Goal: Information Seeking & Learning: Learn about a topic

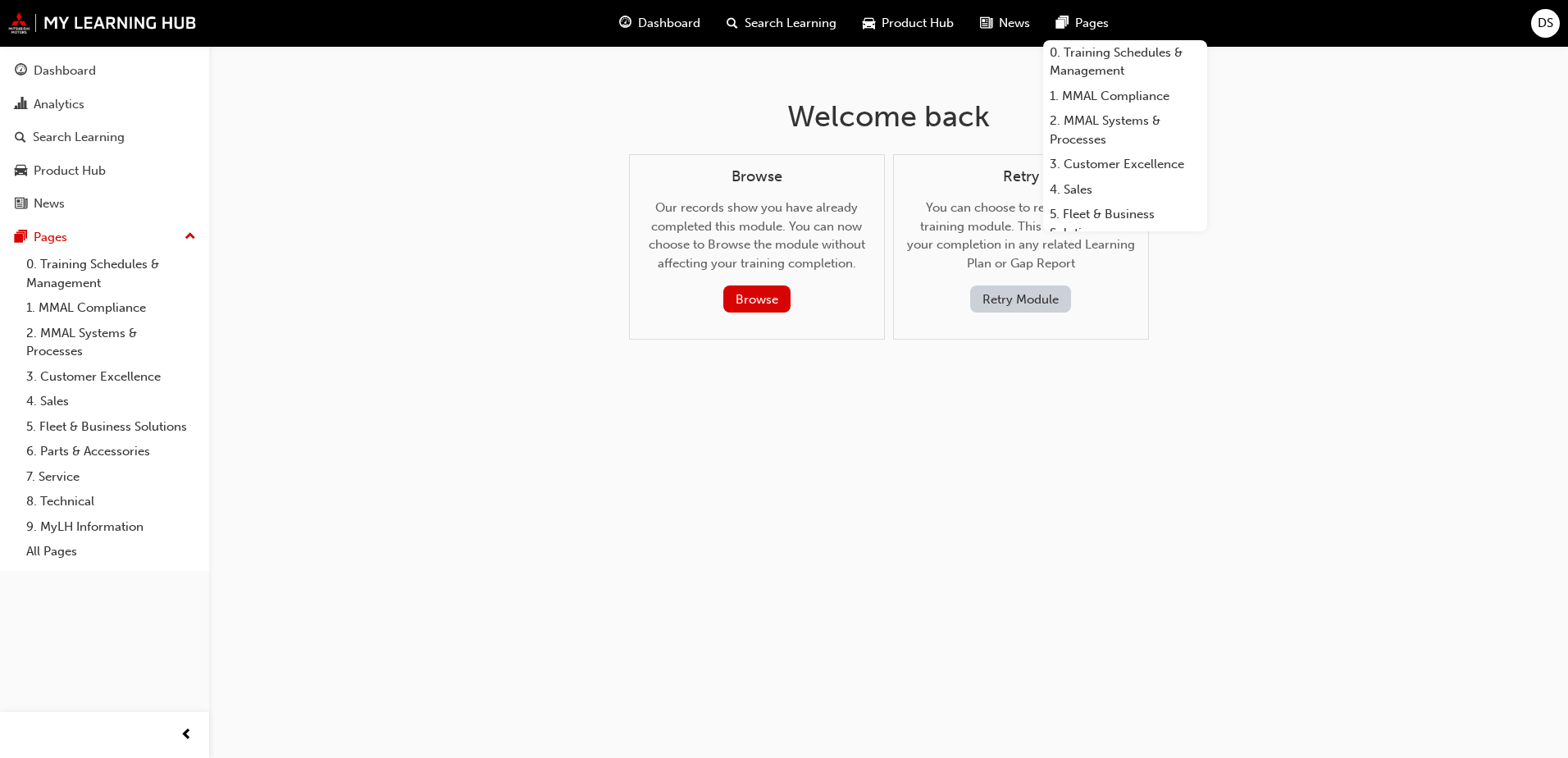
click at [1037, 385] on div "Welcome back Browse Our records show you have already completed this module. Yo…" at bounding box center [889, 232] width 533 height 372
click at [113, 265] on link "0. Training Schedules & Management" at bounding box center [111, 273] width 183 height 43
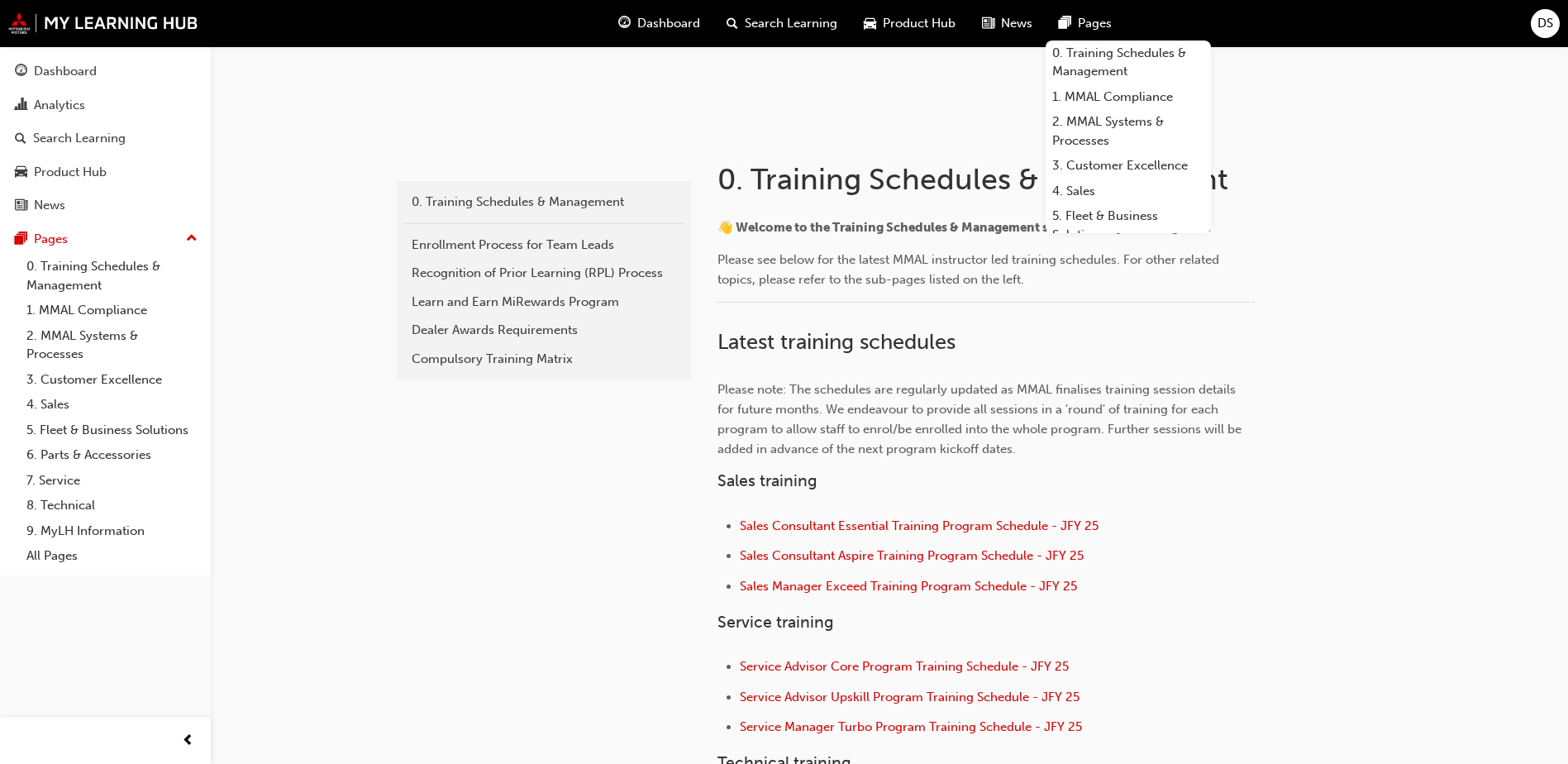
scroll to position [229, 0]
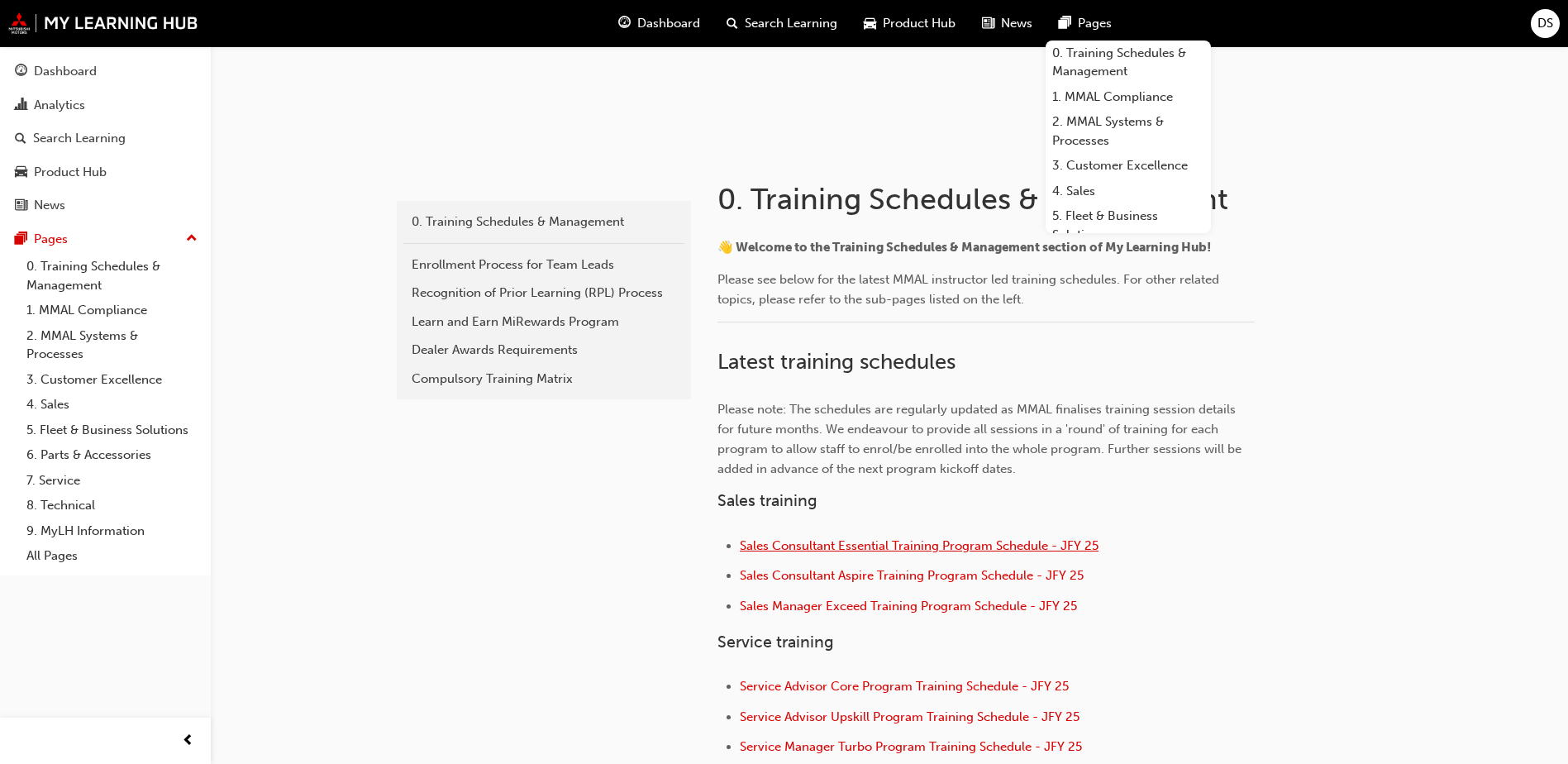
click at [767, 539] on span "Sales Consultant Essential Training Program Schedule - JFY 25" at bounding box center [919, 546] width 358 height 15
click at [821, 550] on span "Sales Consultant Essential Training Program Schedule - JFY 25" at bounding box center [919, 546] width 358 height 15
click at [664, 25] on span "Dashboard" at bounding box center [668, 23] width 63 height 19
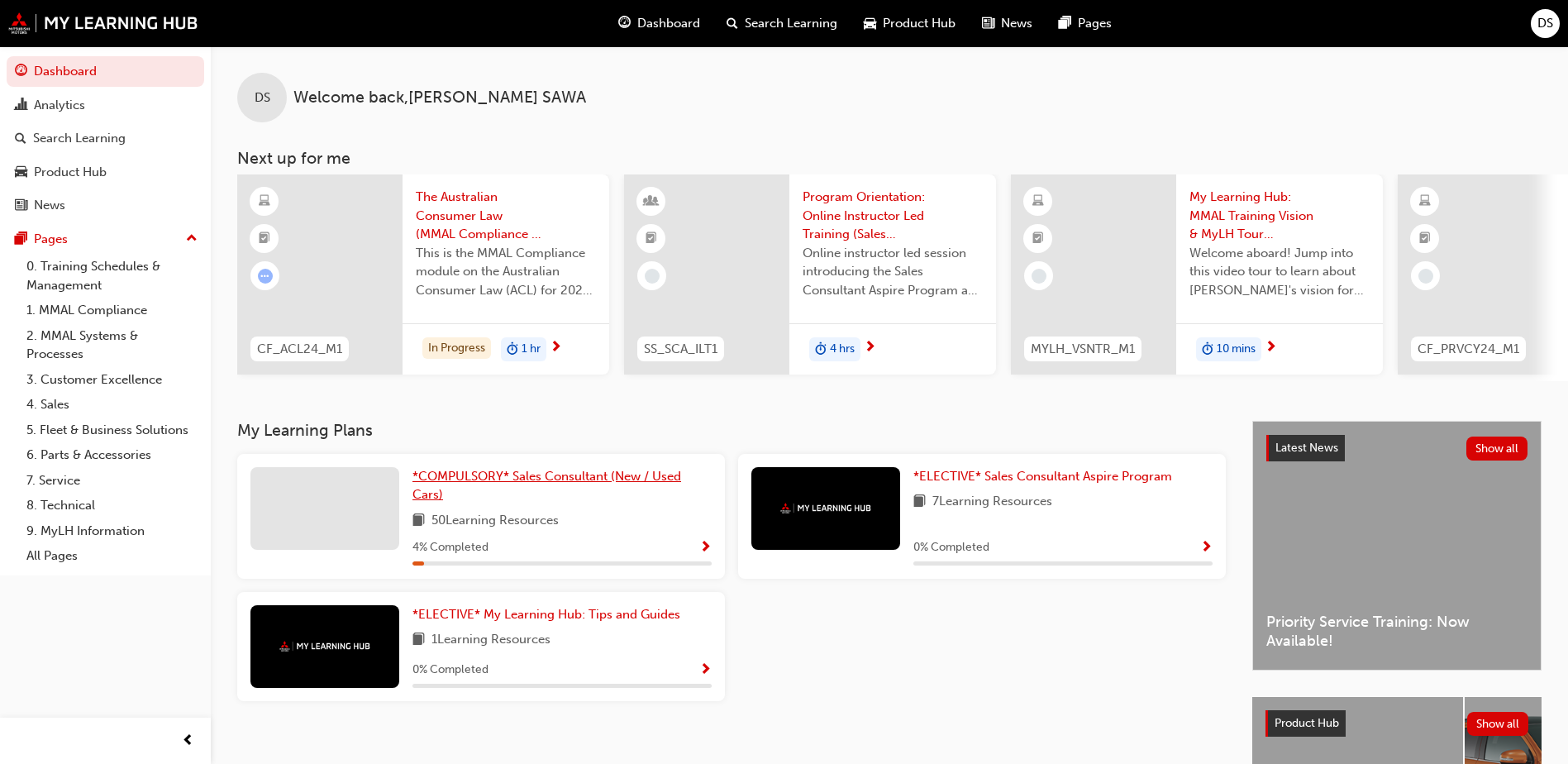
click at [531, 482] on span "*COMPULSORY* Sales Consultant (New / Used Cars)" at bounding box center [546, 486] width 268 height 34
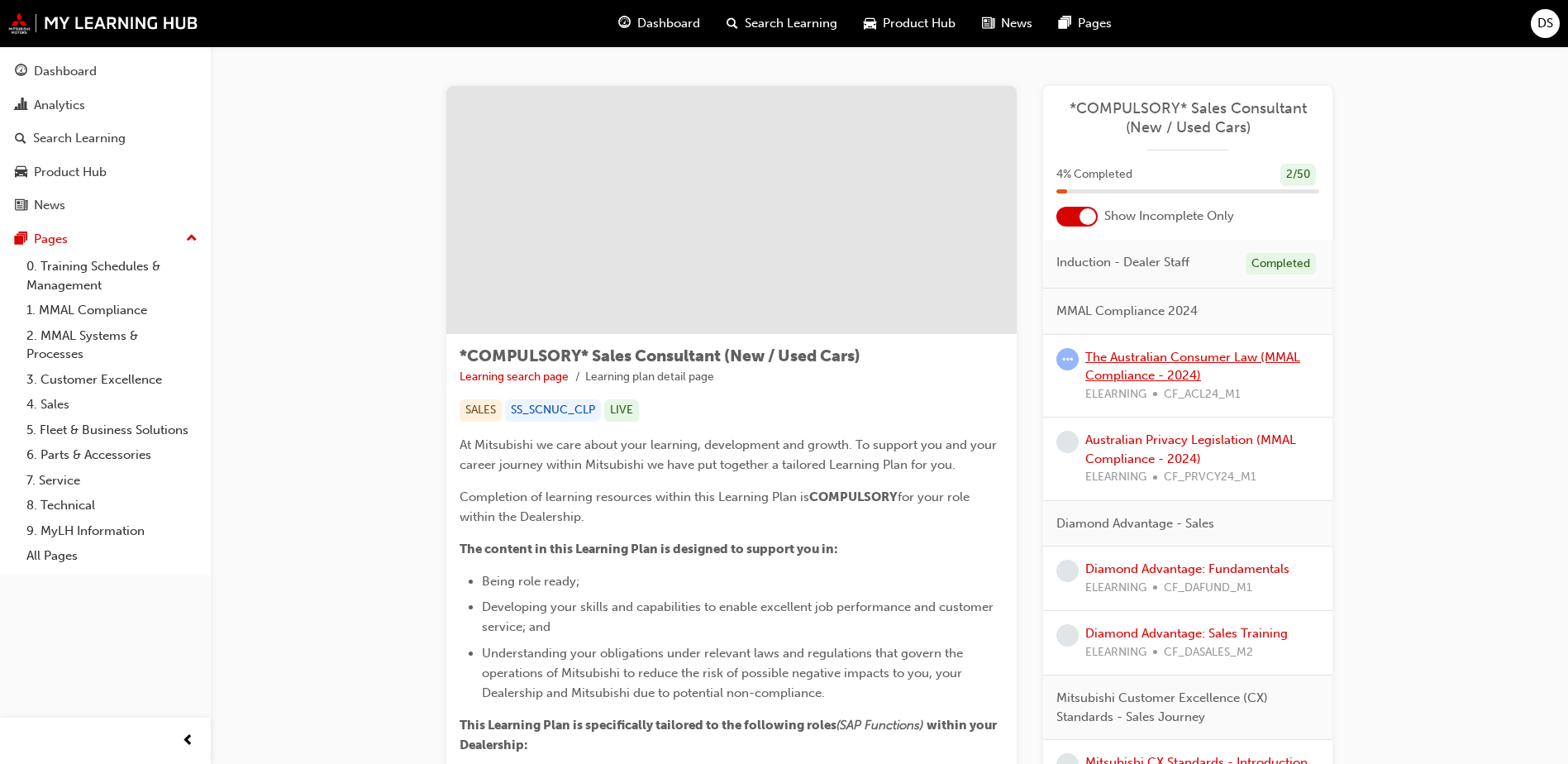
click at [1143, 360] on link "The Australian Consumer Law (MMAL Compliance - 2024)" at bounding box center [1192, 367] width 214 height 34
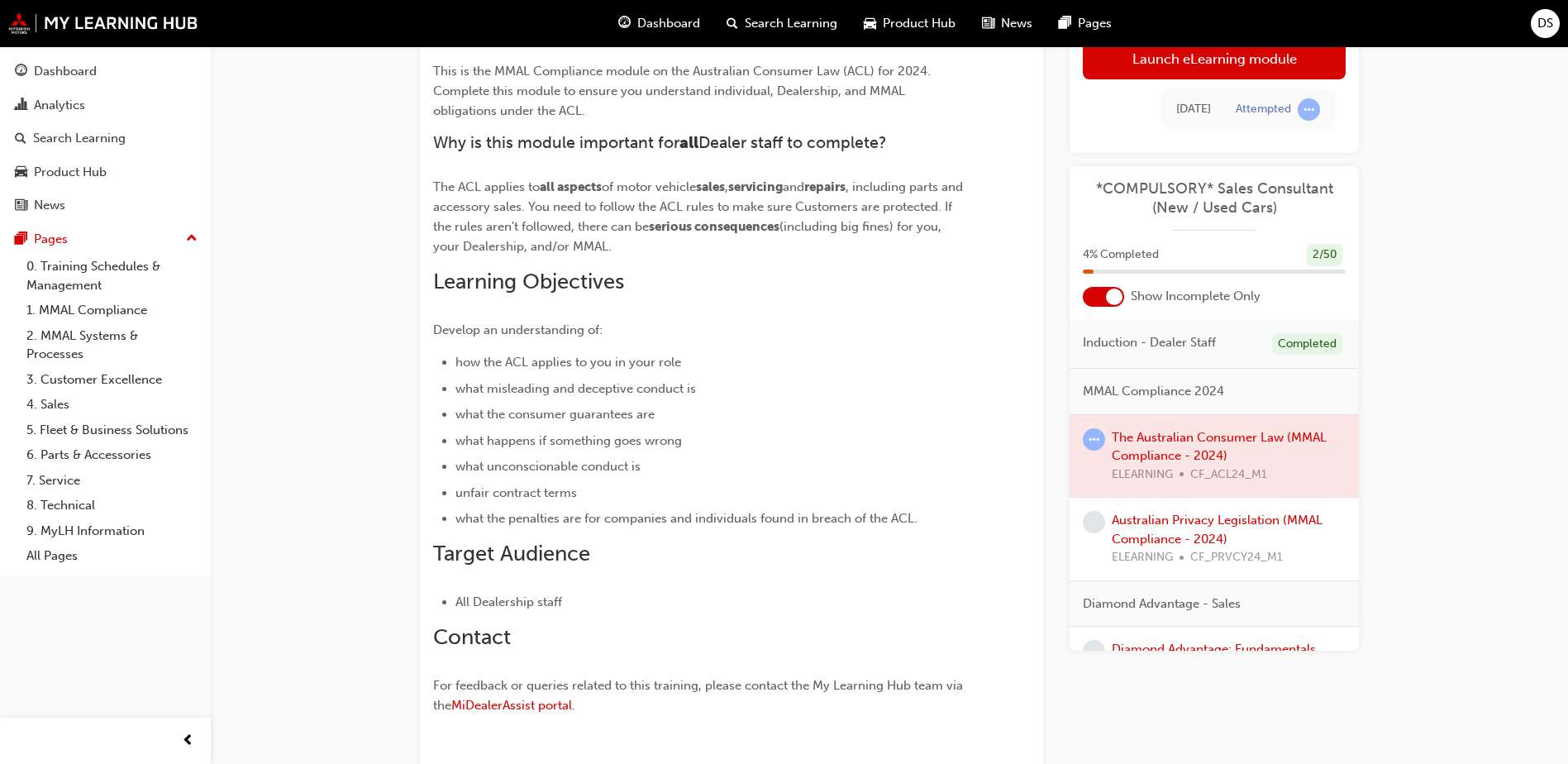
click at [1159, 445] on div at bounding box center [1214, 456] width 290 height 83
click at [1165, 524] on link "Australian Privacy Legislation (MMAL Compliance - 2024)" at bounding box center [1217, 529] width 211 height 34
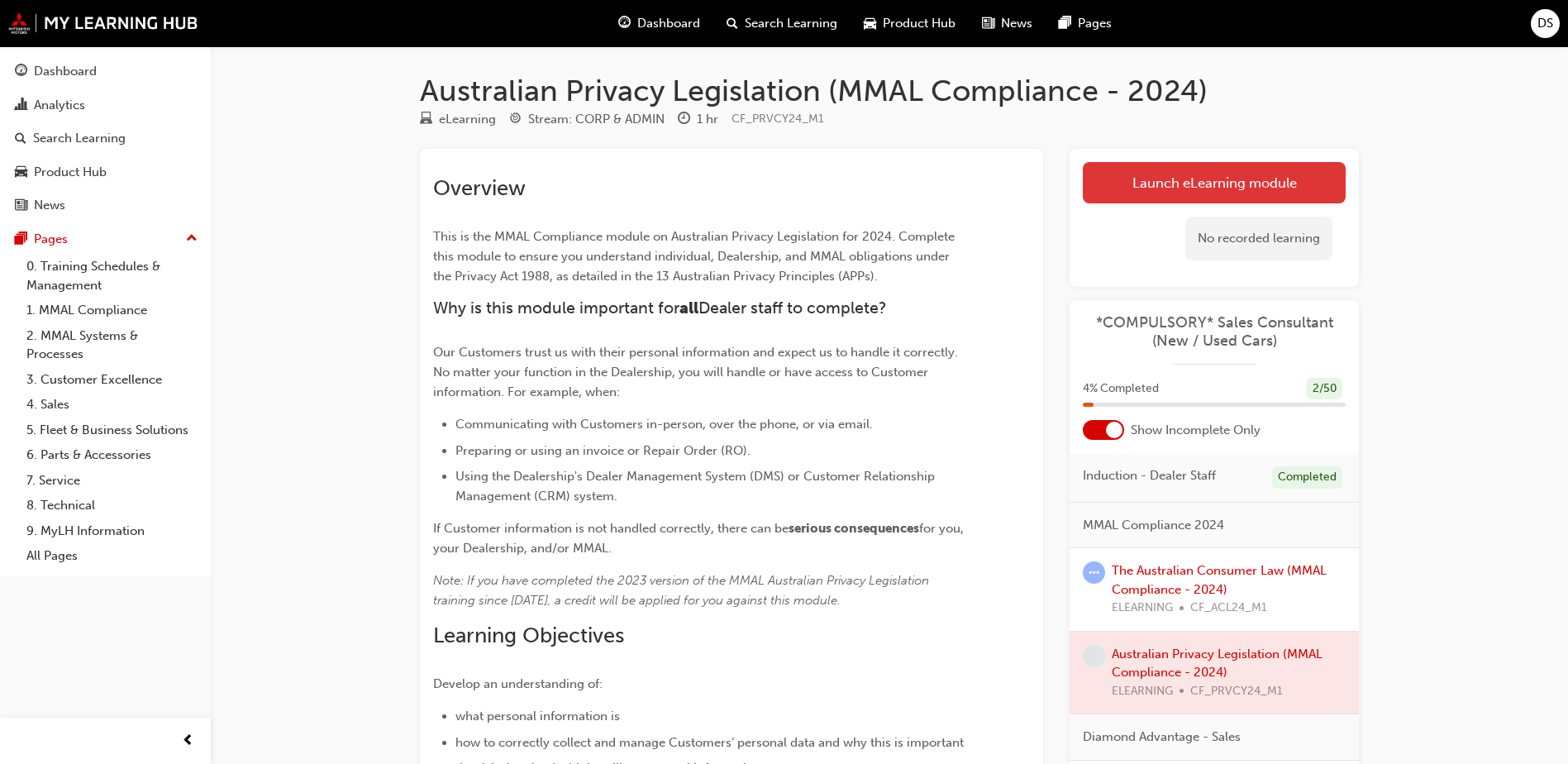
click at [1228, 179] on link "Launch eLearning module" at bounding box center [1213, 183] width 263 height 42
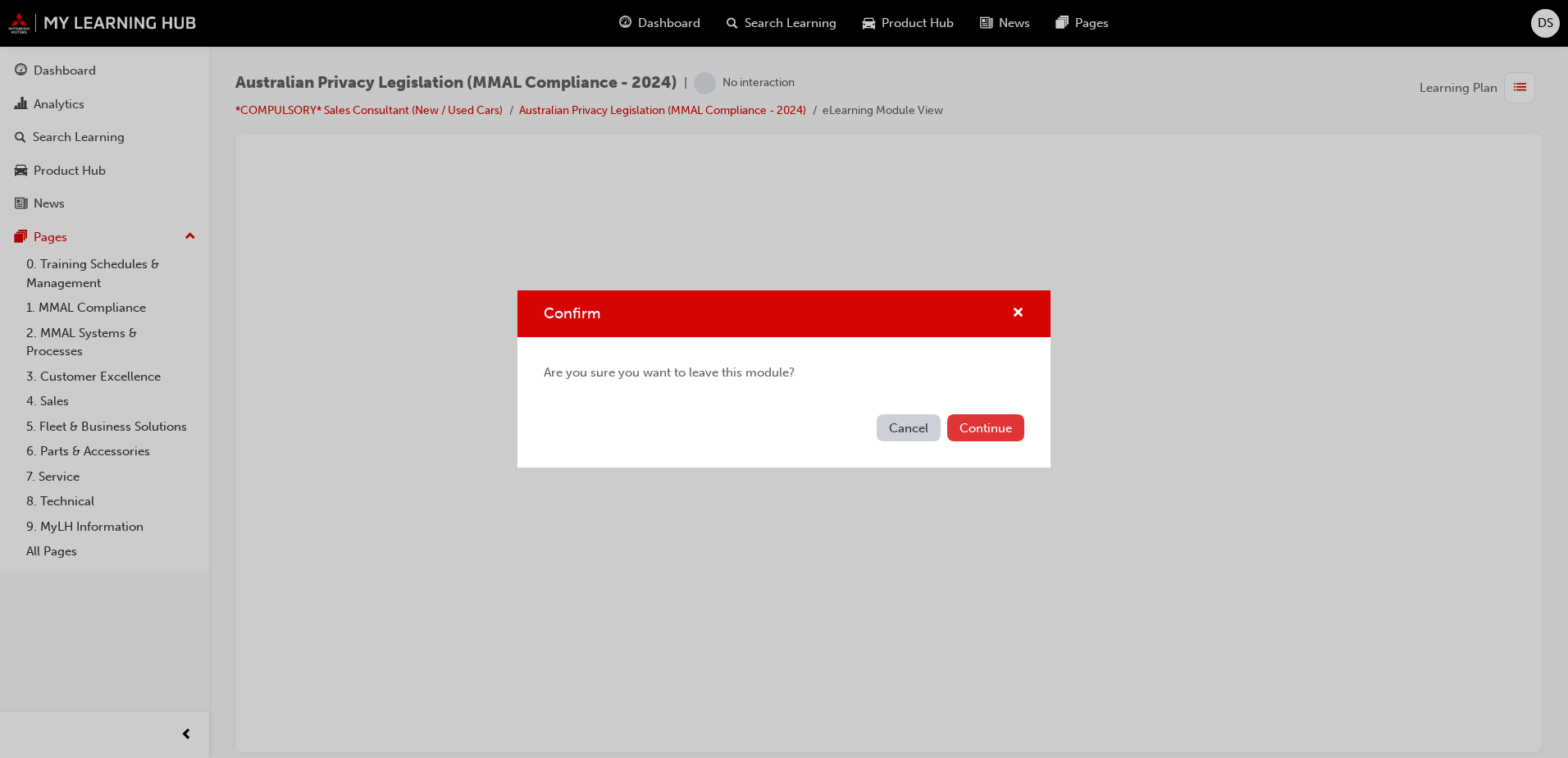
click at [977, 430] on button "Continue" at bounding box center [986, 427] width 77 height 27
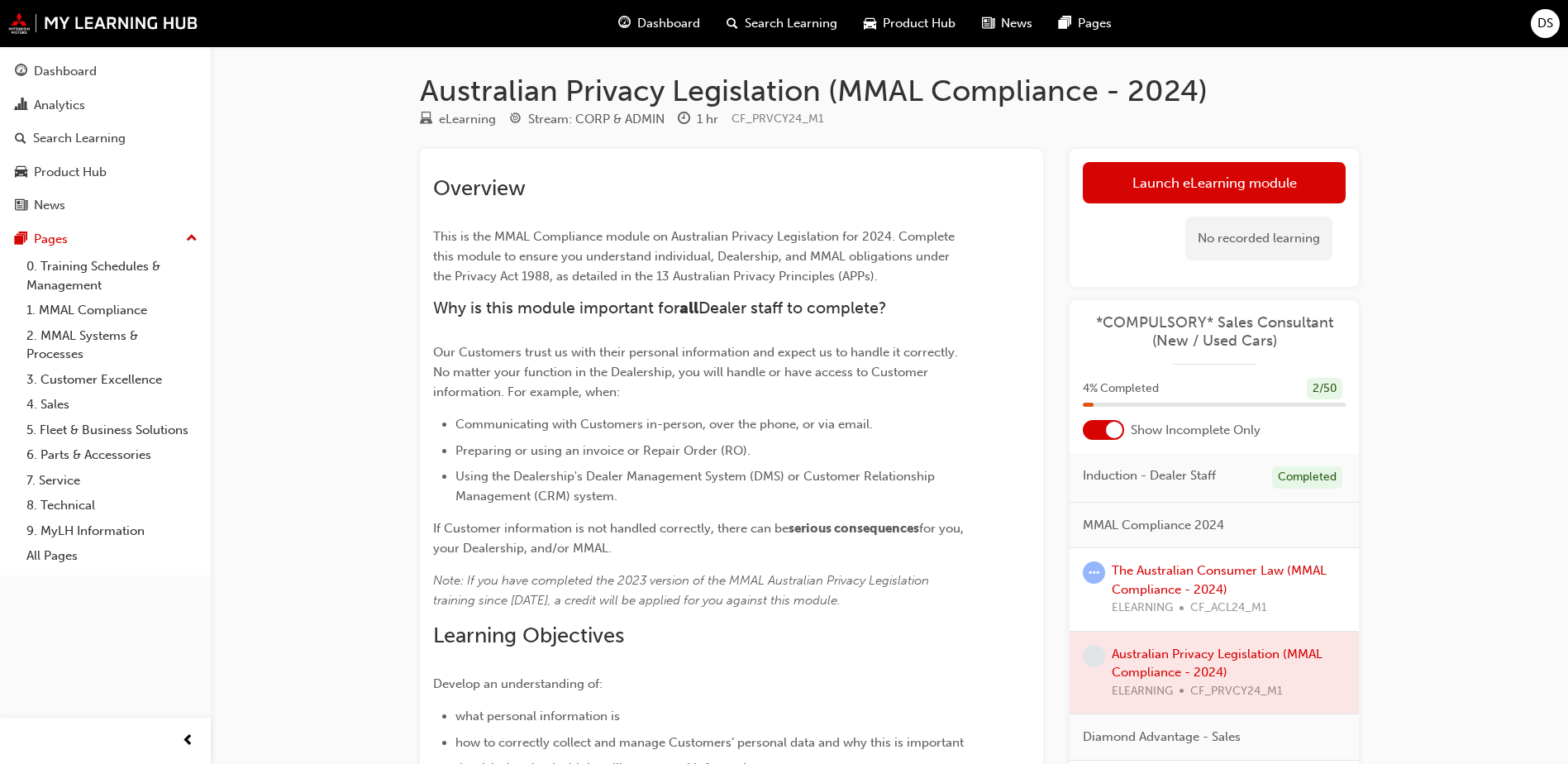
click at [639, 19] on span "Dashboard" at bounding box center [668, 23] width 63 height 19
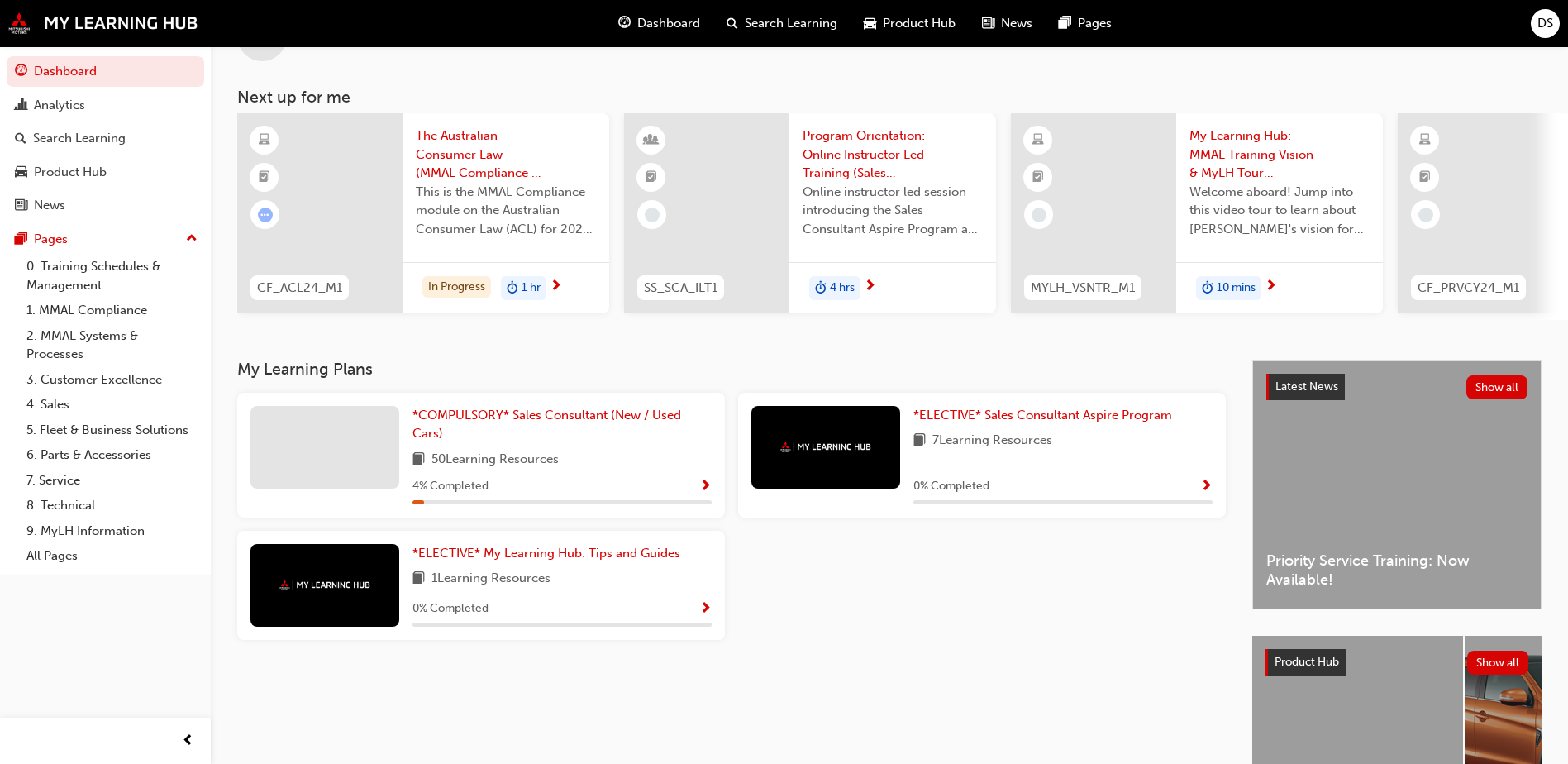
scroll to position [224, 0]
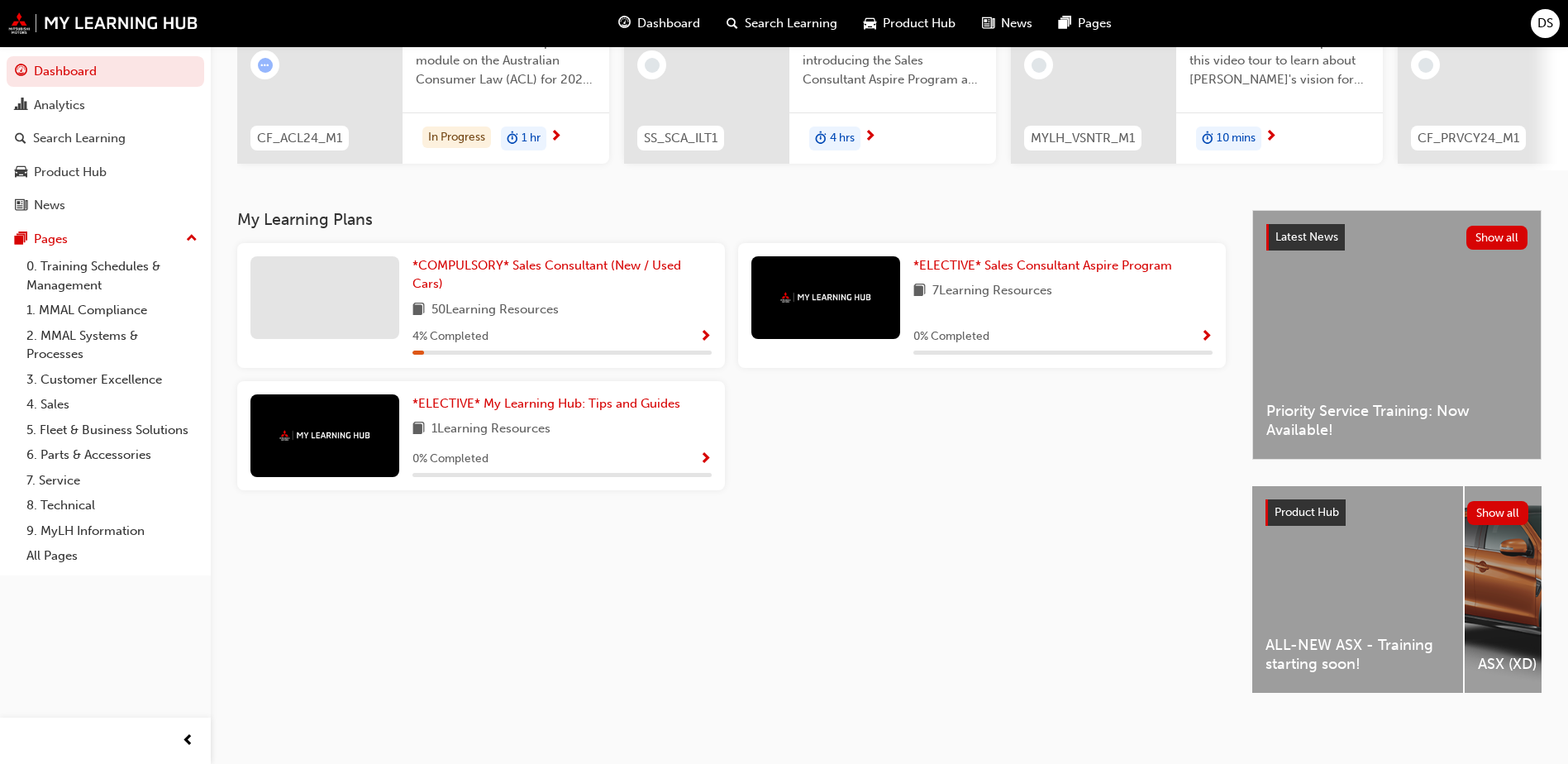
click at [702, 330] on span "Show Progress" at bounding box center [705, 337] width 12 height 15
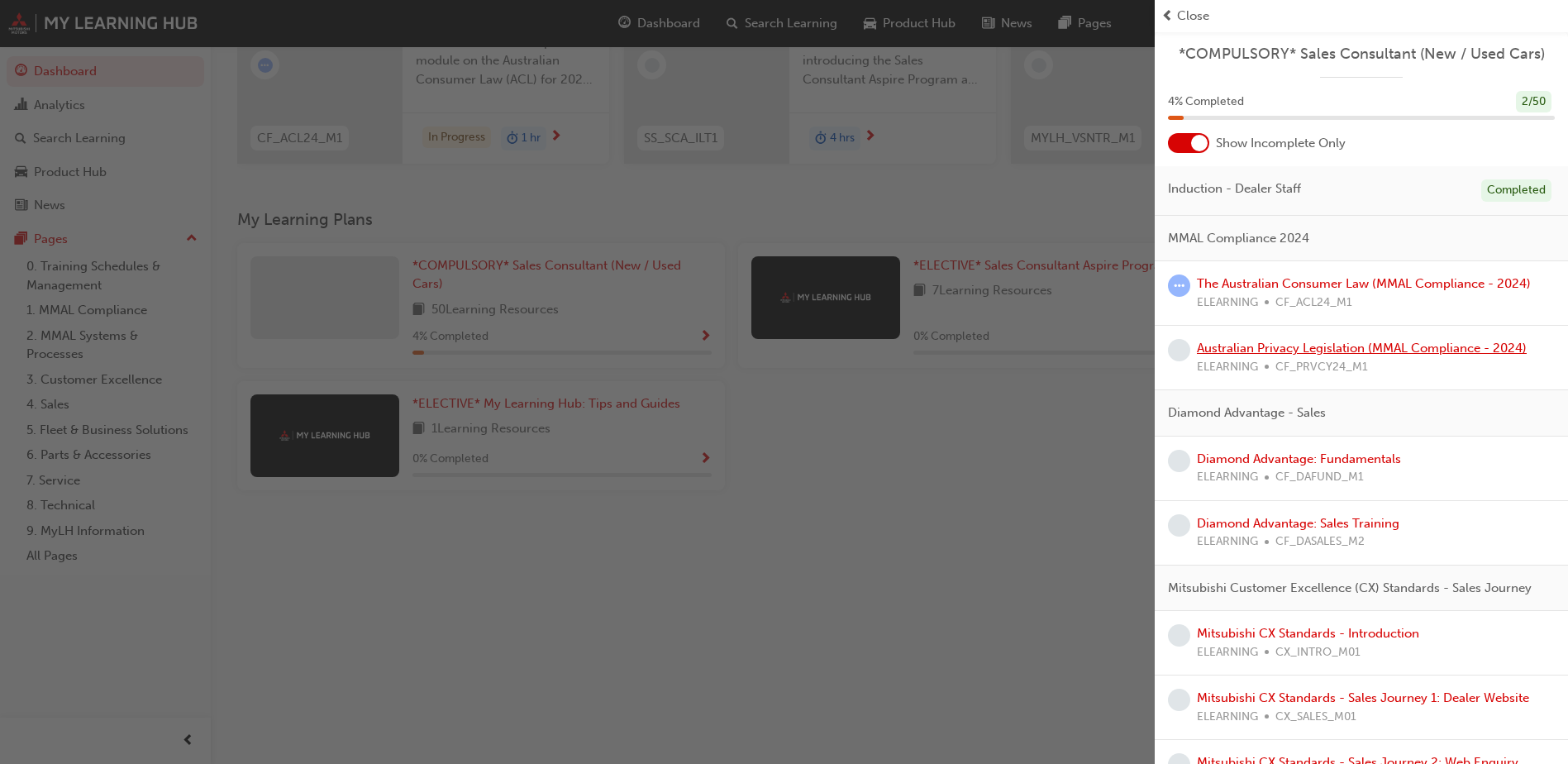
click at [1291, 346] on link "Australian Privacy Legislation (MMAL Compliance - 2024)" at bounding box center [1361, 348] width 330 height 15
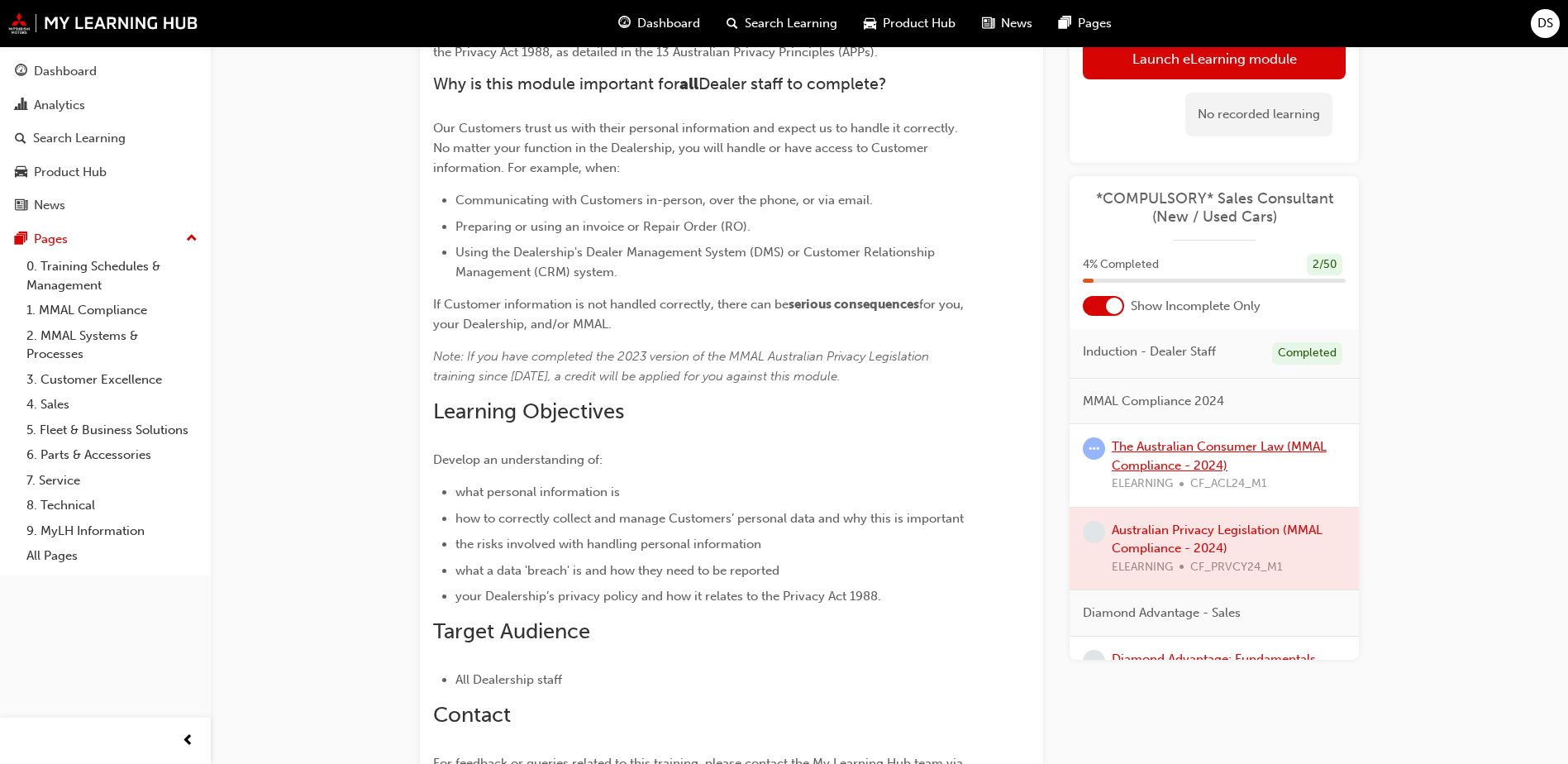
click at [1173, 463] on link "The Australian Consumer Law (MMAL Compliance - 2024)" at bounding box center [1219, 456] width 214 height 34
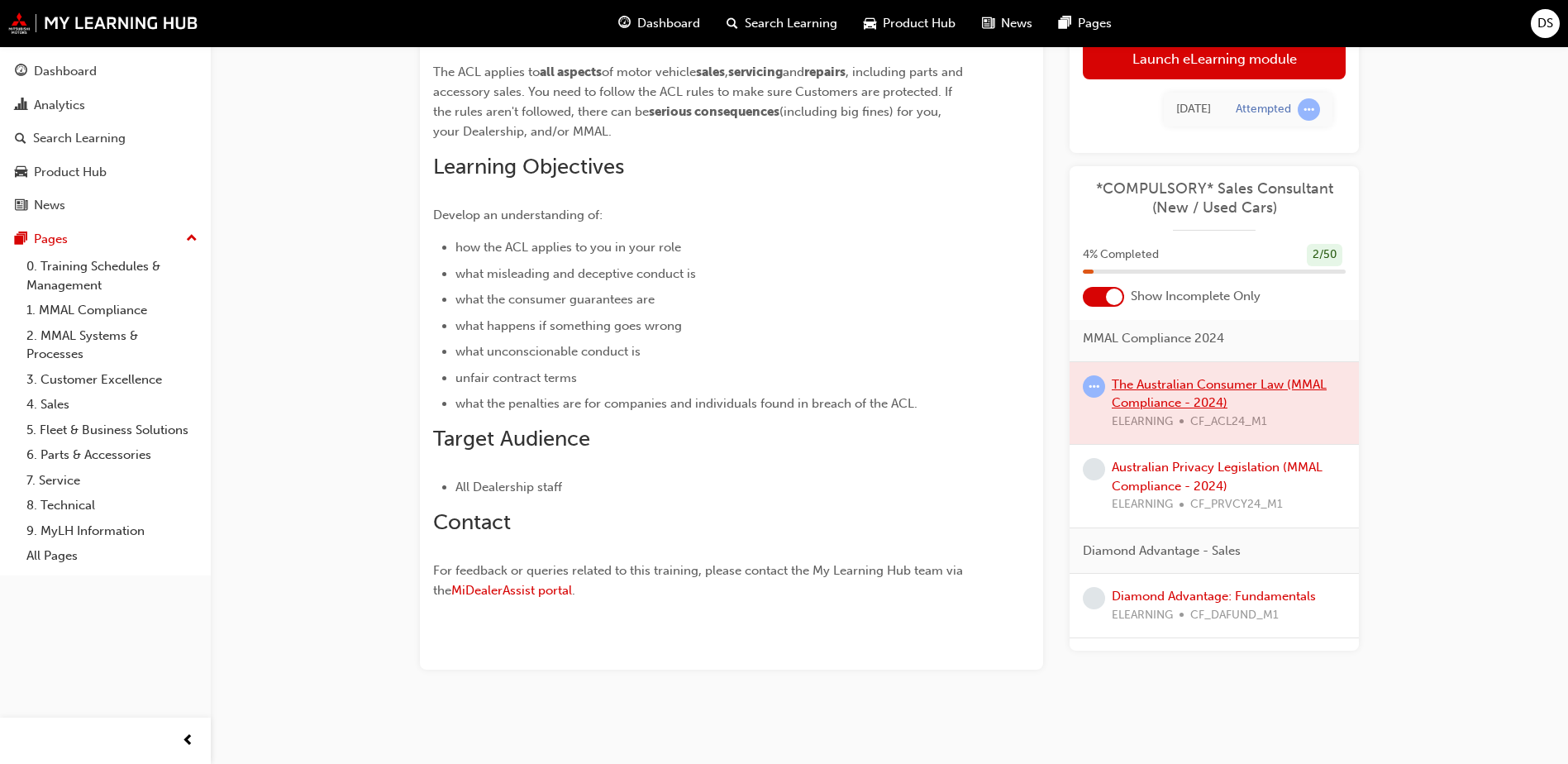
scroll to position [83, 0]
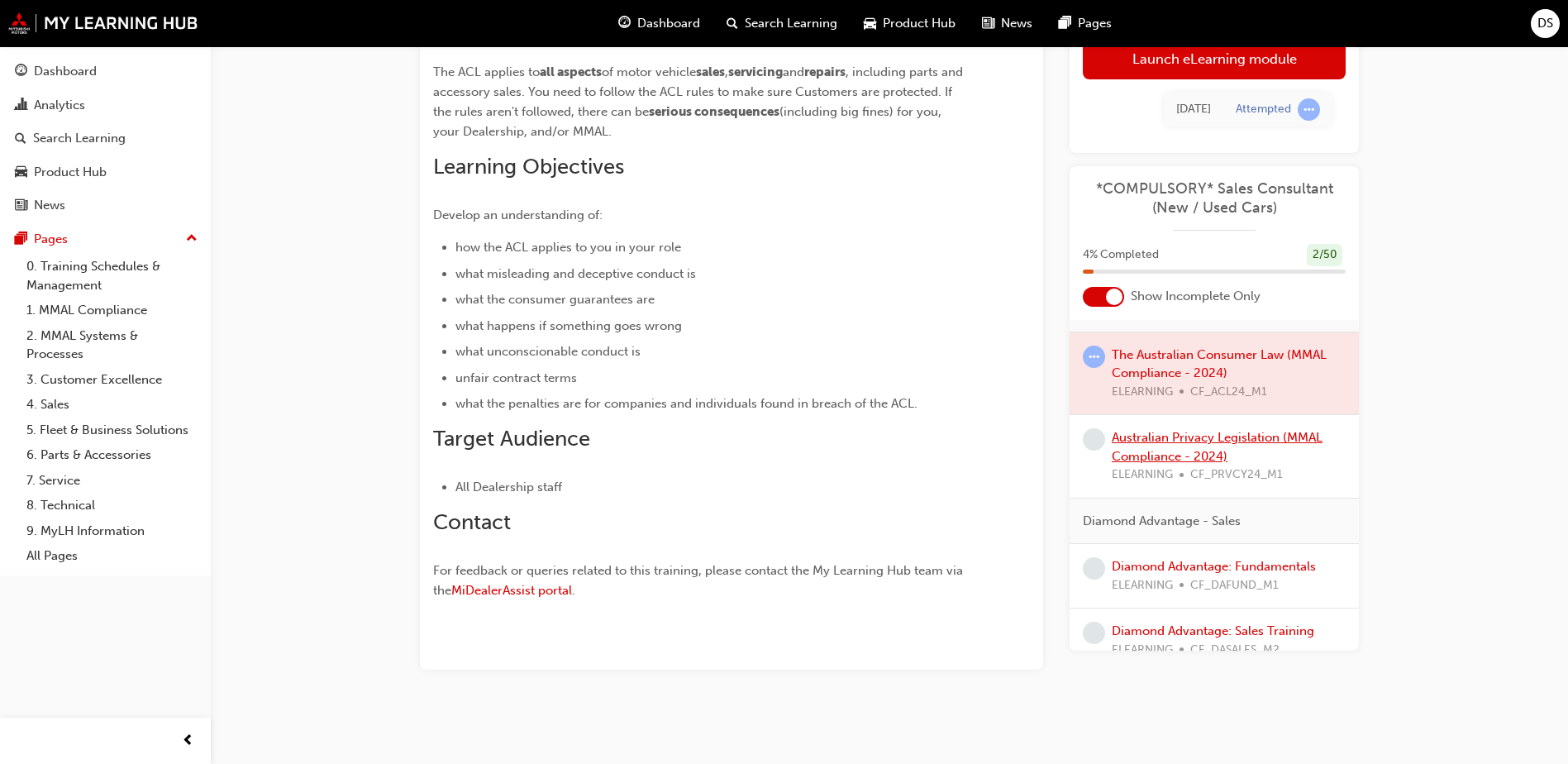
click at [1155, 449] on link "Australian Privacy Legislation (MMAL Compliance - 2024)" at bounding box center [1217, 447] width 211 height 34
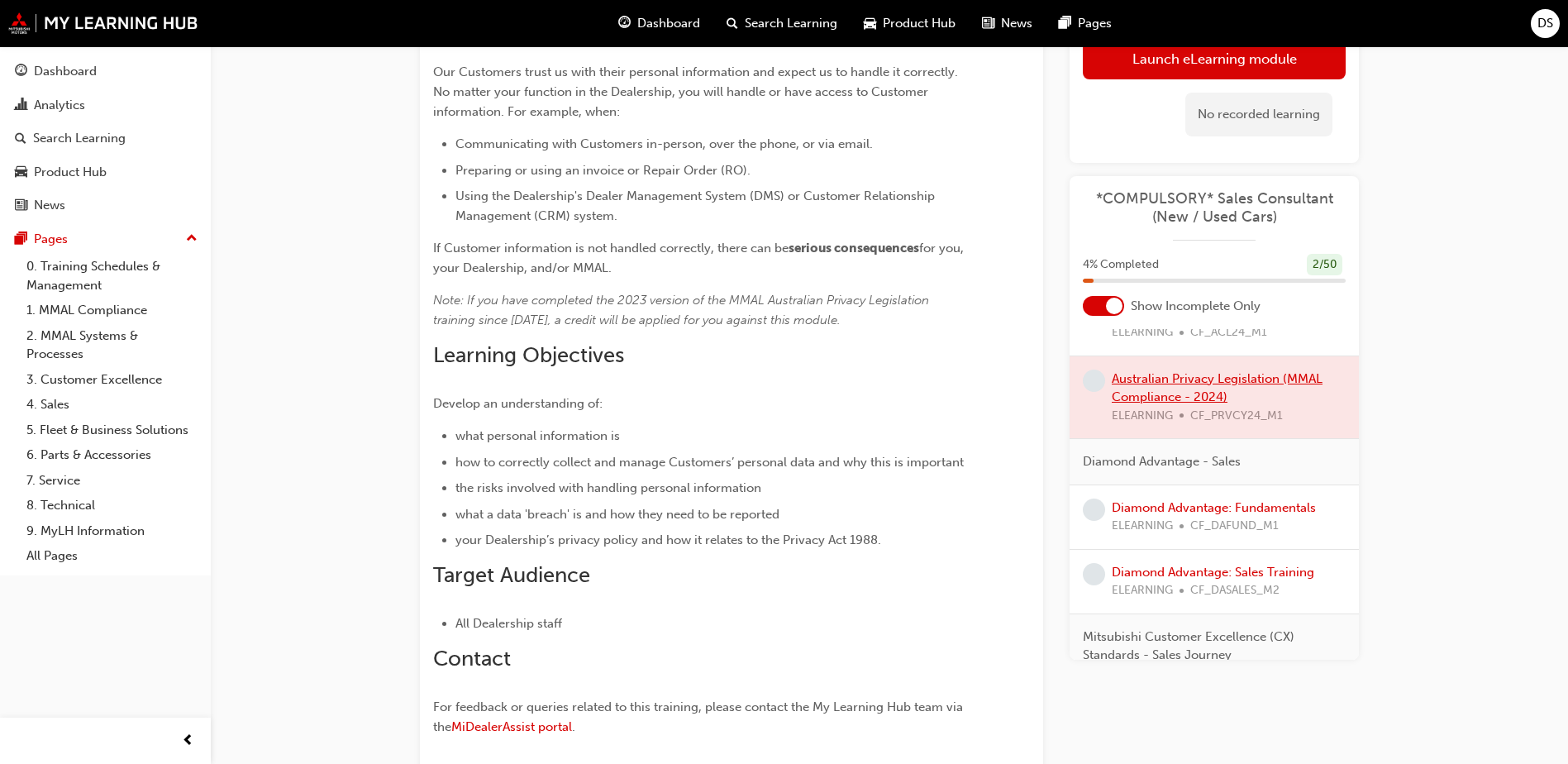
scroll to position [83, 0]
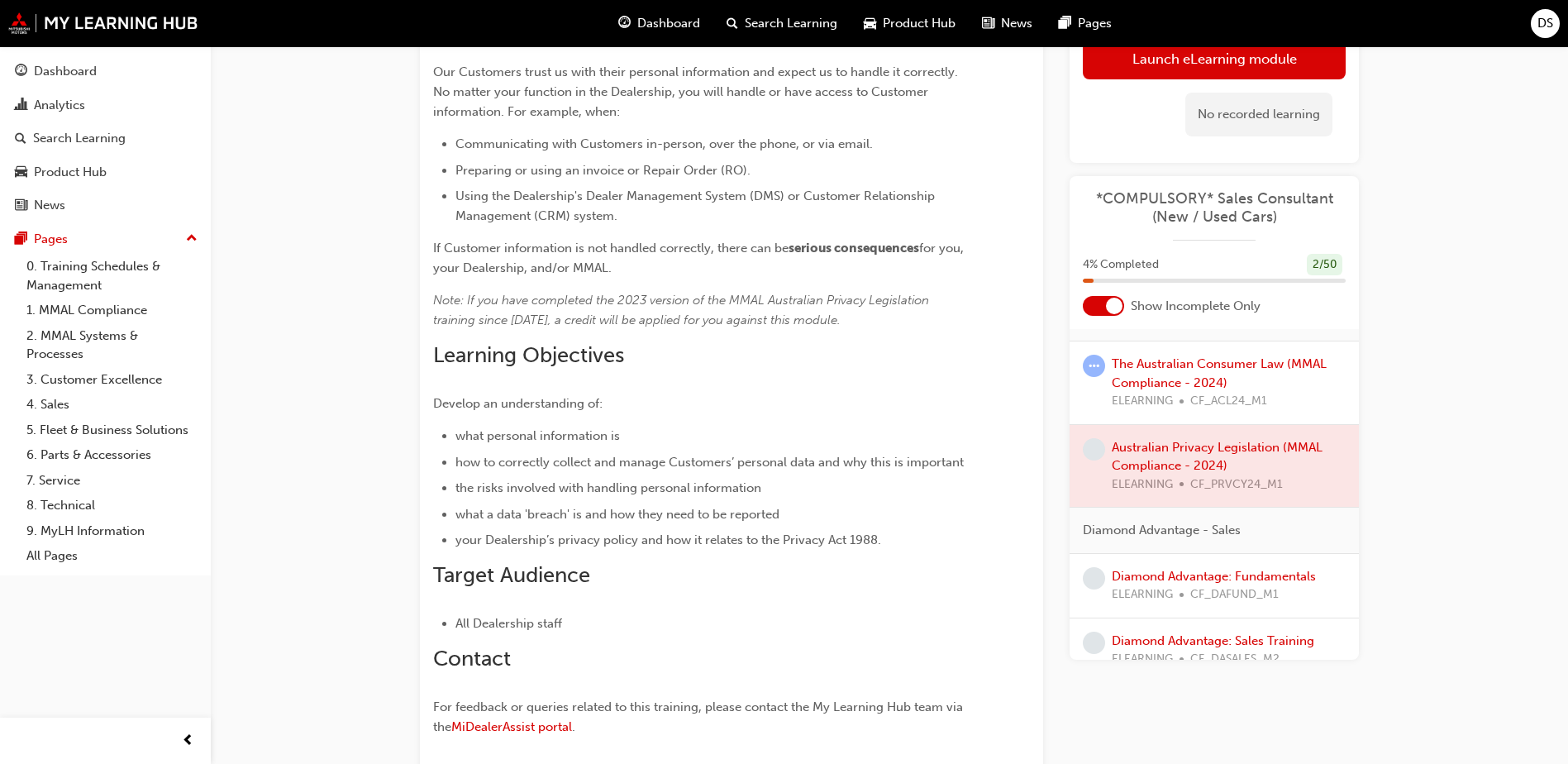
click at [1220, 280] on div at bounding box center [1213, 280] width 263 height 4
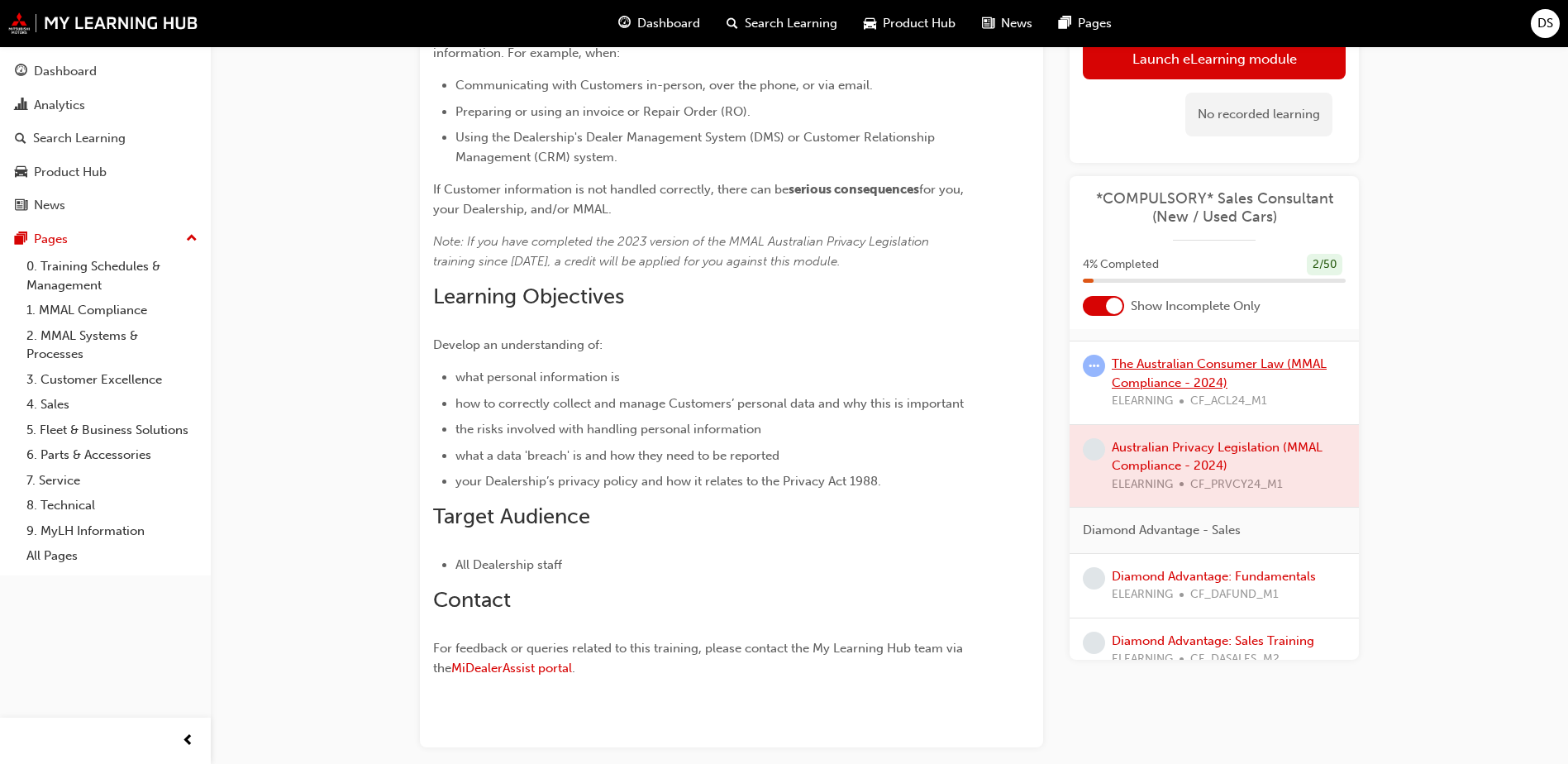
scroll to position [417, 0]
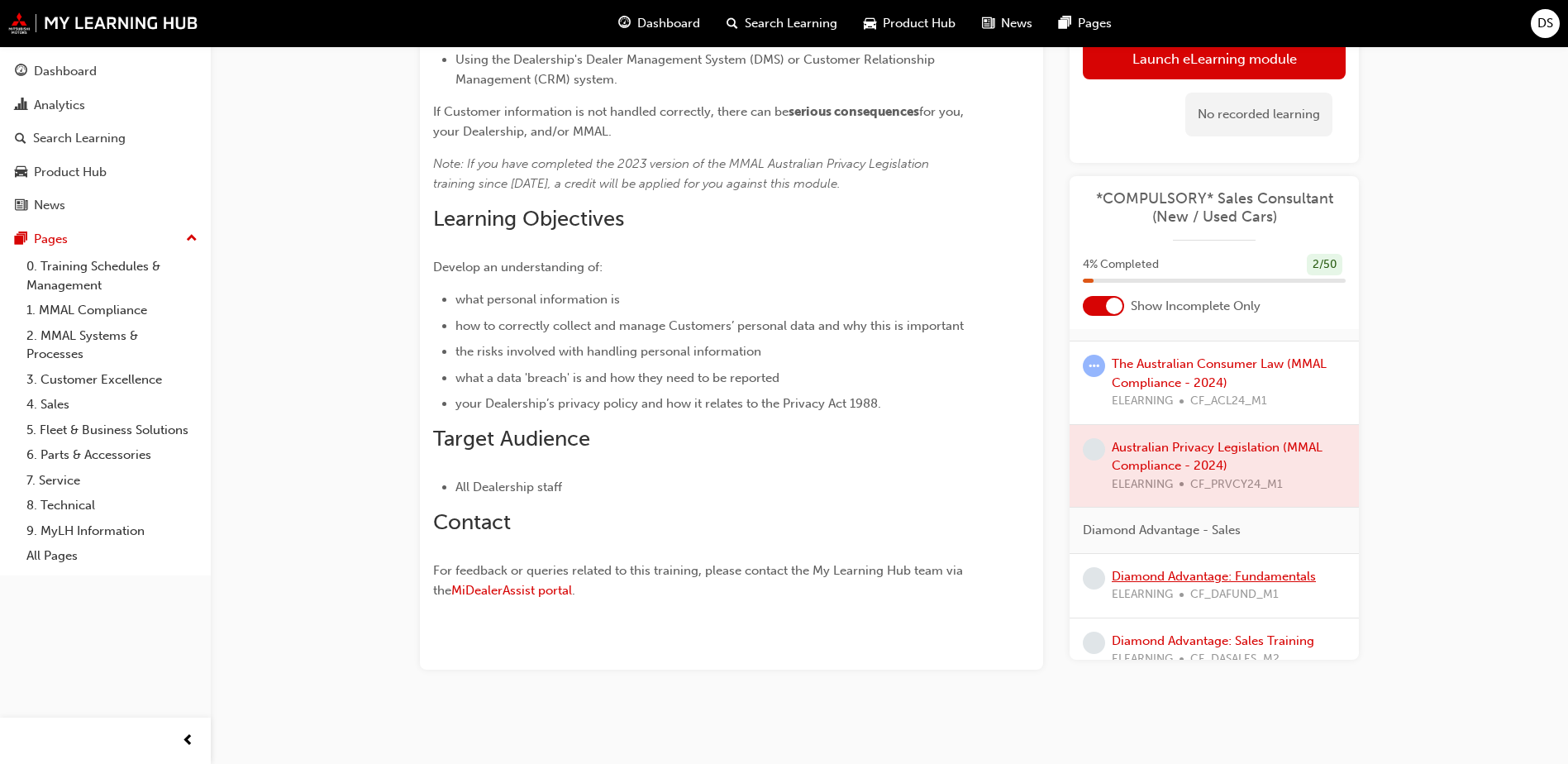
click at [1157, 577] on link "Diamond Advantage: Fundamentals" at bounding box center [1214, 576] width 204 height 15
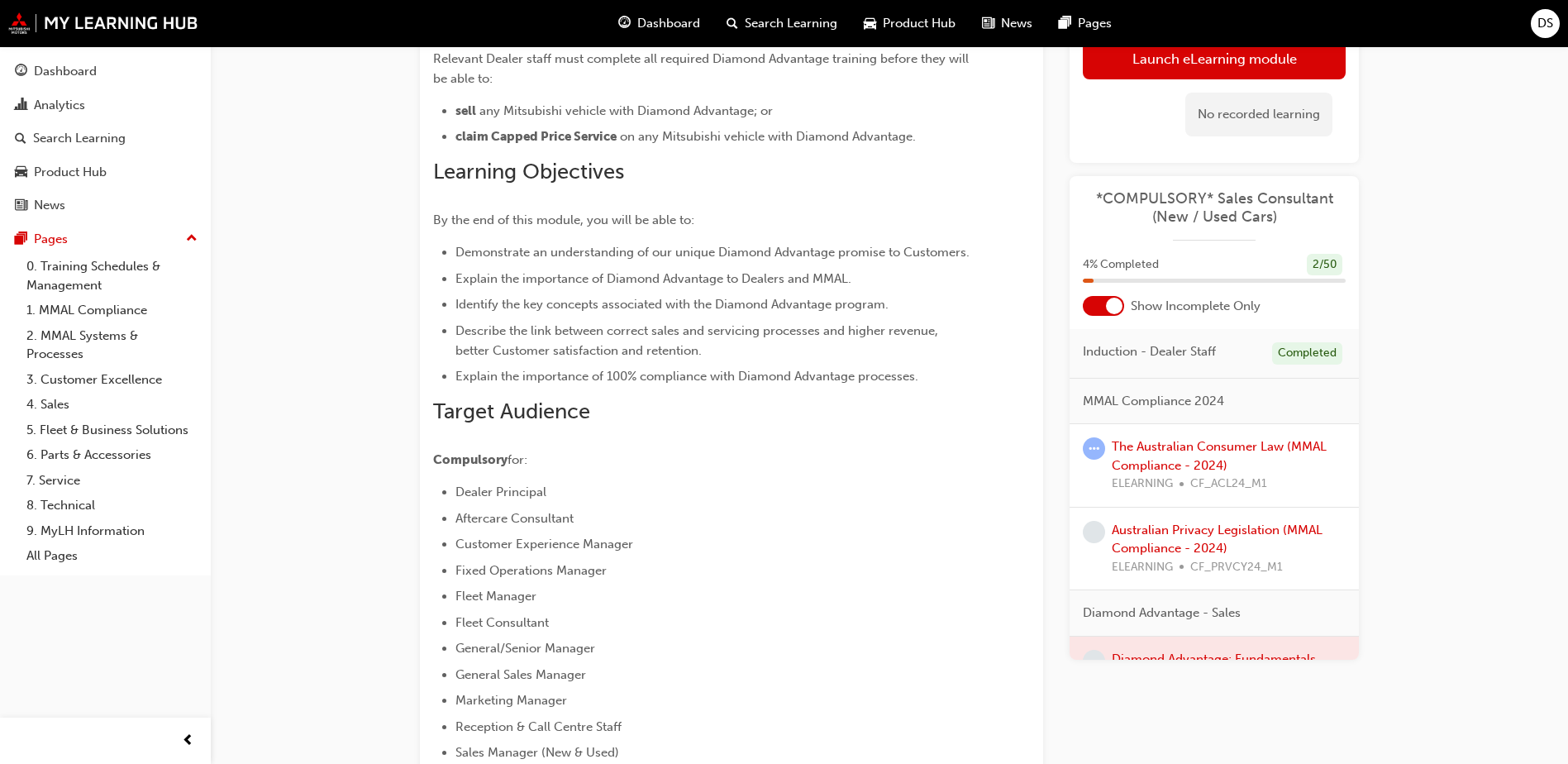
scroll to position [86, 0]
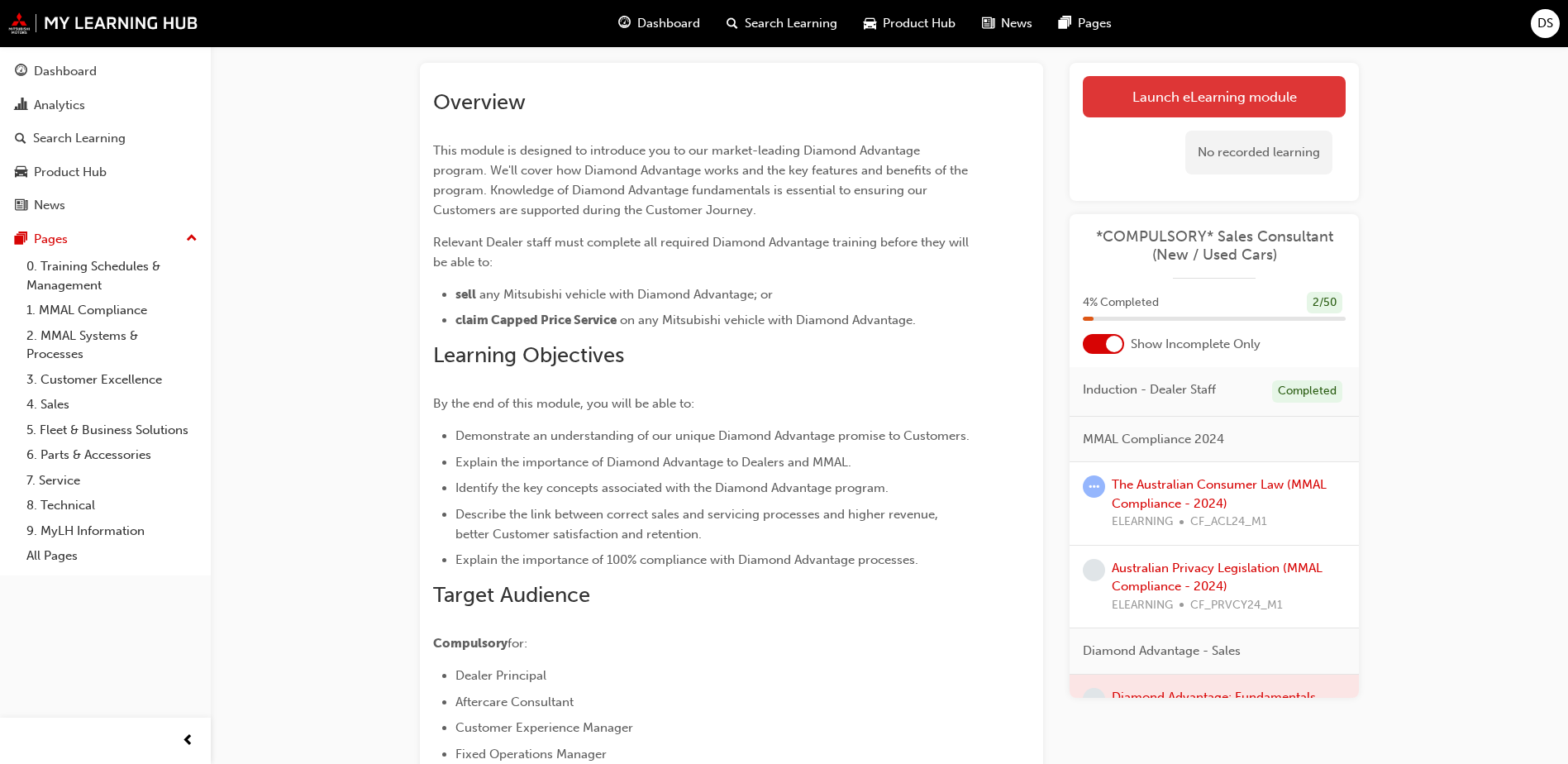
click at [1218, 102] on link "Launch eLearning module" at bounding box center [1213, 97] width 263 height 42
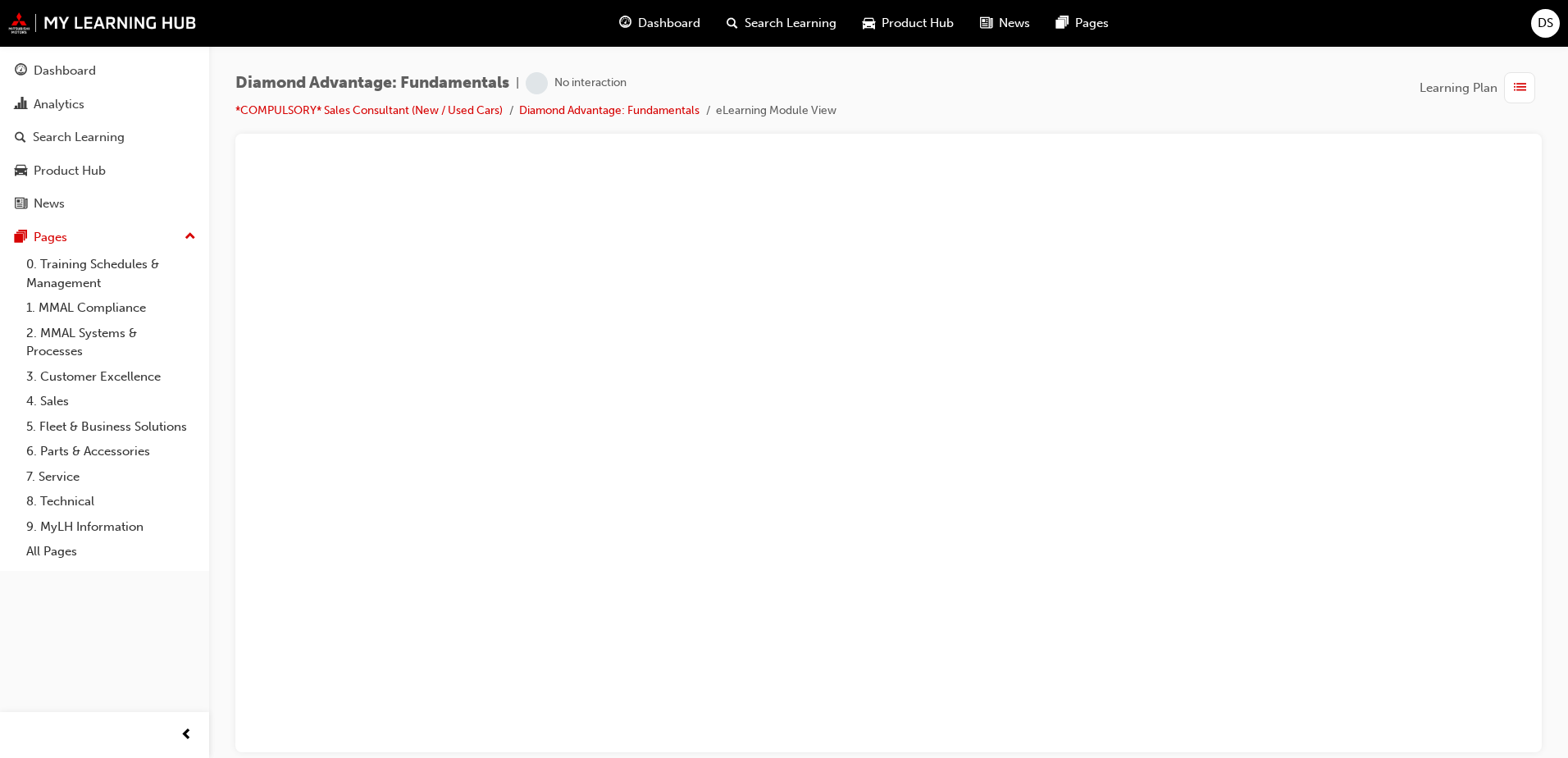
click at [673, 16] on span "Dashboard" at bounding box center [670, 23] width 63 height 18
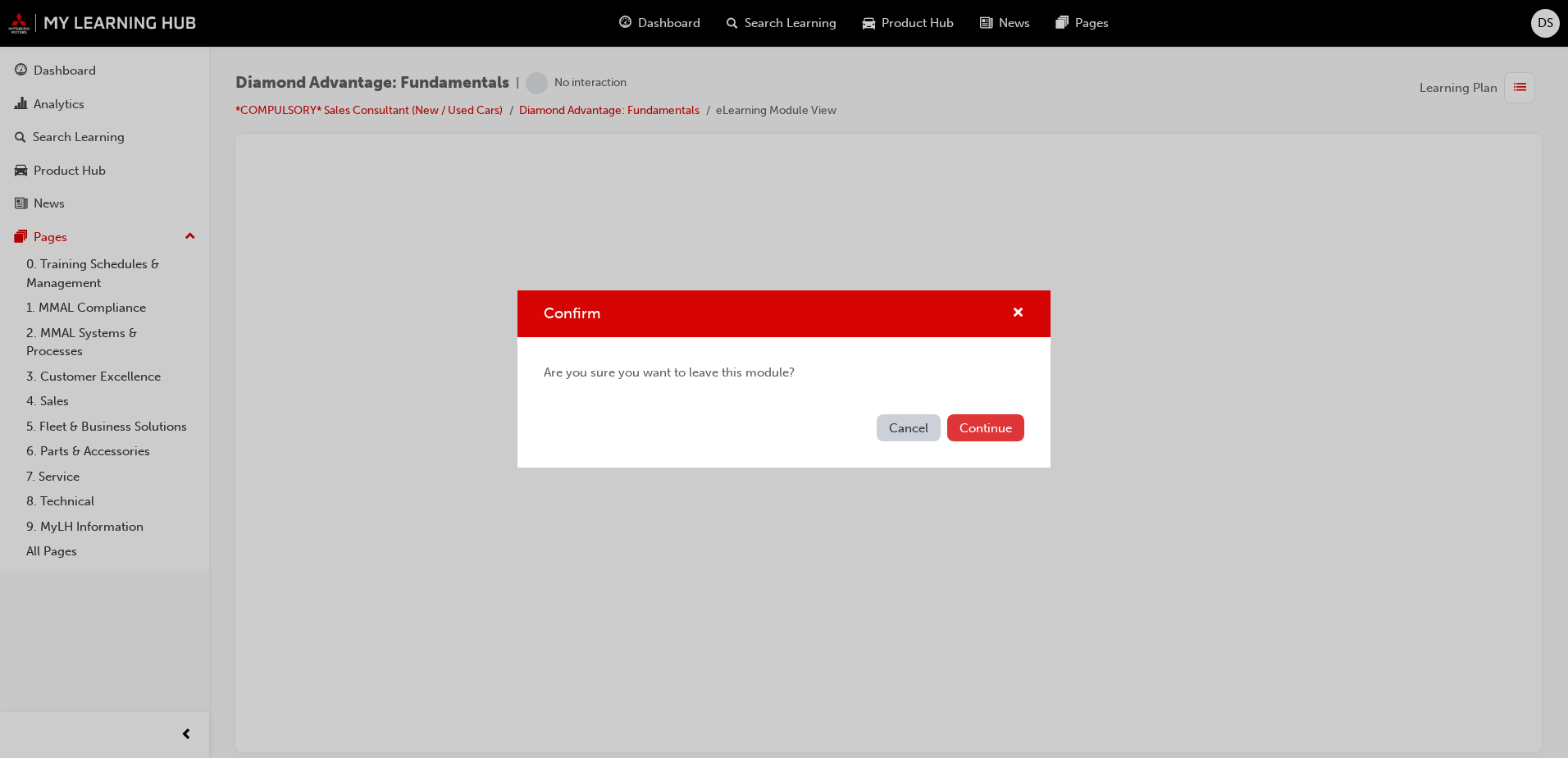
click at [996, 425] on button "Continue" at bounding box center [986, 427] width 77 height 27
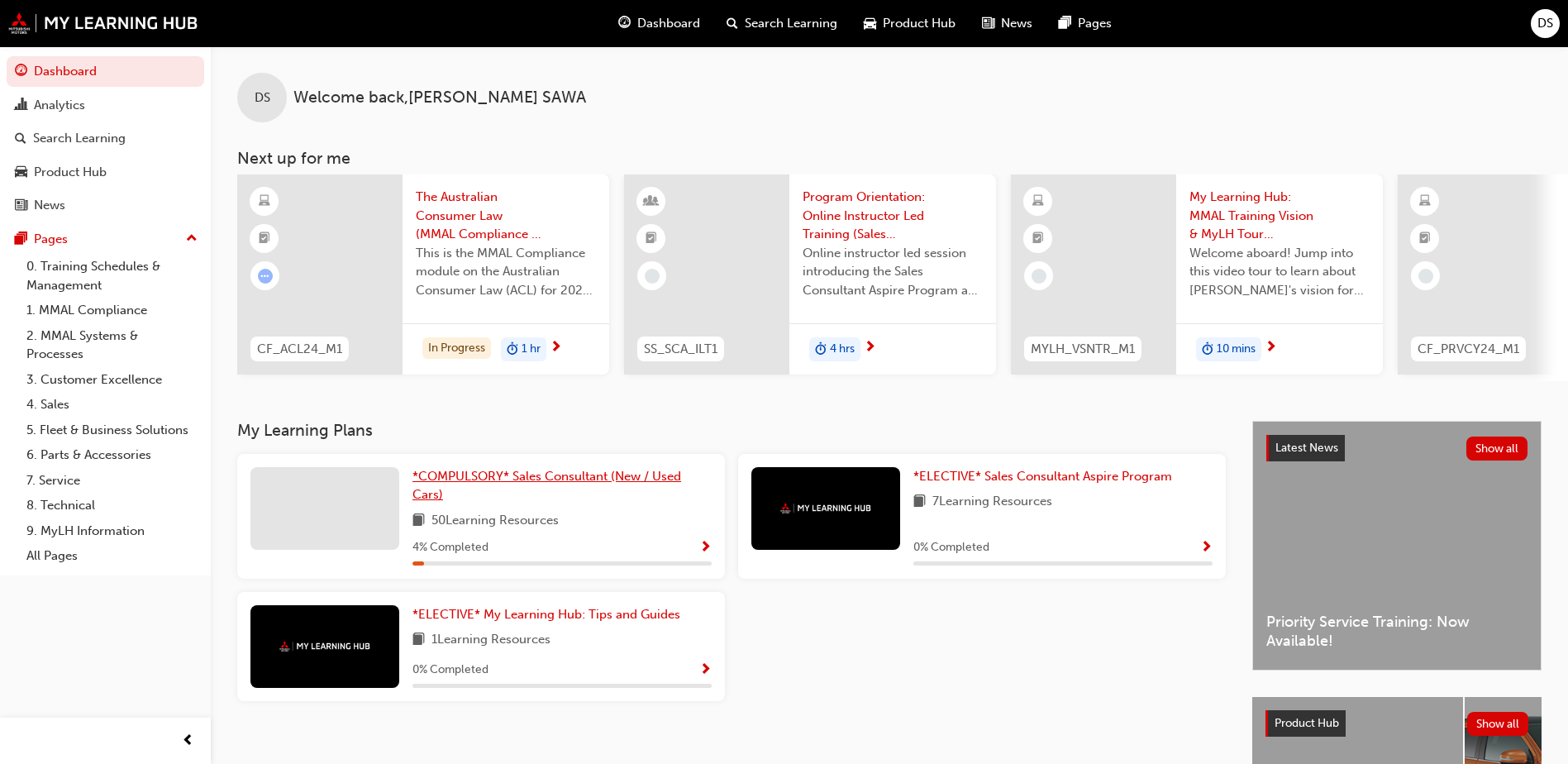
click at [586, 480] on span "*COMPULSORY* Sales Consultant (New / Used Cars)" at bounding box center [546, 486] width 268 height 34
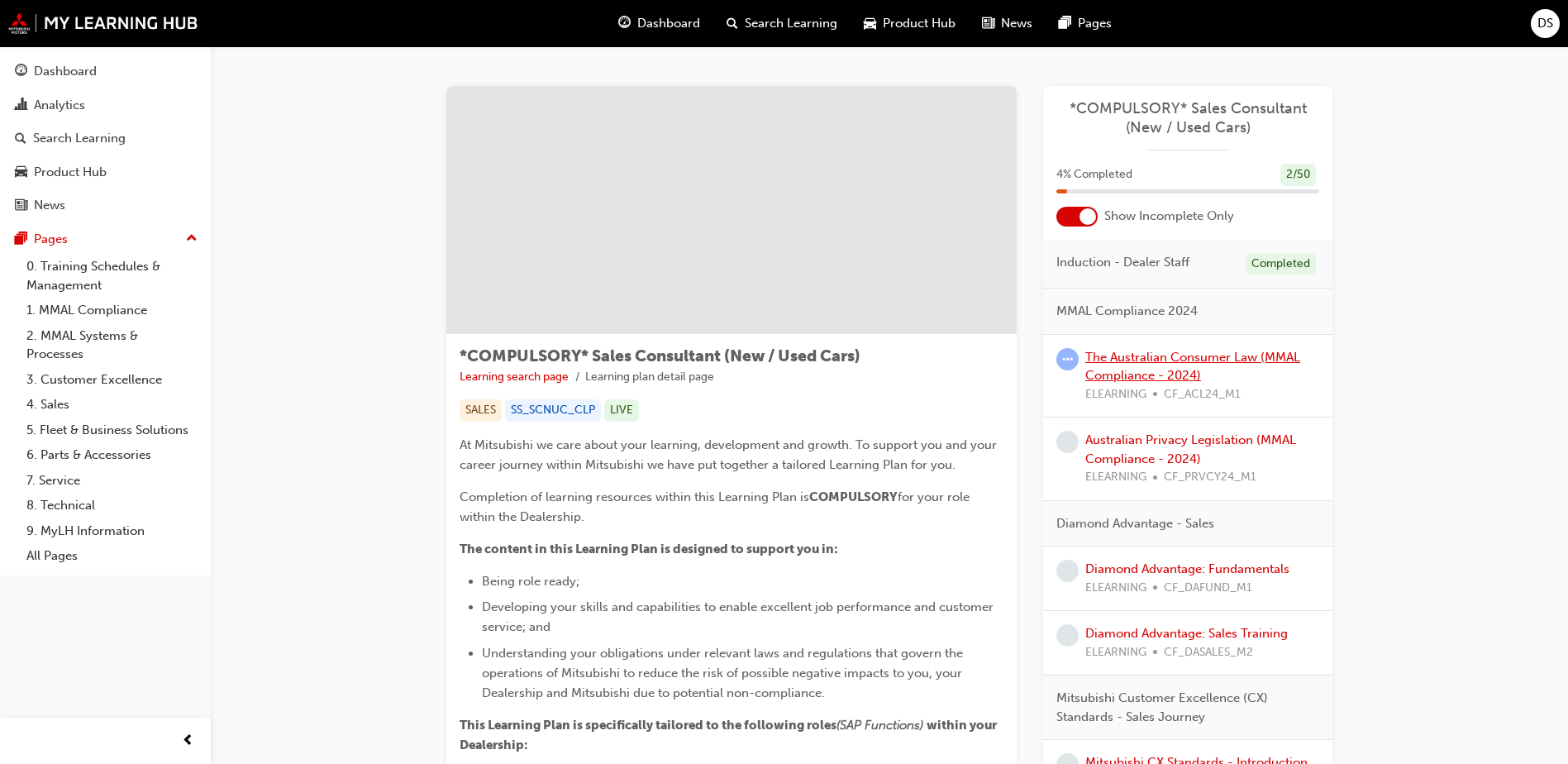
click at [1149, 364] on link "The Australian Consumer Law (MMAL Compliance - 2024)" at bounding box center [1192, 367] width 214 height 34
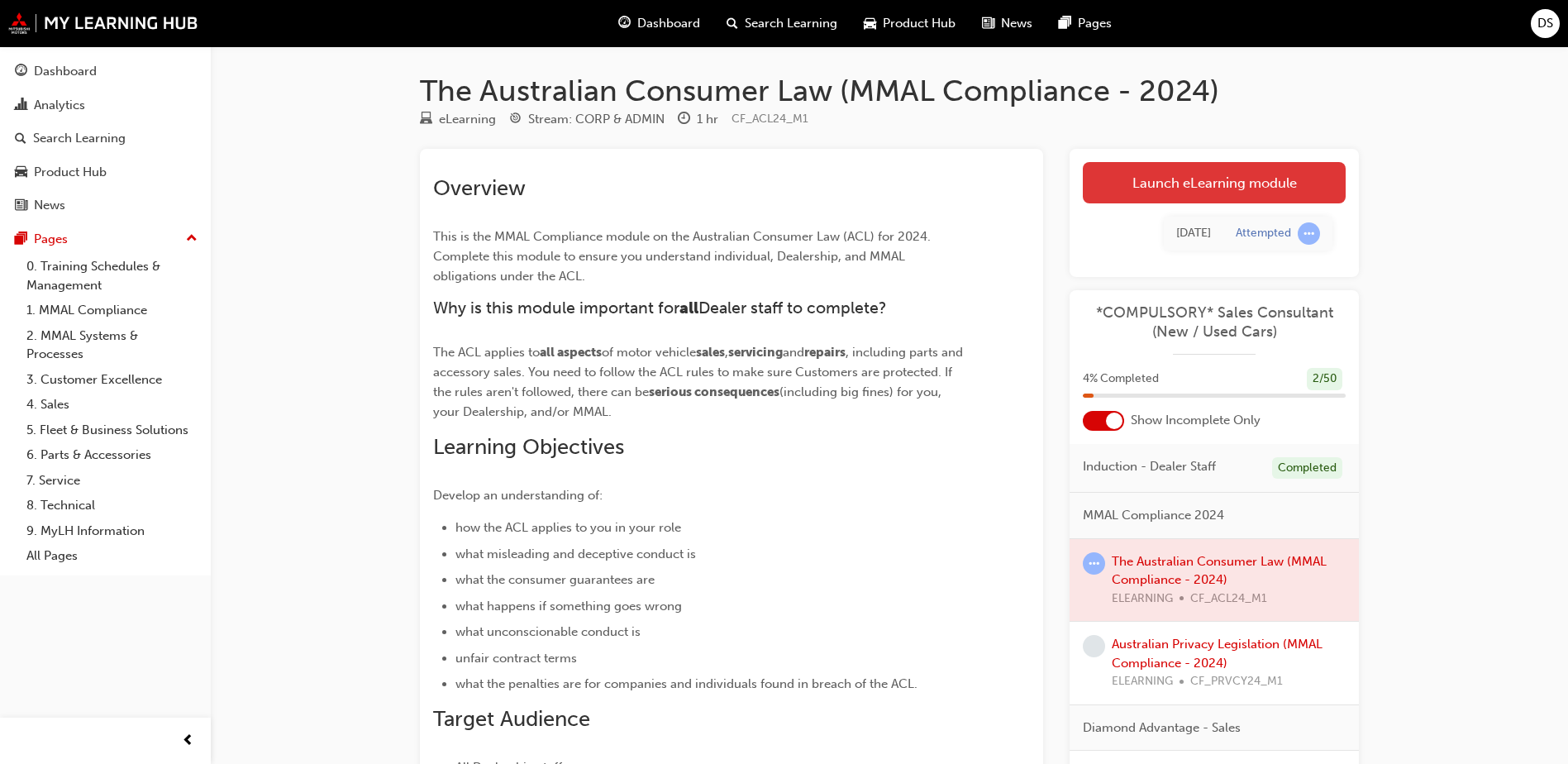
click at [1205, 181] on link "Launch eLearning module" at bounding box center [1213, 183] width 263 height 42
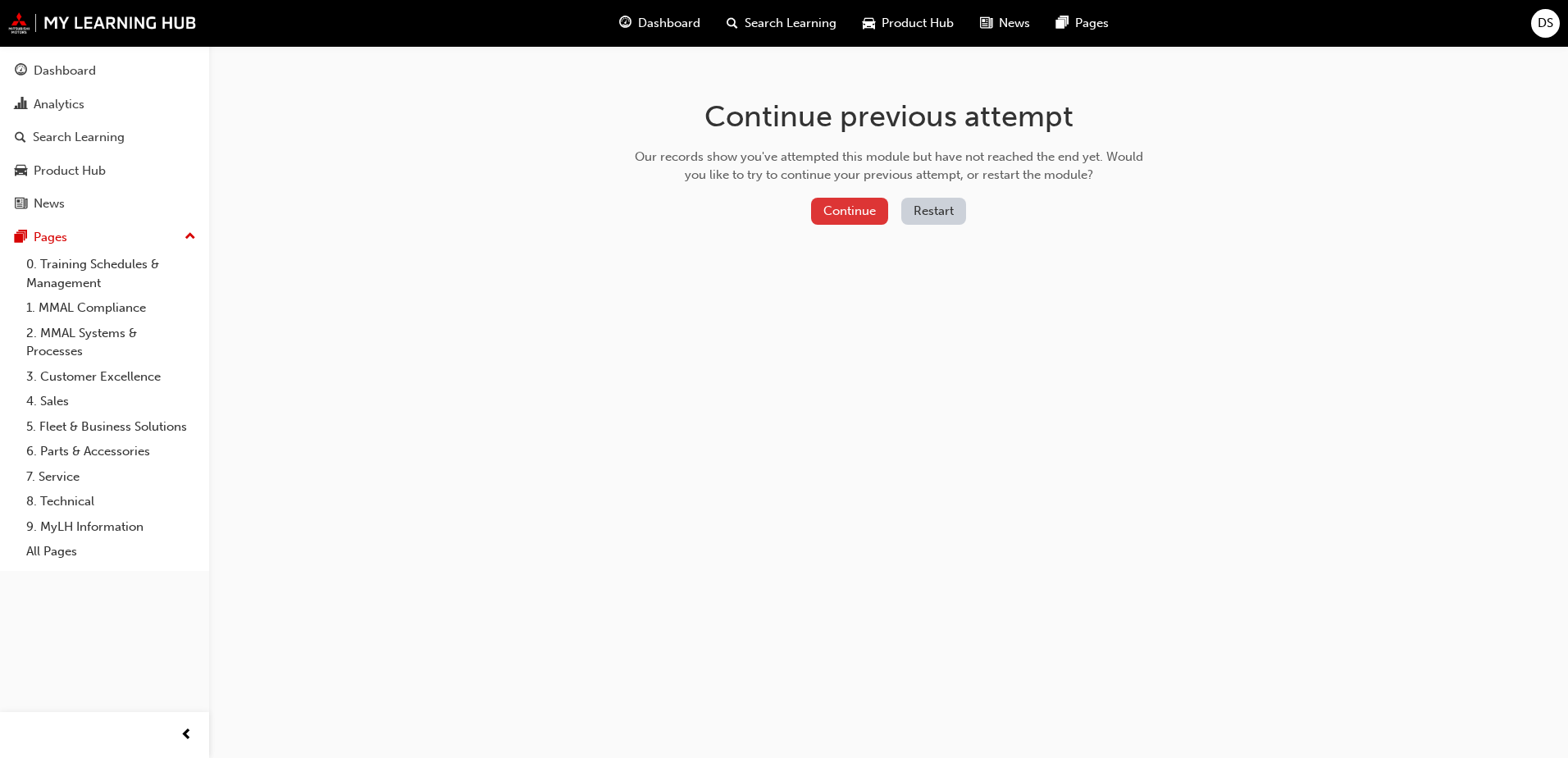
click at [860, 215] on button "Continue" at bounding box center [850, 211] width 77 height 27
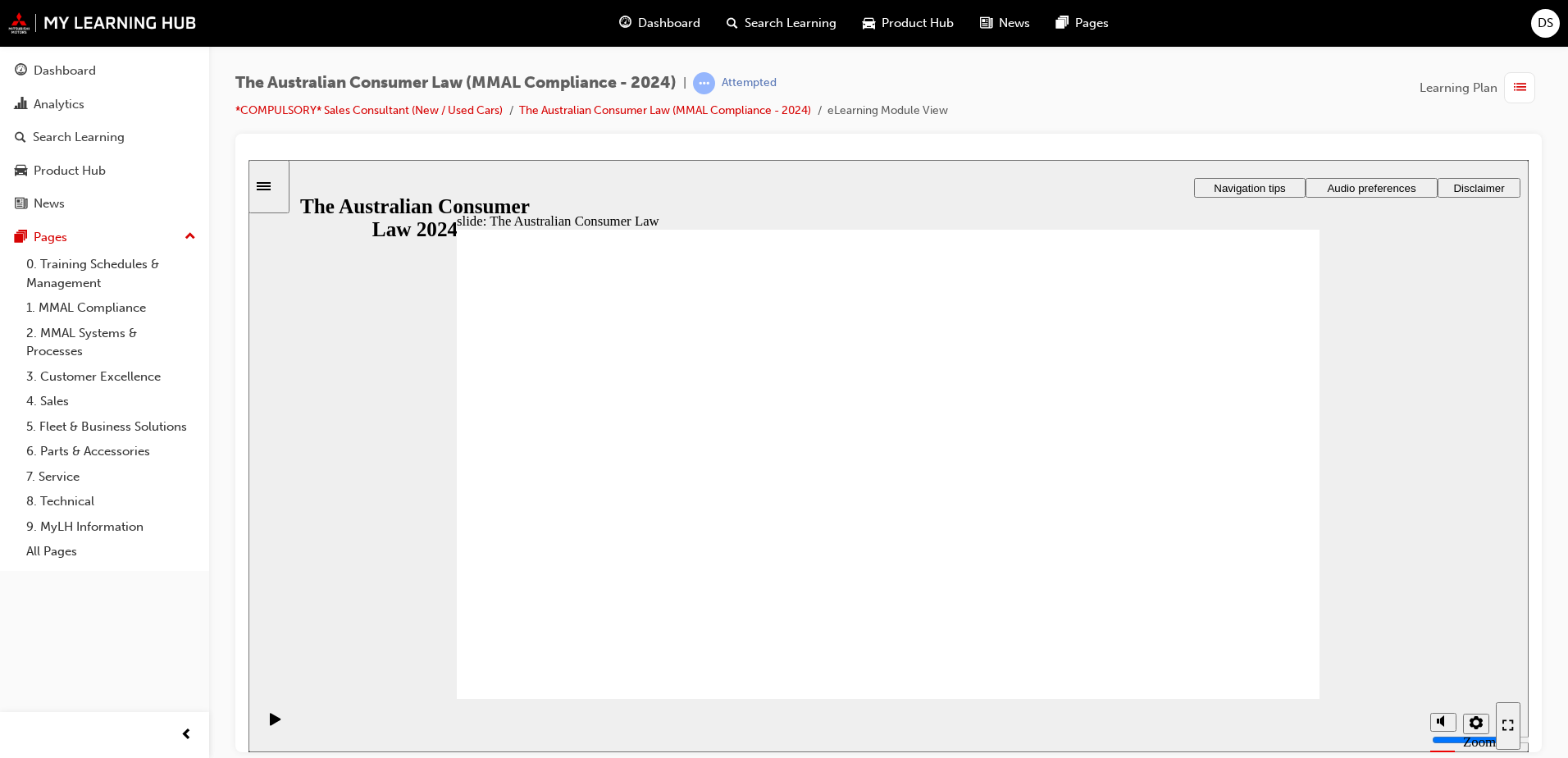
click at [270, 722] on icon "Pause (Ctrl+Alt+P)" at bounding box center [275, 717] width 11 height 12
click at [270, 724] on icon "Pause (Ctrl+Alt+P)" at bounding box center [275, 717] width 11 height 12
click at [270, 712] on icon "Pause (Ctrl+Alt+P)" at bounding box center [275, 718] width 11 height 13
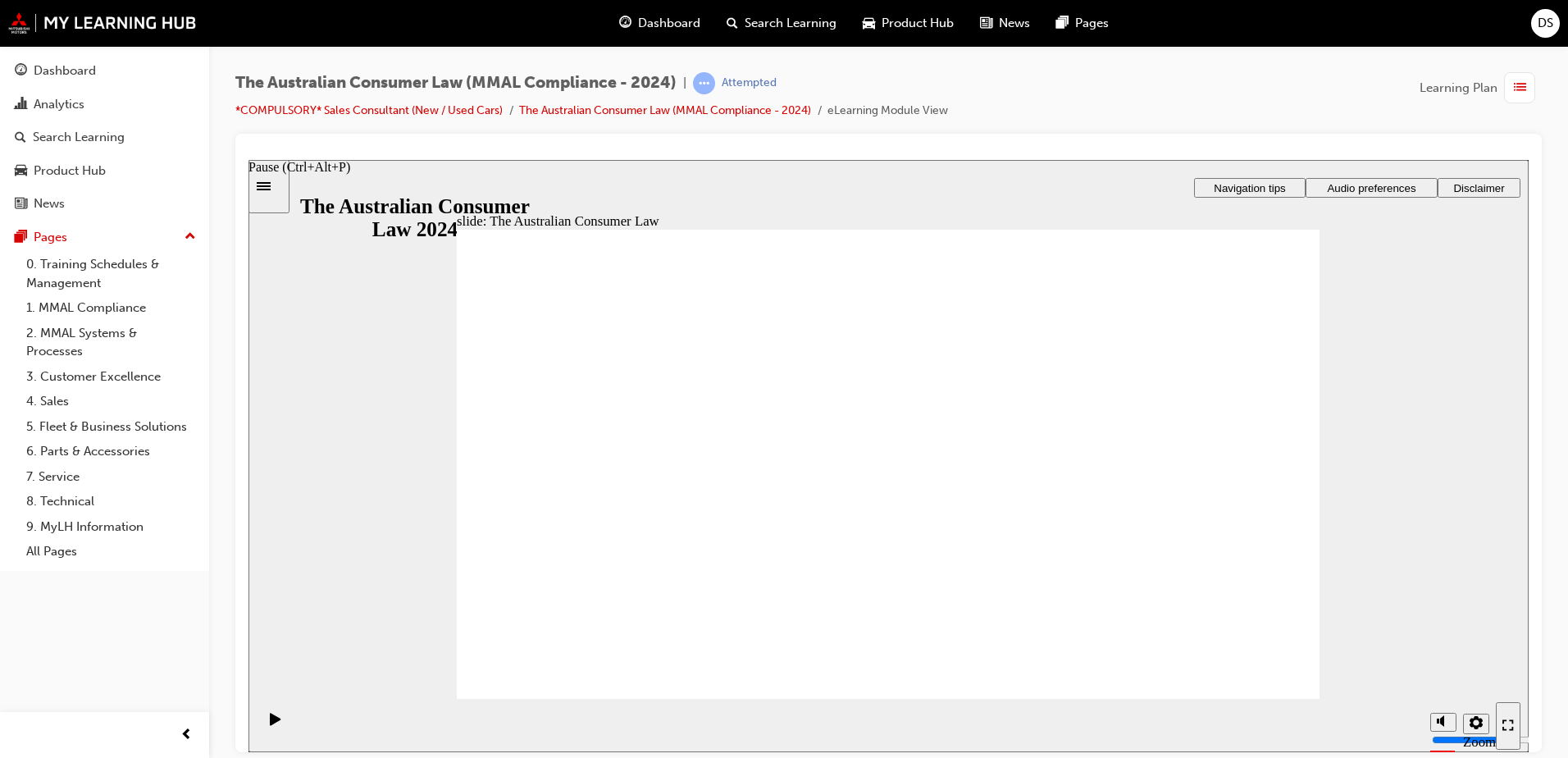
click at [270, 712] on icon "Pause (Ctrl+Alt+P)" at bounding box center [275, 718] width 11 height 13
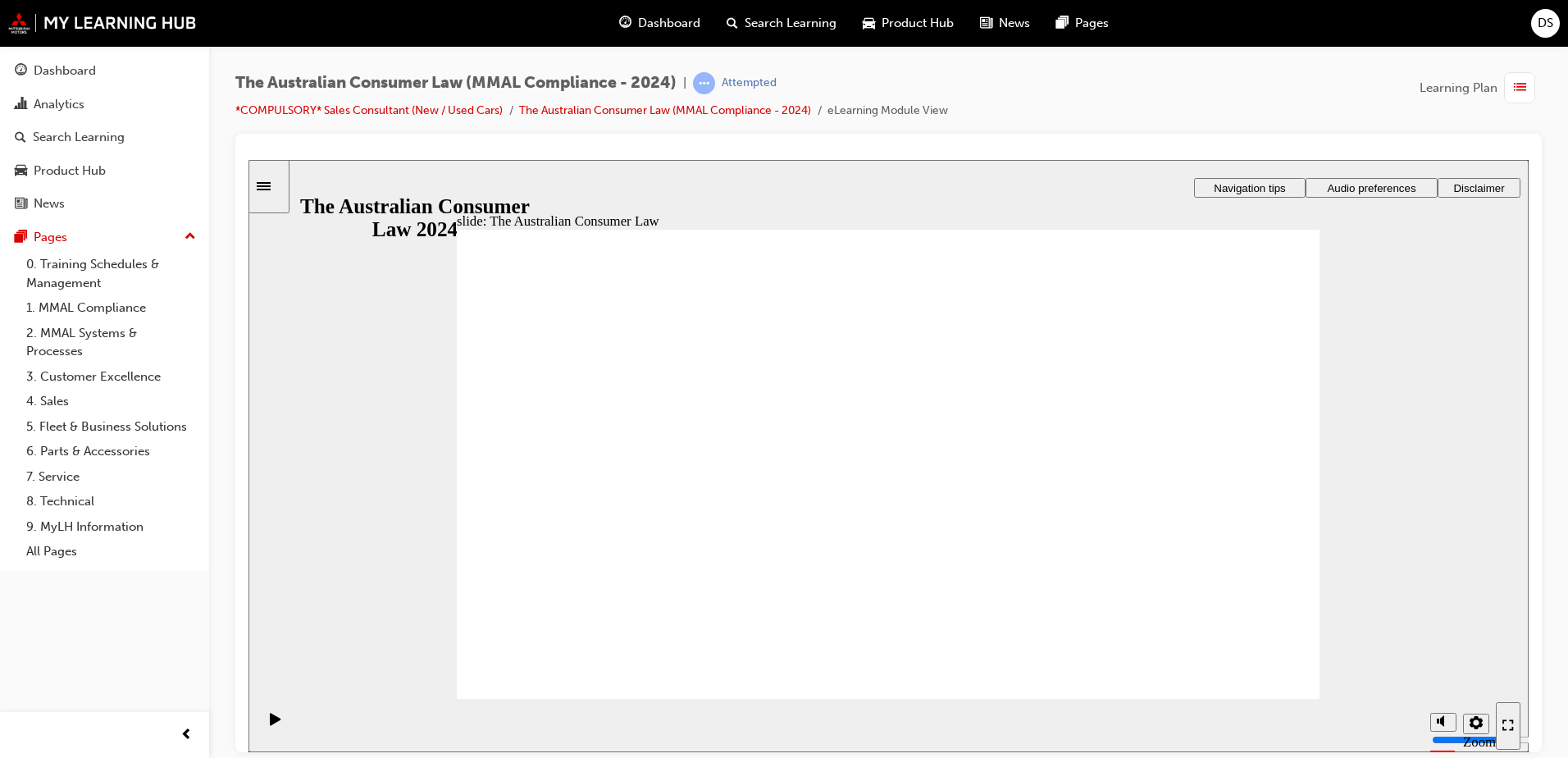
drag, startPoint x: 1066, startPoint y: 519, endPoint x: 1067, endPoint y: 497, distance: 22.0
drag, startPoint x: 1015, startPoint y: 427, endPoint x: 1015, endPoint y: 416, distance: 11.0
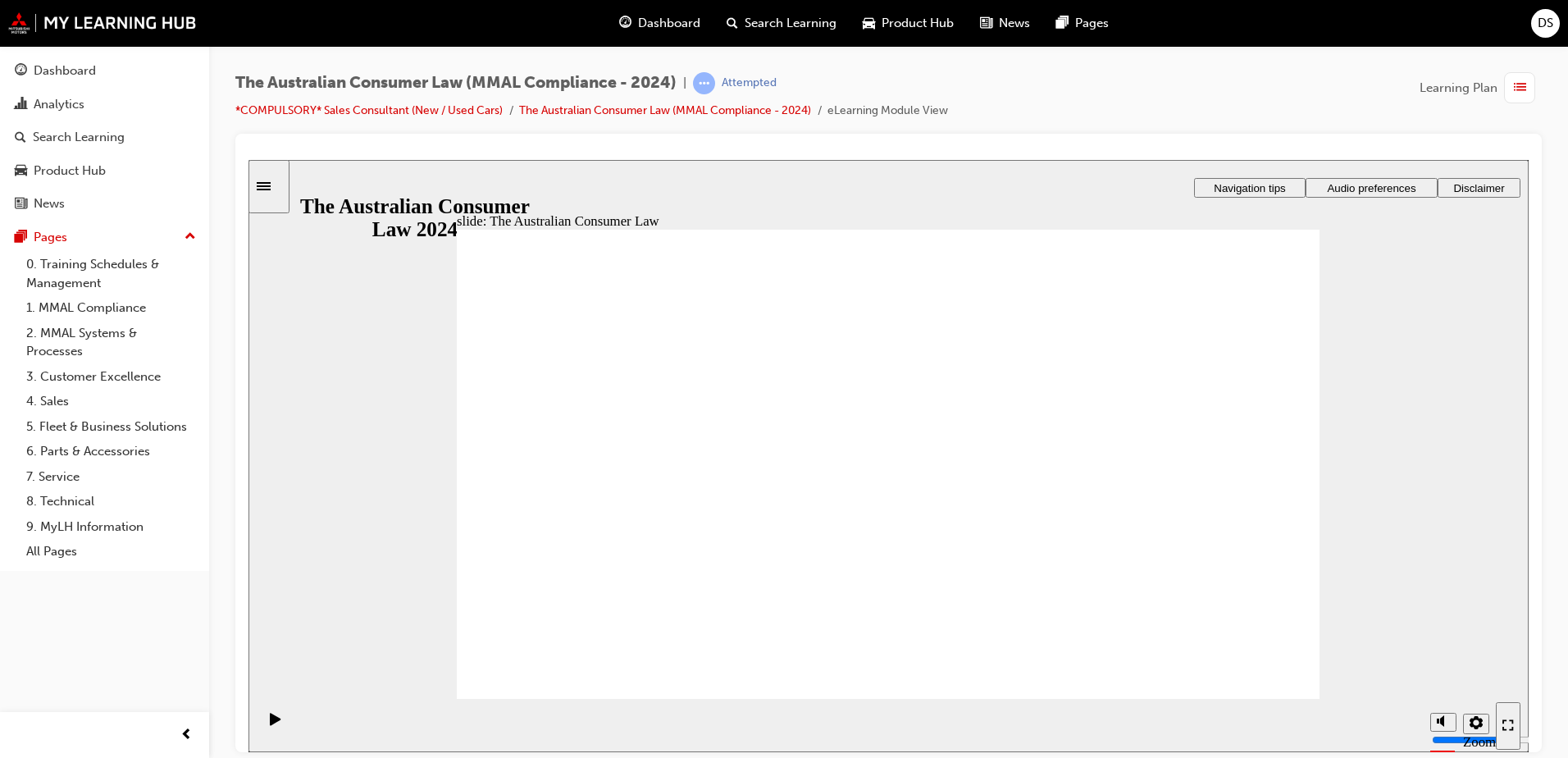
click at [328, 183] on div "slide: The Australian Consumer Law Rectangle 1 Rectangle 1 Rectangle 2 Rectangl…" at bounding box center [889, 455] width 1281 height 592
click at [263, 719] on div "Pause (Ctrl+Alt+P)" at bounding box center [275, 726] width 28 height 28
click at [789, 109] on link "The Australian Consumer Law (MMAL Compliance - 2024)" at bounding box center [665, 110] width 292 height 14
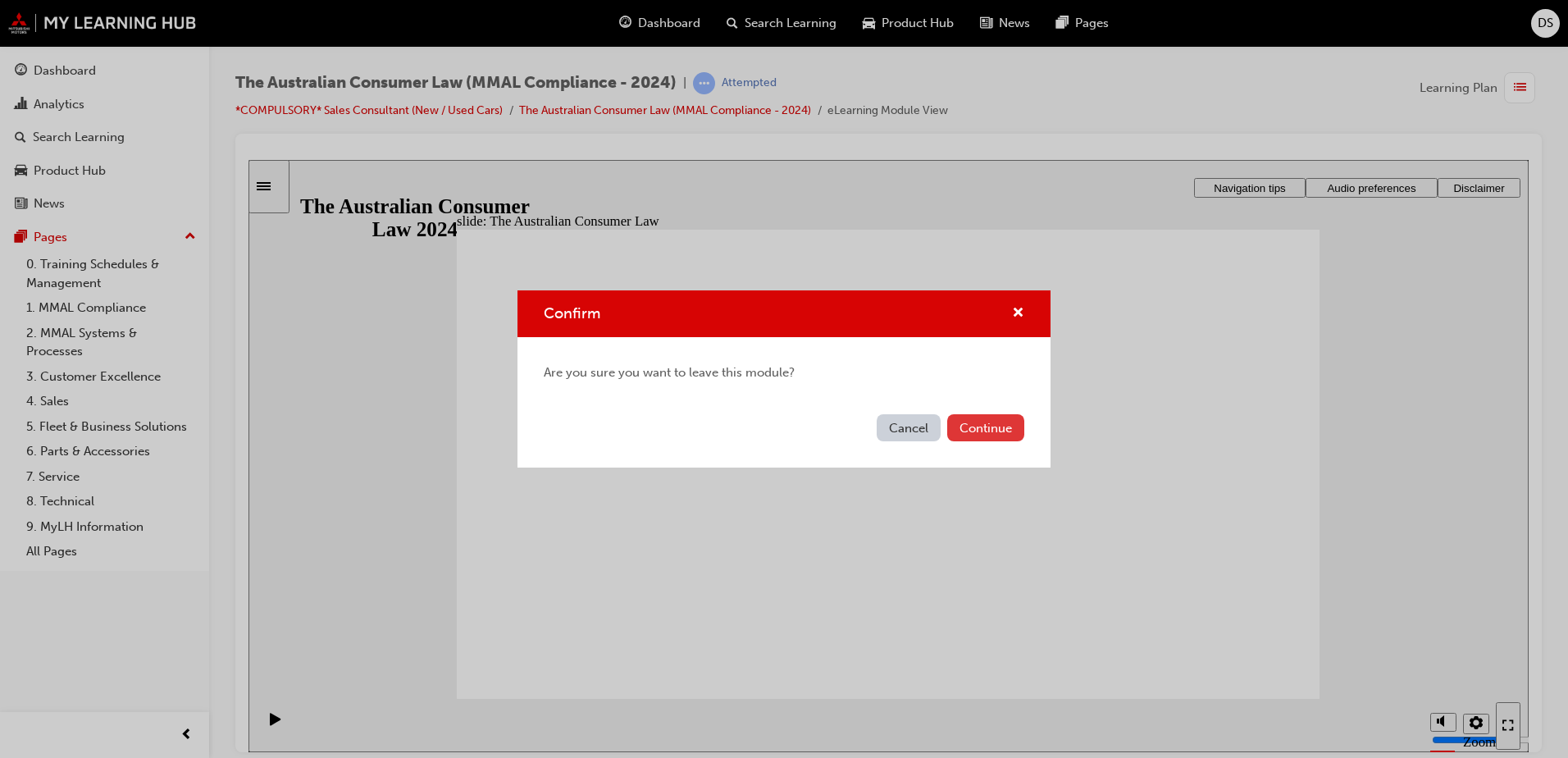
click at [981, 423] on button "Continue" at bounding box center [986, 427] width 77 height 27
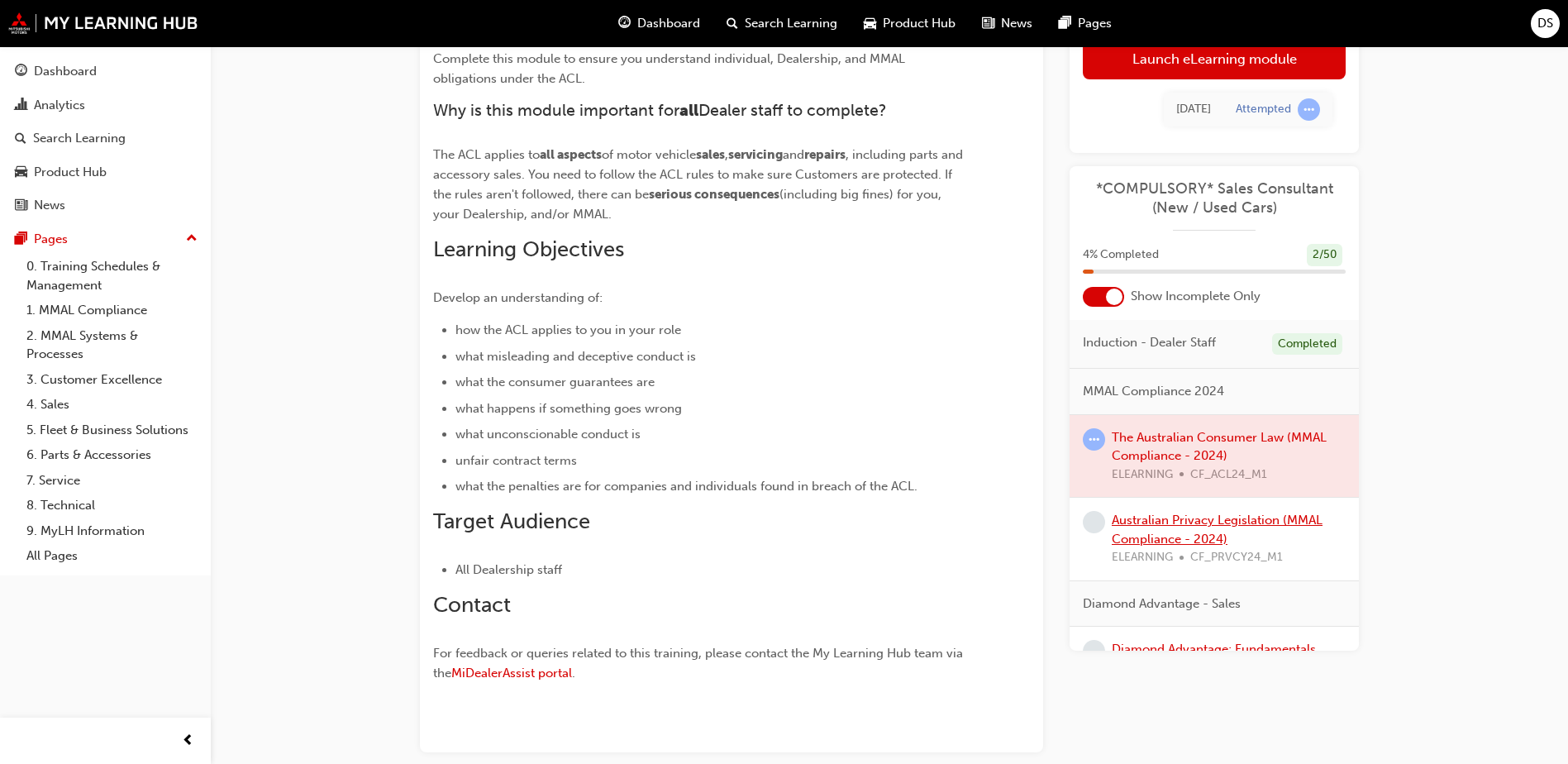
click at [1165, 524] on link "Australian Privacy Legislation (MMAL Compliance - 2024)" at bounding box center [1217, 529] width 211 height 34
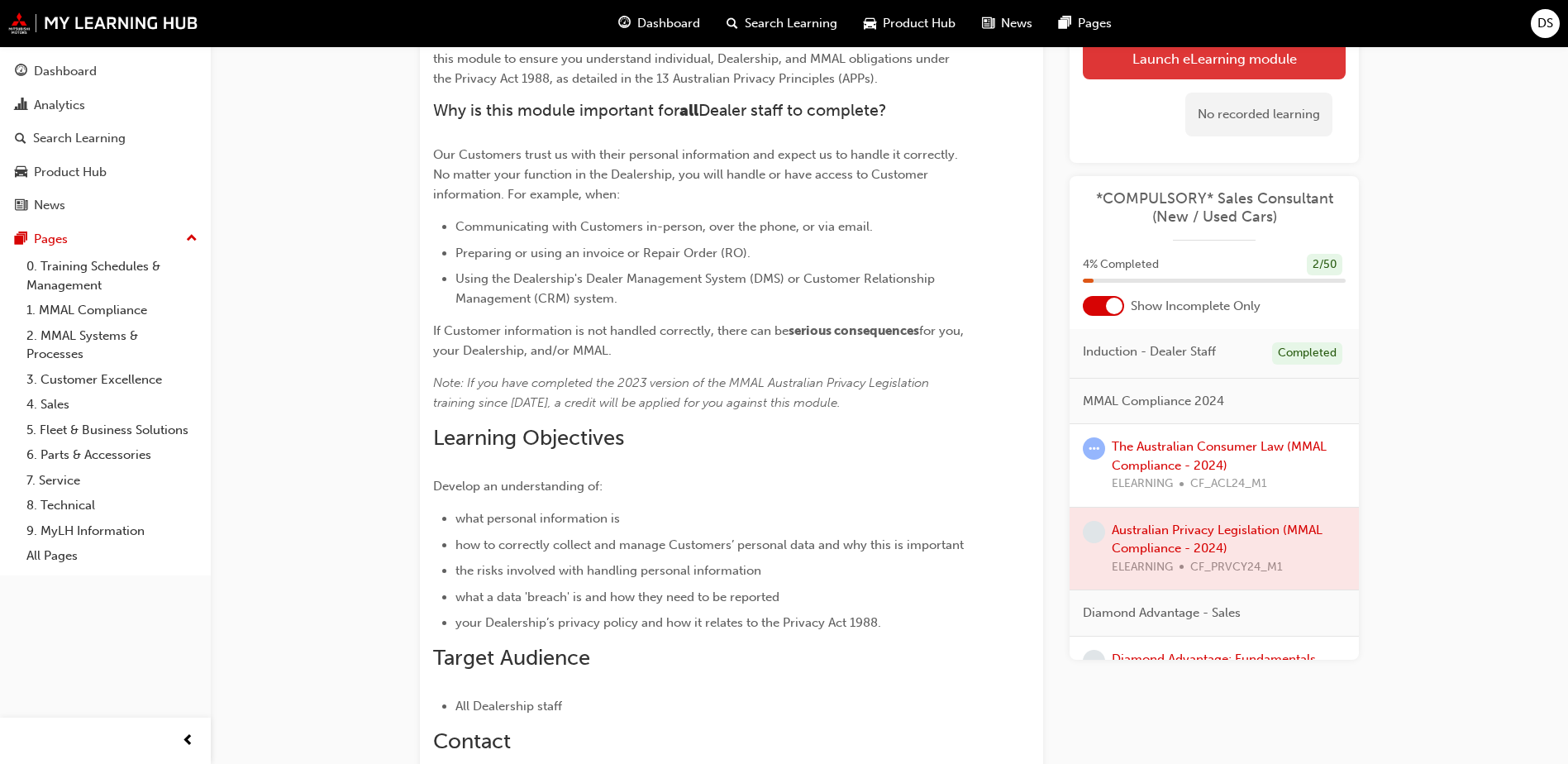
click at [1236, 48] on link "Launch eLearning module" at bounding box center [1213, 58] width 263 height 42
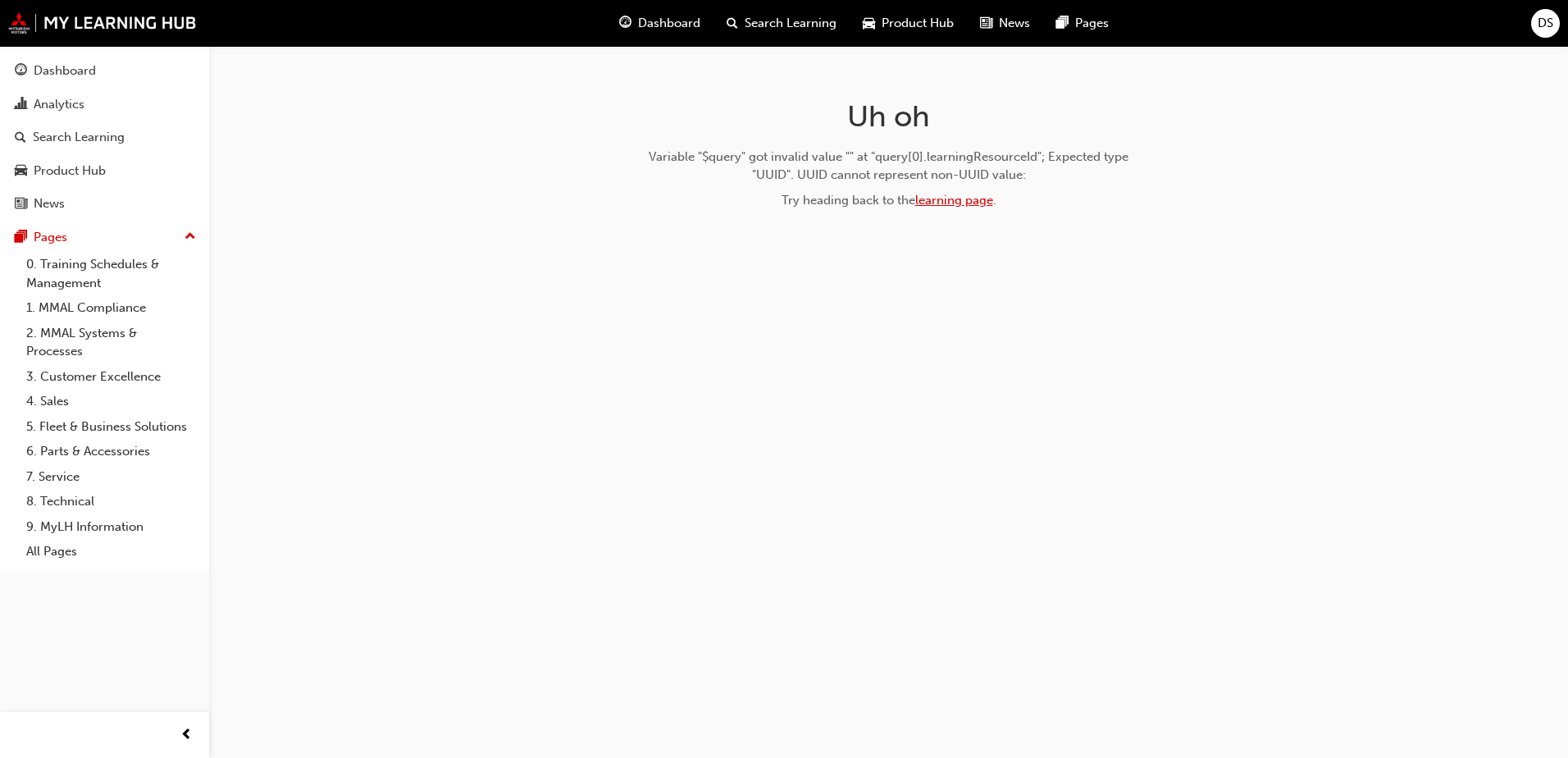
click at [953, 195] on link "learning page" at bounding box center [954, 200] width 78 height 15
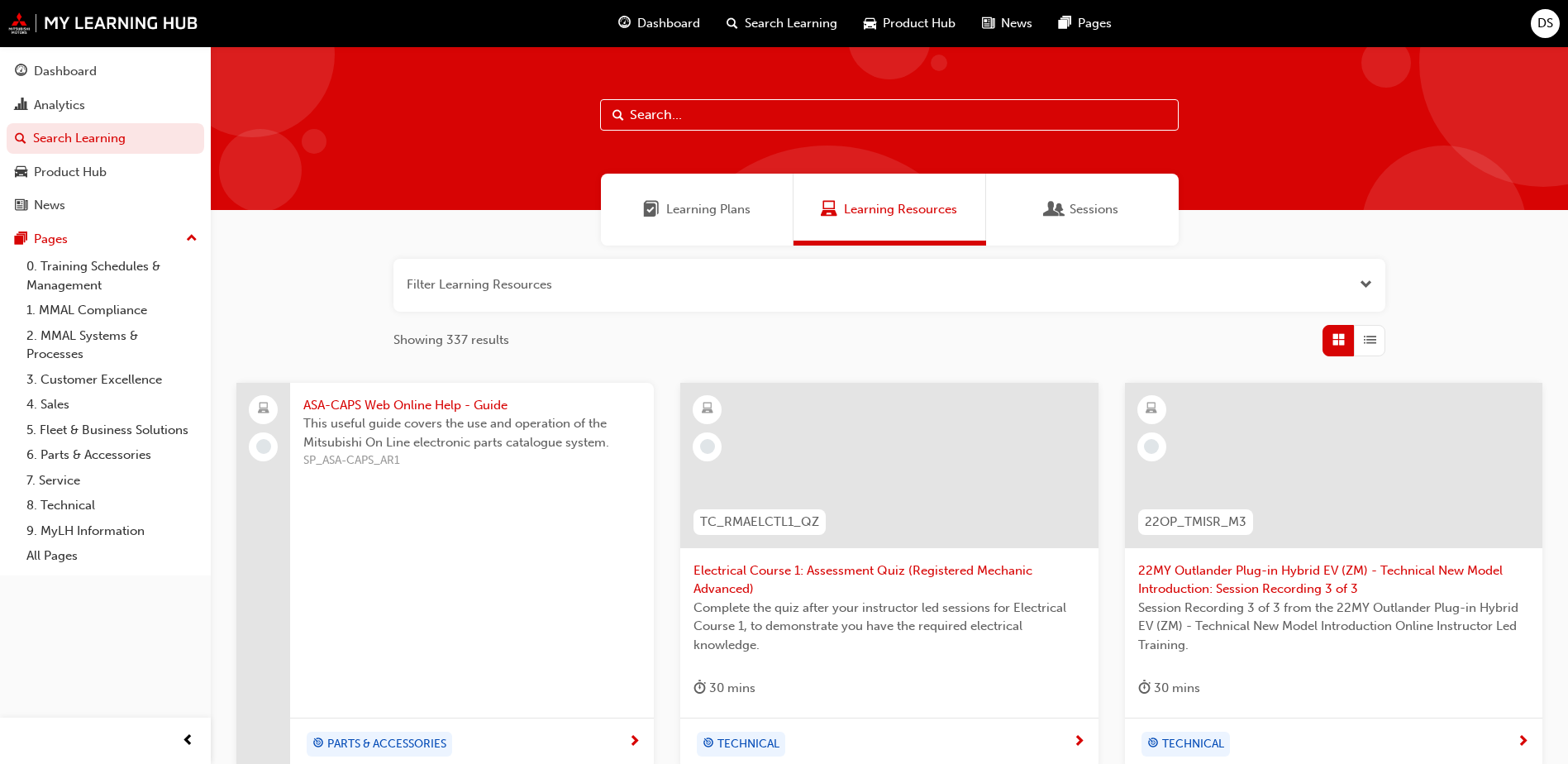
click at [648, 11] on div "Dashboard" at bounding box center [659, 23] width 109 height 34
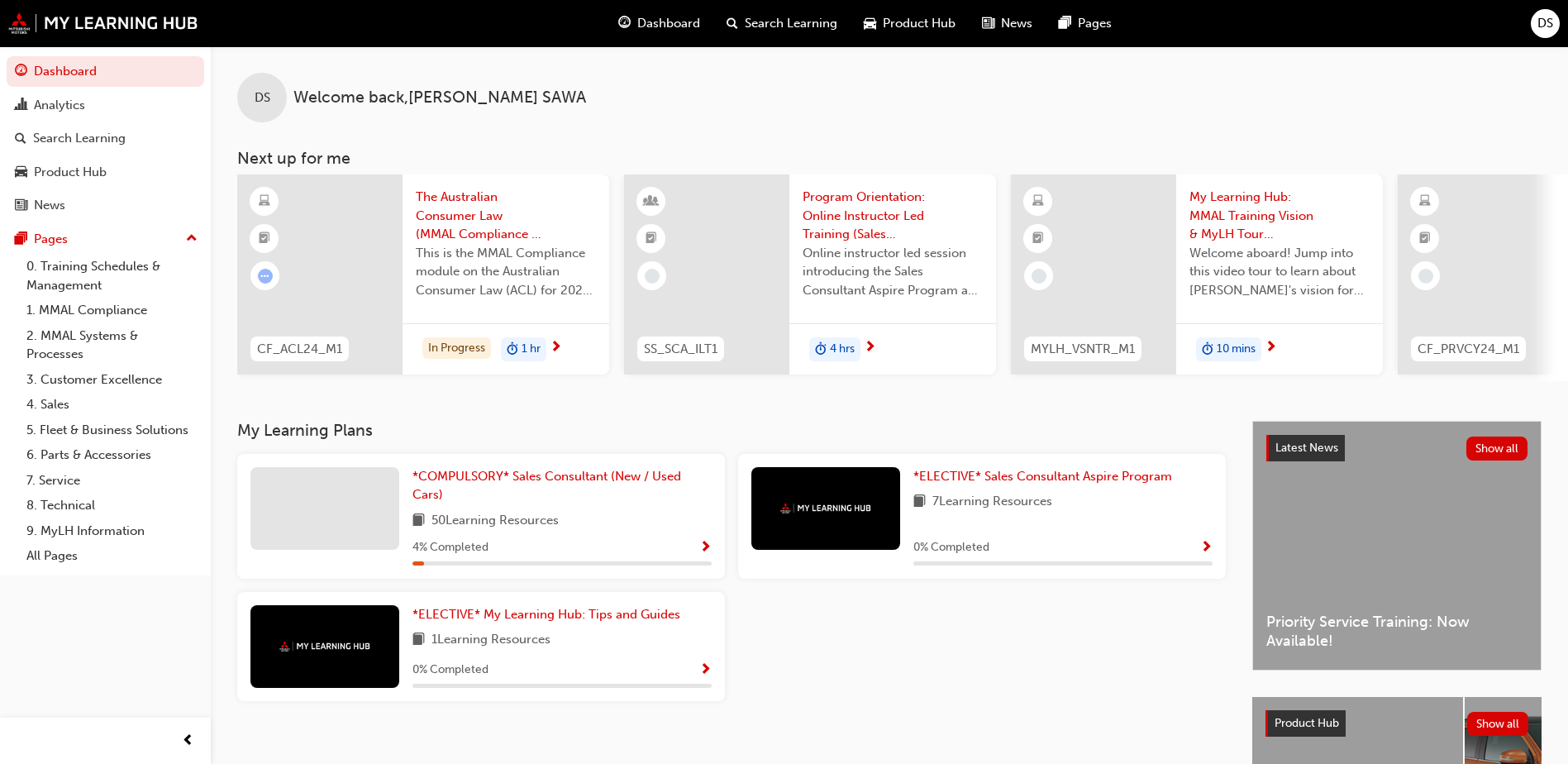
click at [706, 547] on span "Show Progress" at bounding box center [705, 548] width 12 height 15
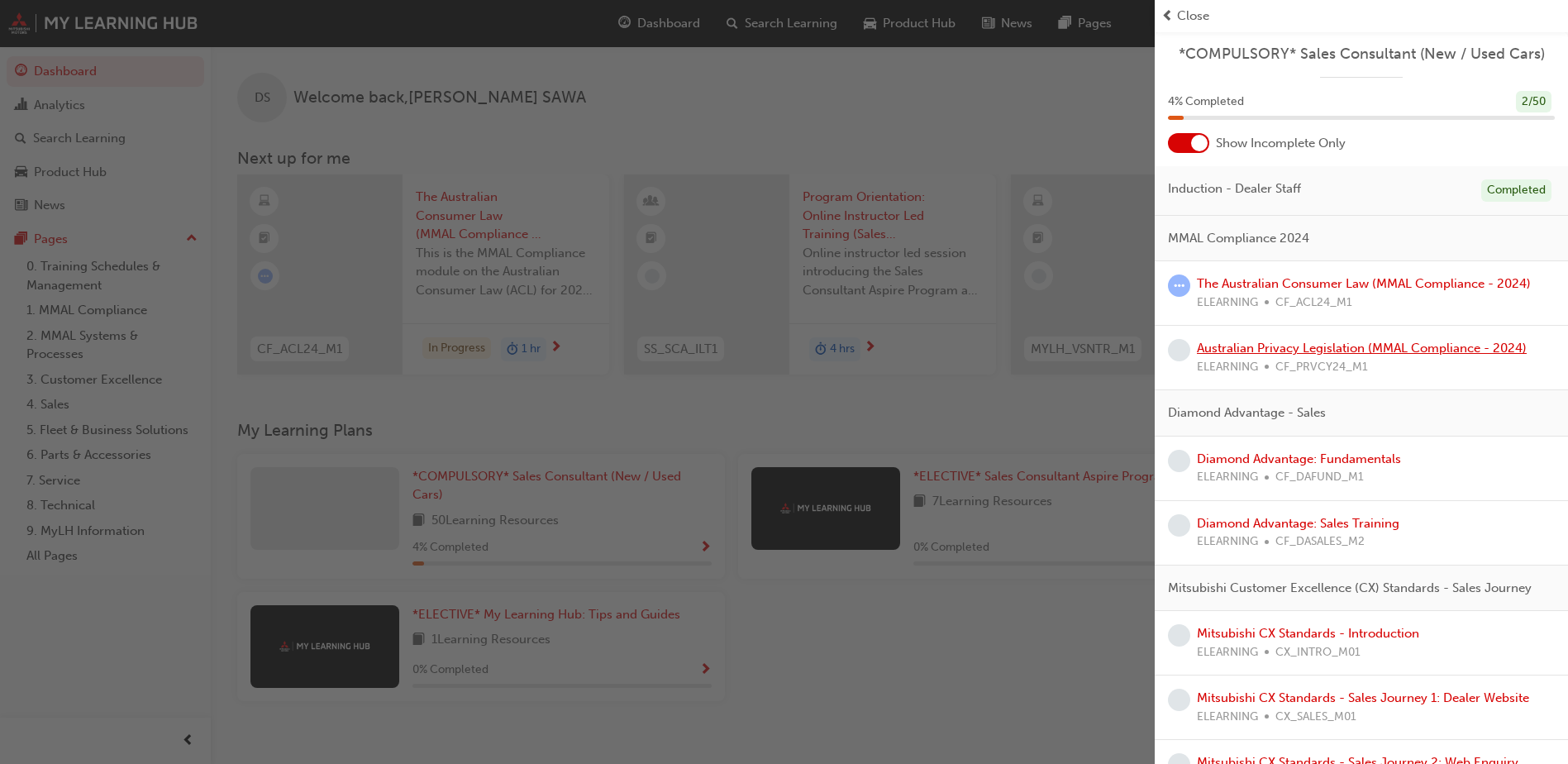
click at [1300, 354] on link "Australian Privacy Legislation (MMAL Compliance - 2024)" at bounding box center [1361, 348] width 330 height 15
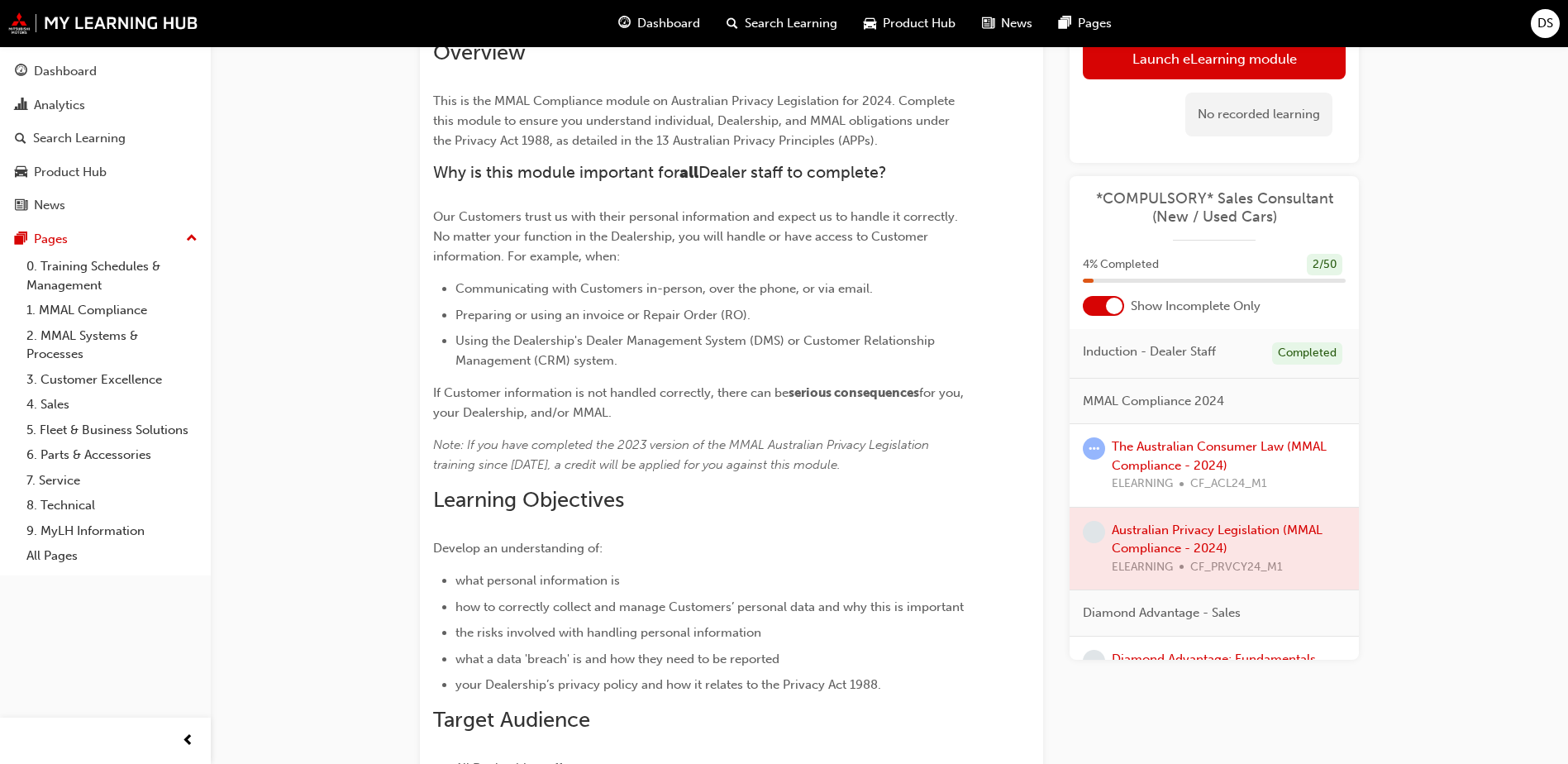
scroll to position [165, 0]
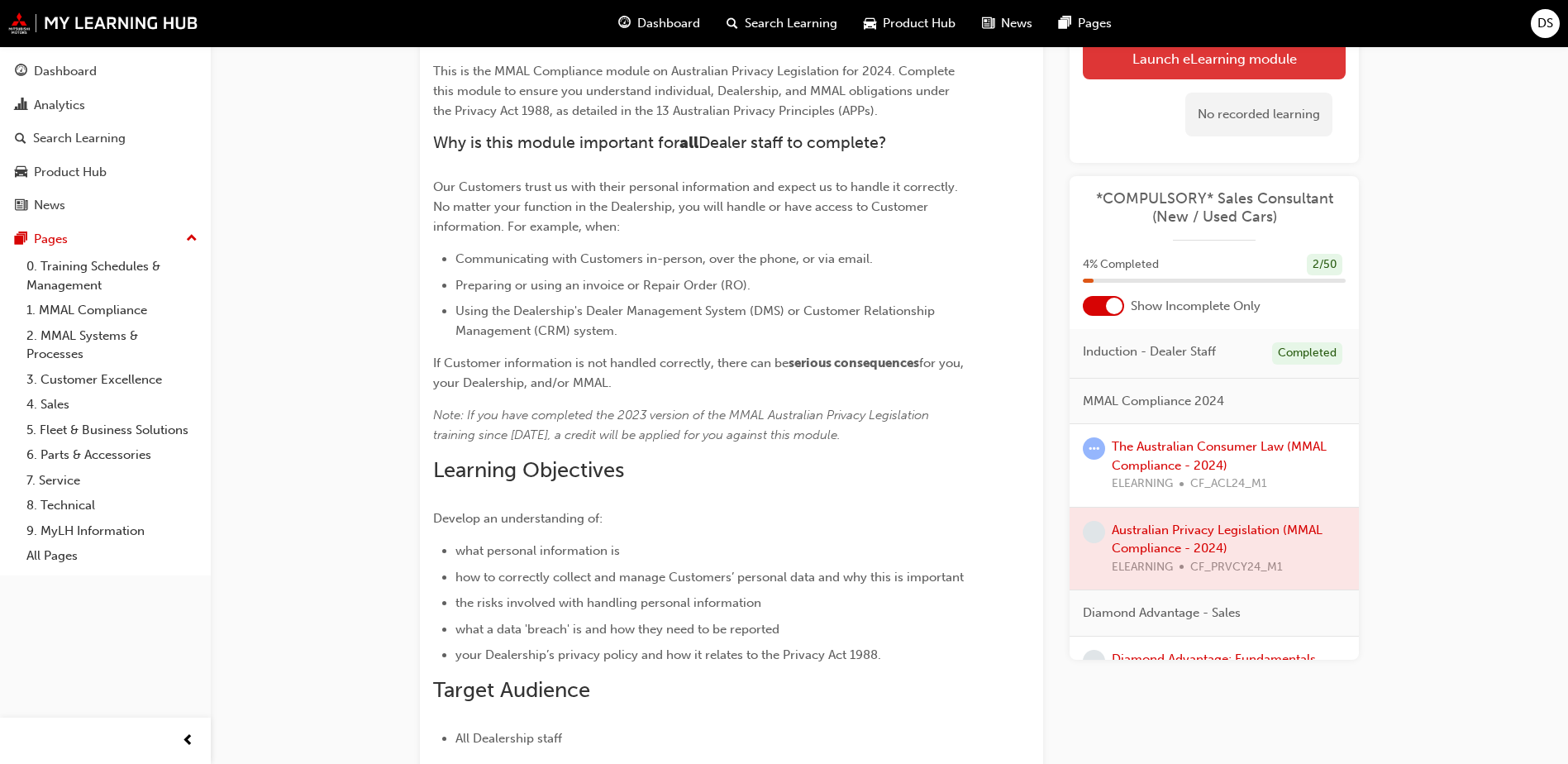
click at [1267, 62] on link "Launch eLearning module" at bounding box center [1213, 58] width 263 height 42
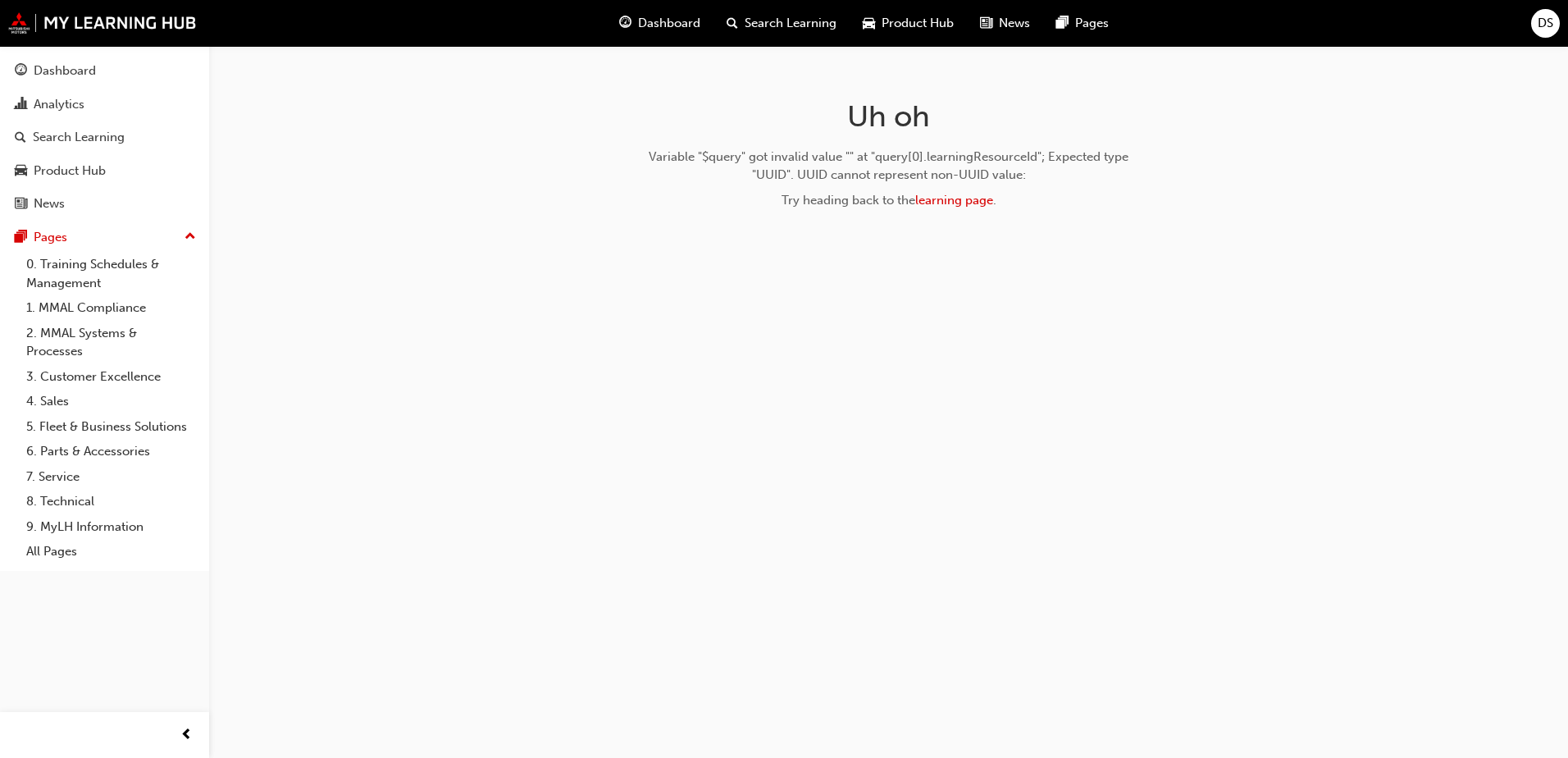
click at [963, 189] on div "Variable "$query" got invalid value "" at "query[0].learningResourceId"; Expect…" at bounding box center [889, 179] width 520 height 63
click at [961, 193] on link "learning page" at bounding box center [954, 200] width 78 height 15
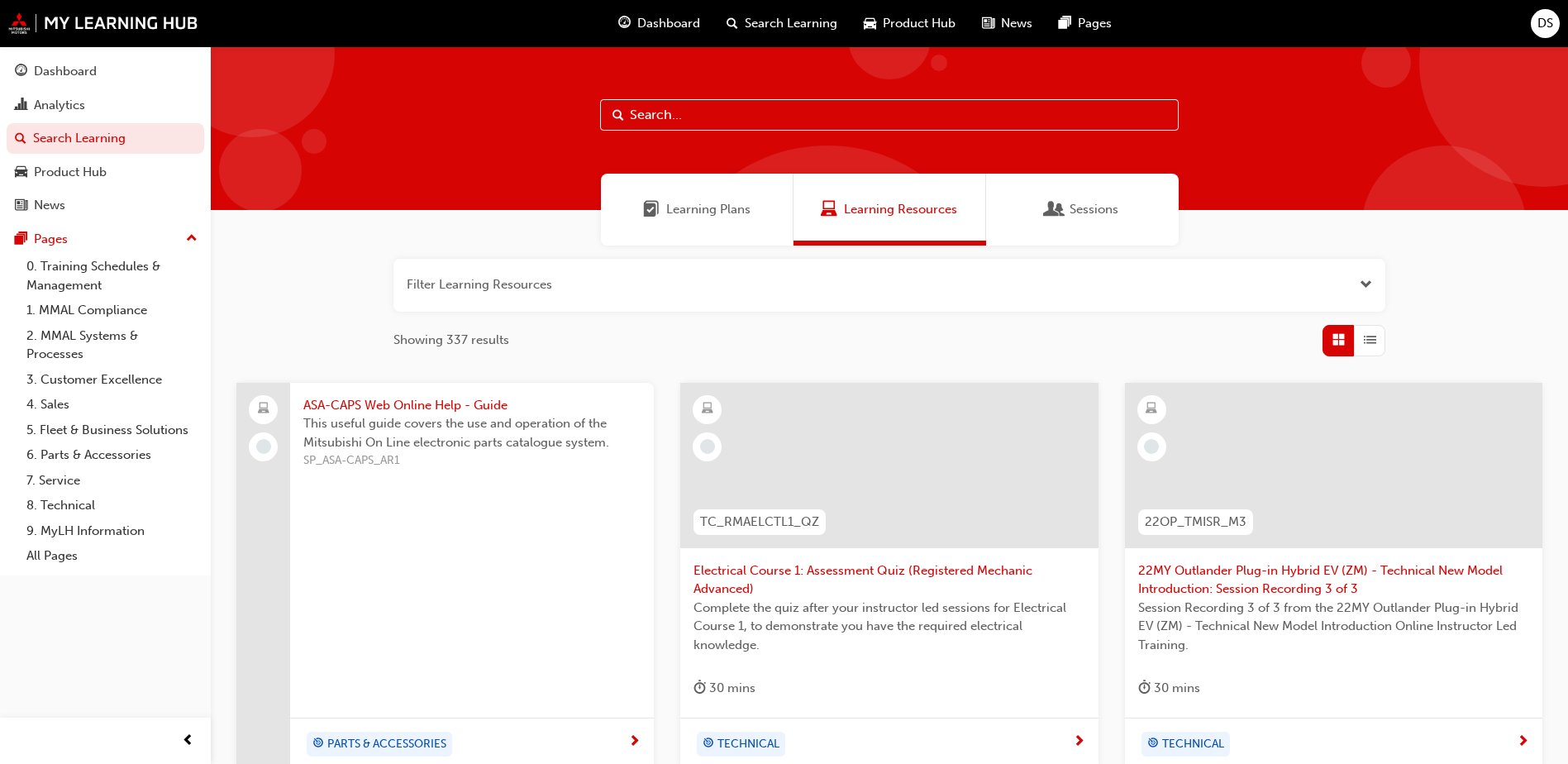
click at [657, 24] on span "Dashboard" at bounding box center [668, 23] width 63 height 19
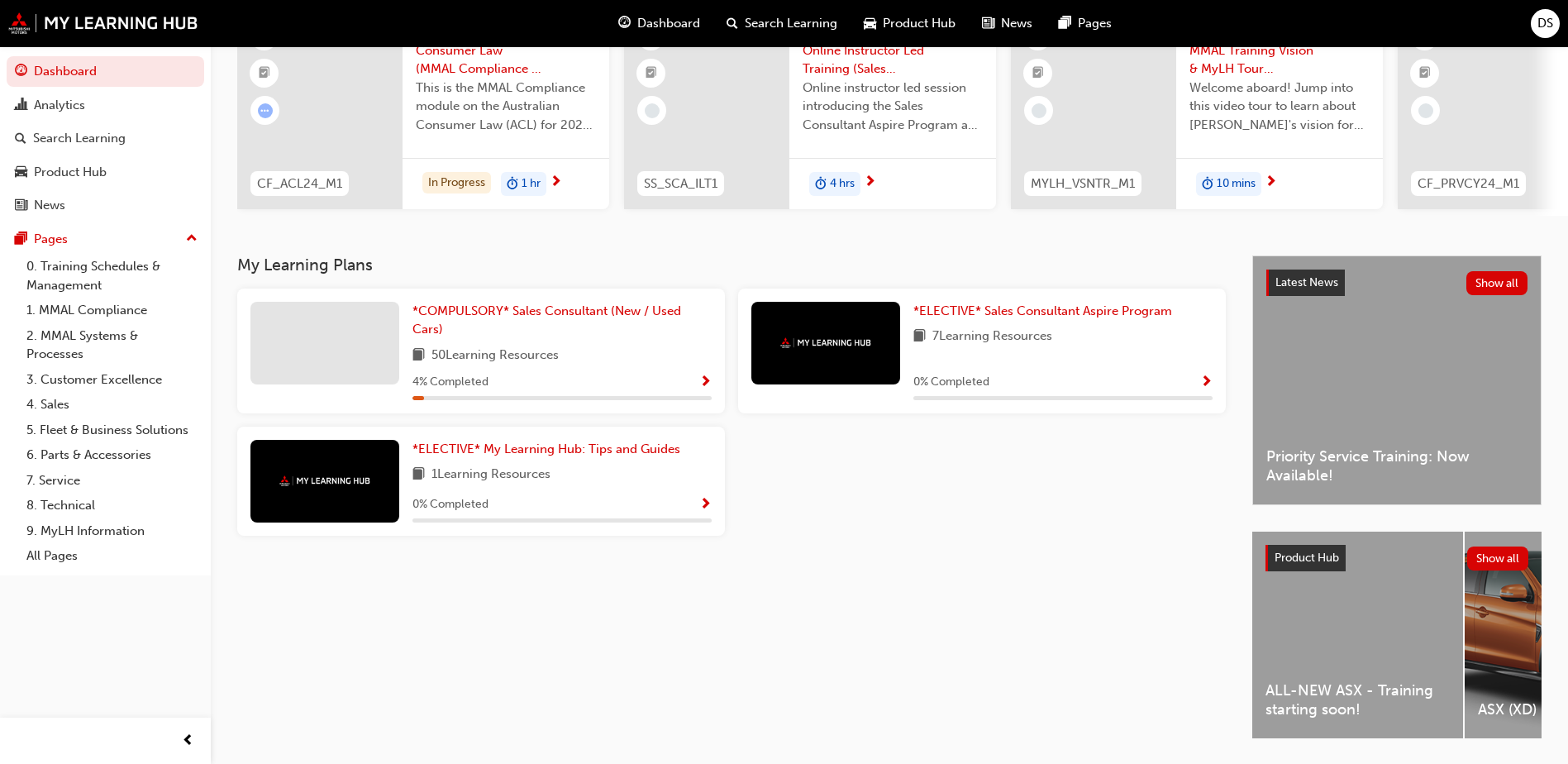
scroll to position [224, 0]
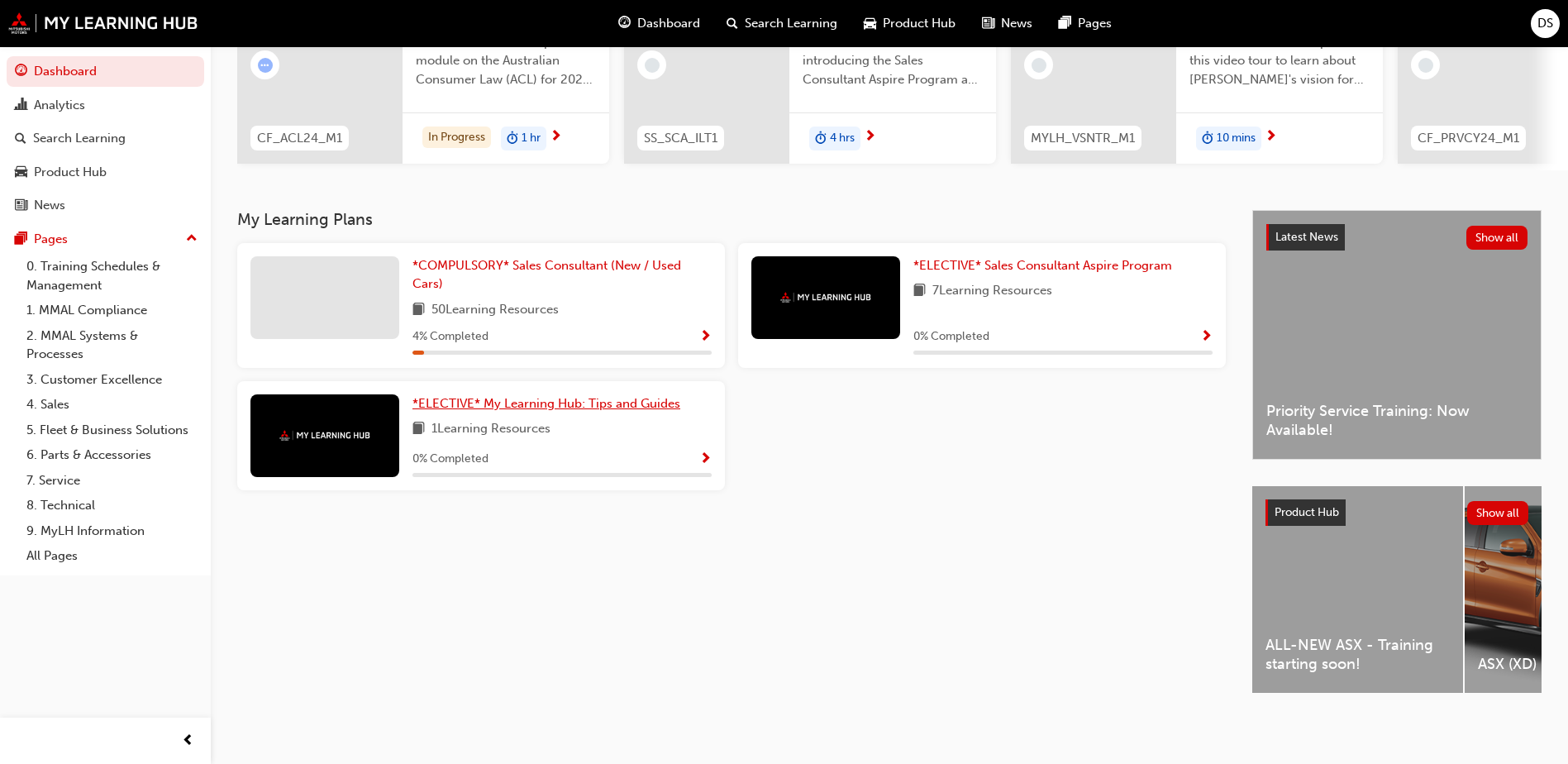
click at [539, 395] on span "*ELECTIVE* My Learning Hub: Tips and Guides" at bounding box center [546, 403] width 267 height 15
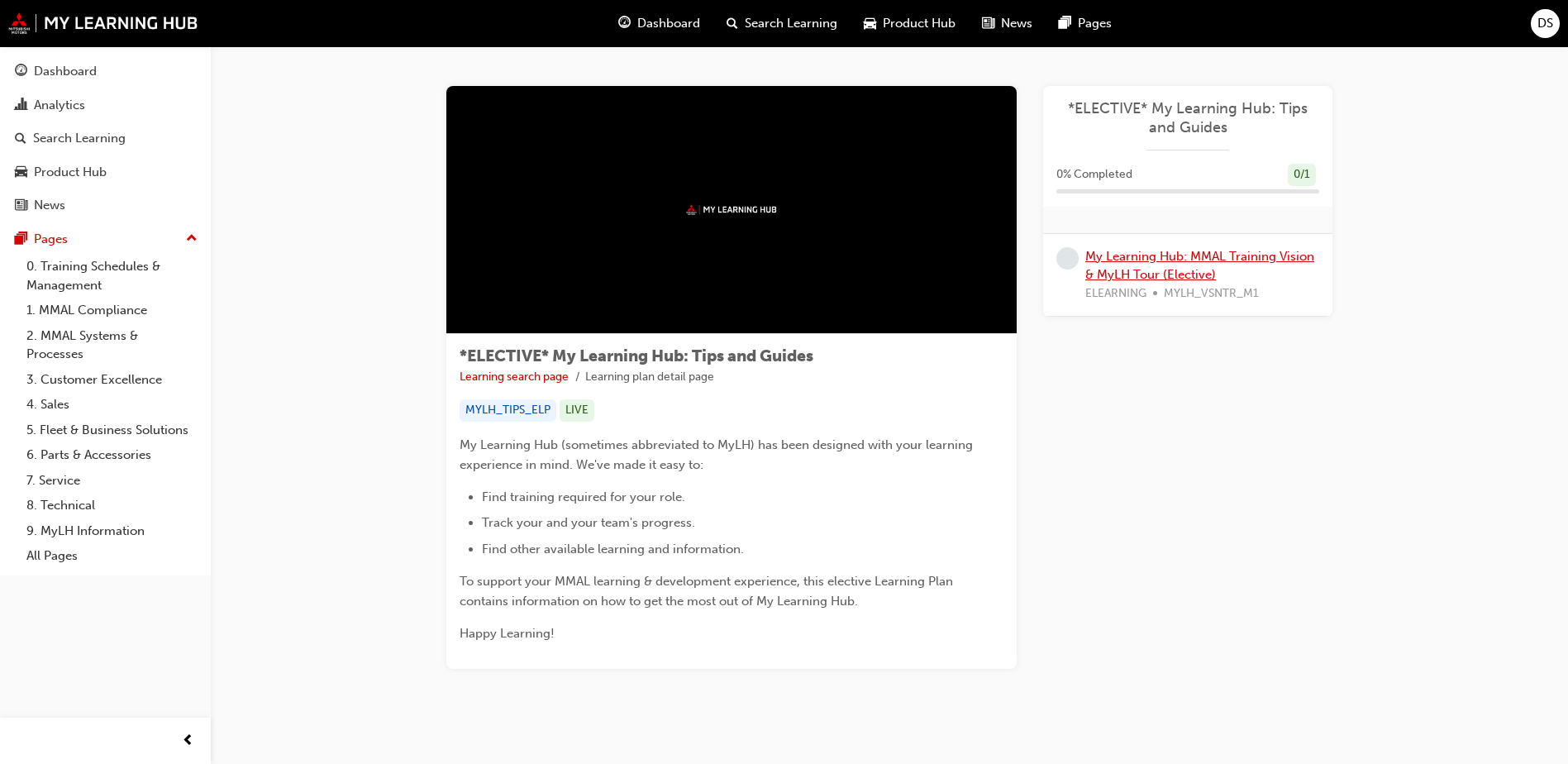
click at [1132, 260] on link "My Learning Hub: MMAL Training Vision & MyLH Tour (Elective)" at bounding box center [1199, 265] width 229 height 34
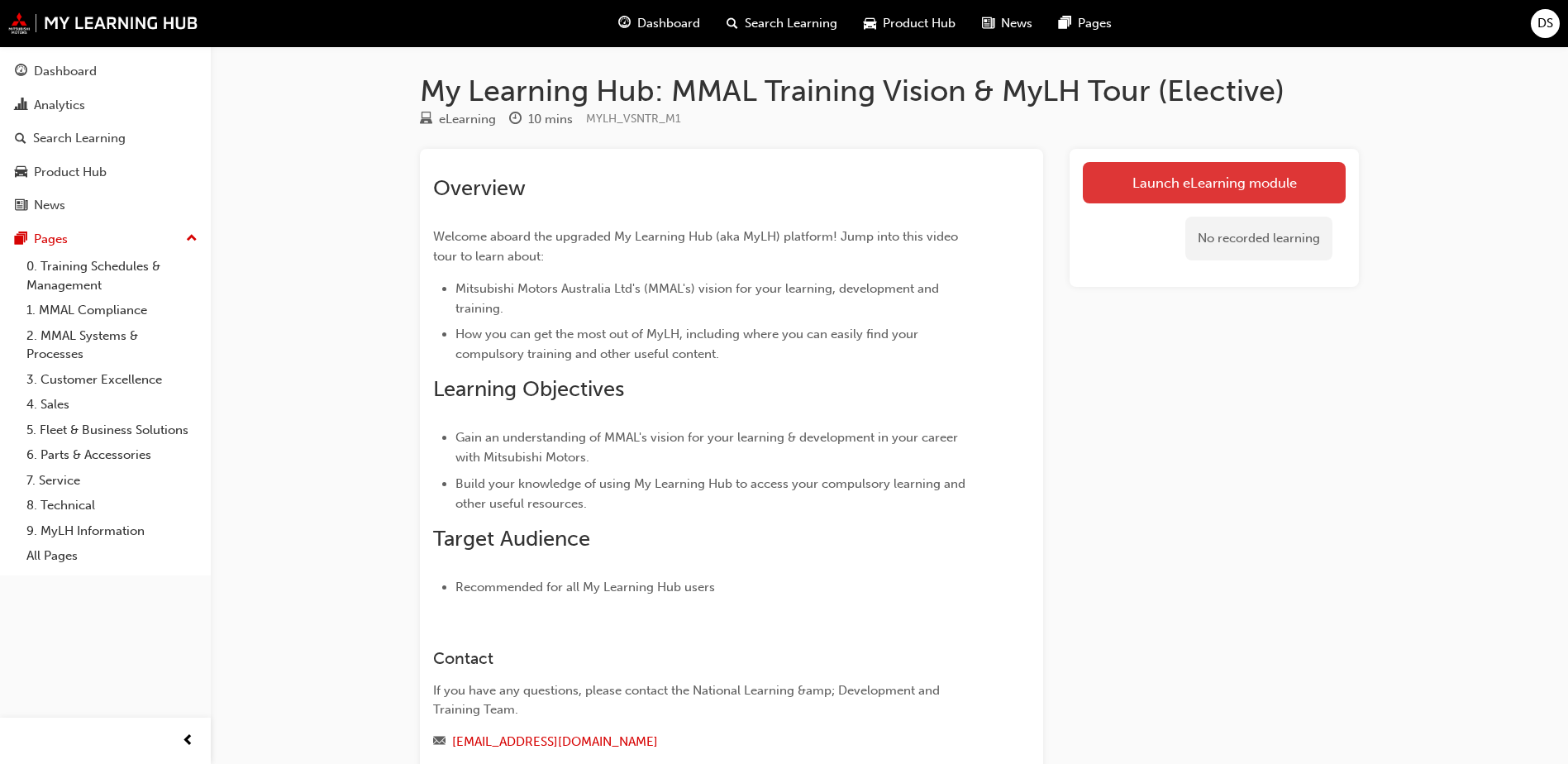
click at [1202, 196] on link "Launch eLearning module" at bounding box center [1213, 183] width 263 height 42
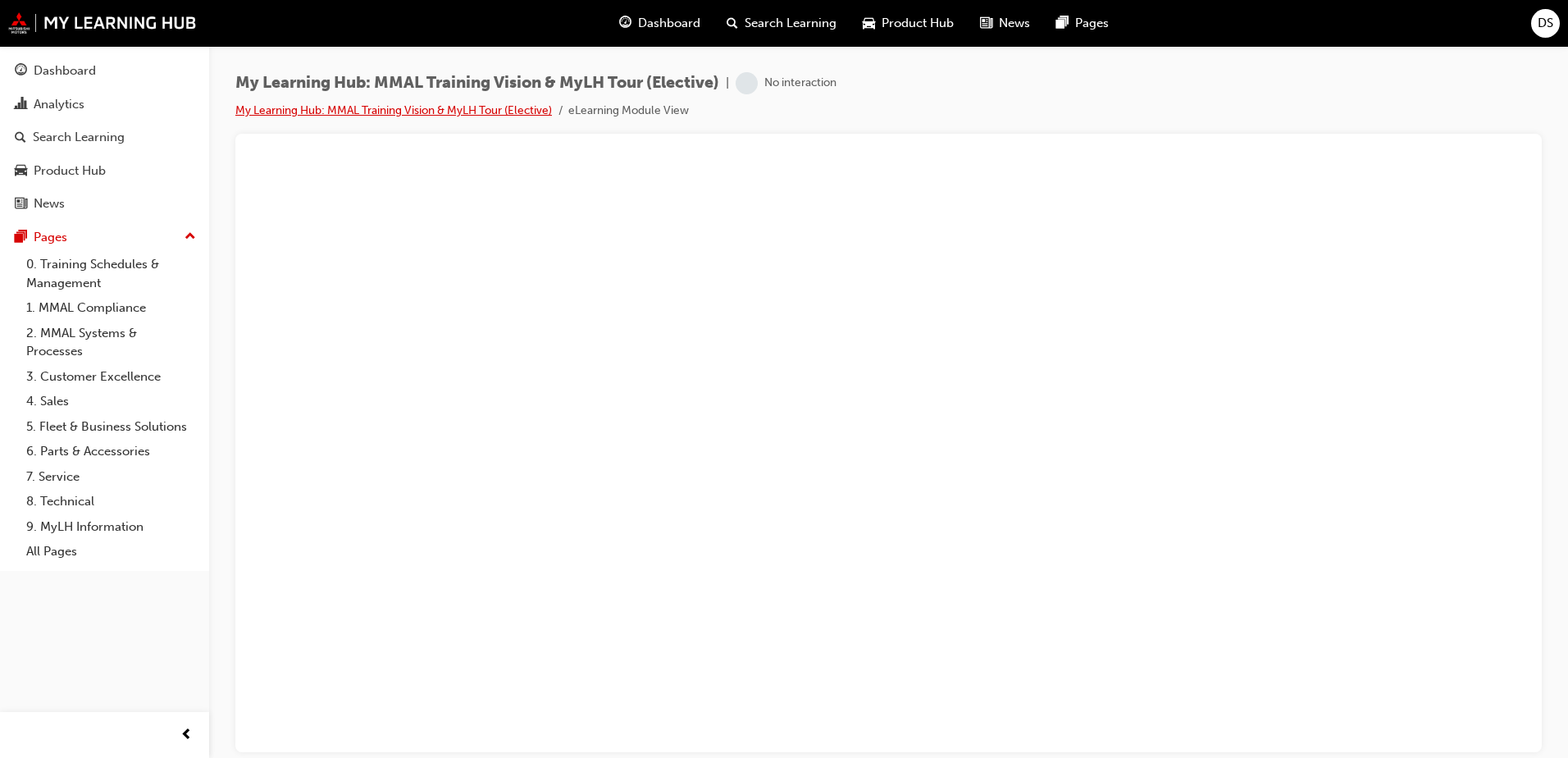
click at [422, 112] on link "My Learning Hub: MMAL Training Vision & MyLH Tour (Elective)" at bounding box center [394, 110] width 317 height 14
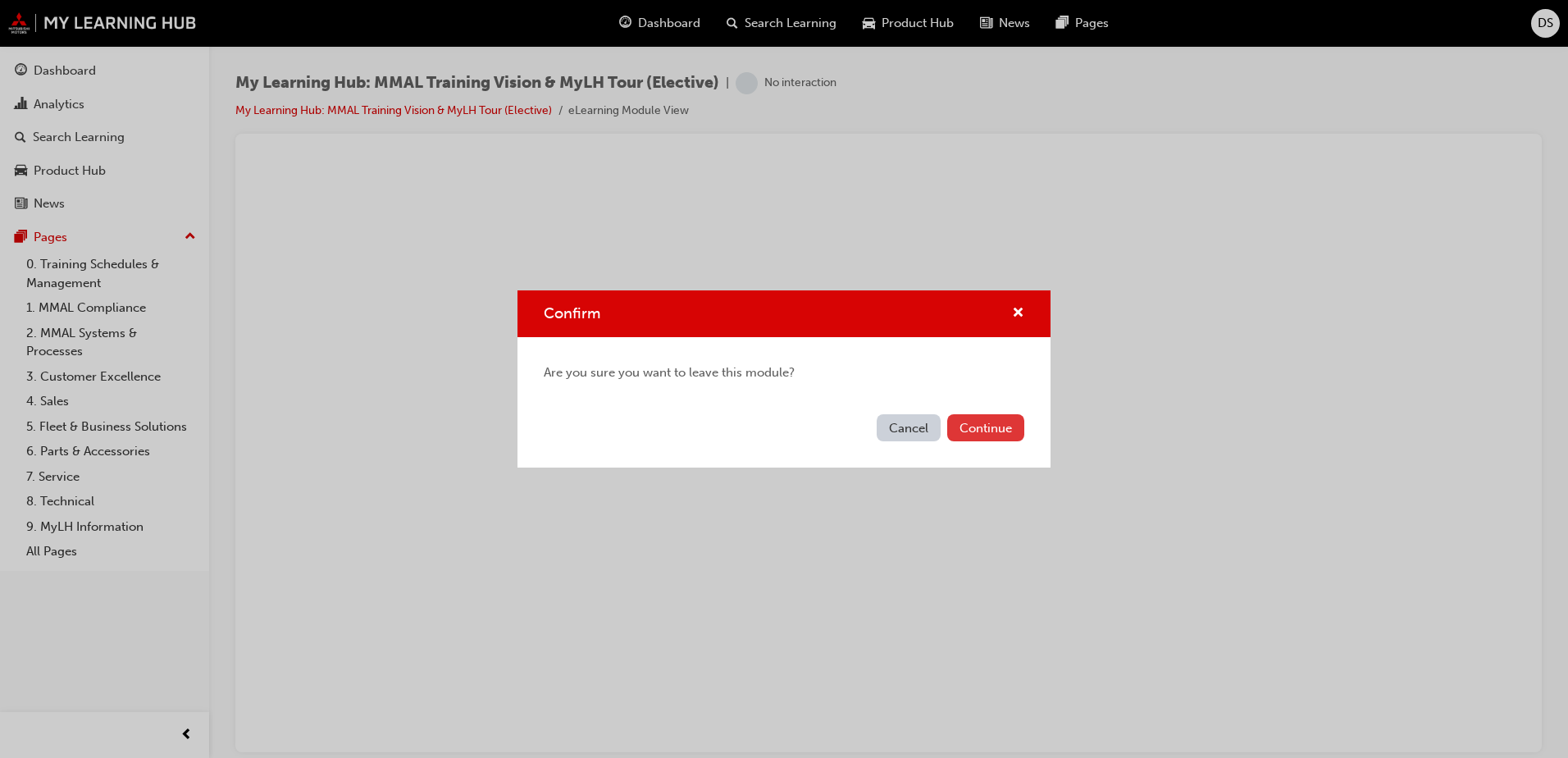
click at [991, 425] on button "Continue" at bounding box center [986, 427] width 77 height 27
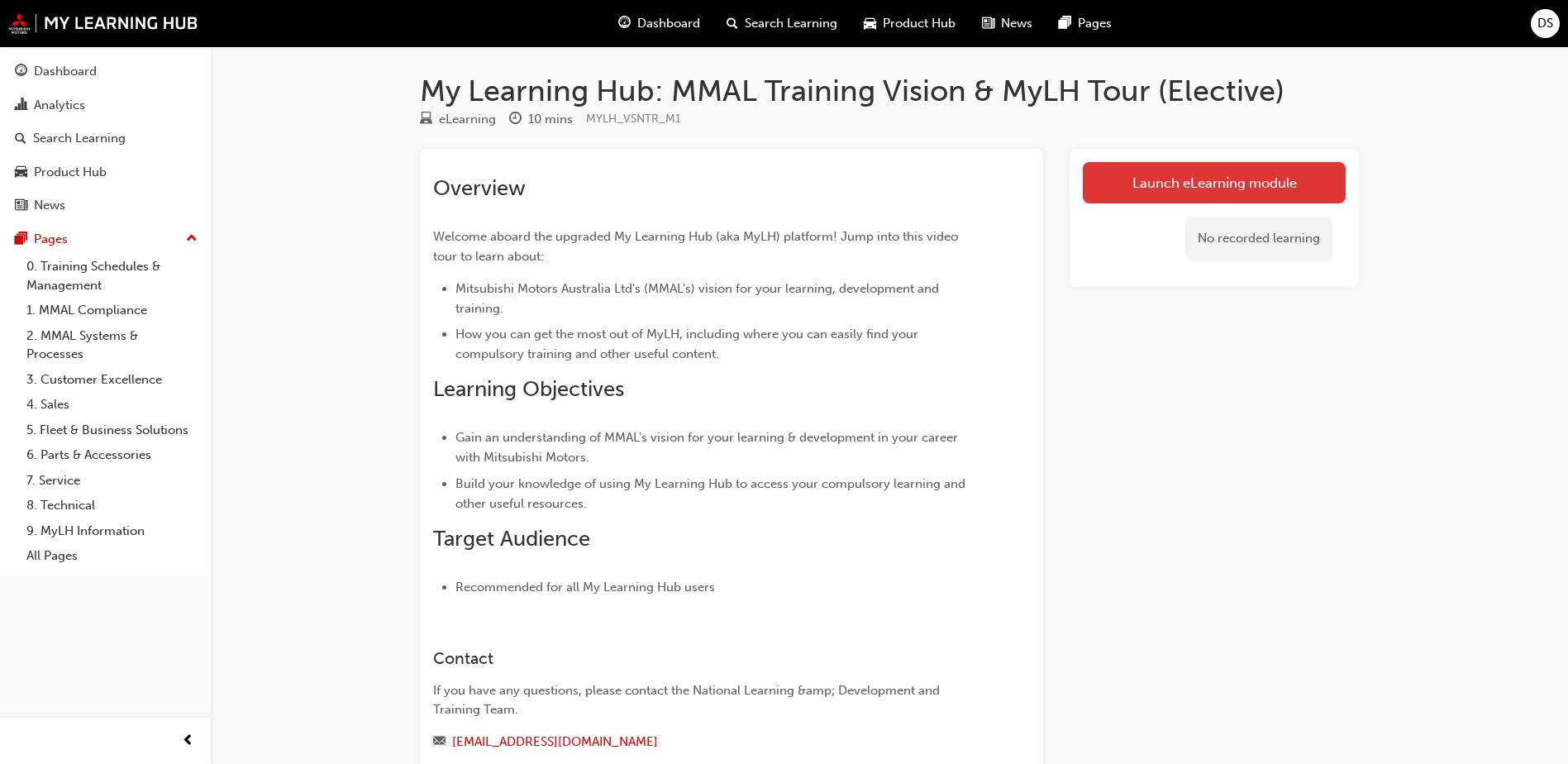
click at [1256, 182] on link "Launch eLearning module" at bounding box center [1213, 183] width 263 height 42
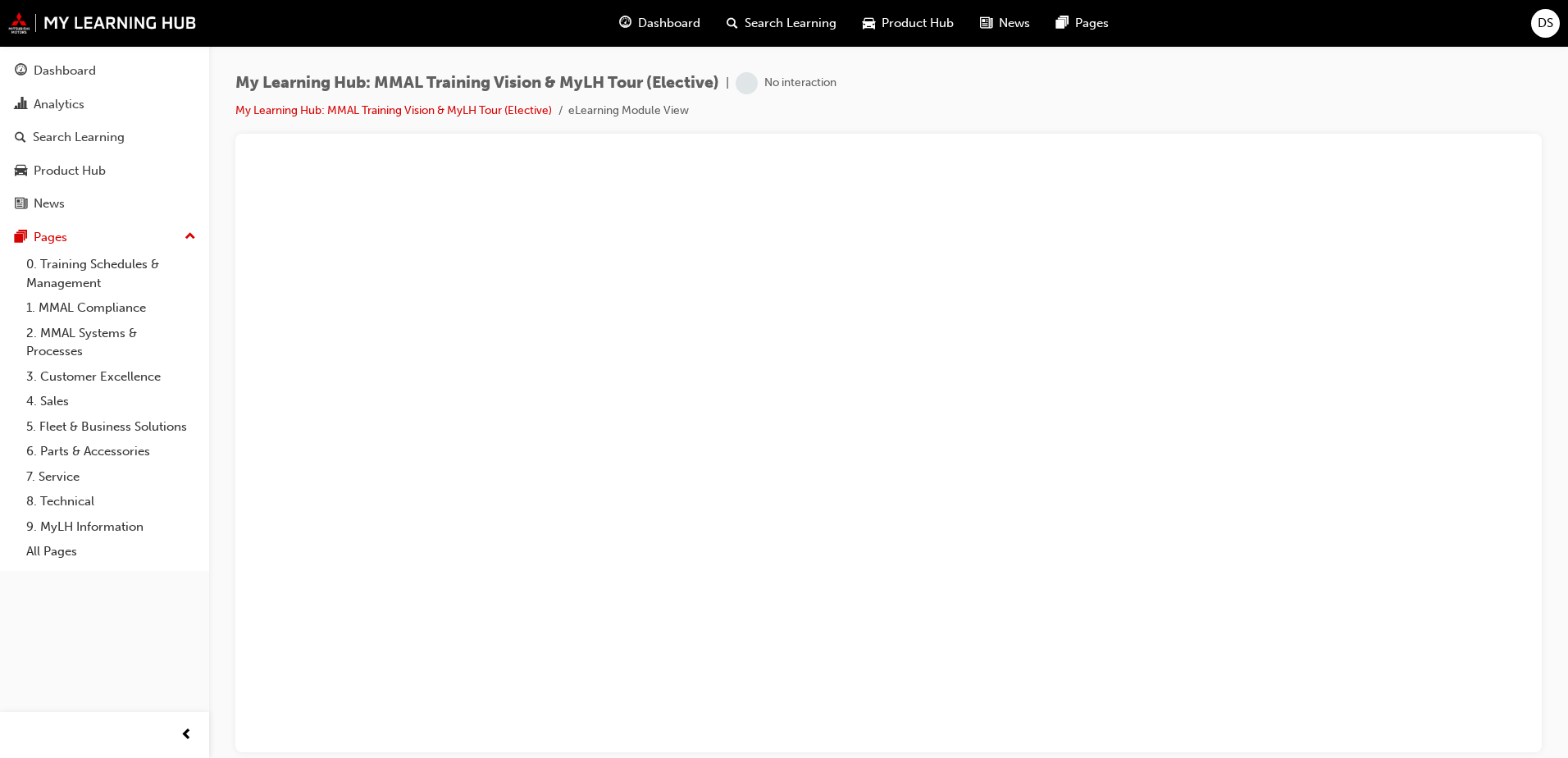
drag, startPoint x: 751, startPoint y: 77, endPoint x: 737, endPoint y: 82, distance: 14.9
click at [752, 78] on span "learningRecordVerb_NONE-icon" at bounding box center [747, 83] width 22 height 22
click at [483, 108] on link "My Learning Hub: MMAL Training Vision & MyLH Tour (Elective)" at bounding box center [394, 110] width 317 height 14
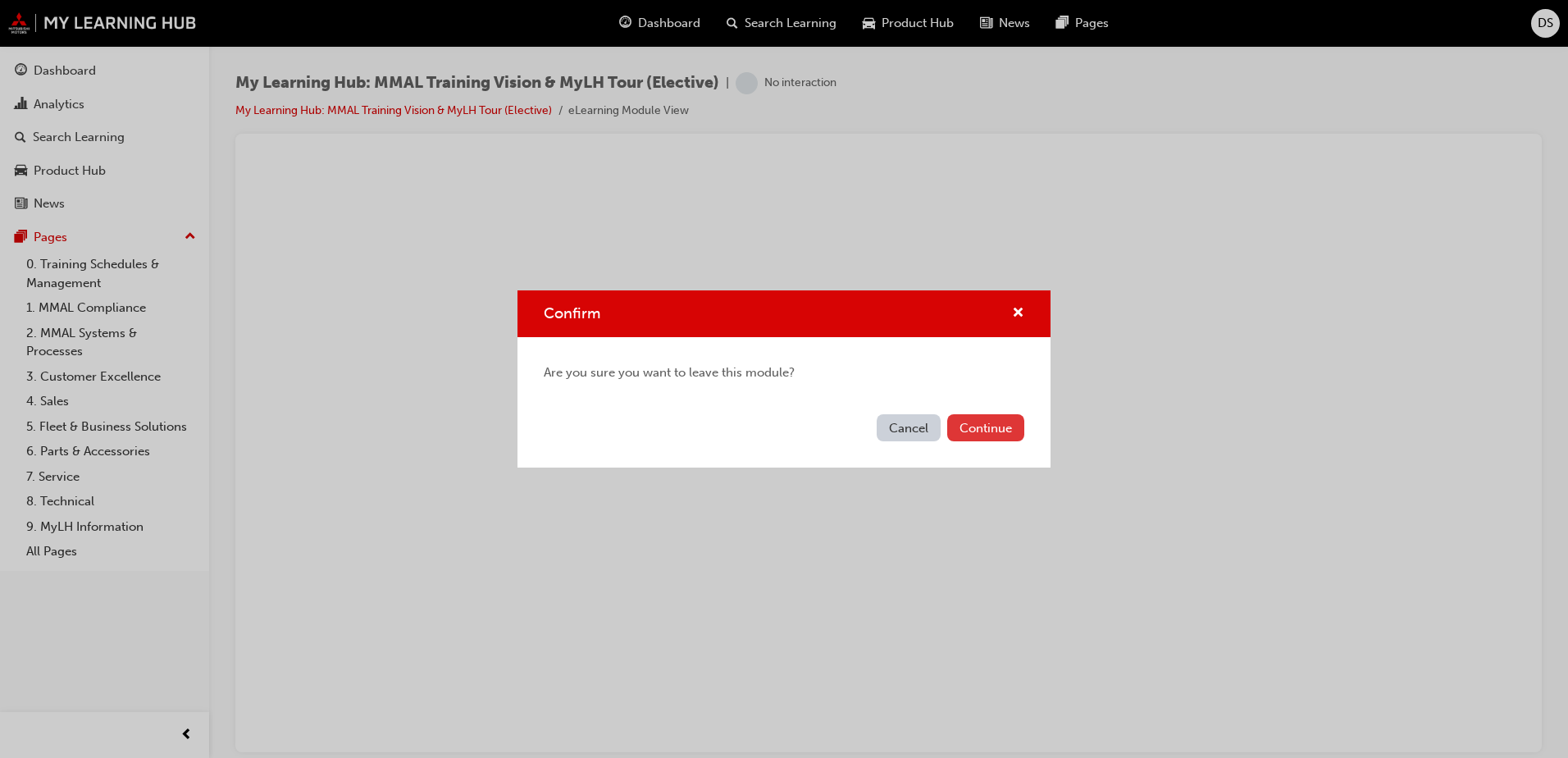
click at [1005, 429] on button "Continue" at bounding box center [986, 427] width 77 height 27
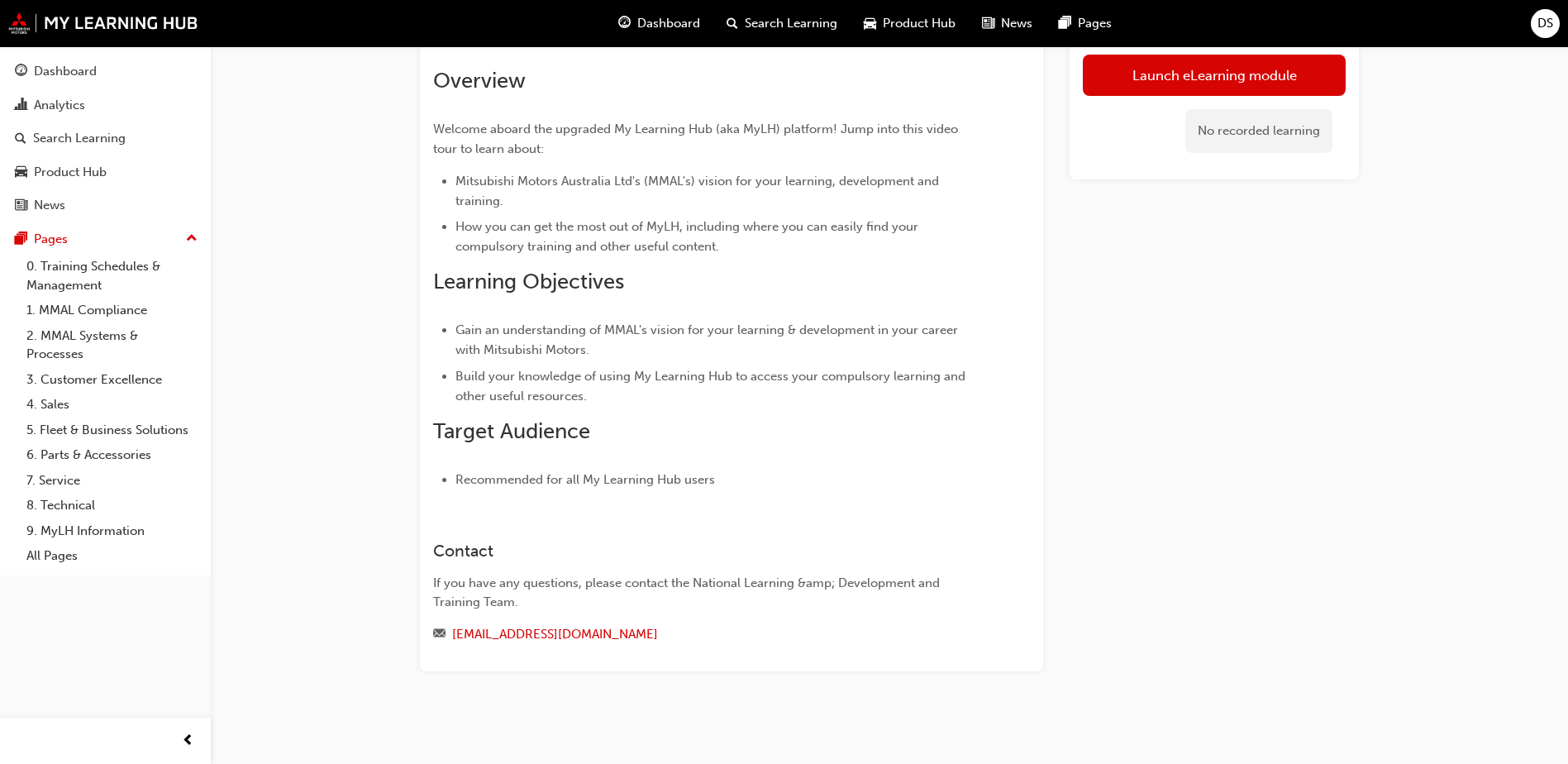
scroll to position [110, 0]
click at [561, 631] on link "mylearninghub@mmal.com.au" at bounding box center [555, 632] width 206 height 15
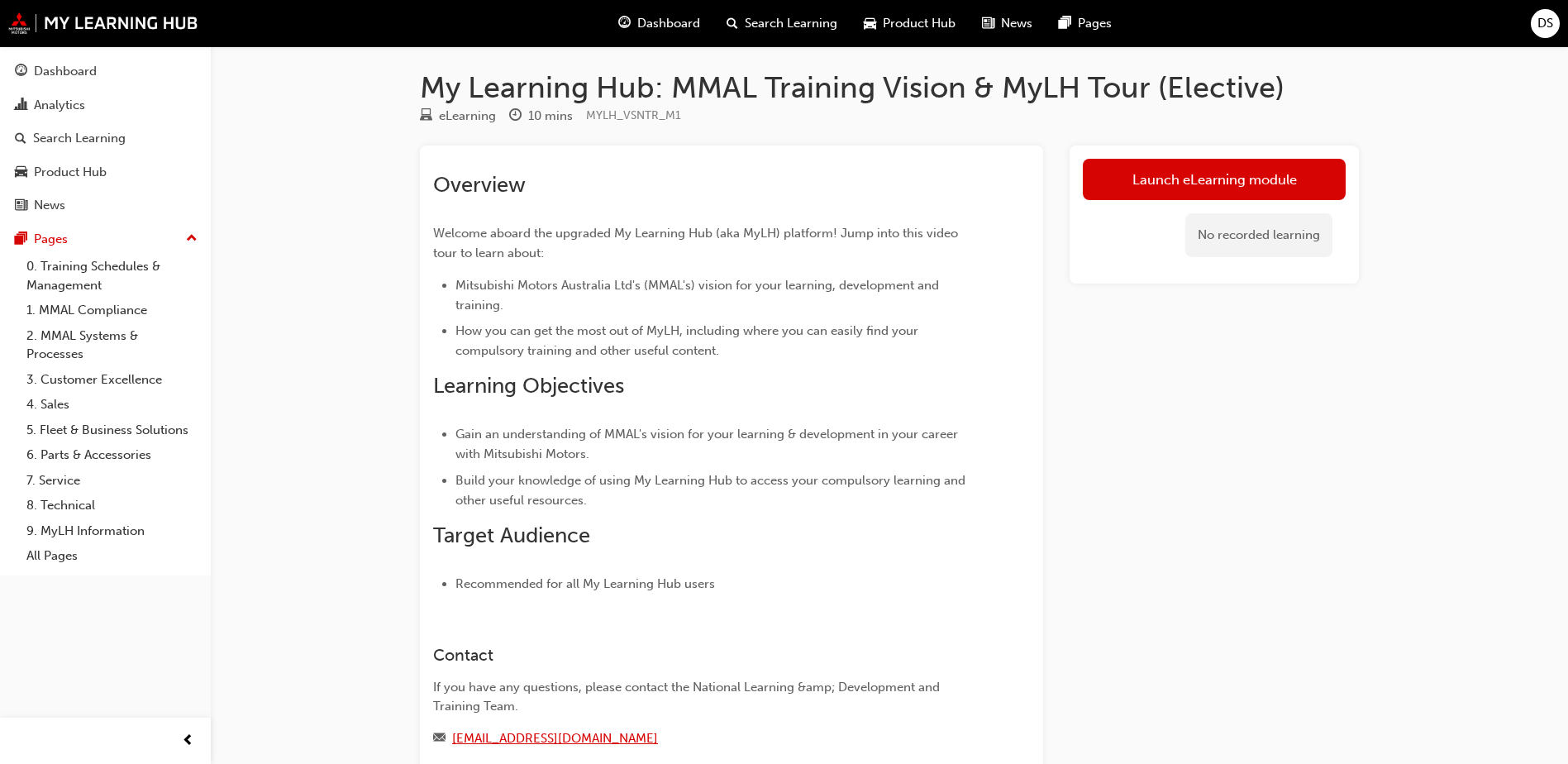
scroll to position [0, 0]
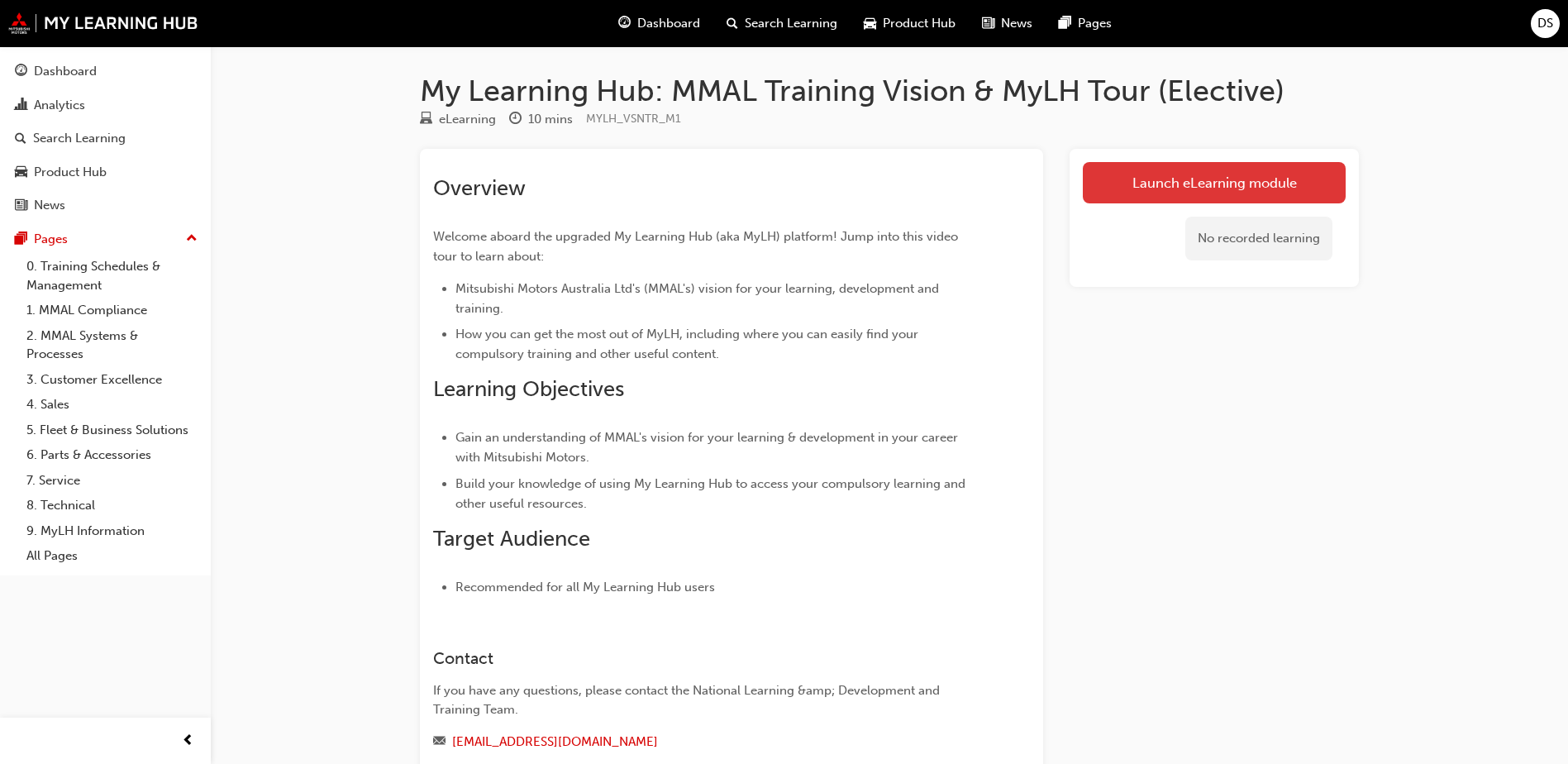
click at [1210, 192] on link "Launch eLearning module" at bounding box center [1213, 183] width 263 height 42
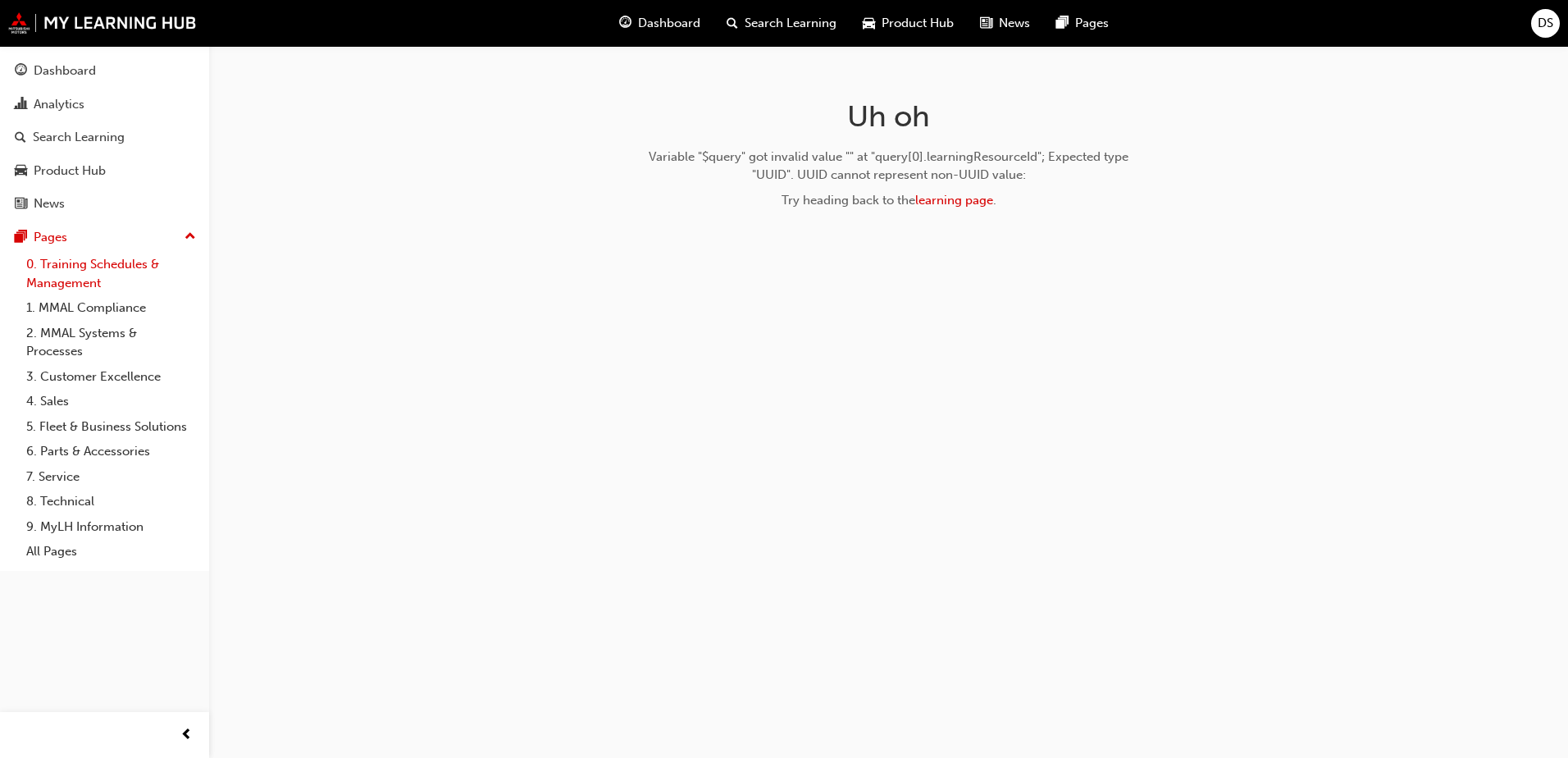
click at [76, 263] on link "0. Training Schedules & Management" at bounding box center [111, 273] width 183 height 43
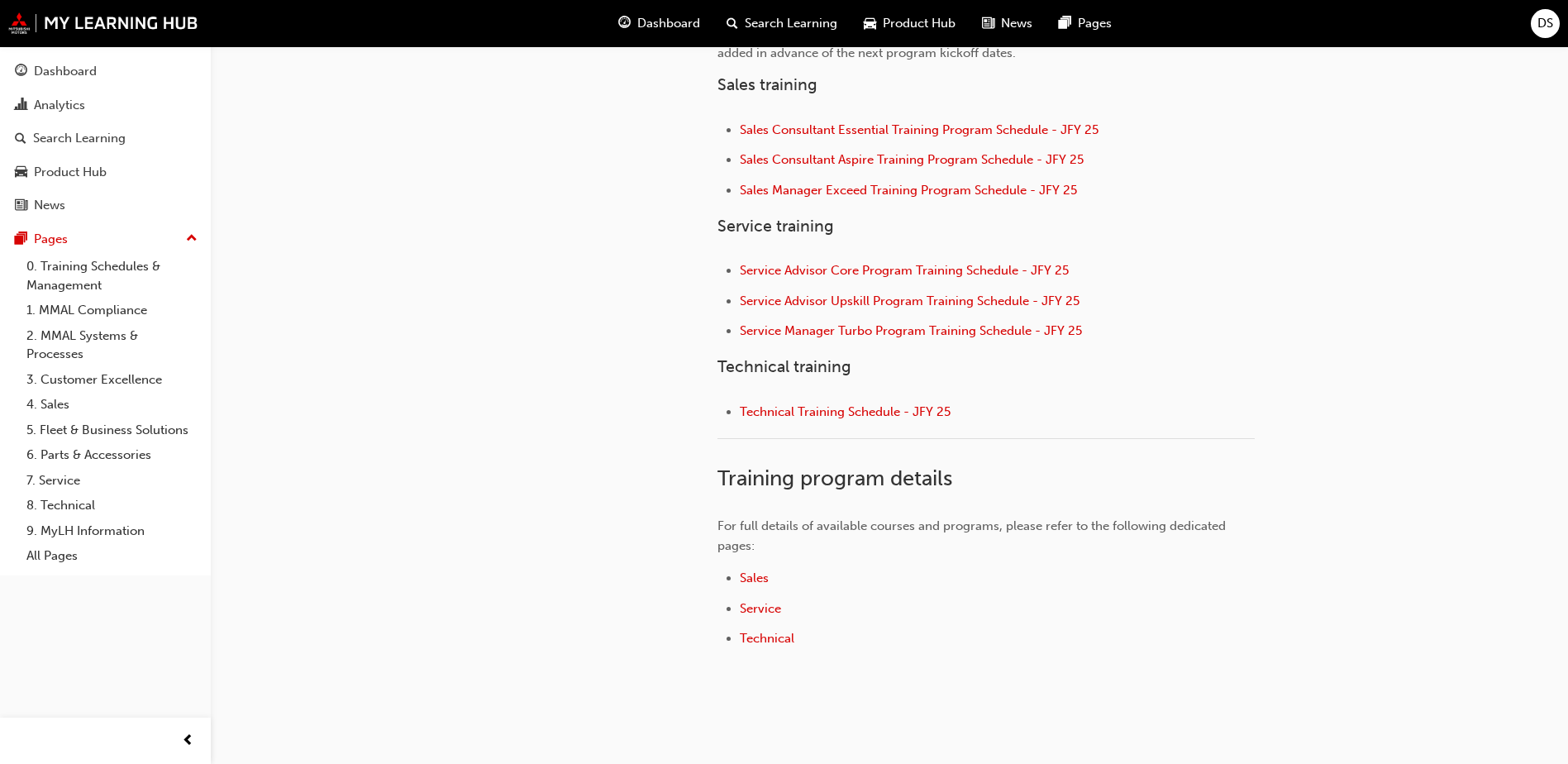
scroll to position [477, 0]
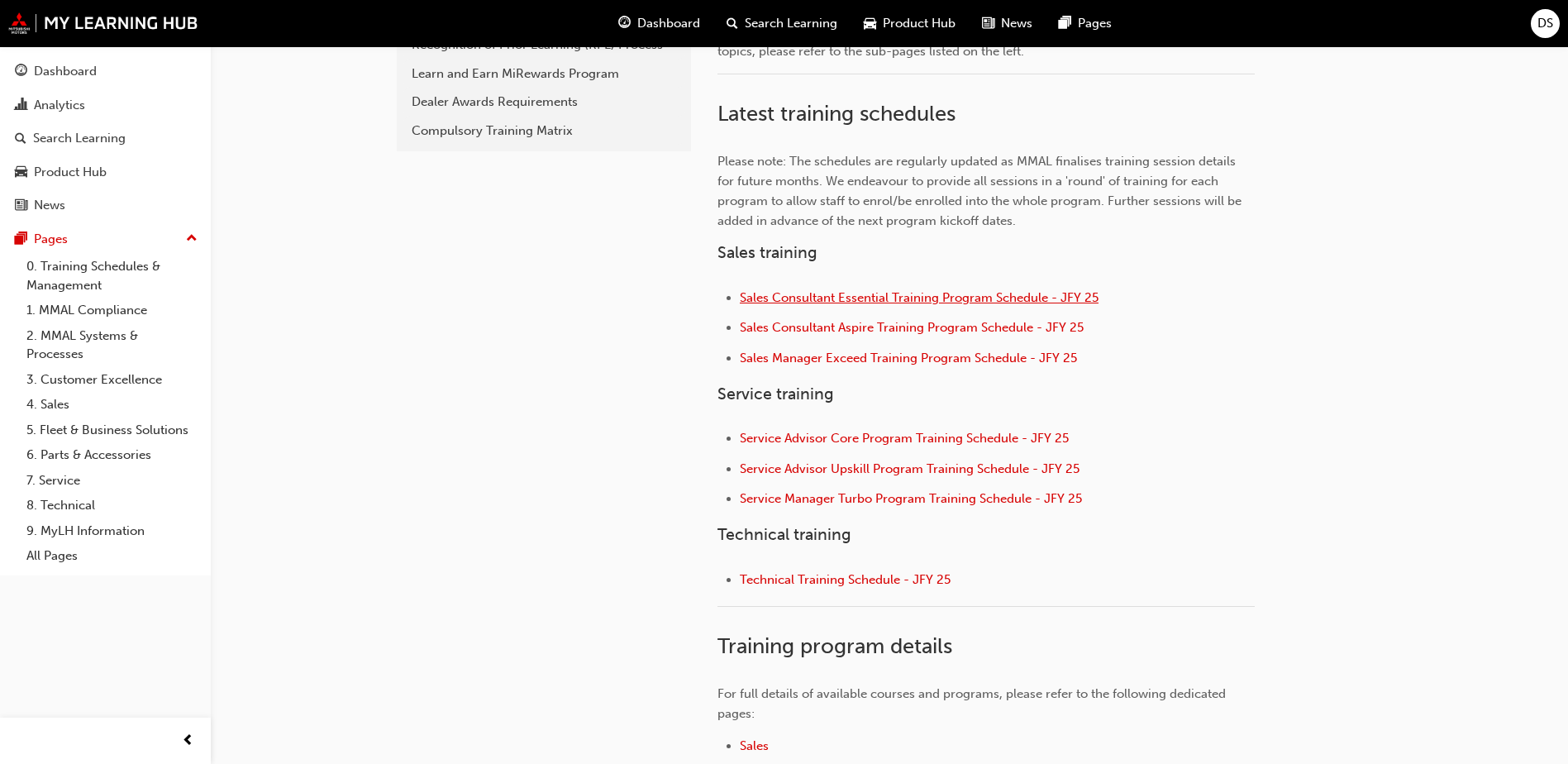
click at [970, 296] on span "Sales Consultant Essential Training Program Schedule - JFY 25" at bounding box center [919, 298] width 358 height 15
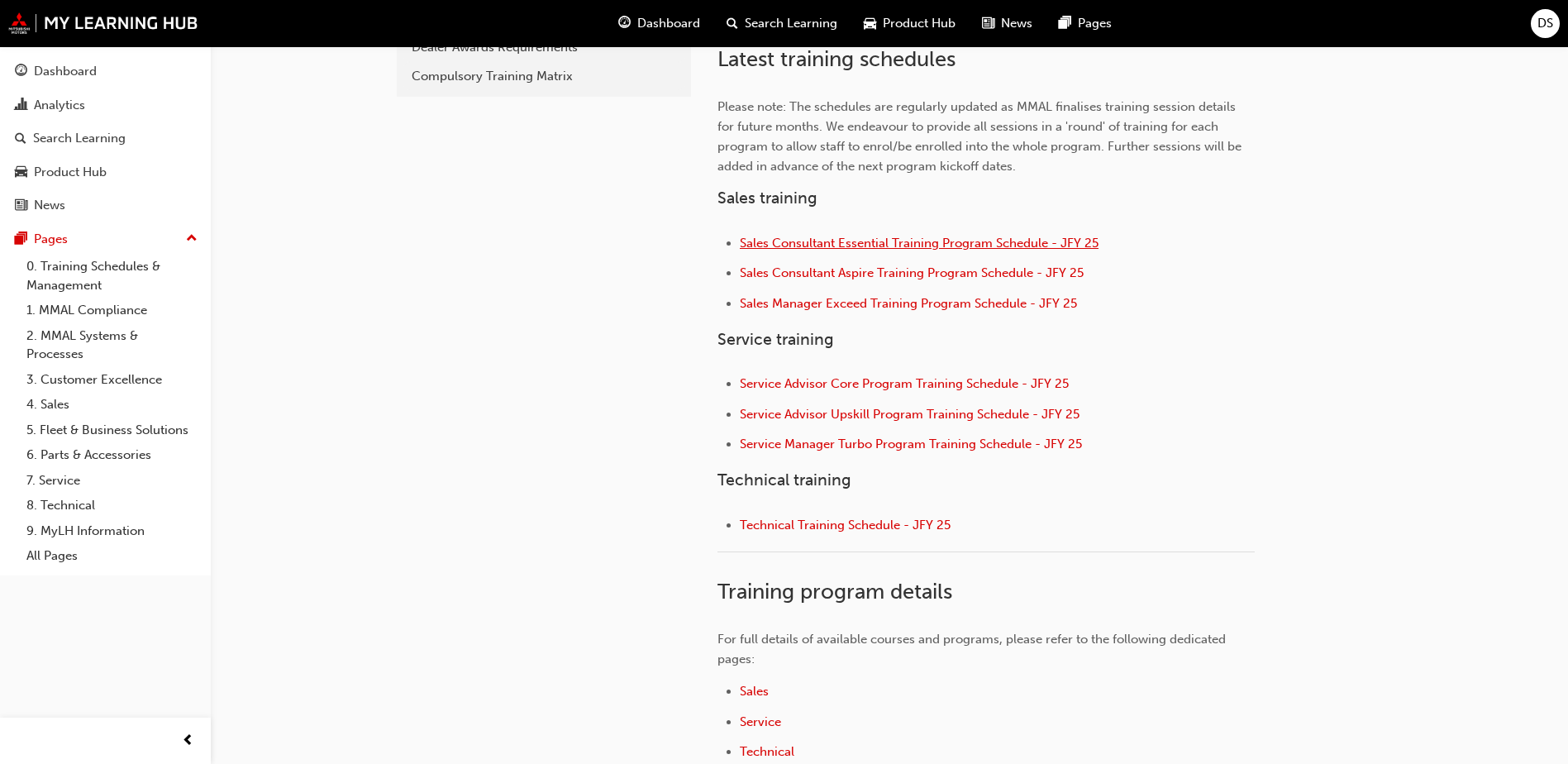
scroll to position [560, 0]
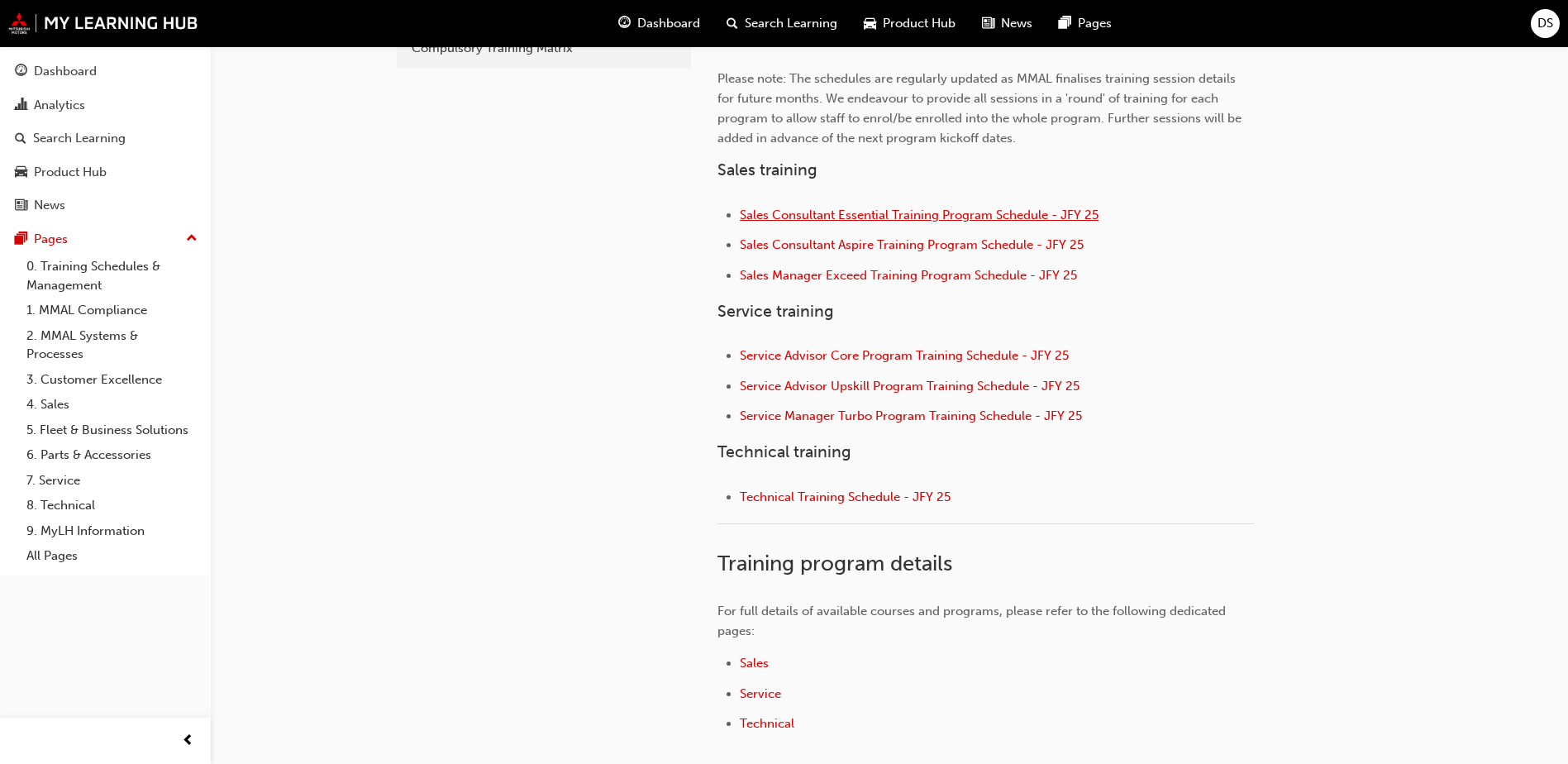
click at [1021, 208] on span "Sales Consultant Essential Training Program Schedule - JFY 25" at bounding box center [919, 214] width 358 height 15
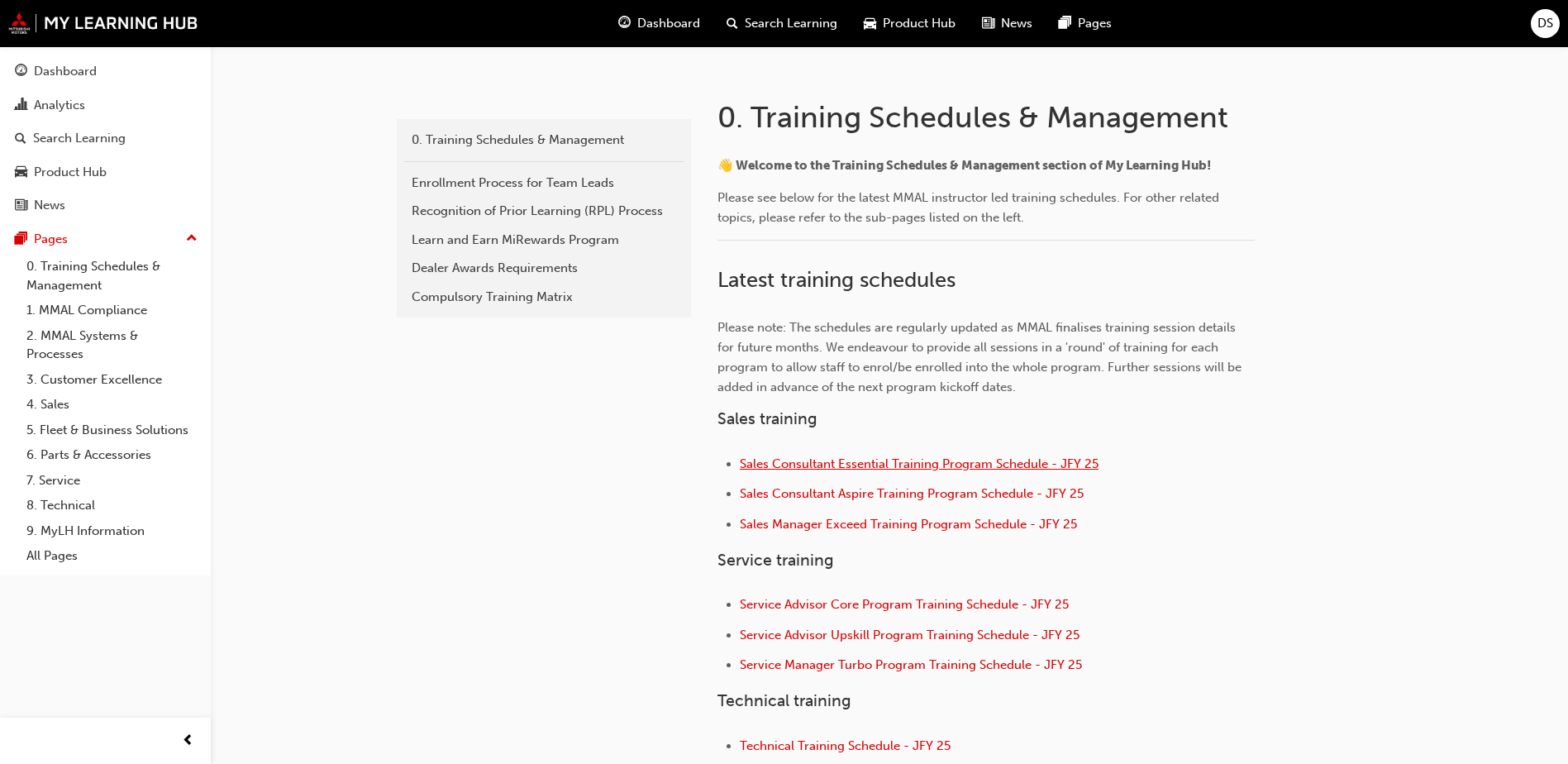
scroll to position [312, 0]
click at [929, 465] on span "Sales Consultant Essential Training Program Schedule - JFY 25" at bounding box center [919, 463] width 358 height 15
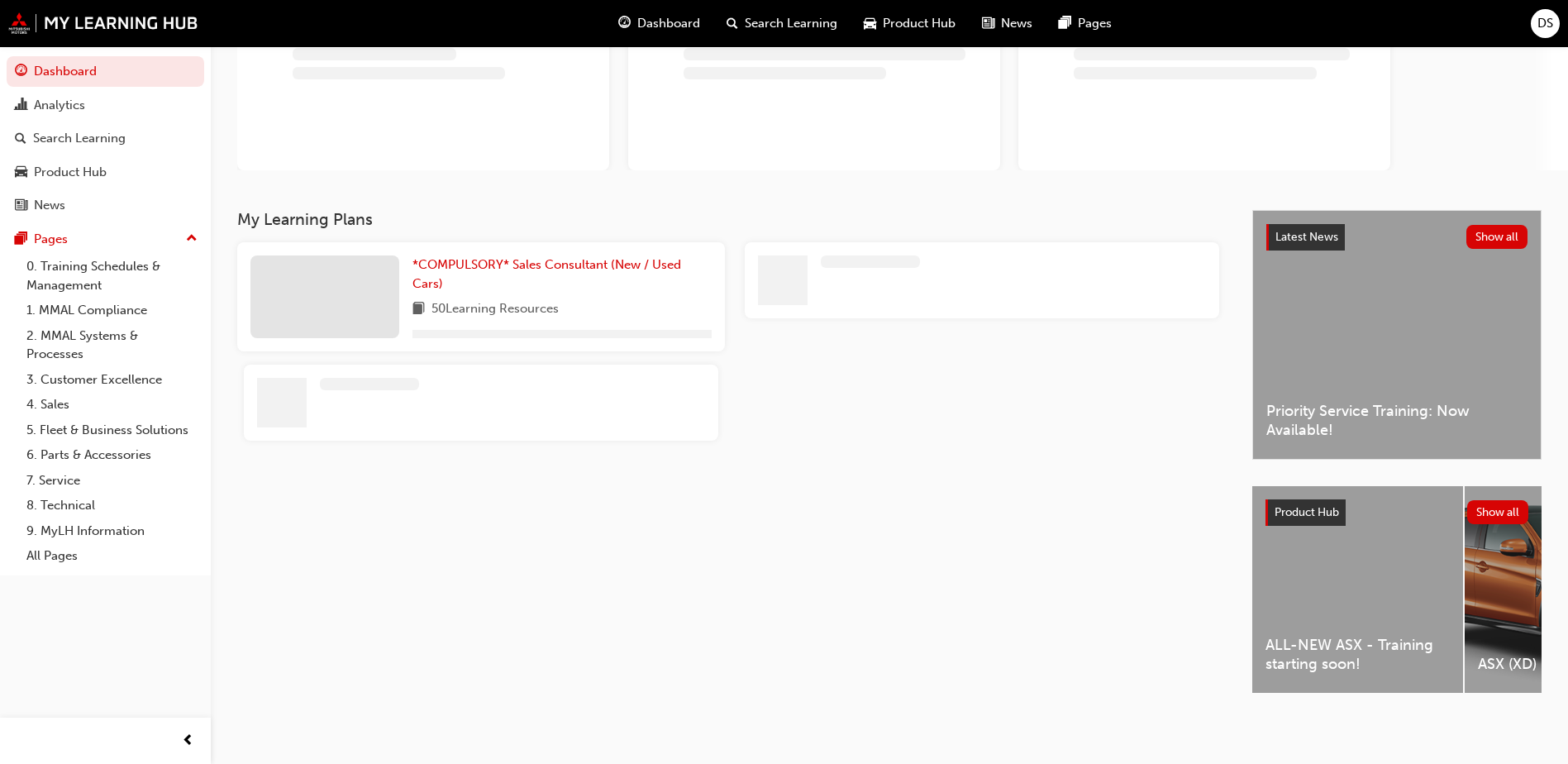
scroll to position [159, 0]
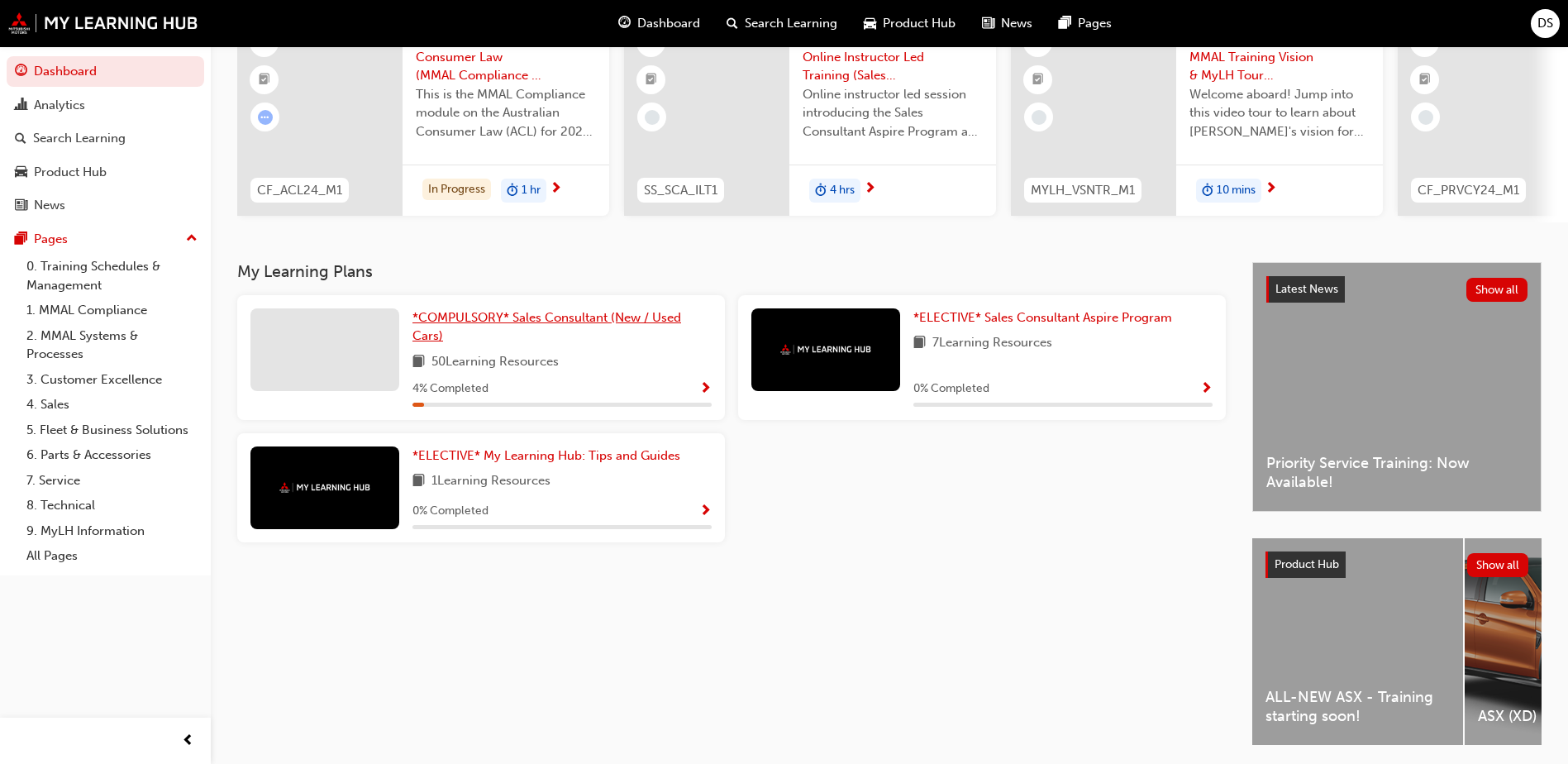
click at [553, 325] on span "*COMPULSORY* Sales Consultant (New / Used Cars)" at bounding box center [546, 327] width 268 height 34
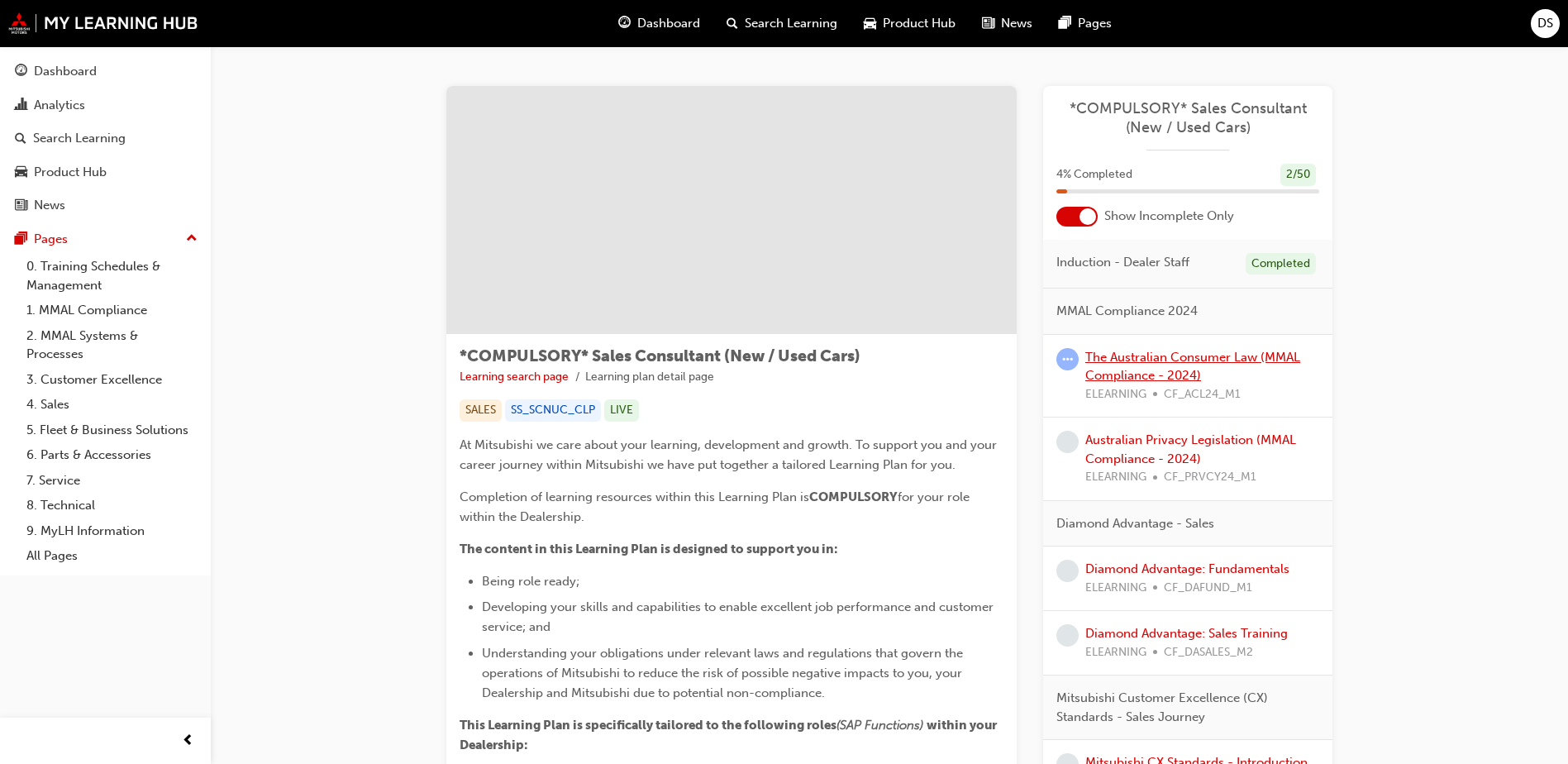
click at [1162, 362] on link "The Australian Consumer Law (MMAL Compliance - 2024)" at bounding box center [1192, 367] width 214 height 34
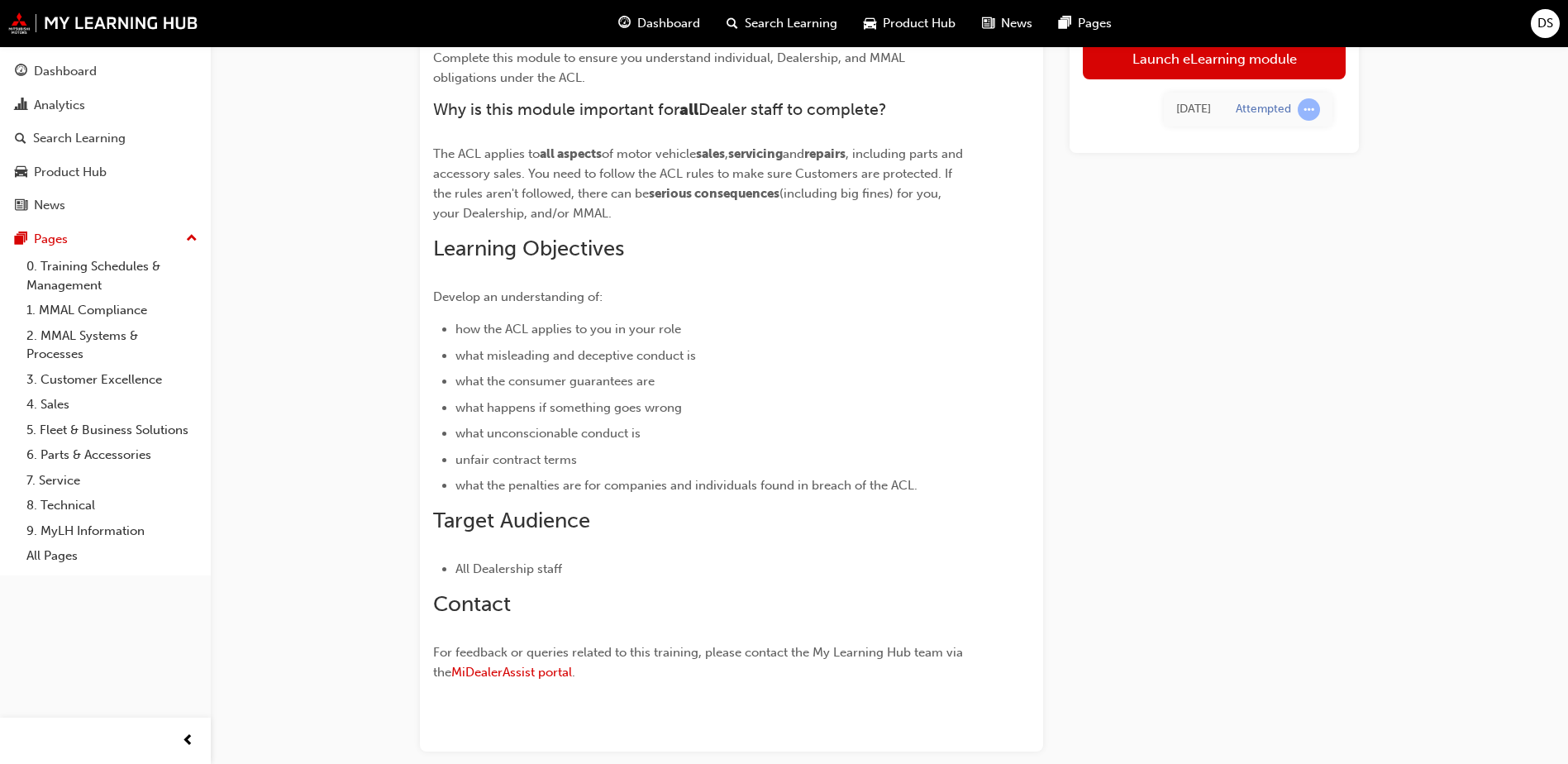
scroll to position [32, 0]
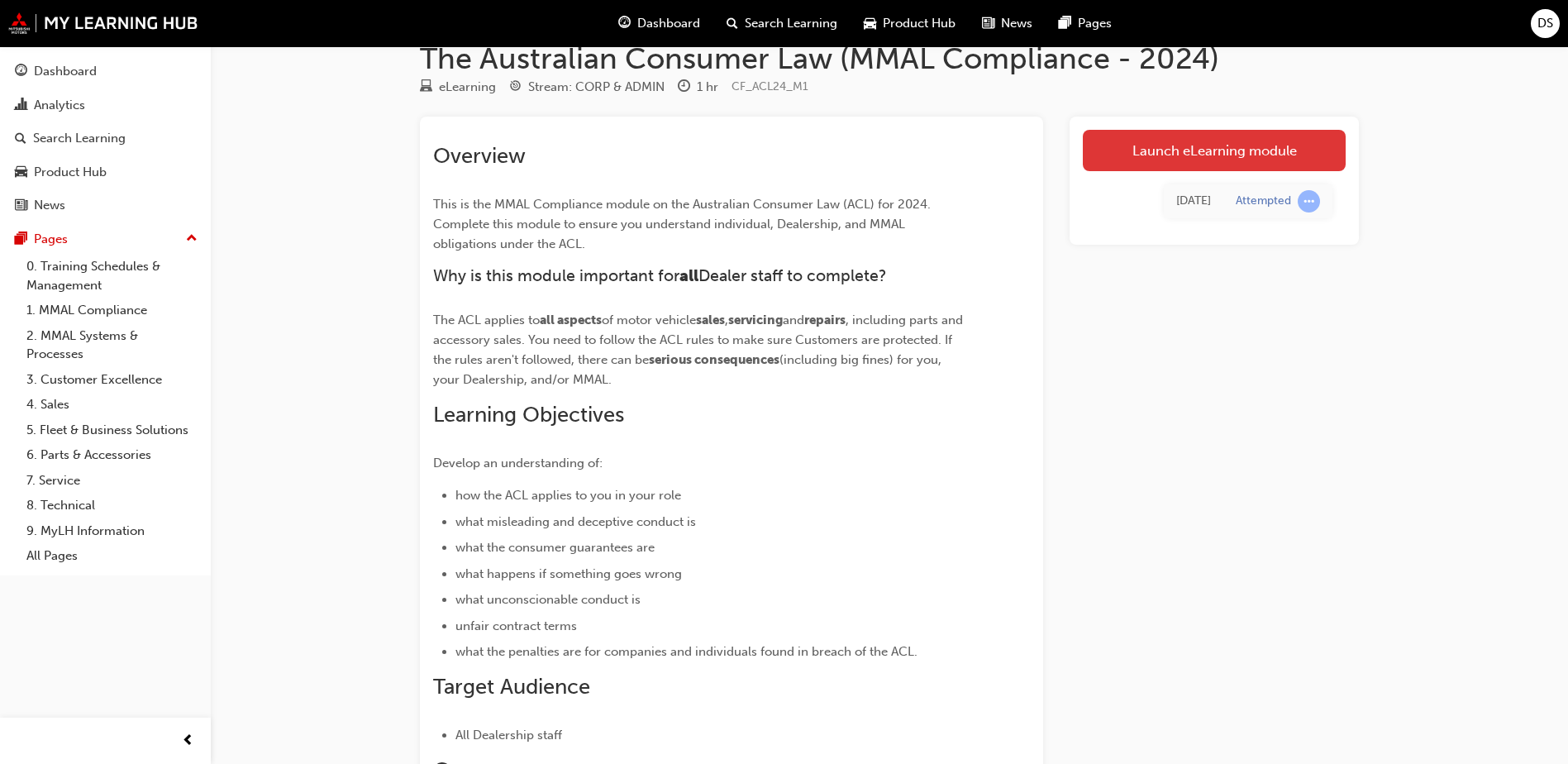
click at [1255, 156] on link "Launch eLearning module" at bounding box center [1213, 150] width 263 height 42
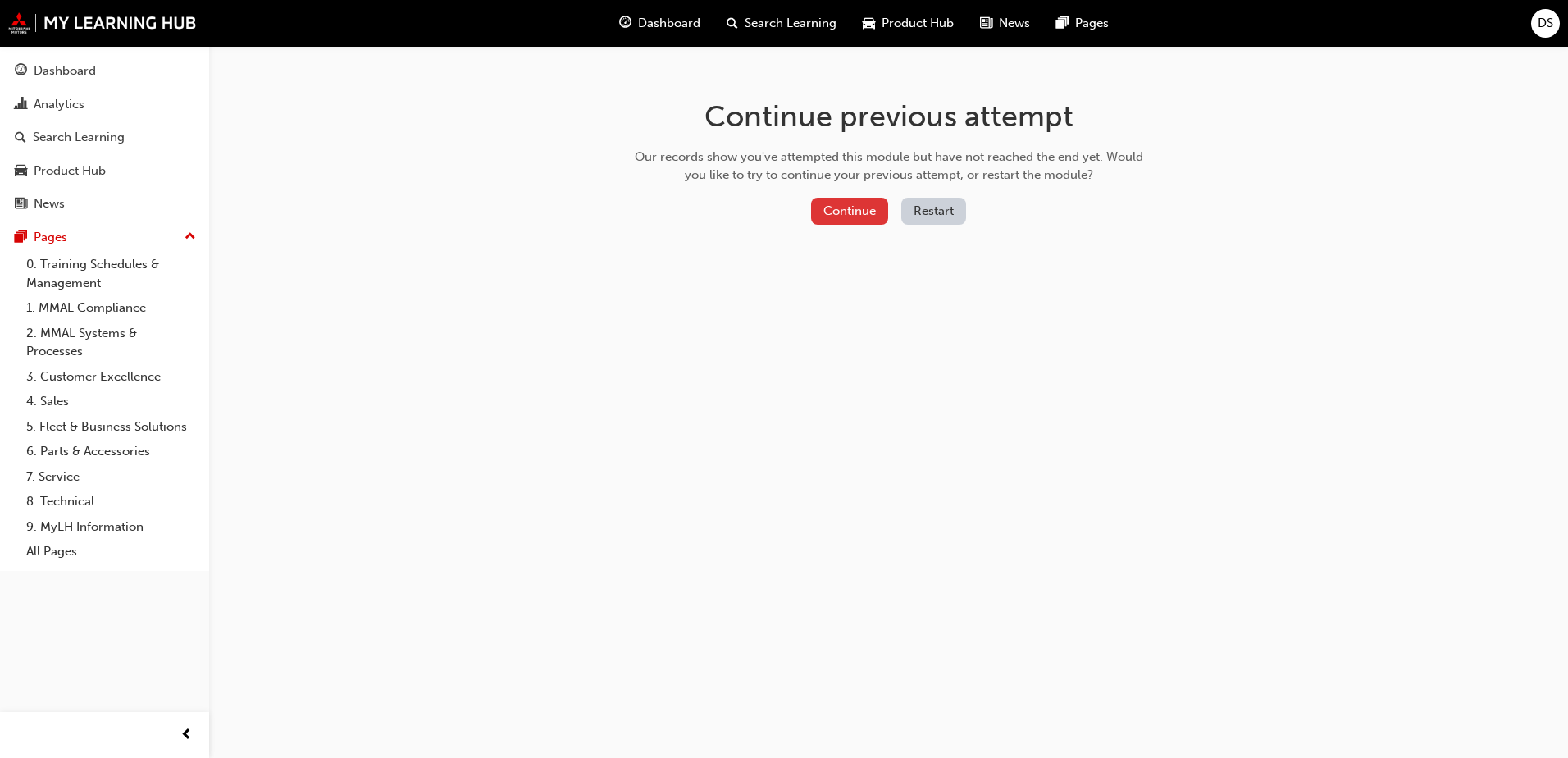
click at [868, 220] on button "Continue" at bounding box center [850, 211] width 77 height 27
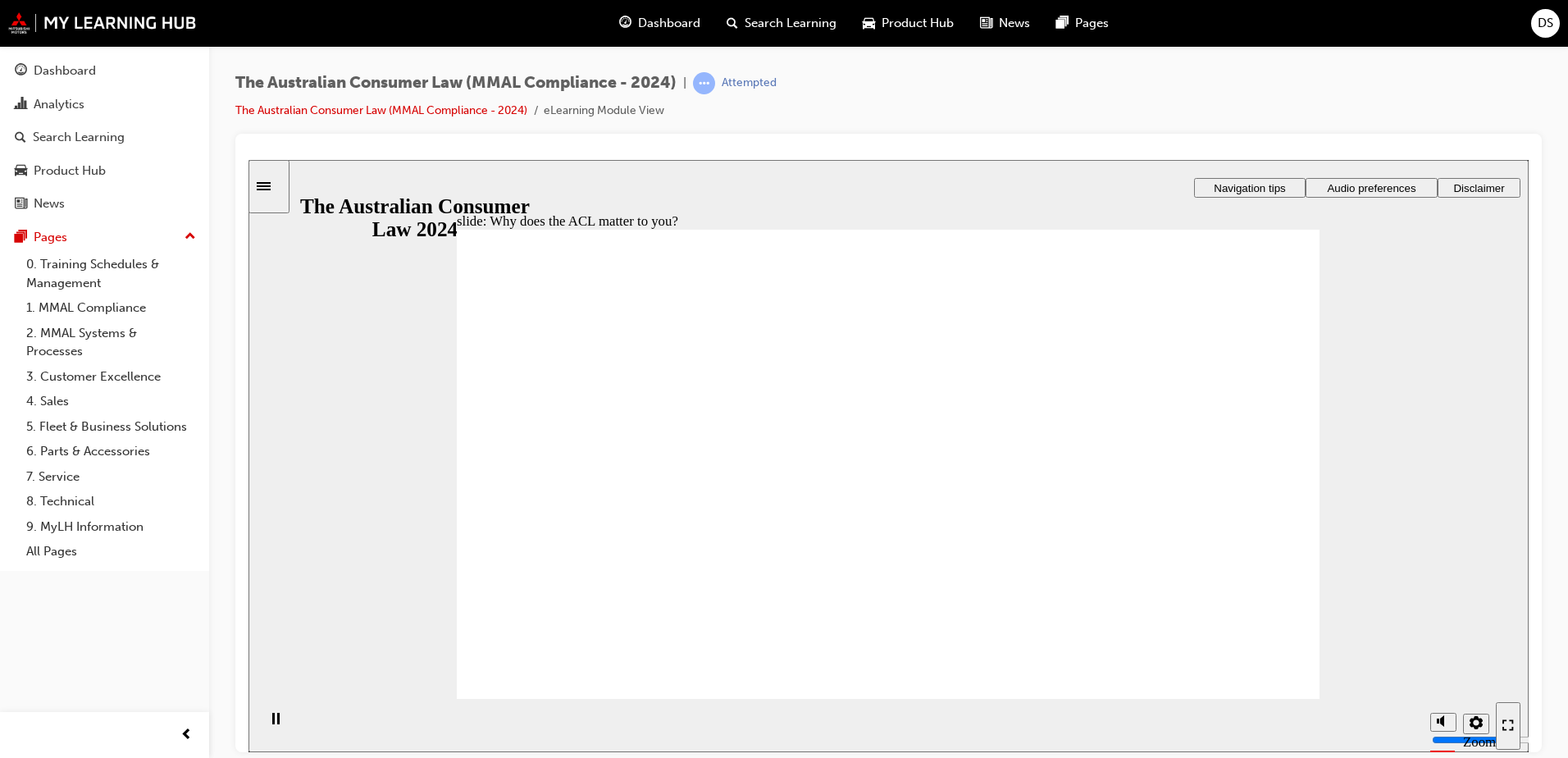
radio input "true"
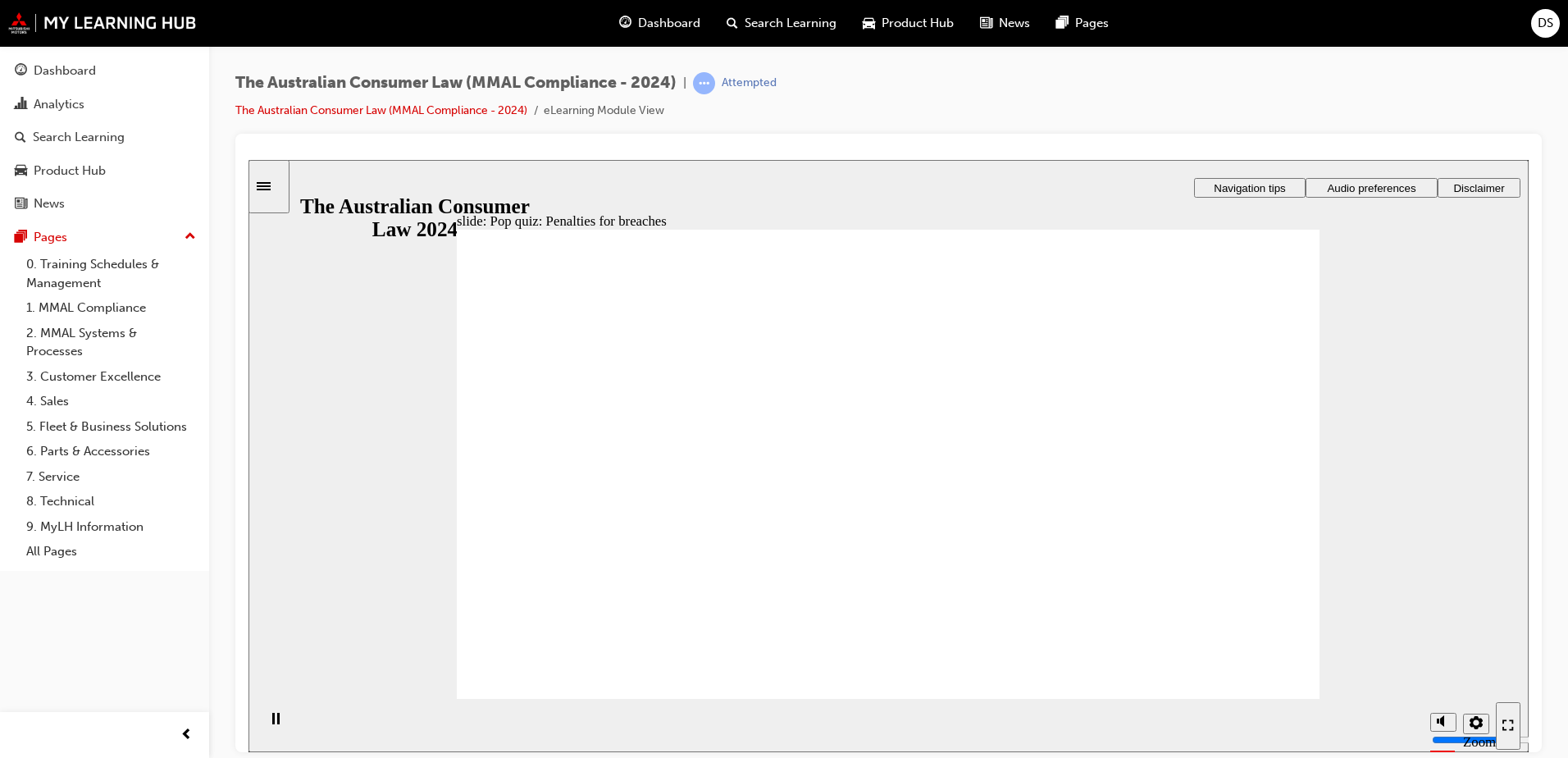
radio input "true"
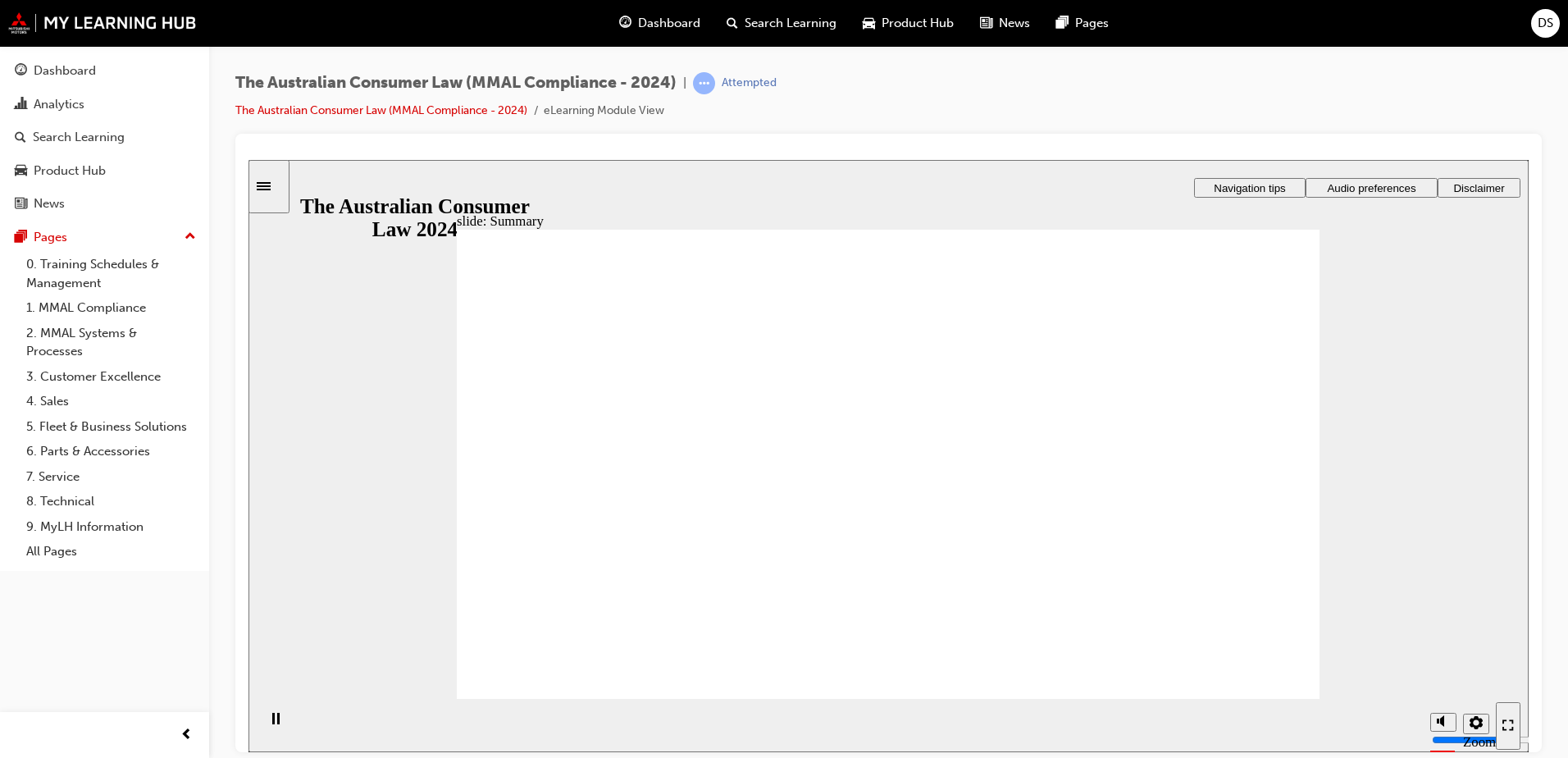
drag, startPoint x: 930, startPoint y: 380, endPoint x: 979, endPoint y: 356, distance: 54.6
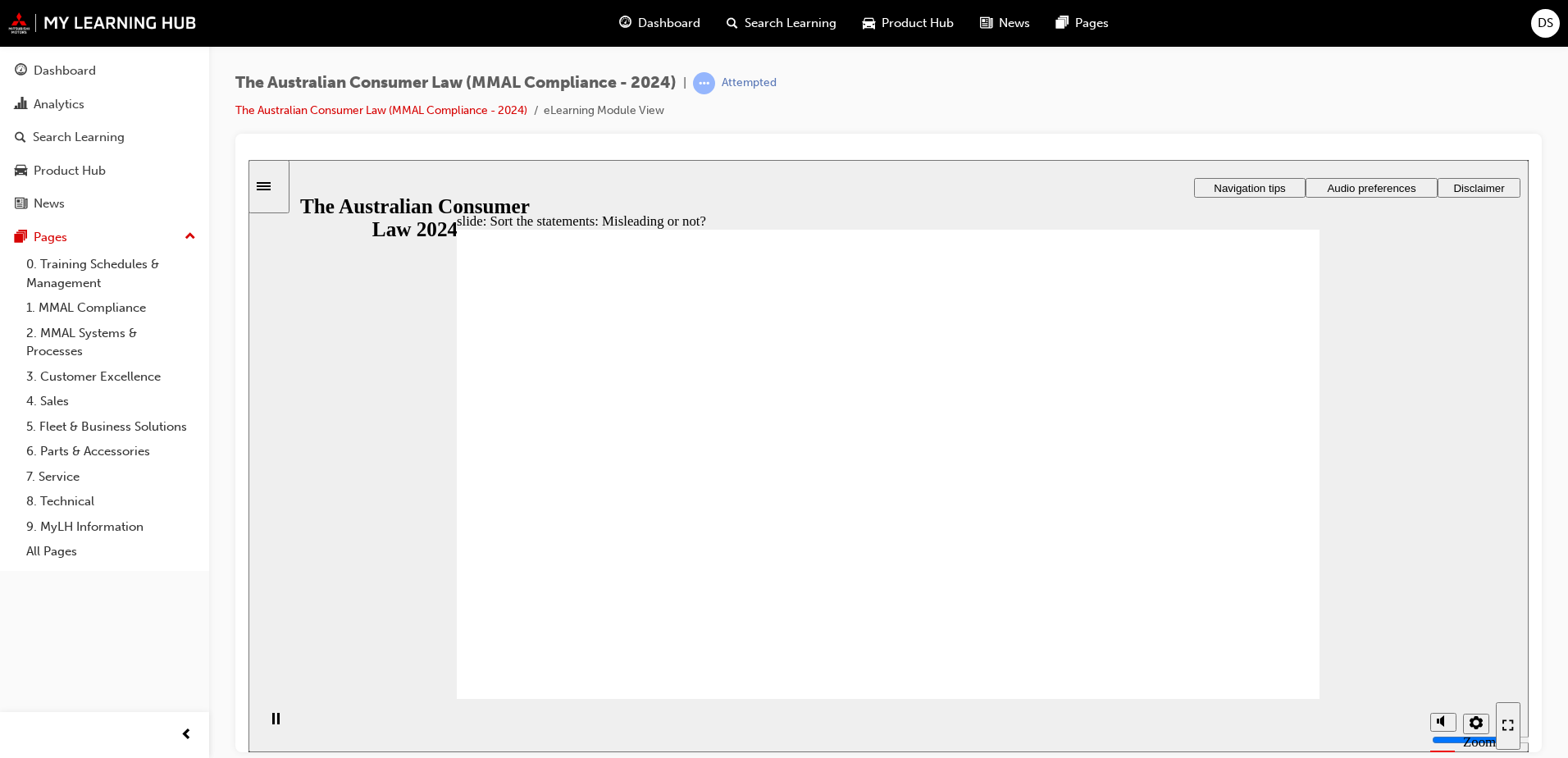
drag, startPoint x: 906, startPoint y: 378, endPoint x: 731, endPoint y: 510, distance: 219.2
drag, startPoint x: 874, startPoint y: 378, endPoint x: 697, endPoint y: 507, distance: 219.0
drag, startPoint x: 697, startPoint y: 507, endPoint x: 1018, endPoint y: 498, distance: 321.1
drag, startPoint x: 906, startPoint y: 400, endPoint x: 730, endPoint y: 527, distance: 217.0
drag, startPoint x: 901, startPoint y: 409, endPoint x: 1066, endPoint y: 556, distance: 221.0
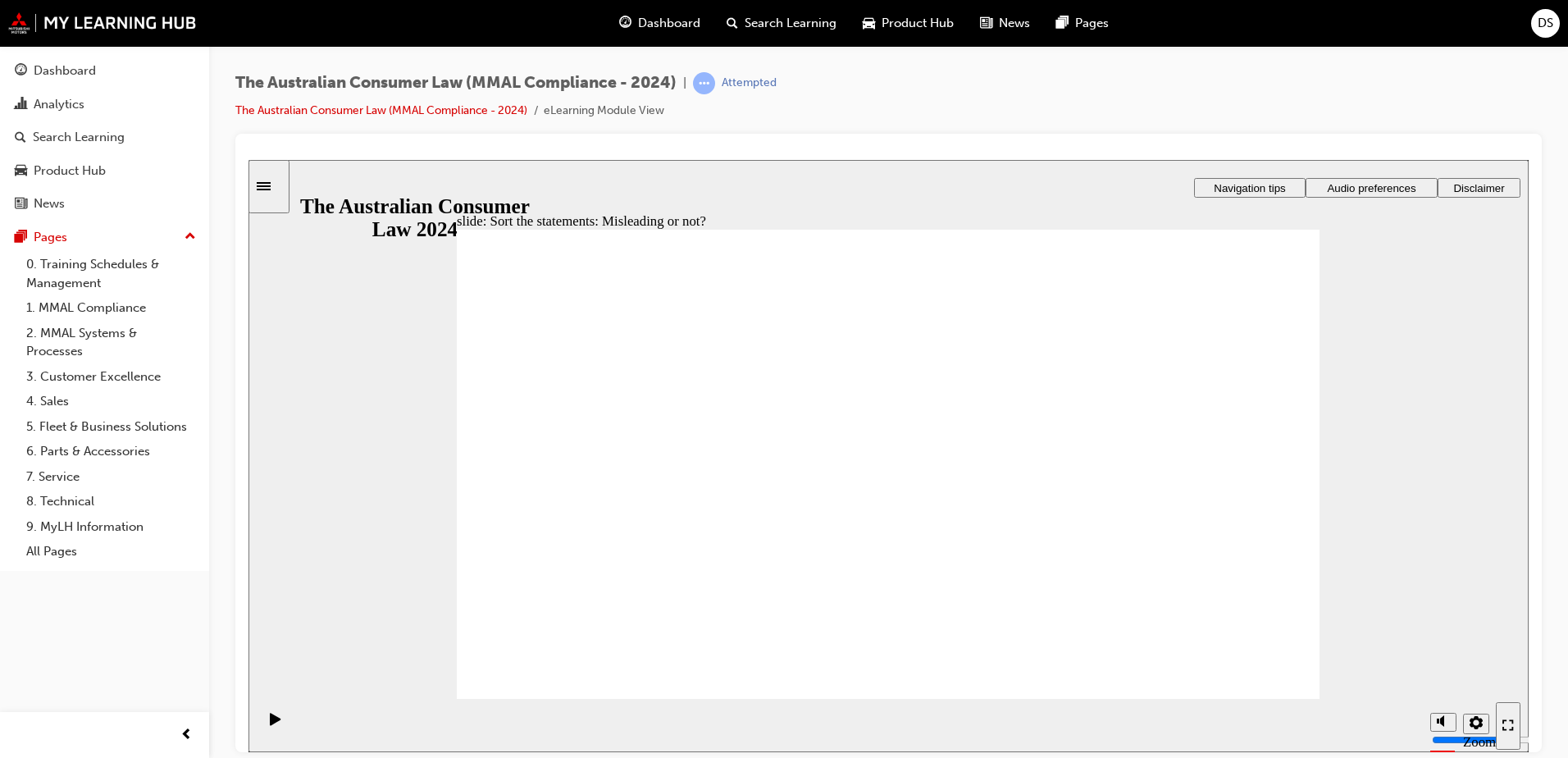
drag, startPoint x: 931, startPoint y: 400, endPoint x: 743, endPoint y: 524, distance: 225.2
drag, startPoint x: 888, startPoint y: 400, endPoint x: 1042, endPoint y: 512, distance: 190.4
drag, startPoint x: 1042, startPoint y: 512, endPoint x: 754, endPoint y: 512, distance: 288.0
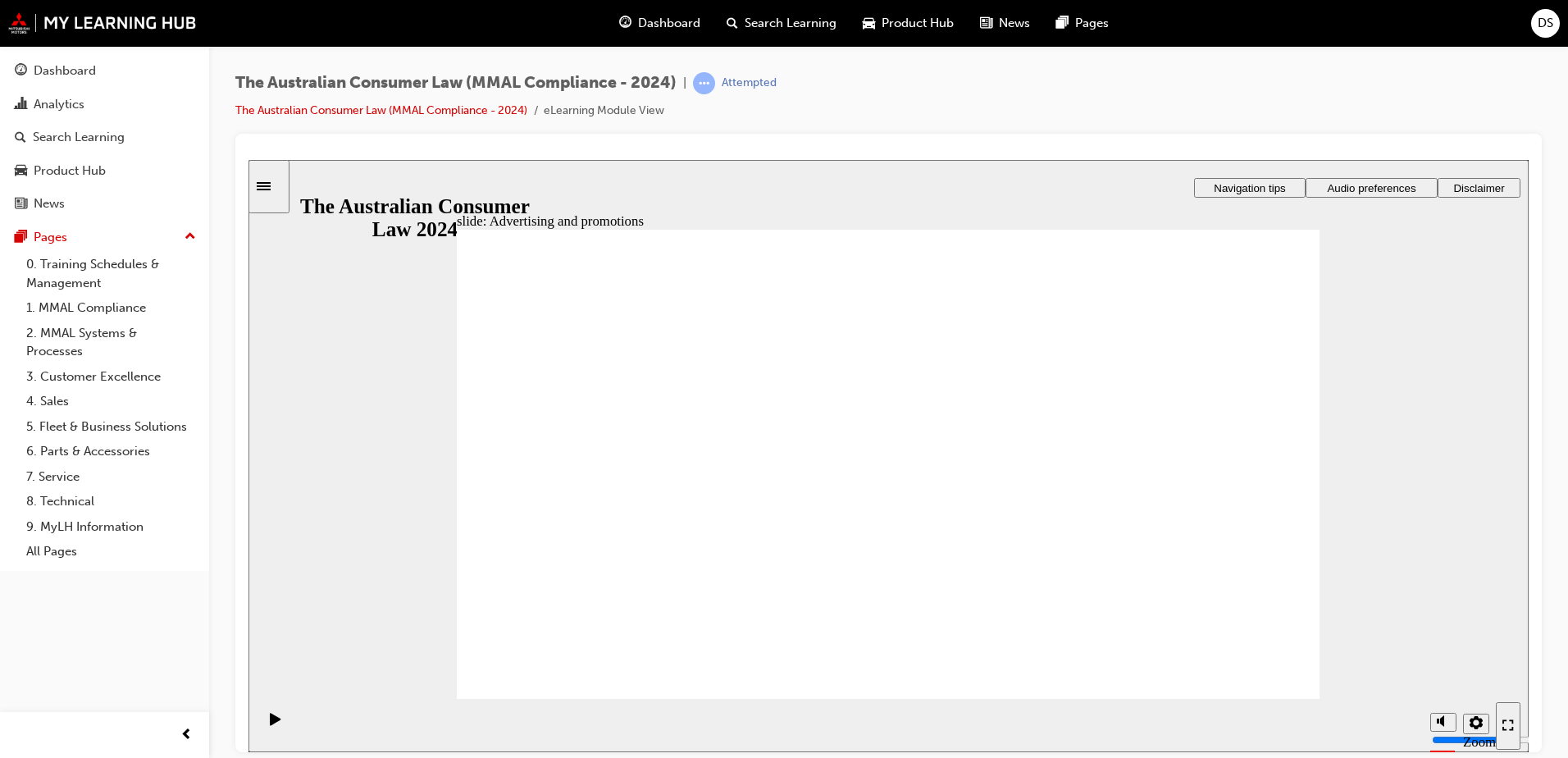
drag, startPoint x: 1174, startPoint y: 371, endPoint x: 1176, endPoint y: 332, distance: 39.1
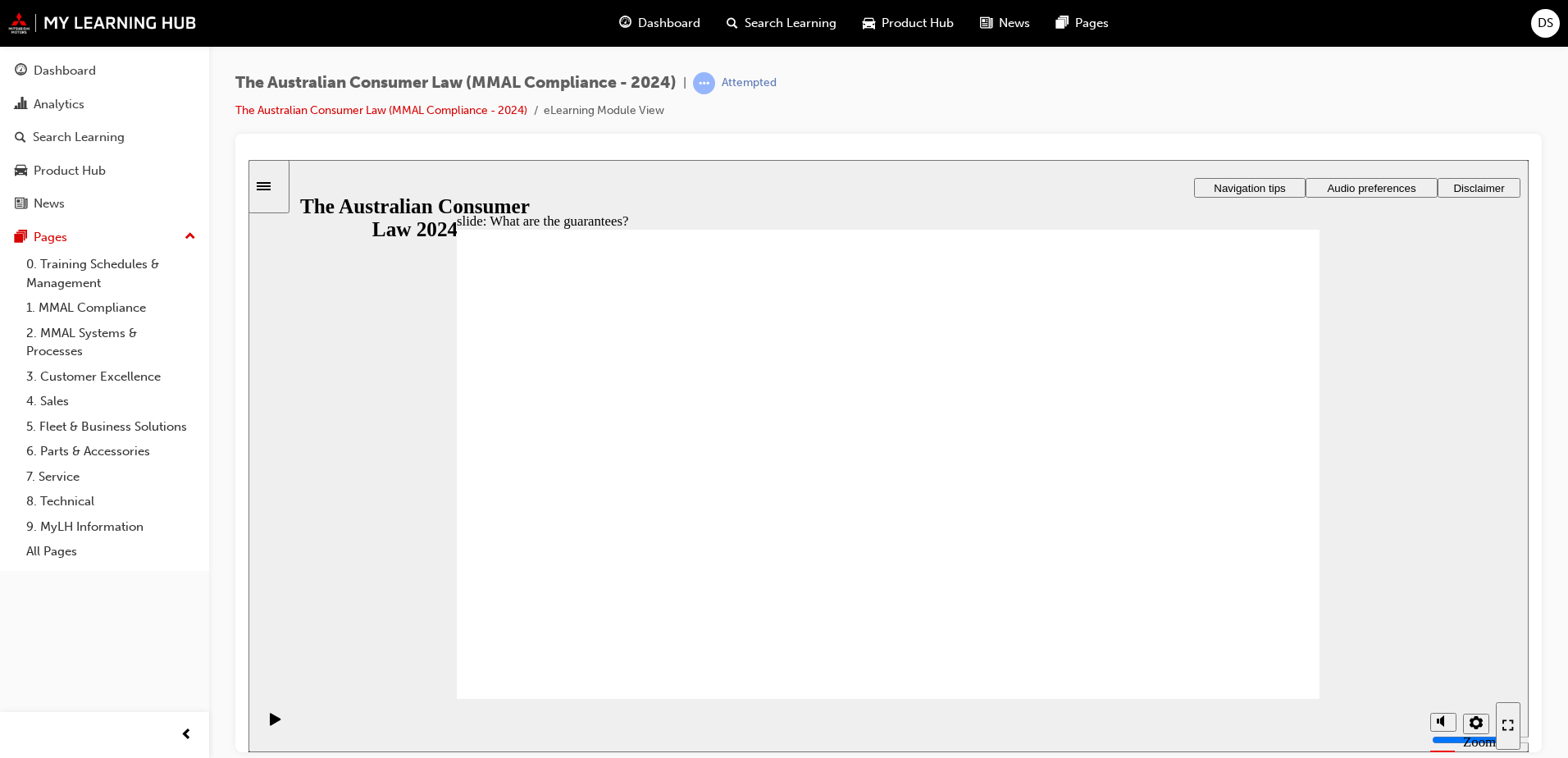
drag, startPoint x: 1214, startPoint y: 538, endPoint x: 1161, endPoint y: 536, distance: 53.0
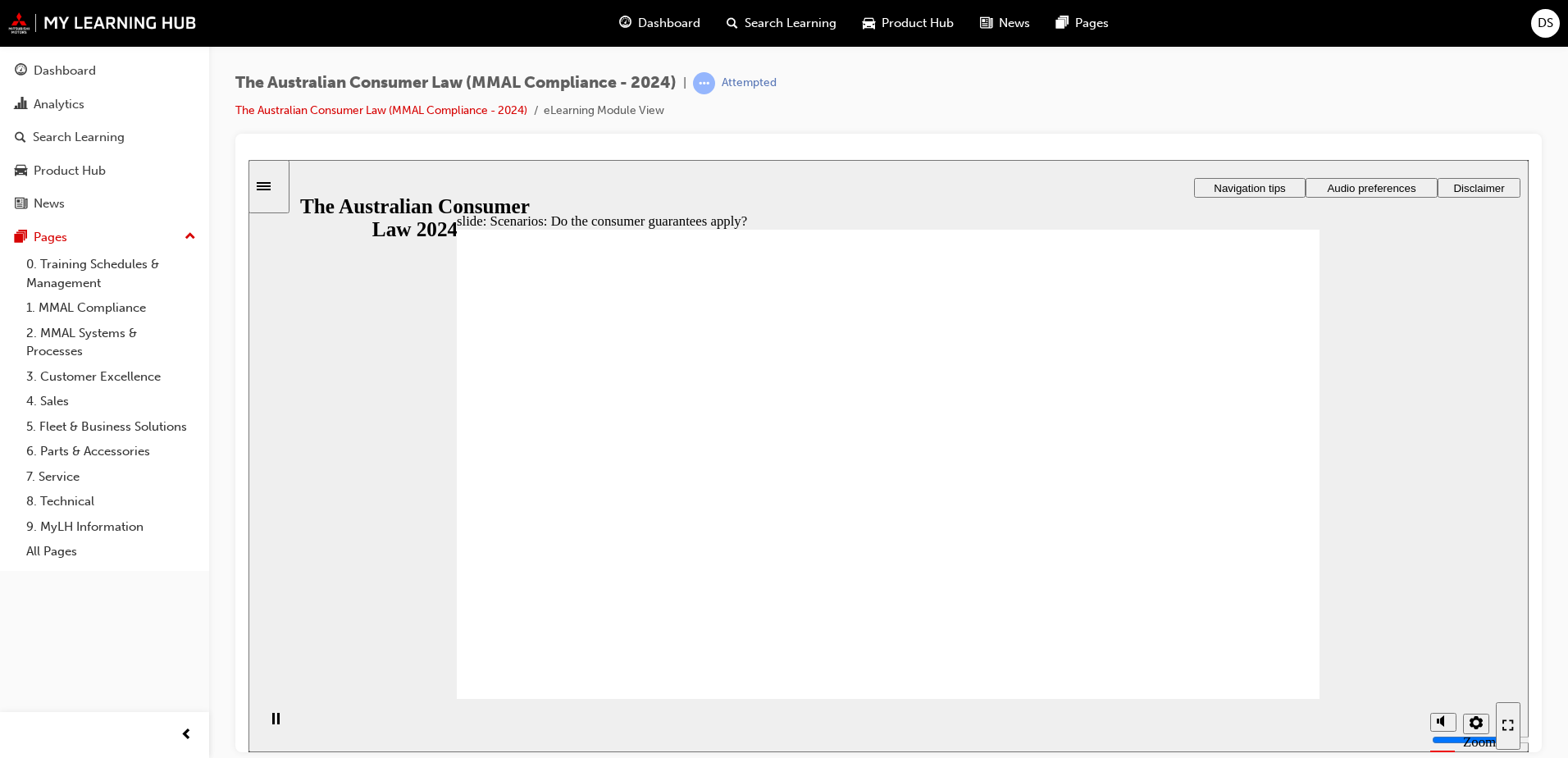
drag, startPoint x: 1161, startPoint y: 536, endPoint x: 1124, endPoint y: 527, distance: 38.1
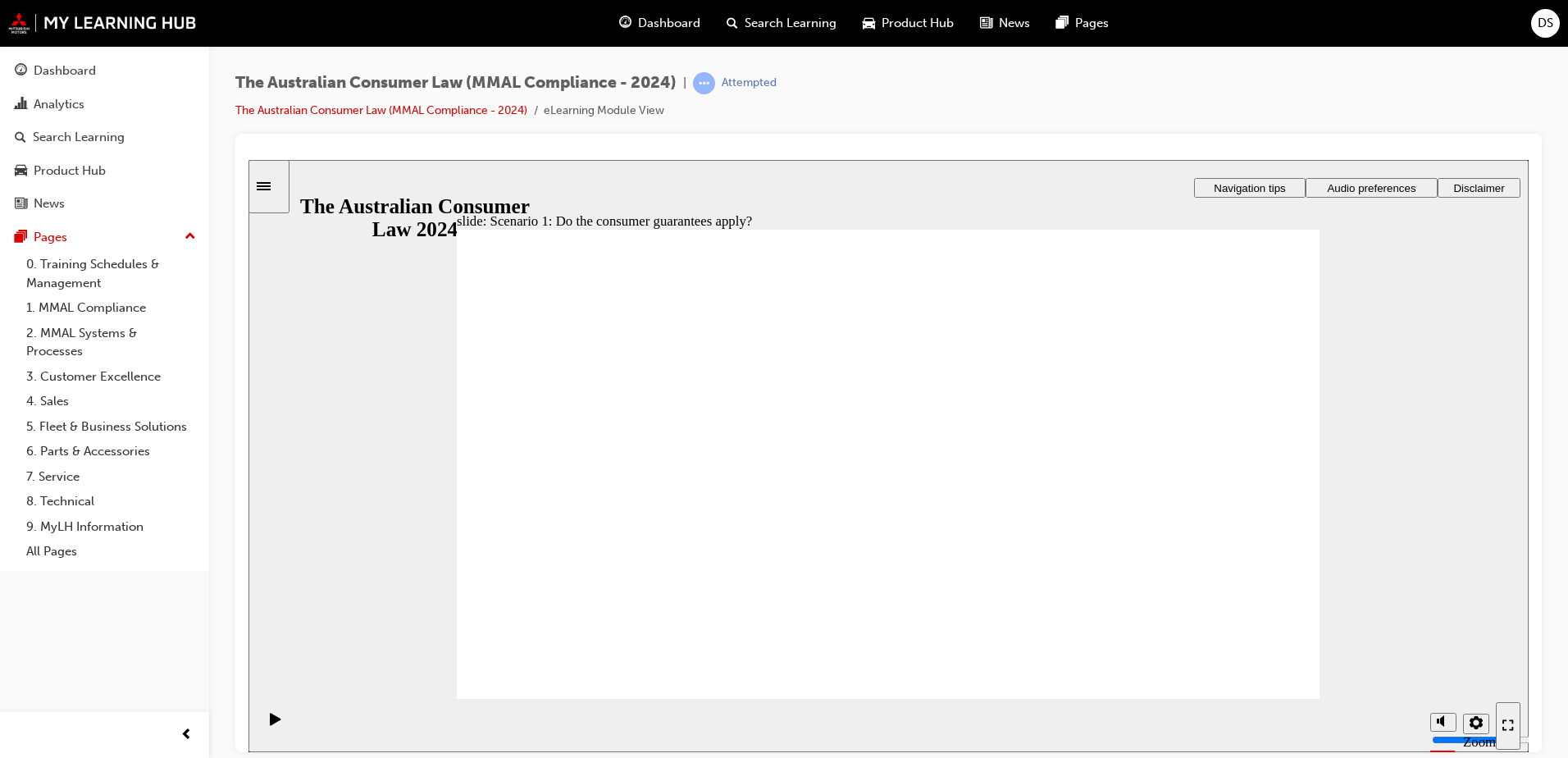
click at [1335, 414] on div "slide: Major and minor failures Rectangle 2 Major failure Major failures are fa…" at bounding box center [889, 455] width 1281 height 592
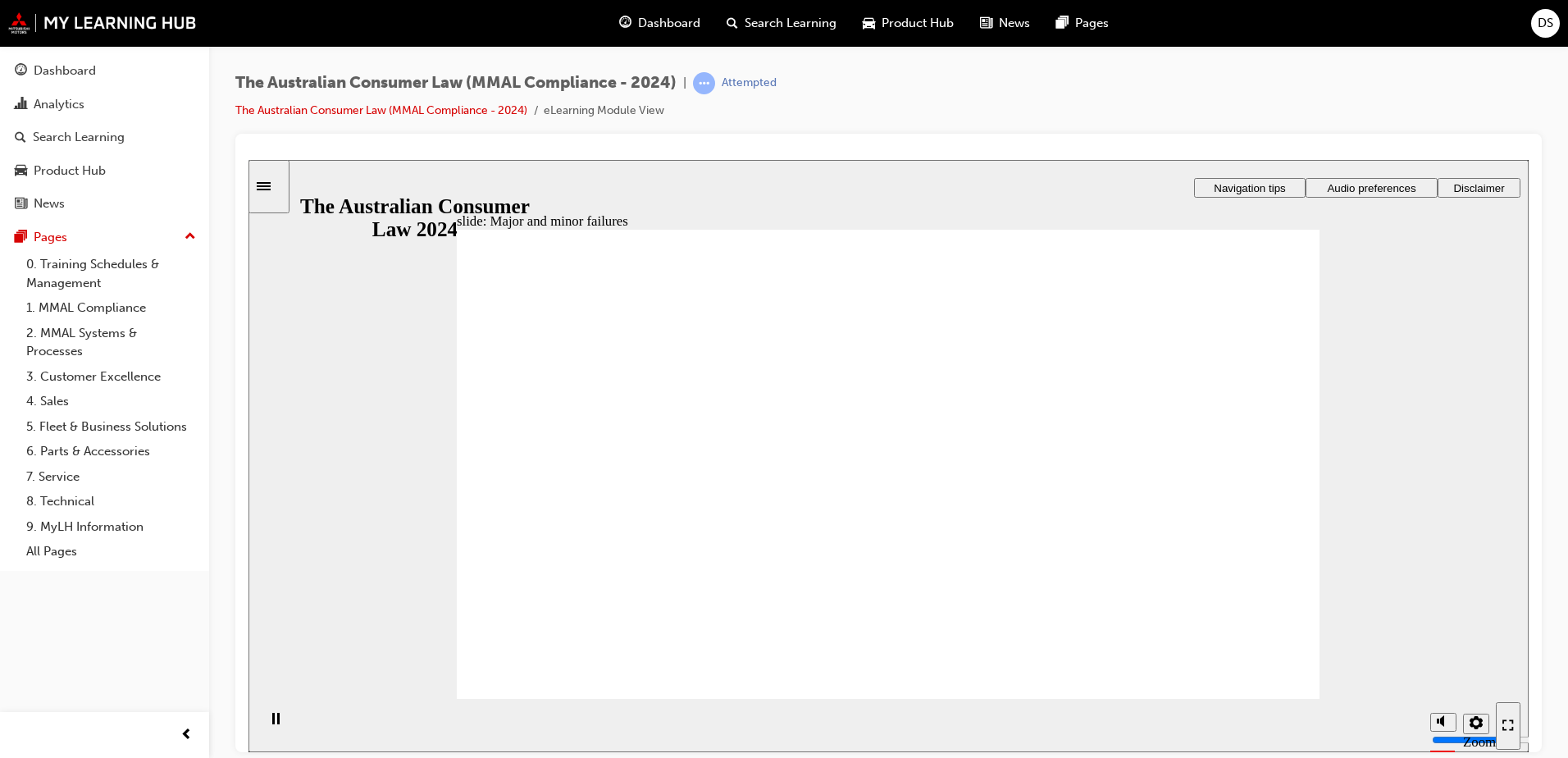
click at [1414, 430] on div "slide: Major and minor failures Rectangle 2 Major failure Major failures are fa…" at bounding box center [889, 455] width 1281 height 592
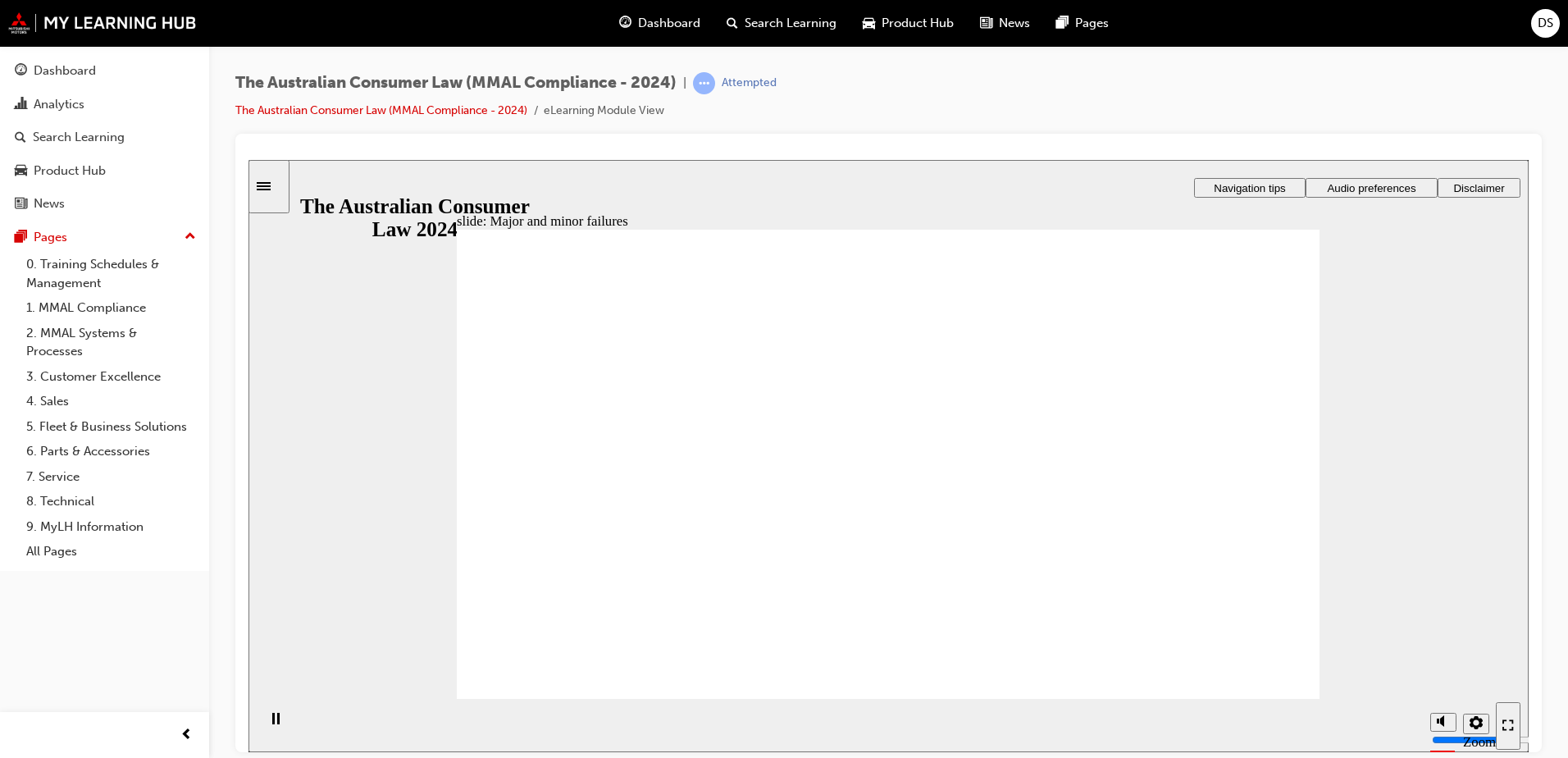
drag, startPoint x: 914, startPoint y: 380, endPoint x: 692, endPoint y: 530, distance: 267.9
drag, startPoint x: 692, startPoint y: 530, endPoint x: 1171, endPoint y: 519, distance: 479.1
drag, startPoint x: 946, startPoint y: 406, endPoint x: 685, endPoint y: 542, distance: 294.3
drag, startPoint x: 964, startPoint y: 402, endPoint x: 1177, endPoint y: 551, distance: 259.9
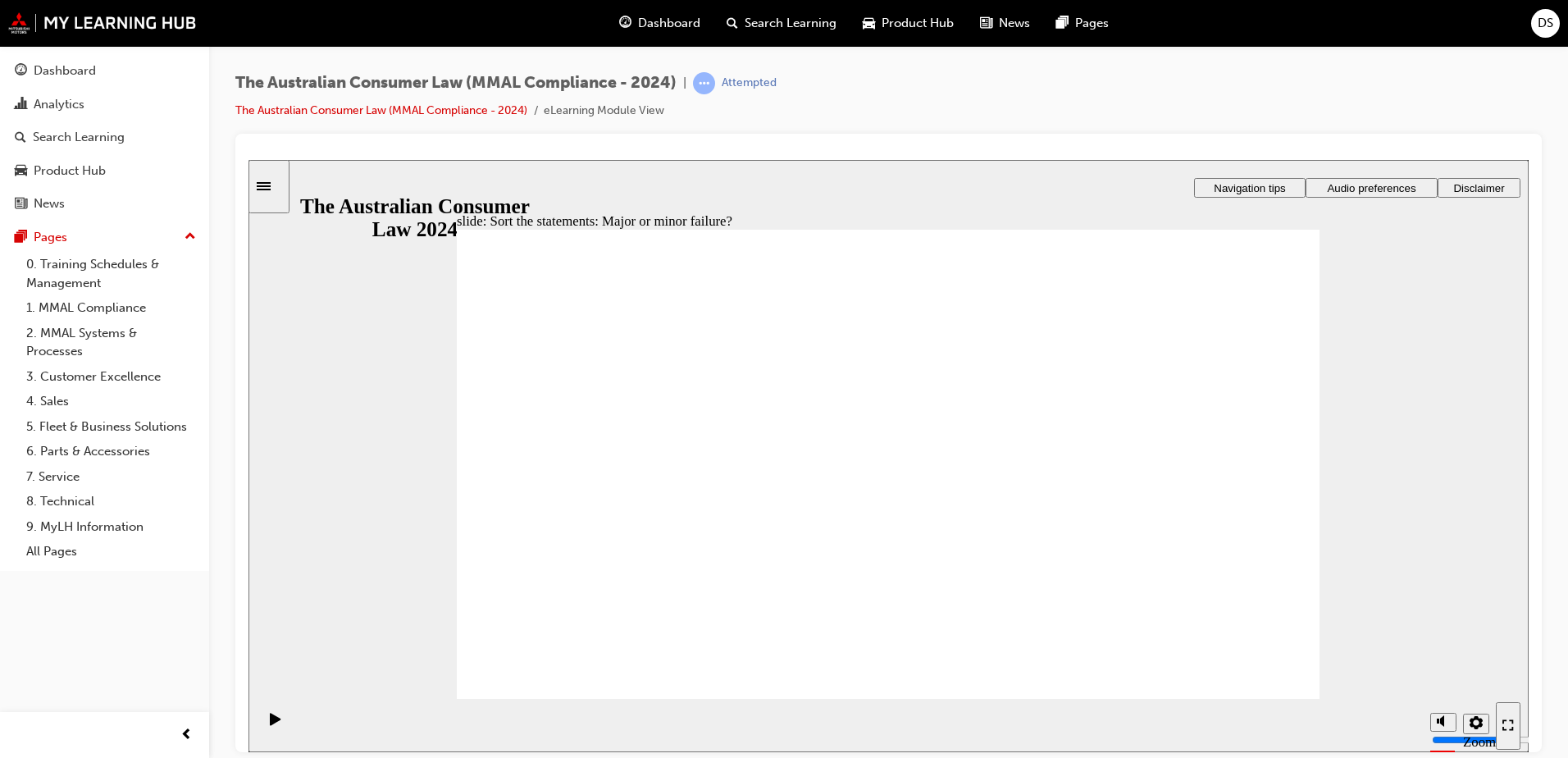
drag, startPoint x: 909, startPoint y: 408, endPoint x: 1148, endPoint y: 555, distance: 280.6
drag, startPoint x: 1145, startPoint y: 543, endPoint x: 630, endPoint y: 536, distance: 515.0
drag, startPoint x: 868, startPoint y: 396, endPoint x: 1093, endPoint y: 526, distance: 259.9
drag, startPoint x: 1094, startPoint y: 521, endPoint x: 548, endPoint y: 505, distance: 546.2
drag, startPoint x: 879, startPoint y: 408, endPoint x: 1088, endPoint y: 536, distance: 245.1
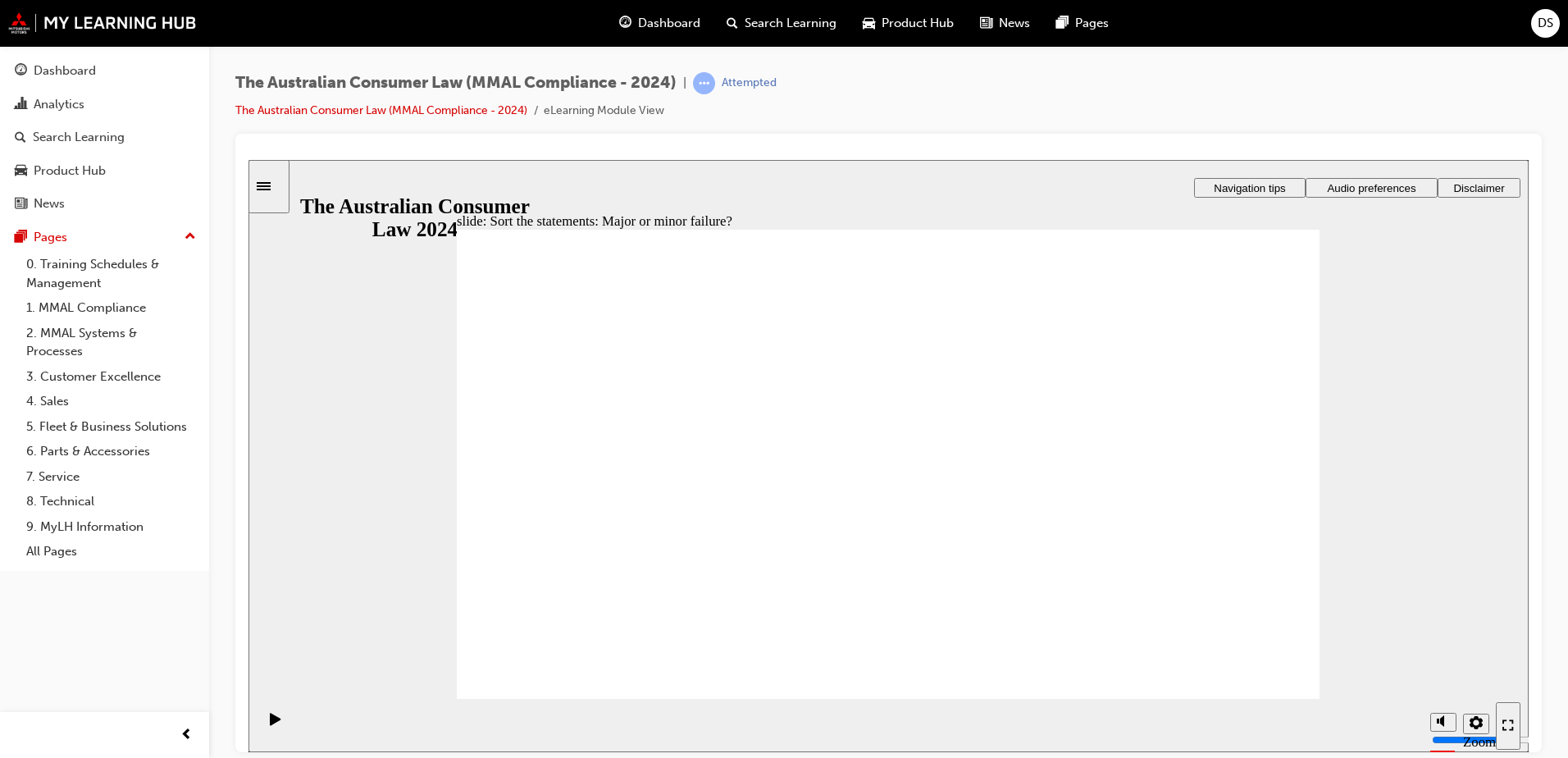
drag, startPoint x: 1088, startPoint y: 536, endPoint x: 660, endPoint y: 542, distance: 428.0
drag, startPoint x: 834, startPoint y: 391, endPoint x: 1104, endPoint y: 527, distance: 302.3
drag, startPoint x: 1094, startPoint y: 529, endPoint x: 582, endPoint y: 541, distance: 512.1
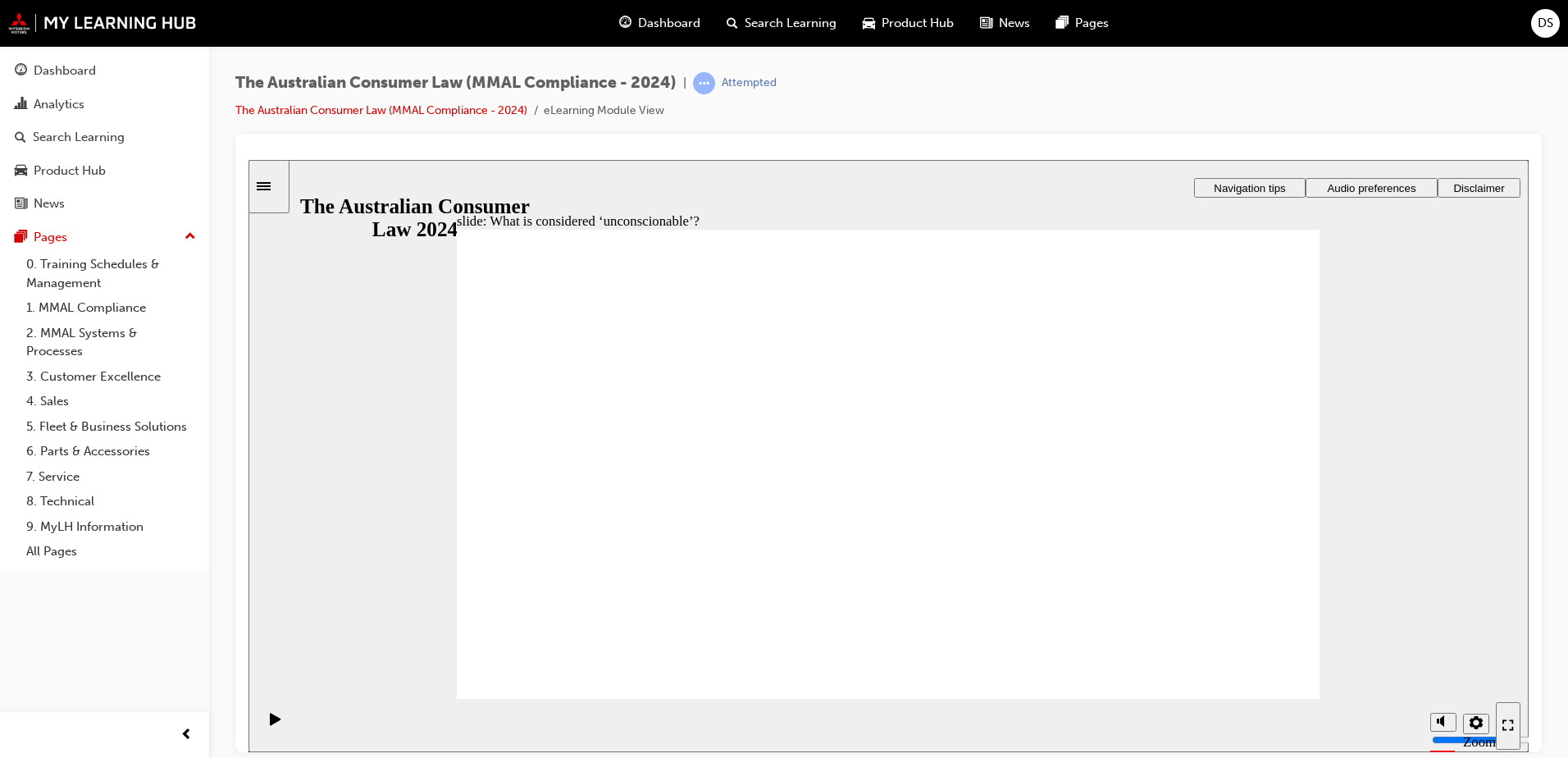
drag, startPoint x: 896, startPoint y: 408, endPoint x: 621, endPoint y: 533, distance: 302.1
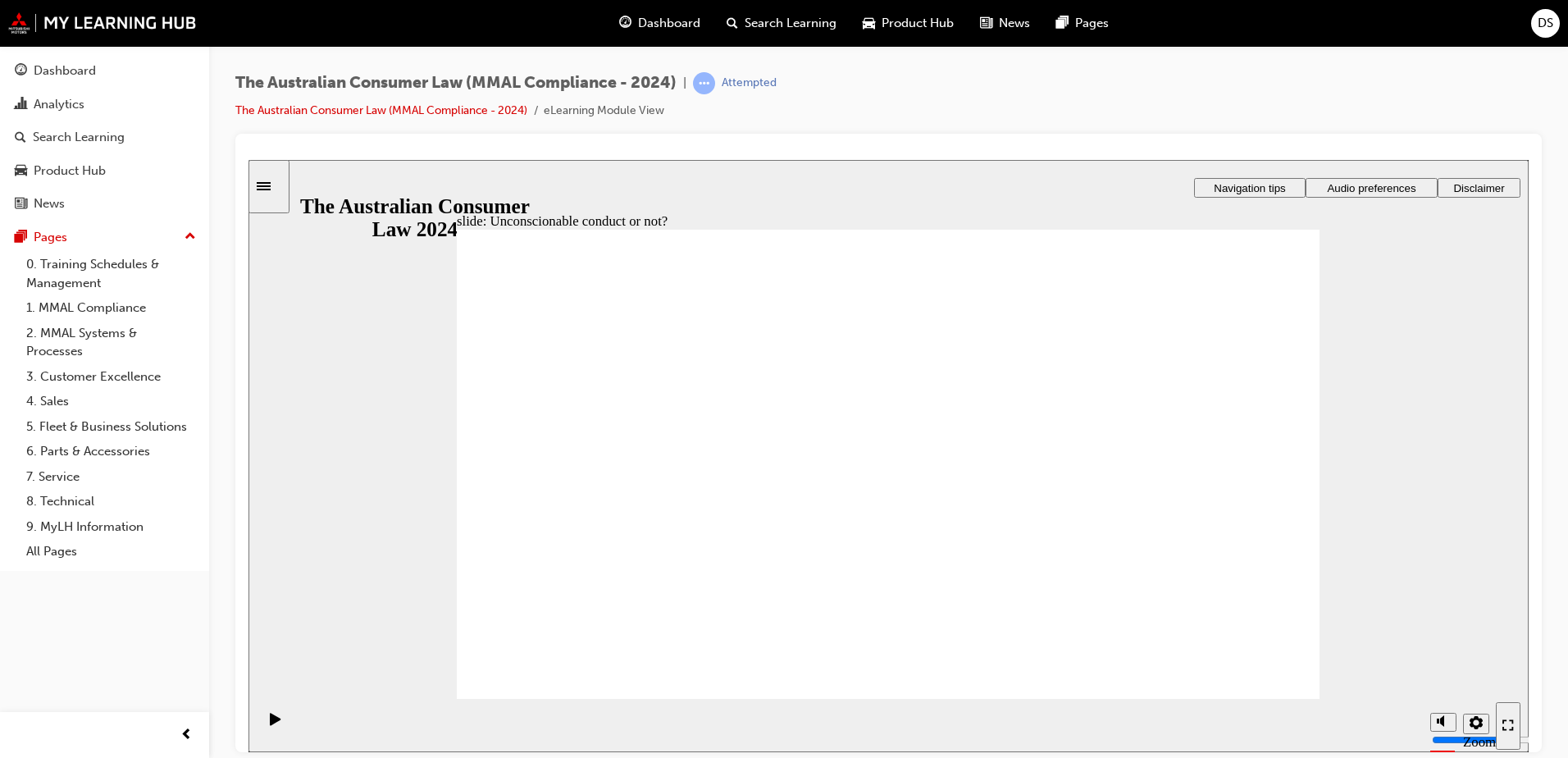
drag, startPoint x: 955, startPoint y: 394, endPoint x: 741, endPoint y: 532, distance: 254.6
drag, startPoint x: 941, startPoint y: 400, endPoint x: 677, endPoint y: 524, distance: 291.7
drag, startPoint x: 676, startPoint y: 519, endPoint x: 1128, endPoint y: 505, distance: 452.2
drag, startPoint x: 930, startPoint y: 390, endPoint x: 1165, endPoint y: 533, distance: 275.1
drag, startPoint x: 1165, startPoint y: 527, endPoint x: 690, endPoint y: 531, distance: 475.0
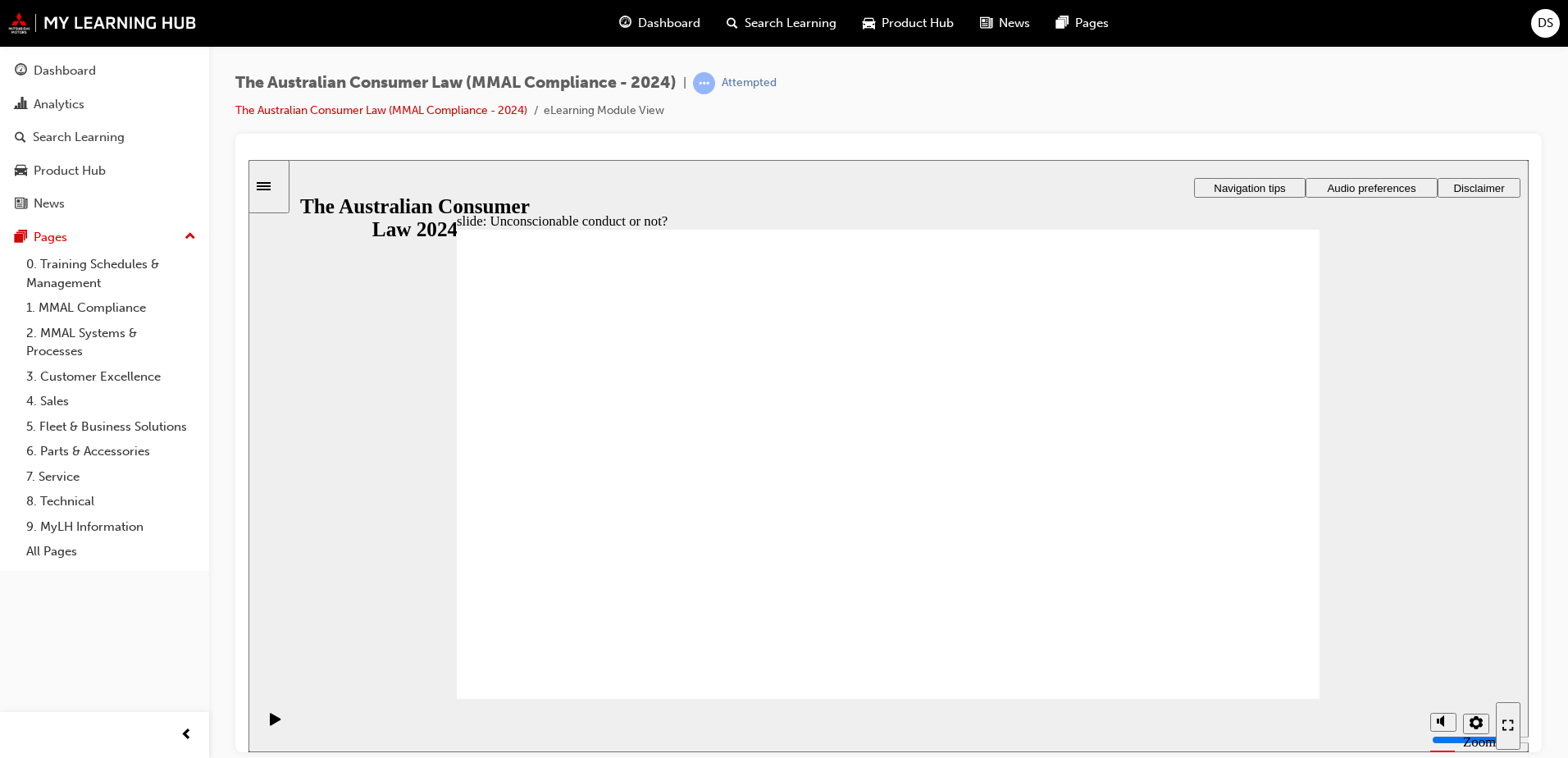
drag, startPoint x: 929, startPoint y: 366, endPoint x: 705, endPoint y: 480, distance: 251.3
drag, startPoint x: 891, startPoint y: 388, endPoint x: 688, endPoint y: 496, distance: 229.9
drag, startPoint x: 936, startPoint y: 388, endPoint x: 1141, endPoint y: 505, distance: 236.0
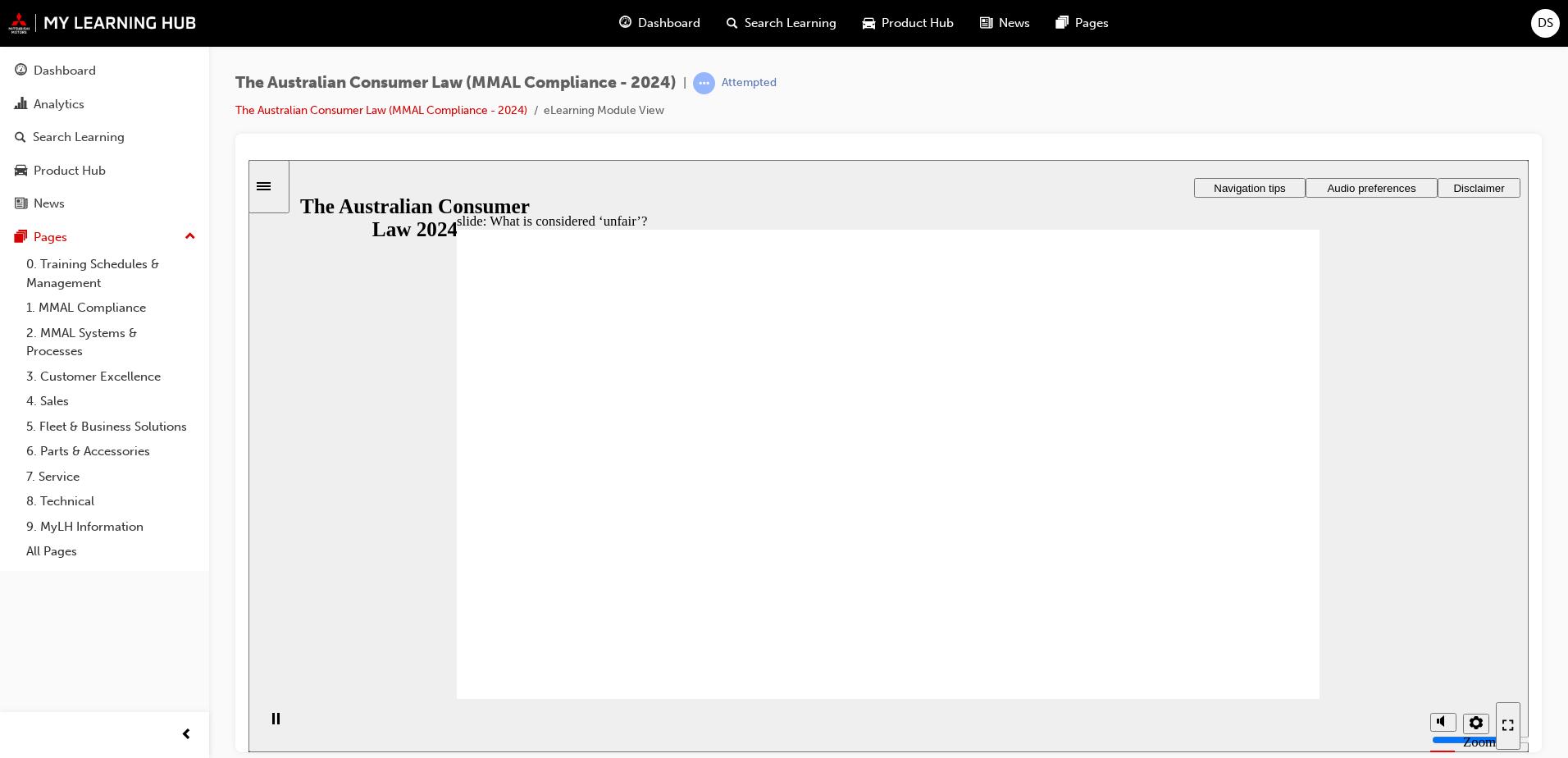
drag, startPoint x: 768, startPoint y: 412, endPoint x: 745, endPoint y: 417, distance: 23.5
drag, startPoint x: 886, startPoint y: 377, endPoint x: 616, endPoint y: 519, distance: 305.1
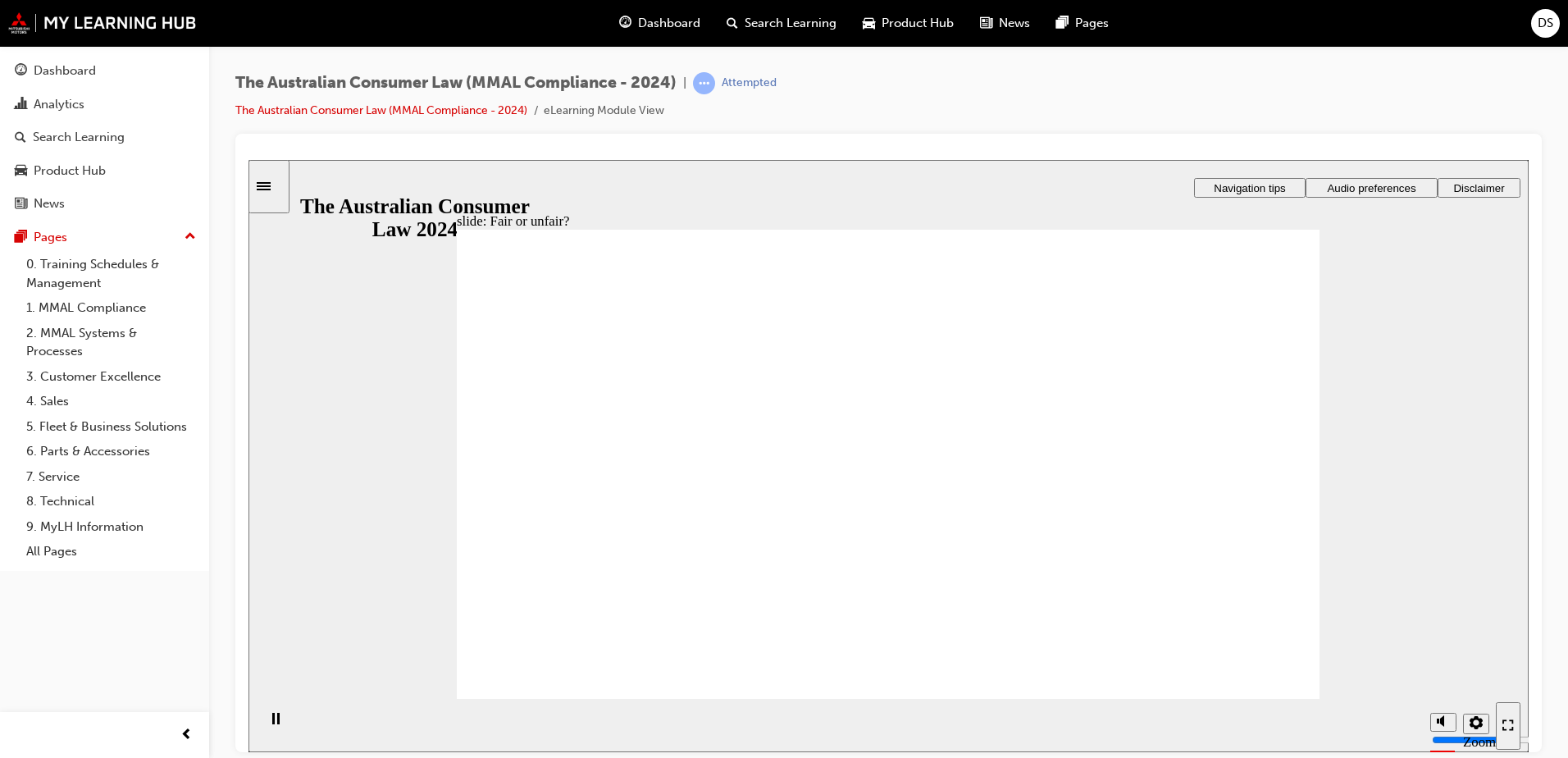
drag, startPoint x: 616, startPoint y: 519, endPoint x: 1054, endPoint y: 518, distance: 438.0
drag, startPoint x: 896, startPoint y: 370, endPoint x: 579, endPoint y: 519, distance: 350.3
drag, startPoint x: 946, startPoint y: 402, endPoint x: 661, endPoint y: 518, distance: 307.7
drag, startPoint x: 647, startPoint y: 520, endPoint x: 1361, endPoint y: 527, distance: 714.0
drag, startPoint x: 983, startPoint y: 408, endPoint x: 703, endPoint y: 532, distance: 306.2
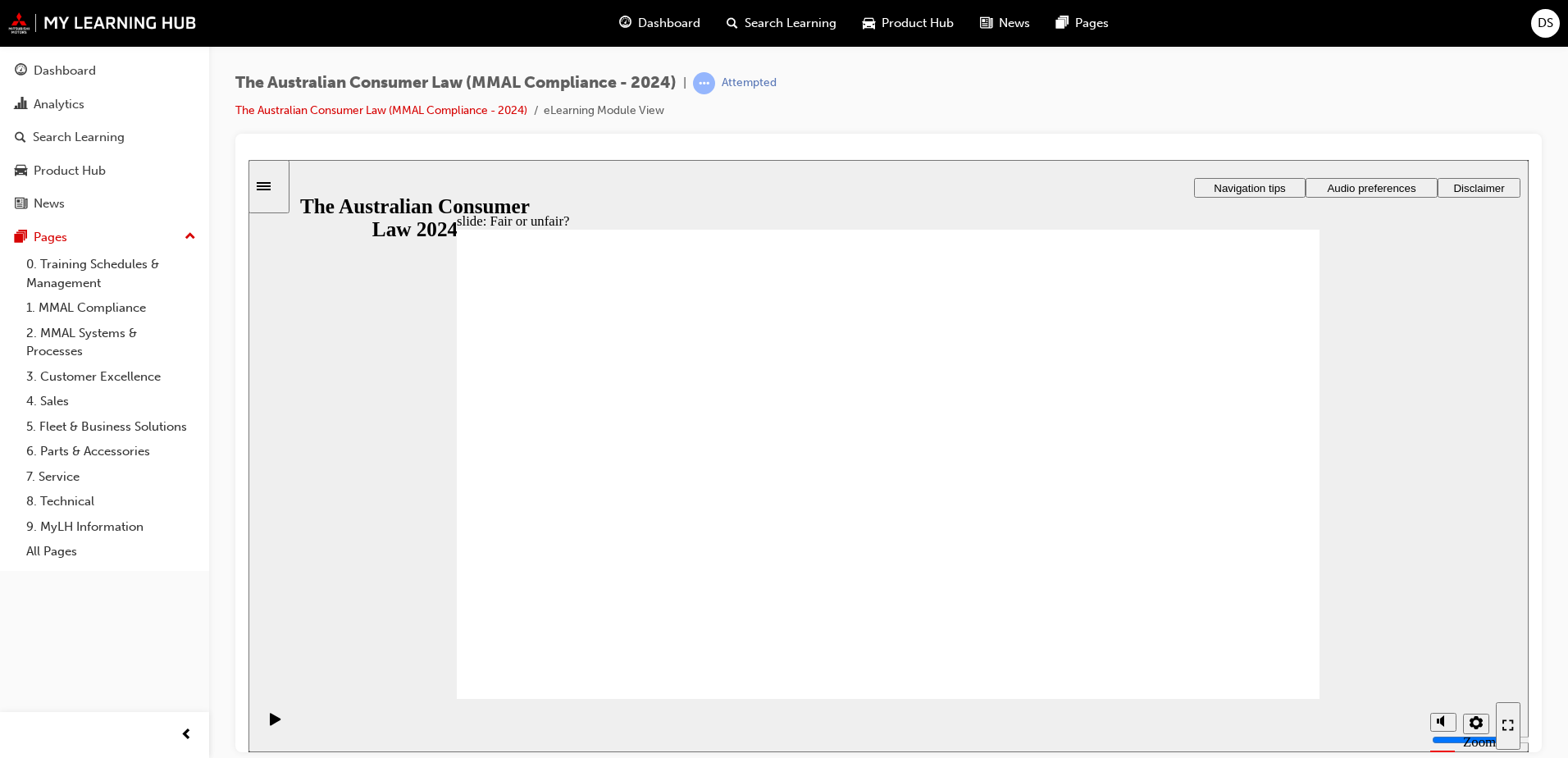
drag, startPoint x: 645, startPoint y: 497, endPoint x: 1115, endPoint y: 502, distance: 470.0
drag, startPoint x: 900, startPoint y: 378, endPoint x: 1111, endPoint y: 520, distance: 254.3
drag, startPoint x: 907, startPoint y: 380, endPoint x: 1116, endPoint y: 519, distance: 251.0
drag, startPoint x: 1100, startPoint y: 524, endPoint x: 569, endPoint y: 522, distance: 531.0
drag, startPoint x: 822, startPoint y: 400, endPoint x: 335, endPoint y: 595, distance: 524.6
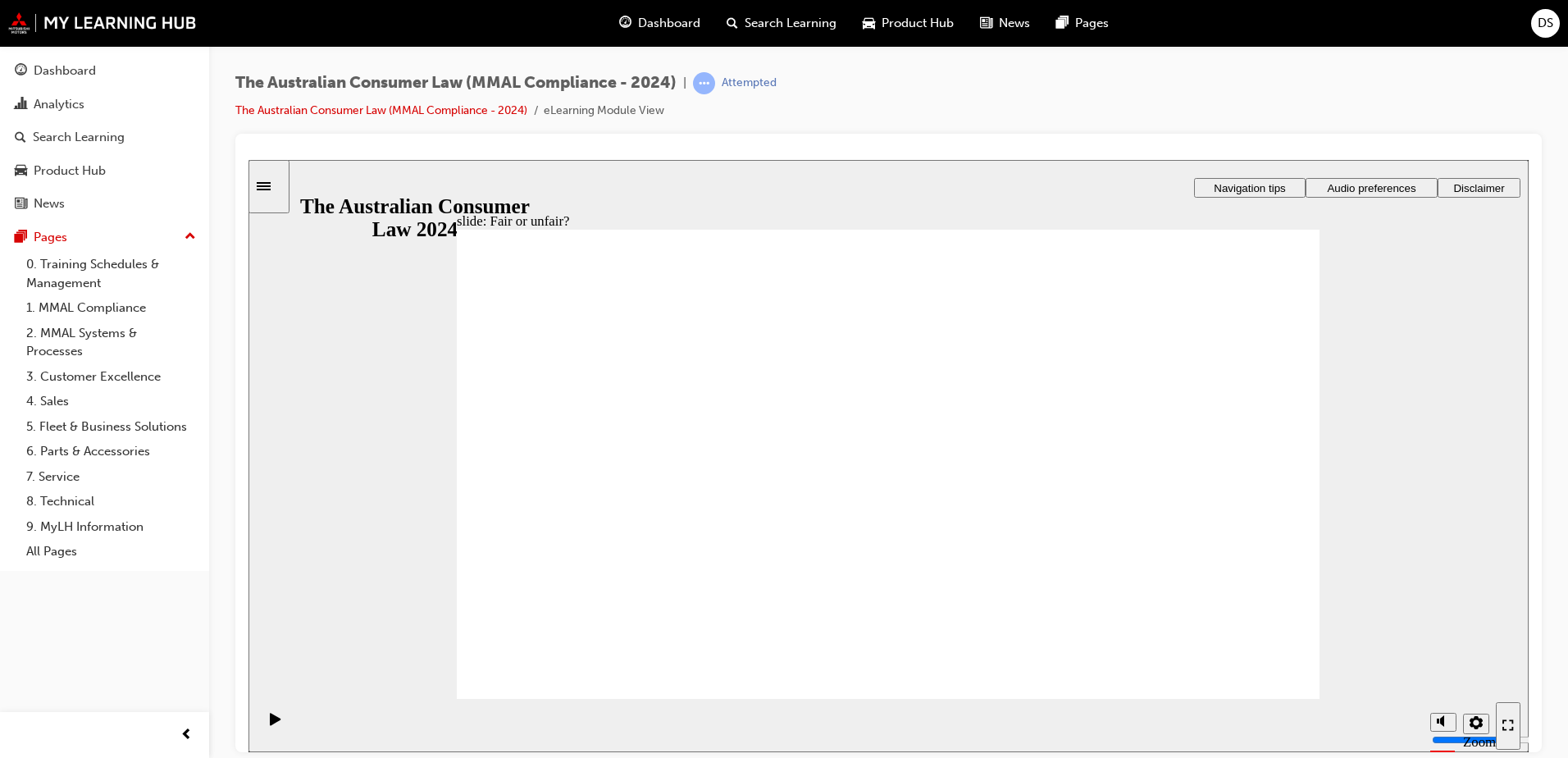
drag, startPoint x: 541, startPoint y: 535, endPoint x: 1167, endPoint y: 463, distance: 630.1
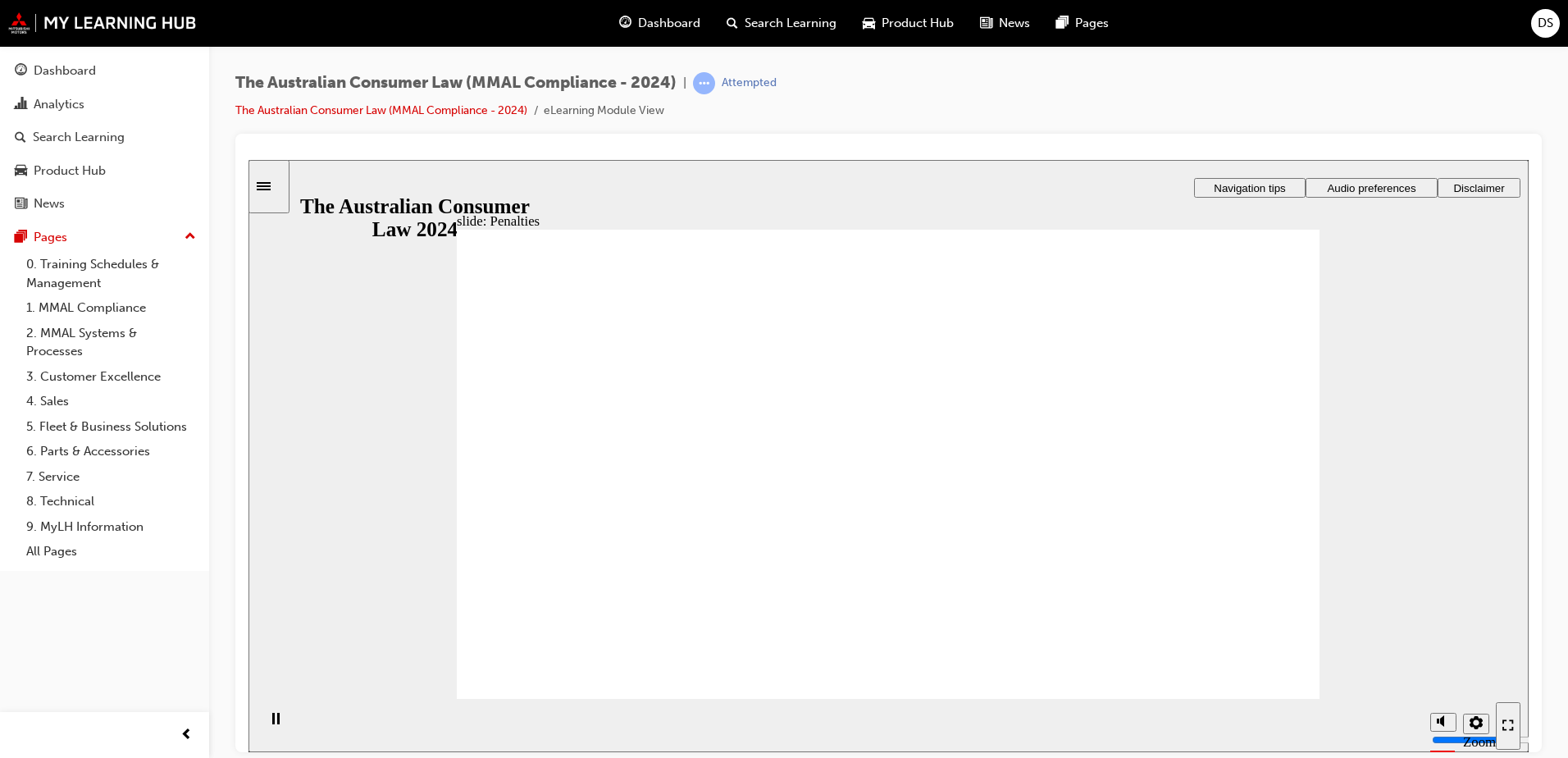
drag, startPoint x: 1223, startPoint y: 672, endPoint x: 1219, endPoint y: 663, distance: 9.8
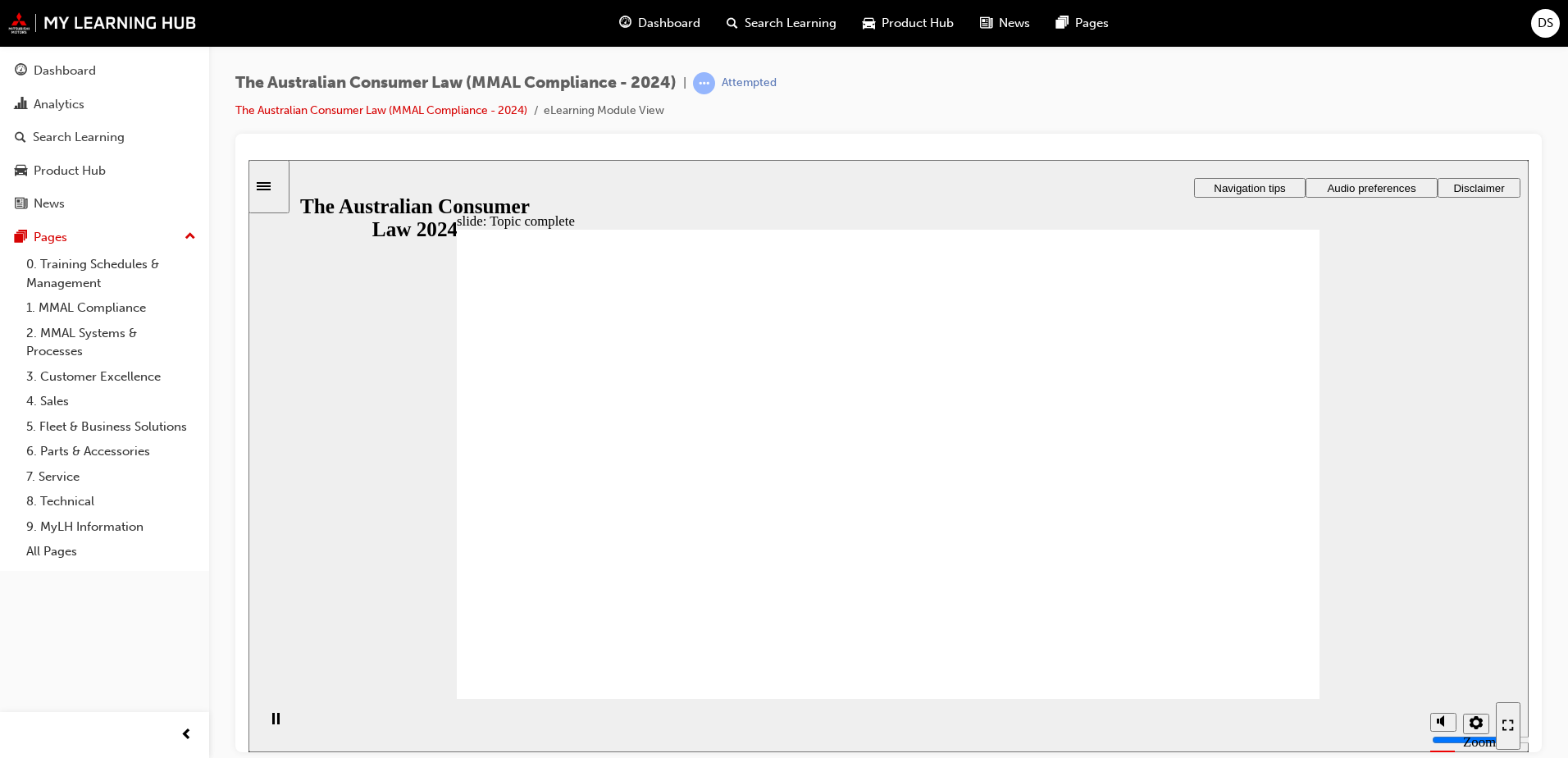
radio input "true"
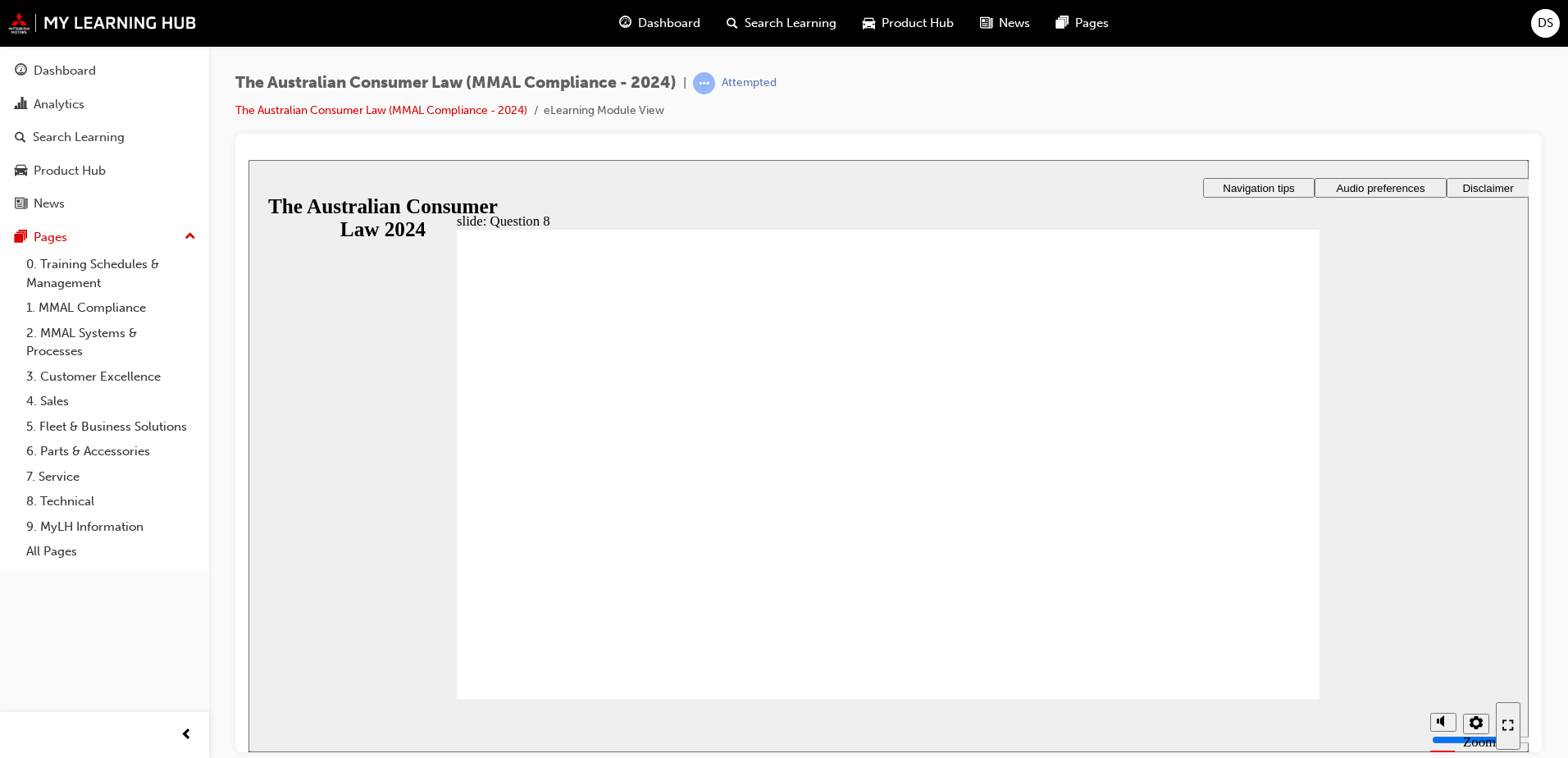
radio input "true"
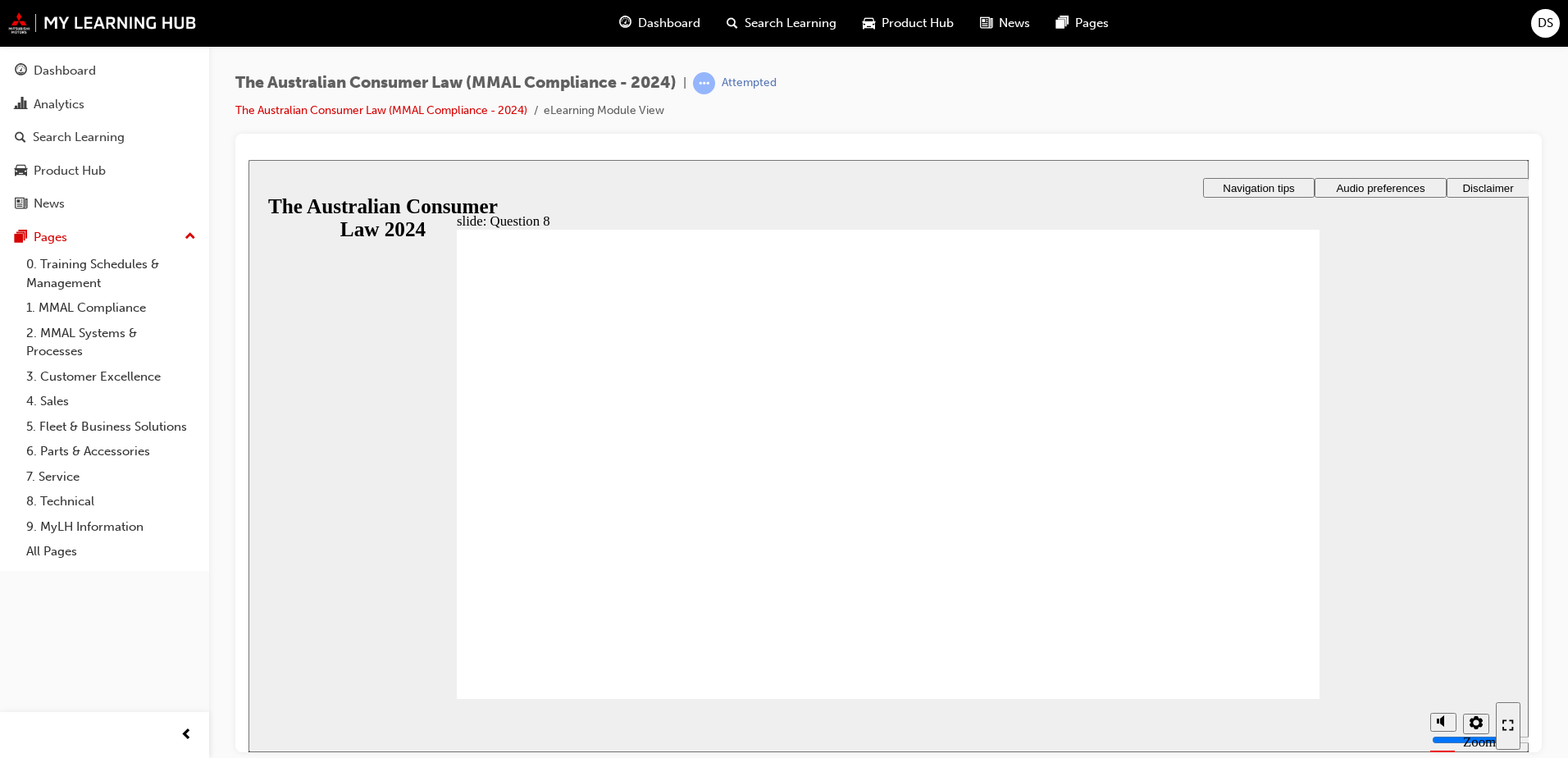
drag, startPoint x: 589, startPoint y: 521, endPoint x: 640, endPoint y: 534, distance: 52.6
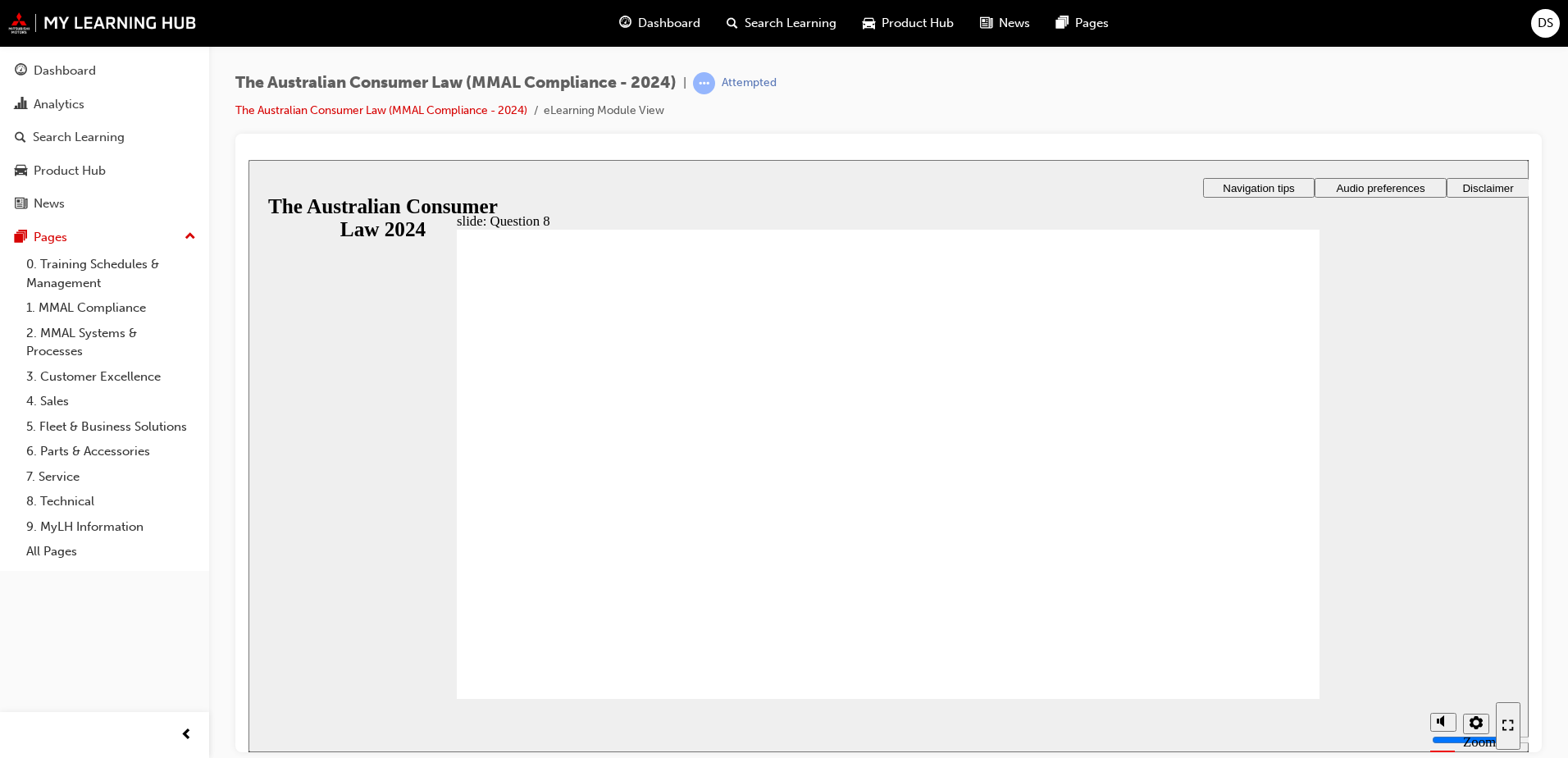
checkbox input "true"
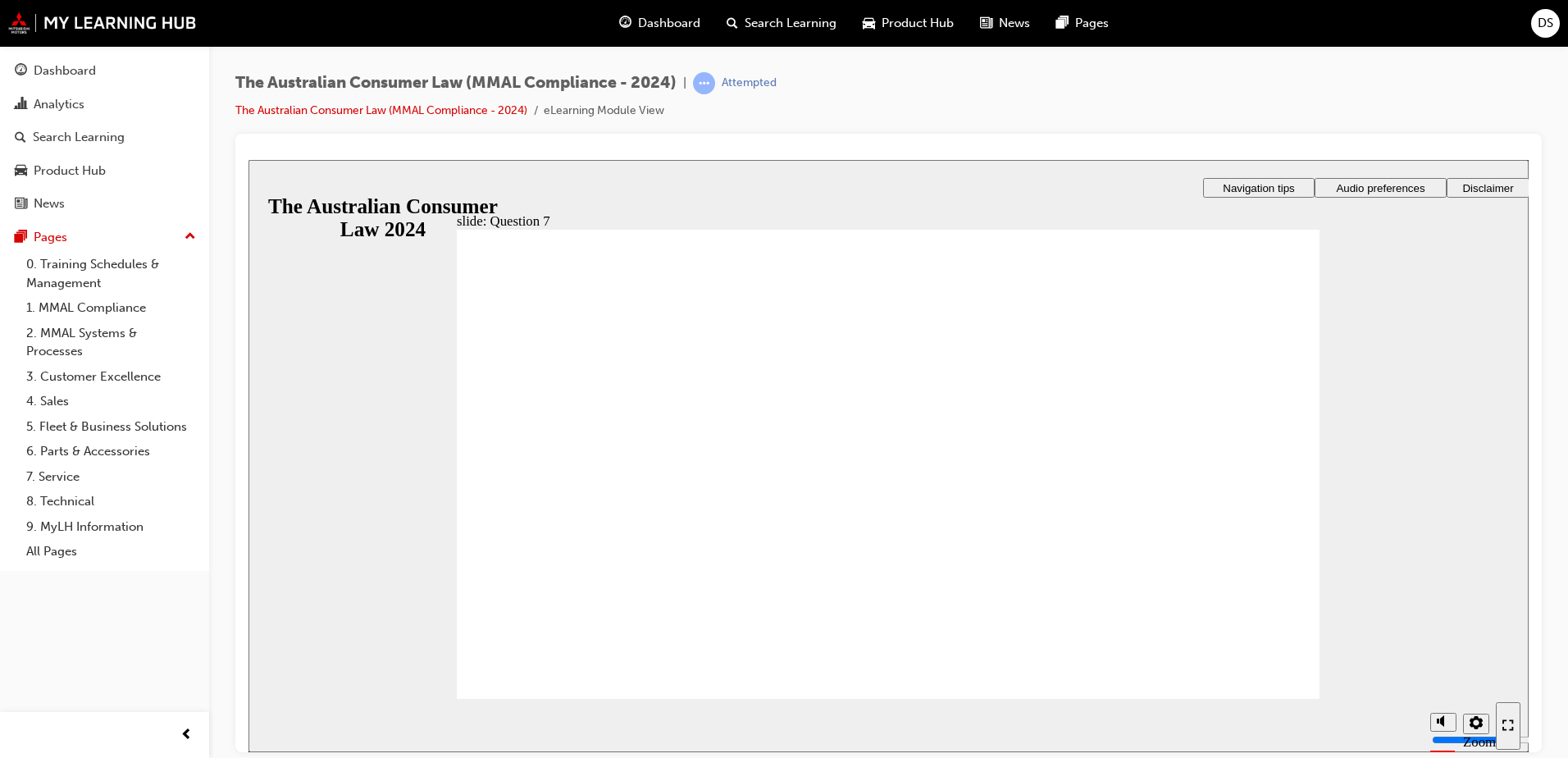
radio input "true"
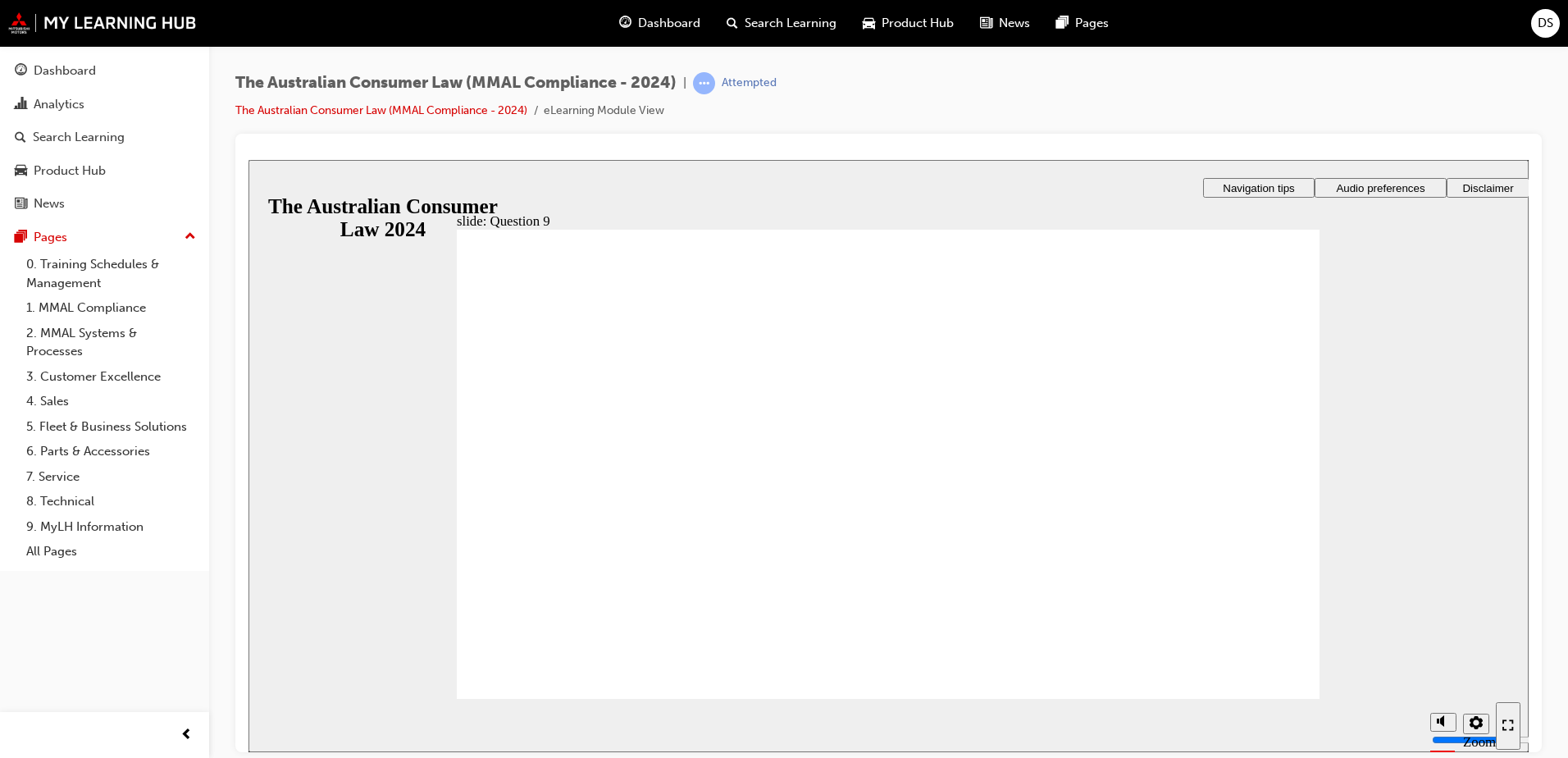
checkbox input "true"
radio input "true"
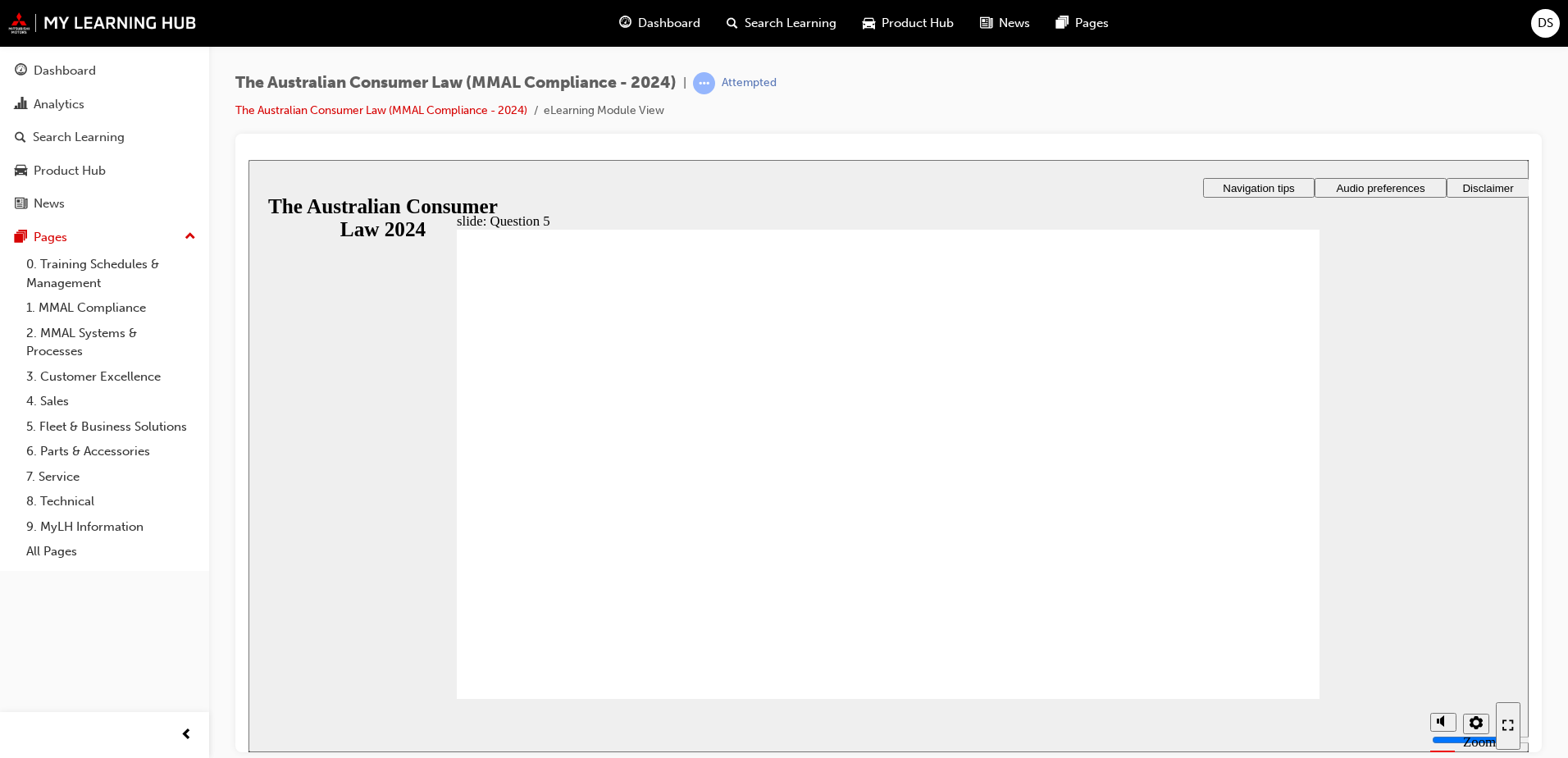
radio input "true"
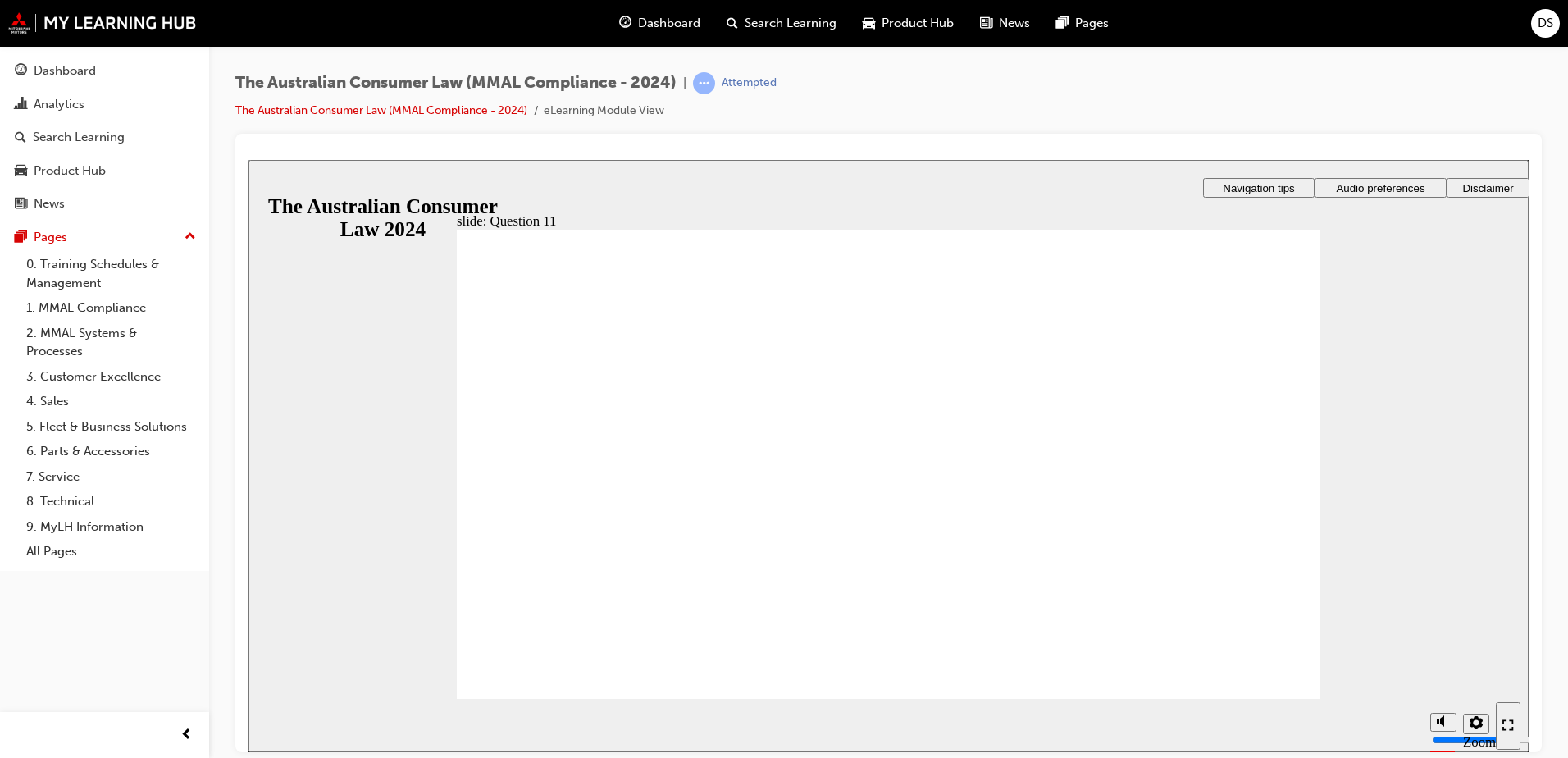
checkbox input "true"
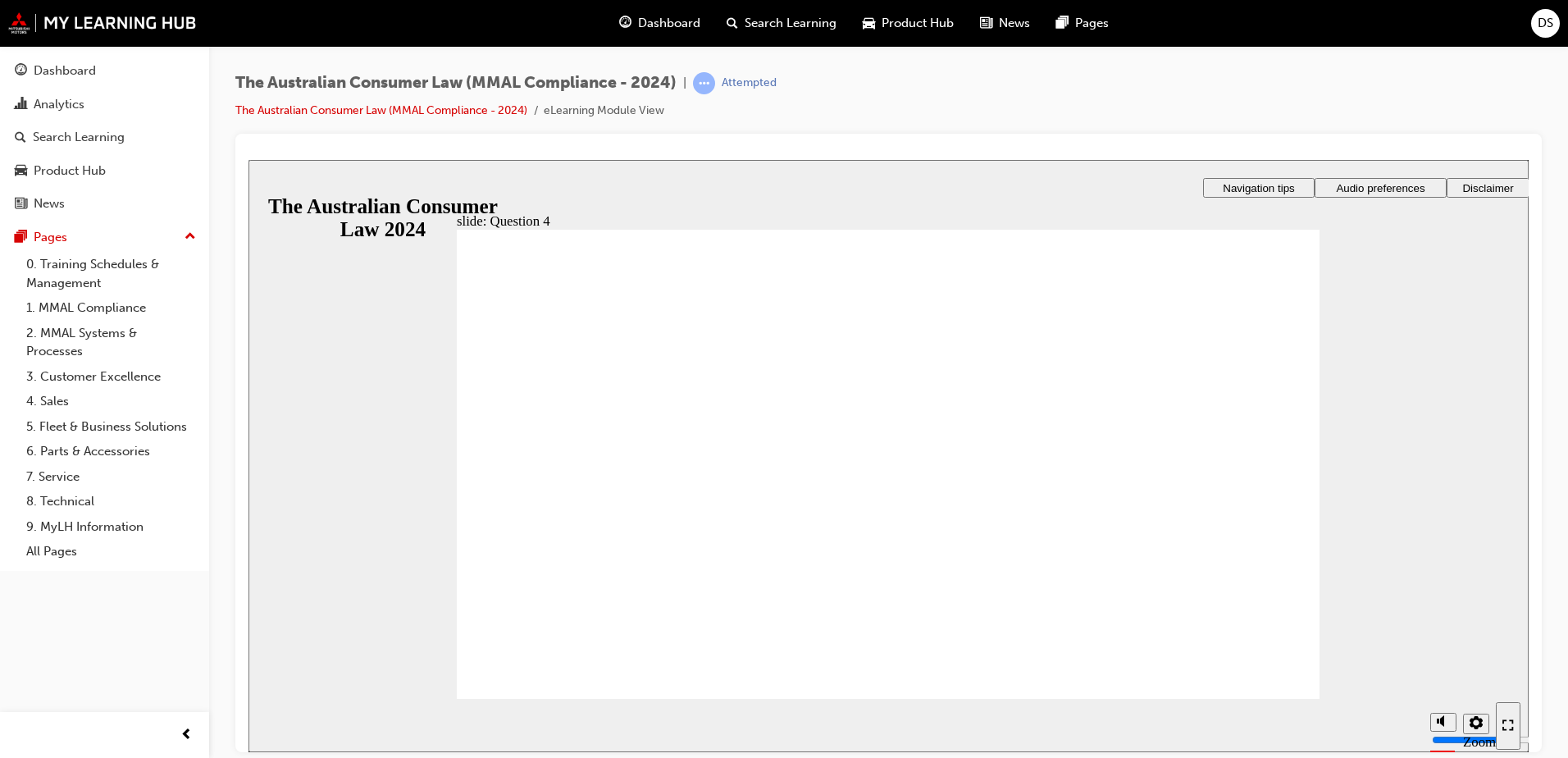
checkbox input "true"
radio input "true"
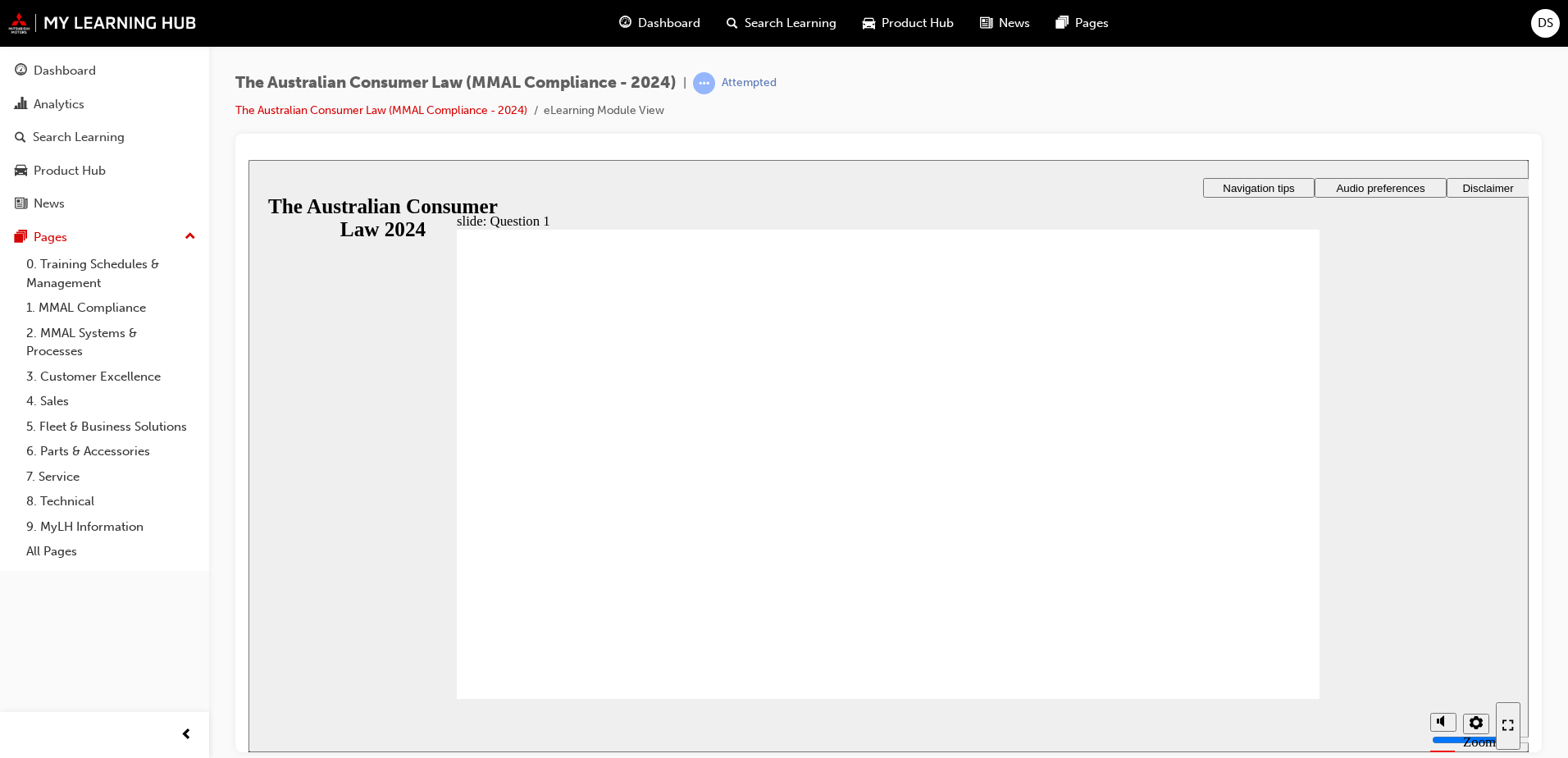
checkbox input "true"
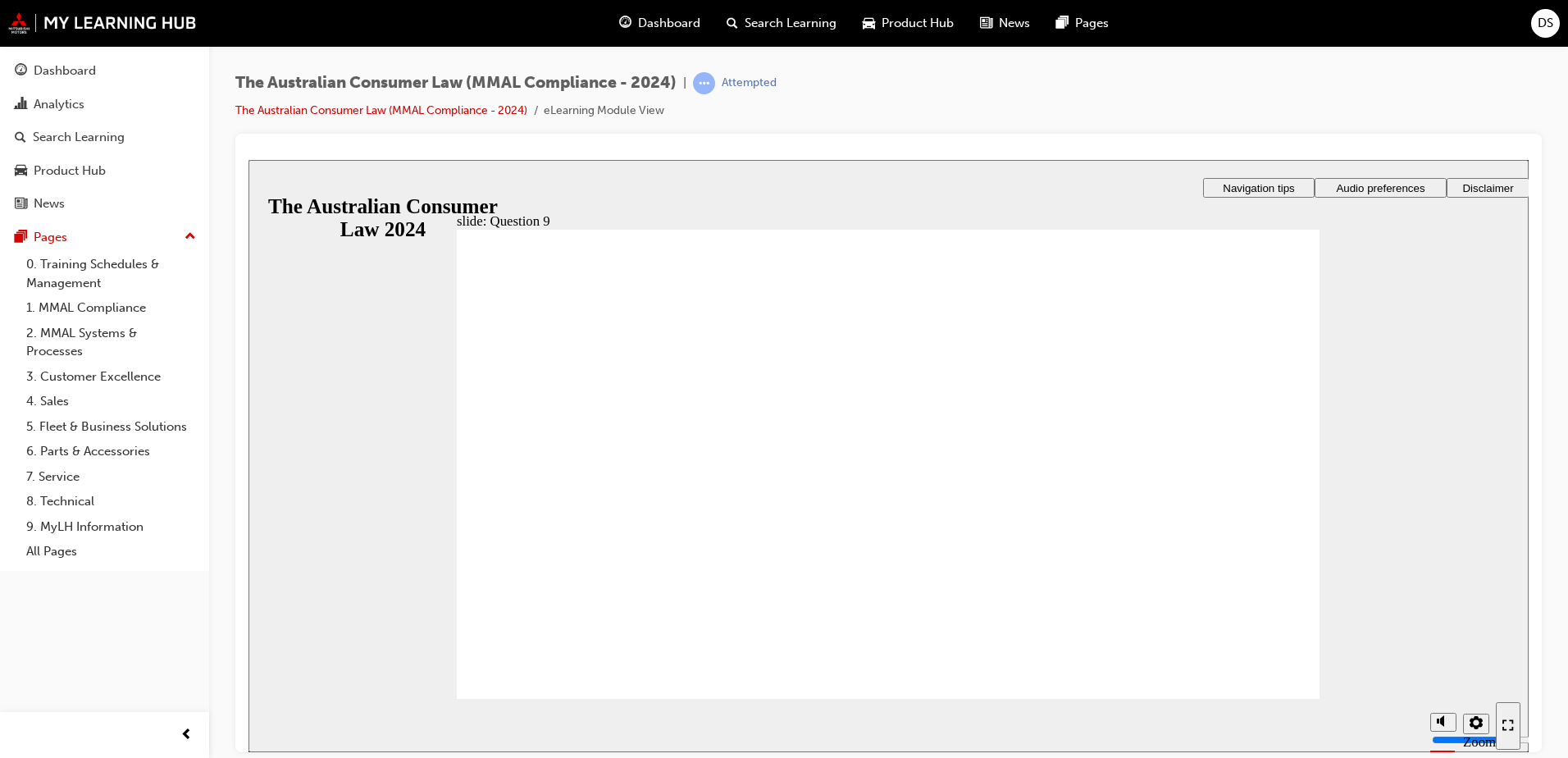
checkbox input "true"
checkbox input "false"
checkbox input "true"
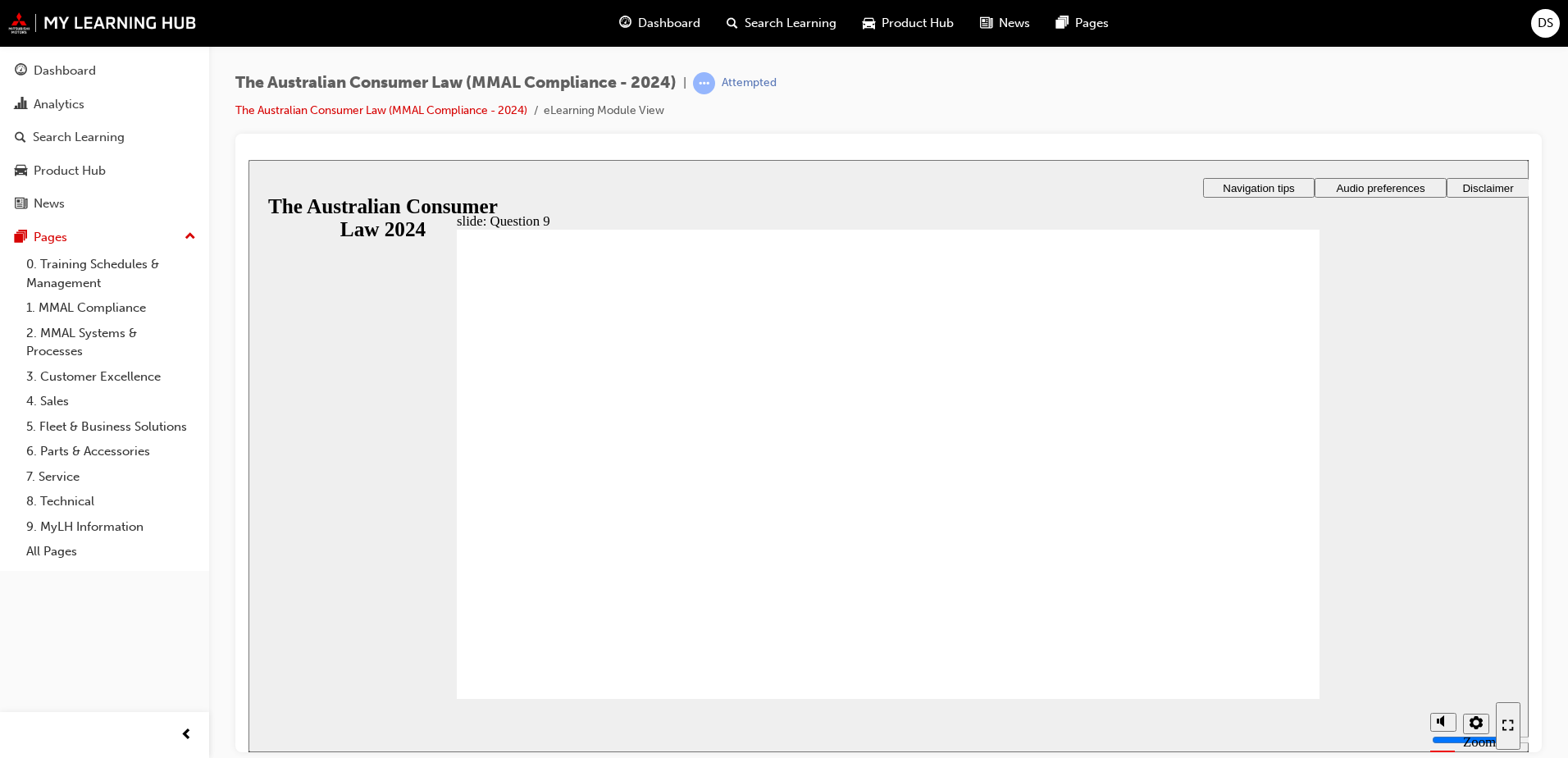
radio input "true"
drag, startPoint x: 1268, startPoint y: 671, endPoint x: 1261, endPoint y: 679, distance: 10.6
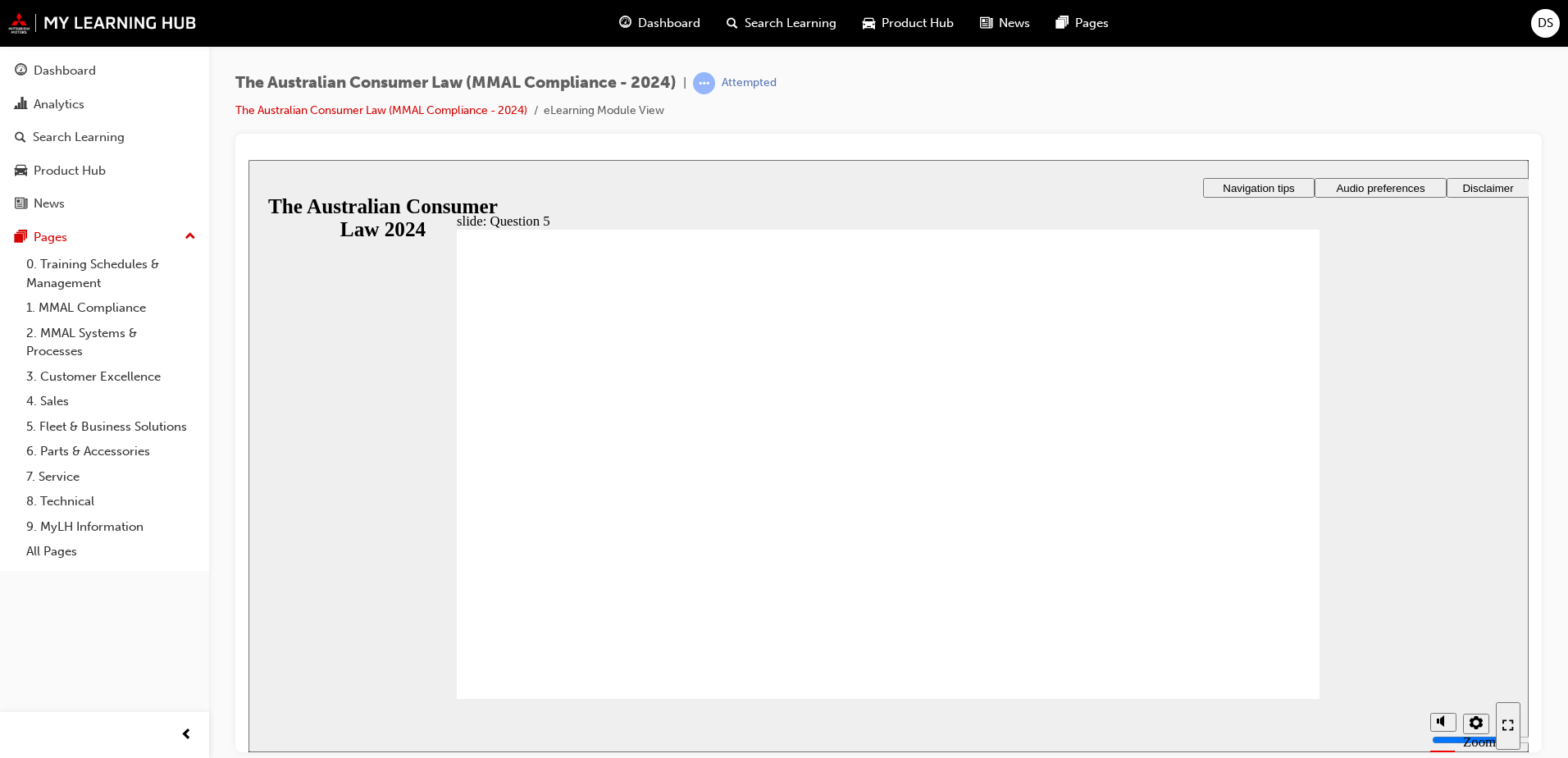
radio input "true"
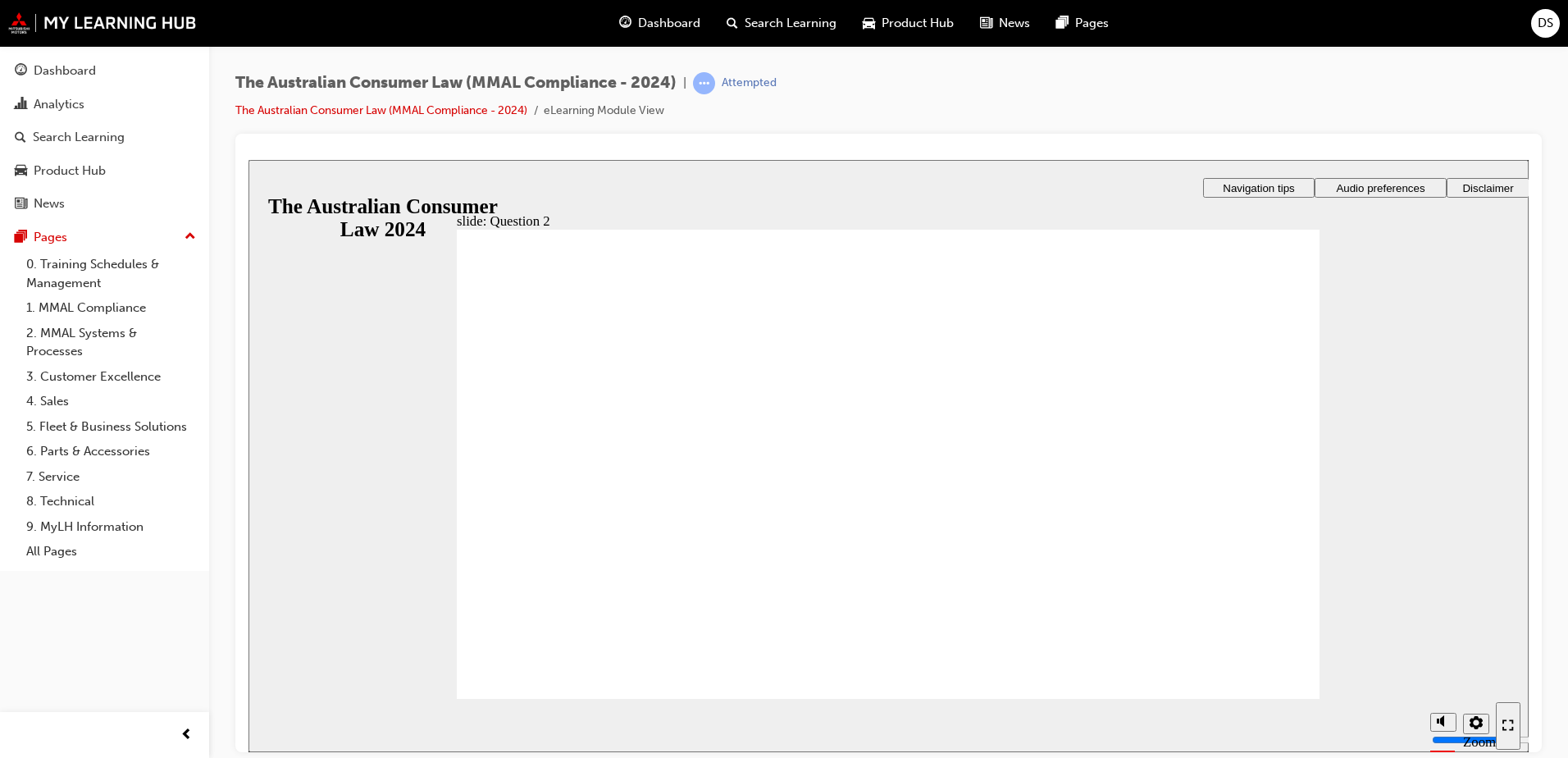
checkbox input "true"
checkbox input "false"
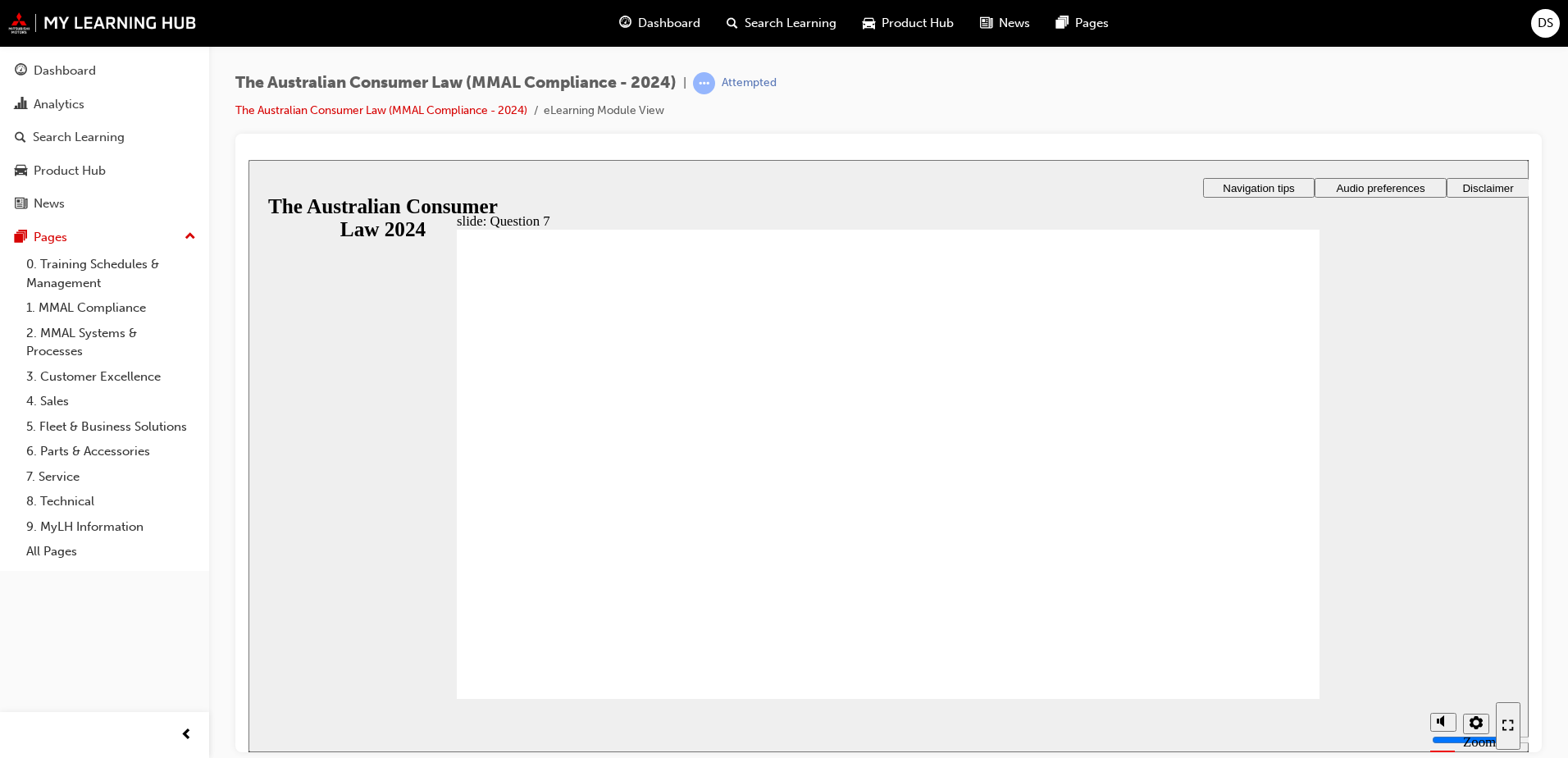
radio input "true"
drag, startPoint x: 530, startPoint y: 684, endPoint x: 541, endPoint y: 684, distance: 11.0
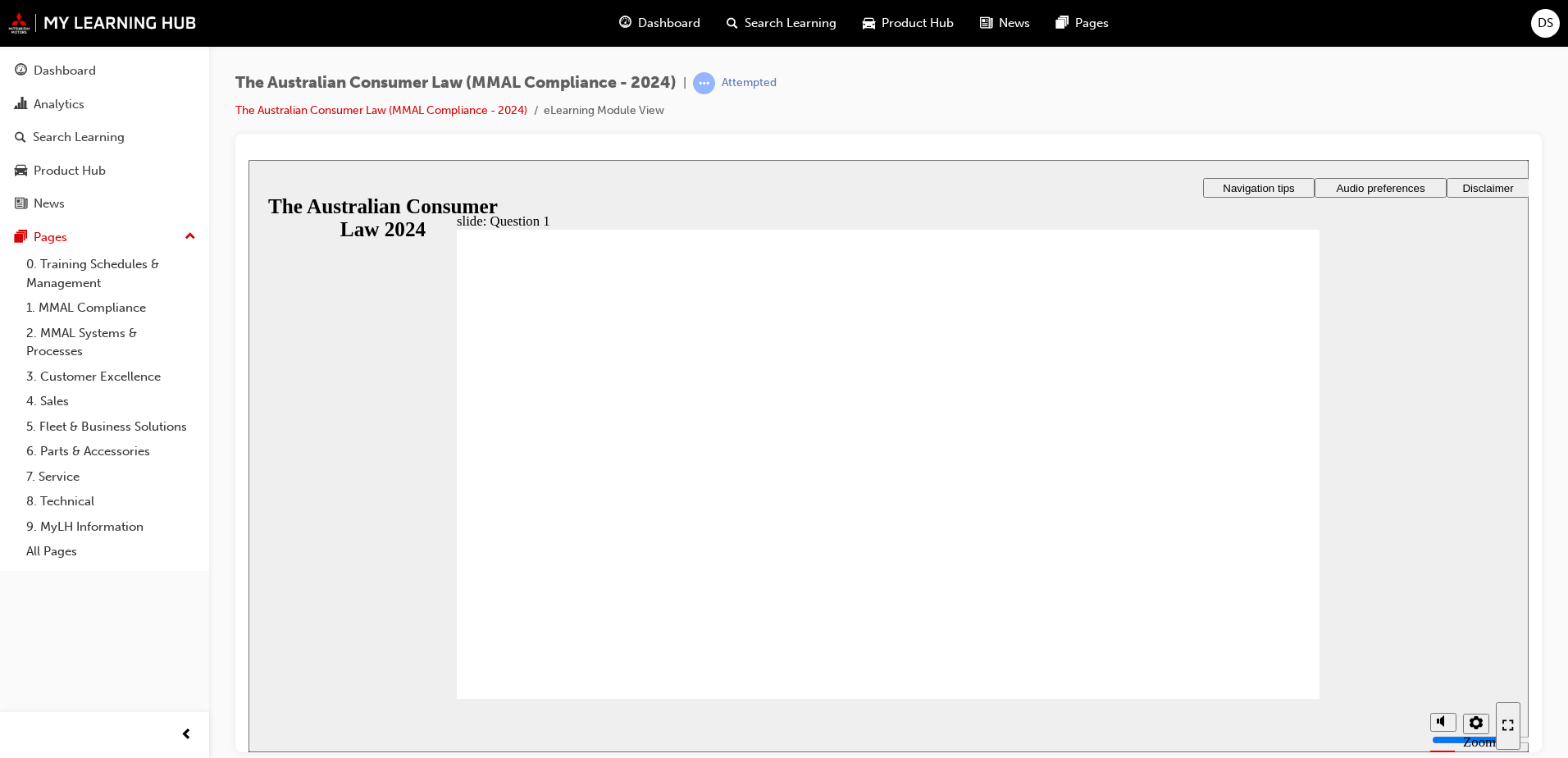
checkbox input "true"
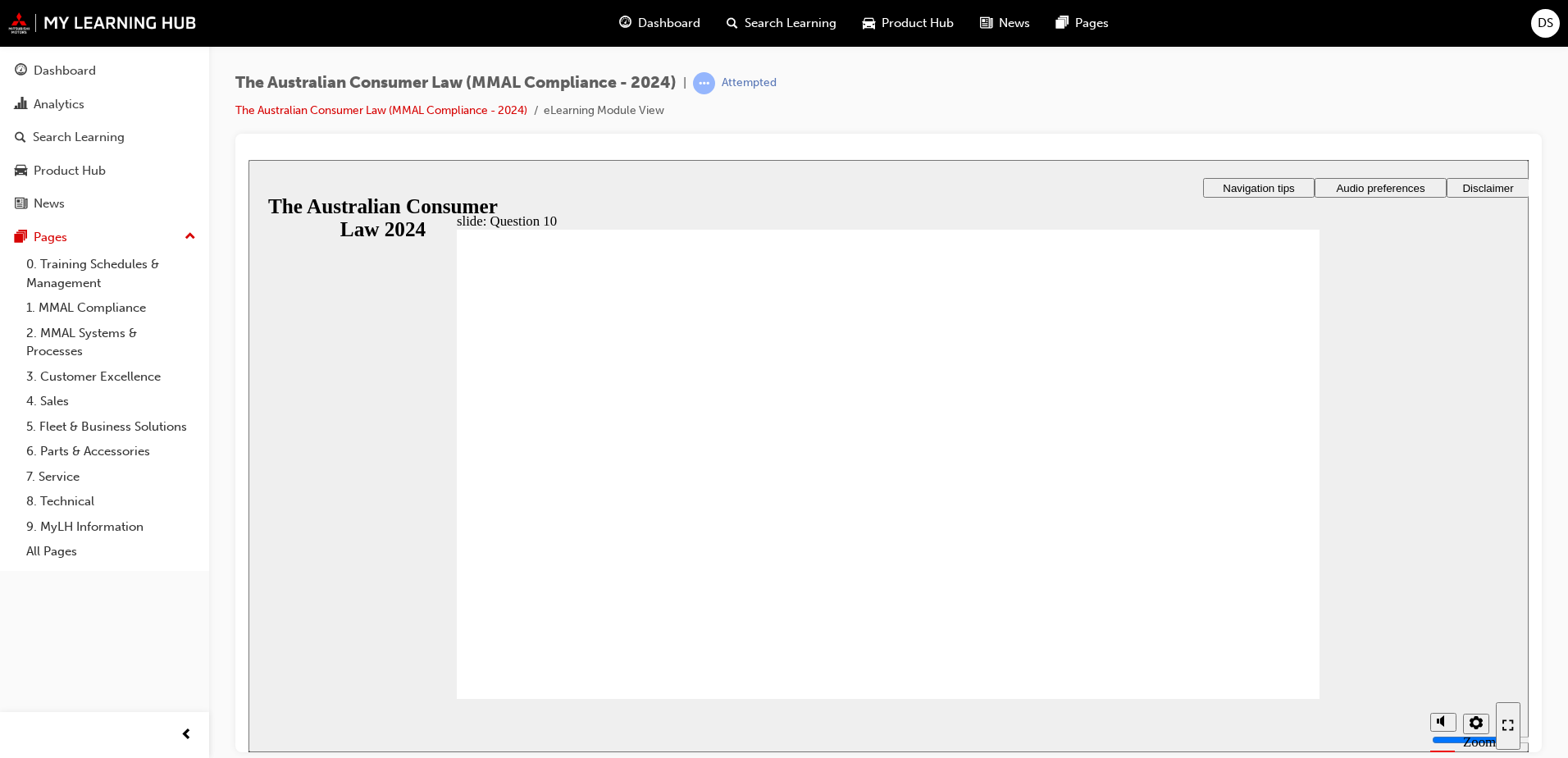
checkbox input "true"
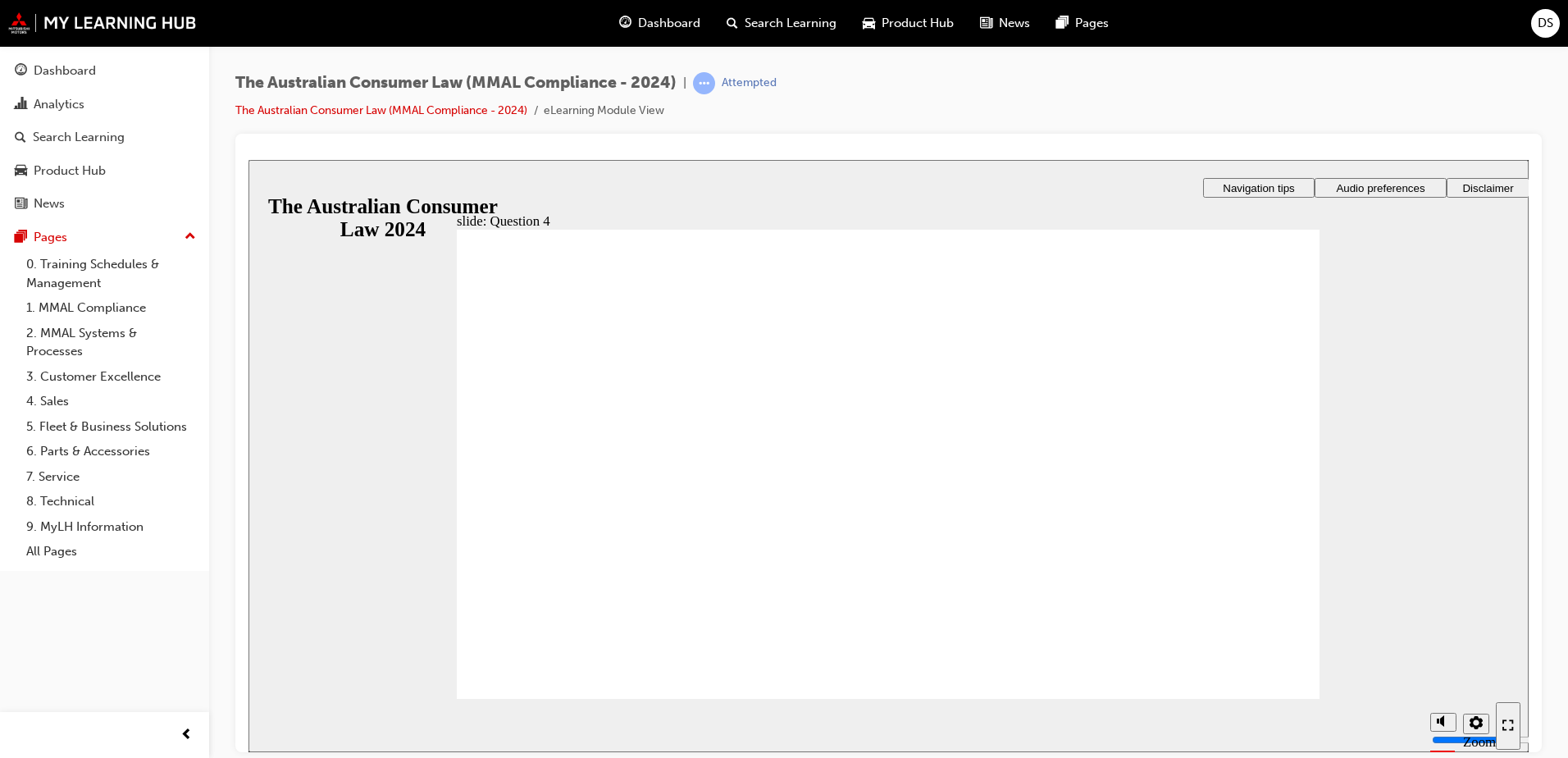
checkbox input "true"
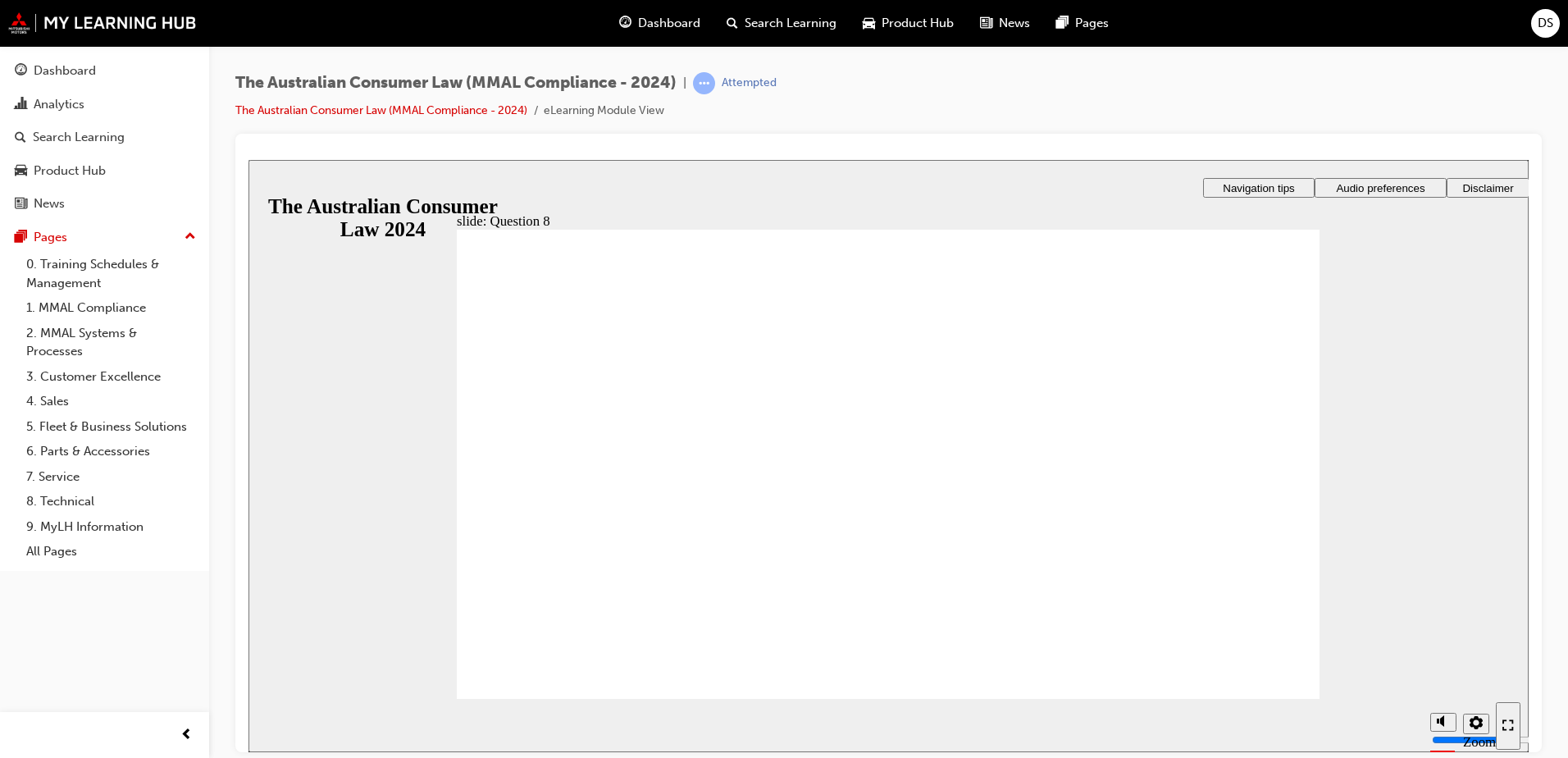
radio input "true"
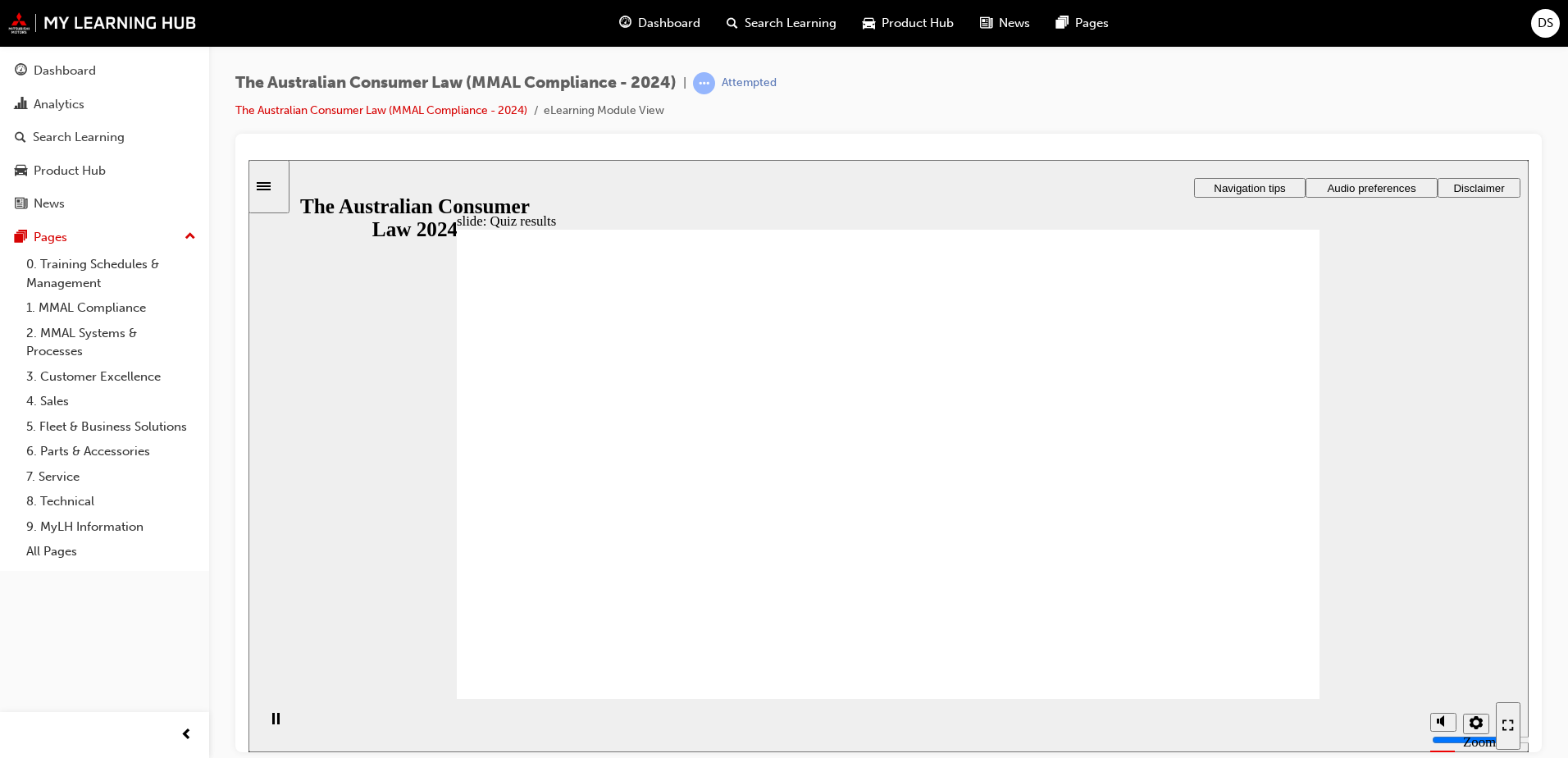
checkbox input "true"
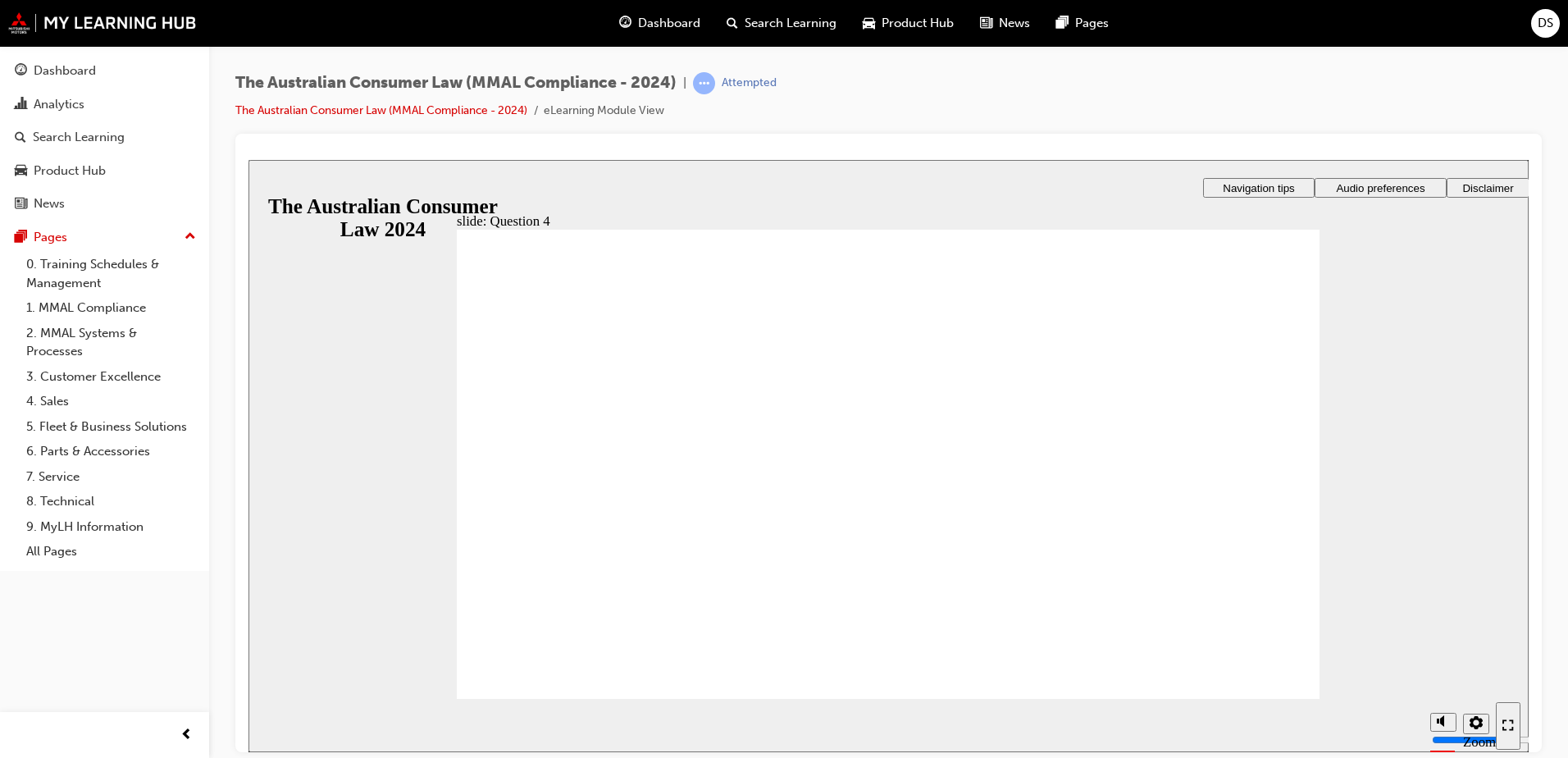
radio input "true"
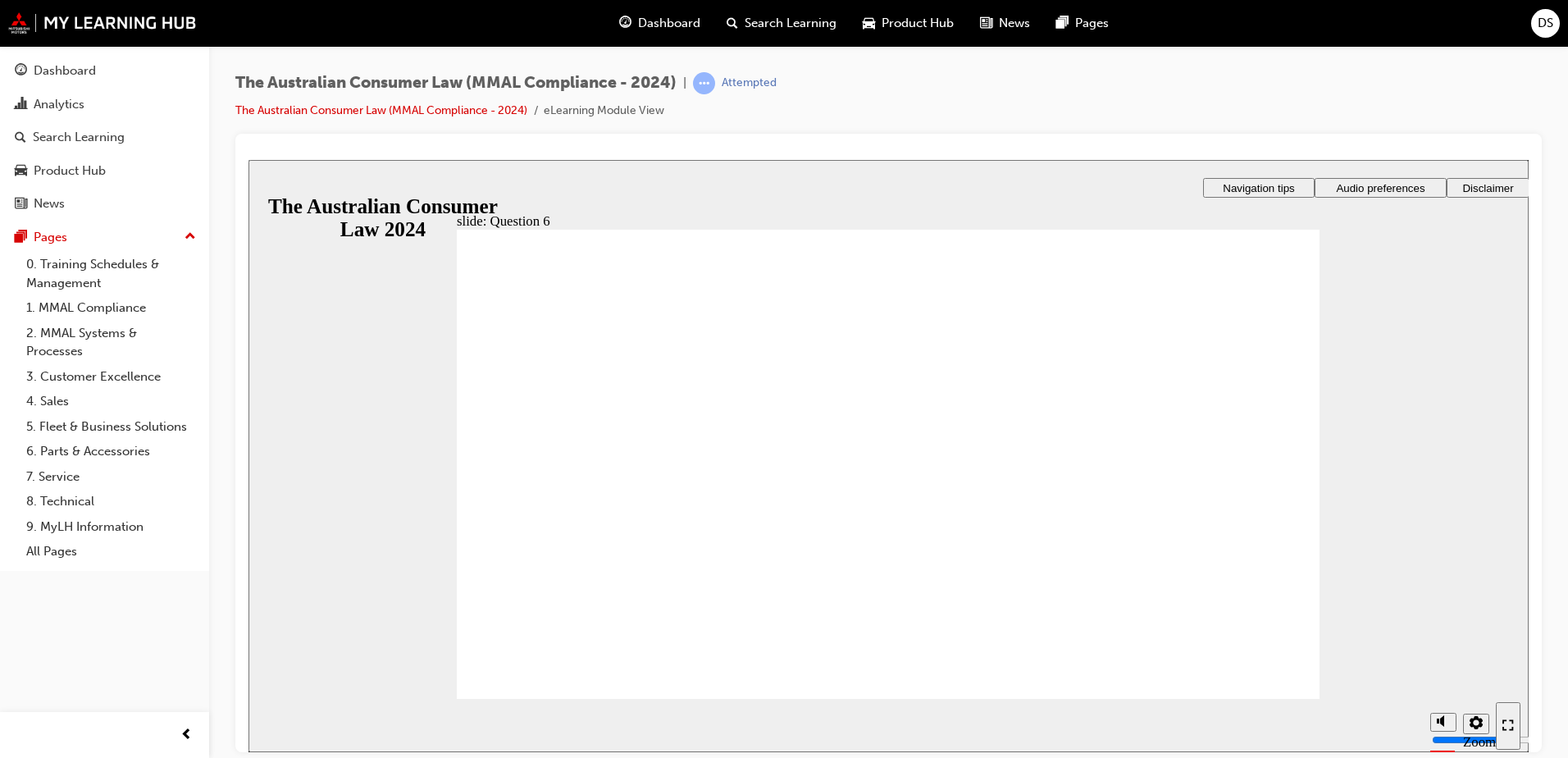
checkbox input "true"
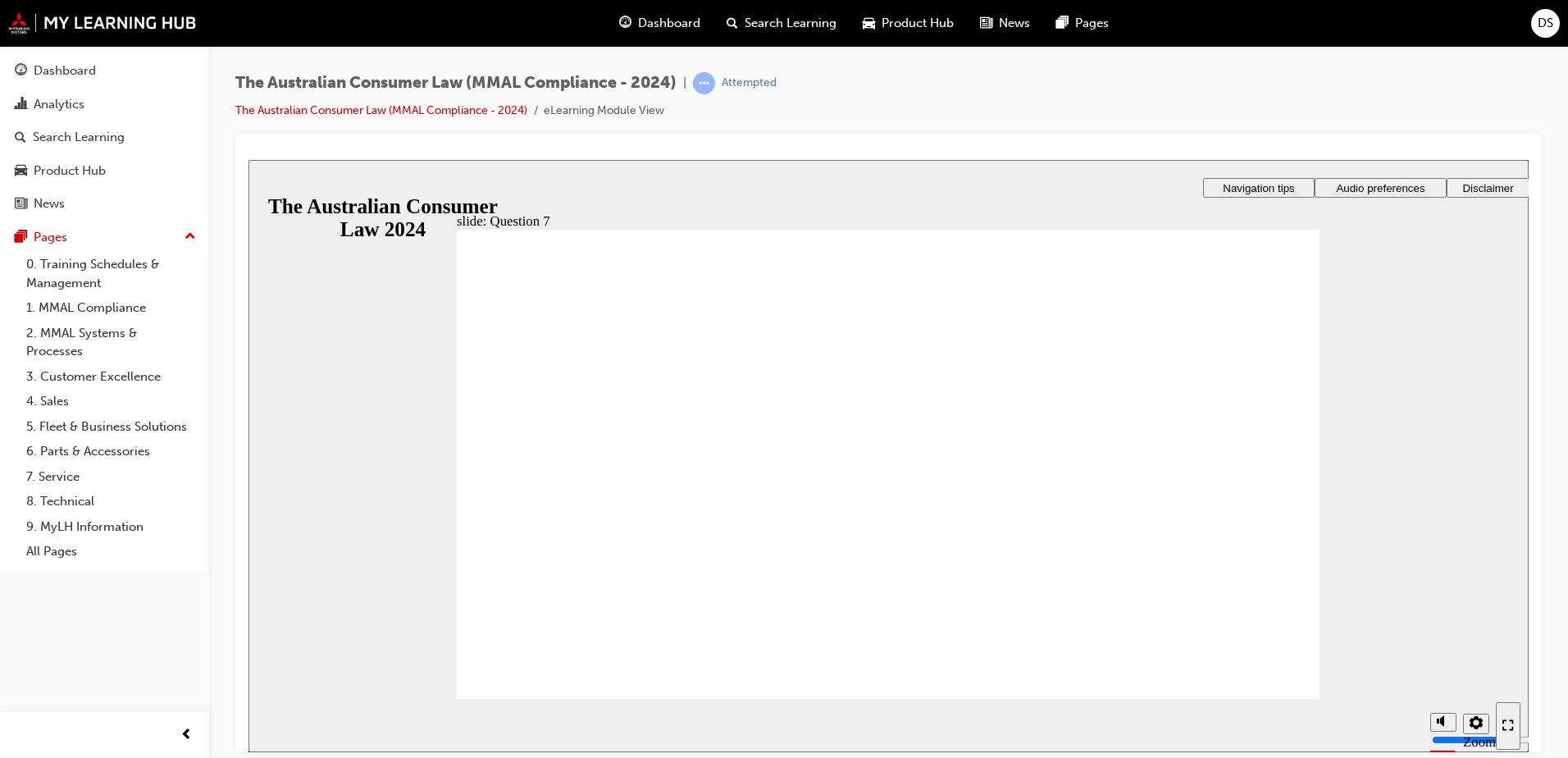
checkbox input "true"
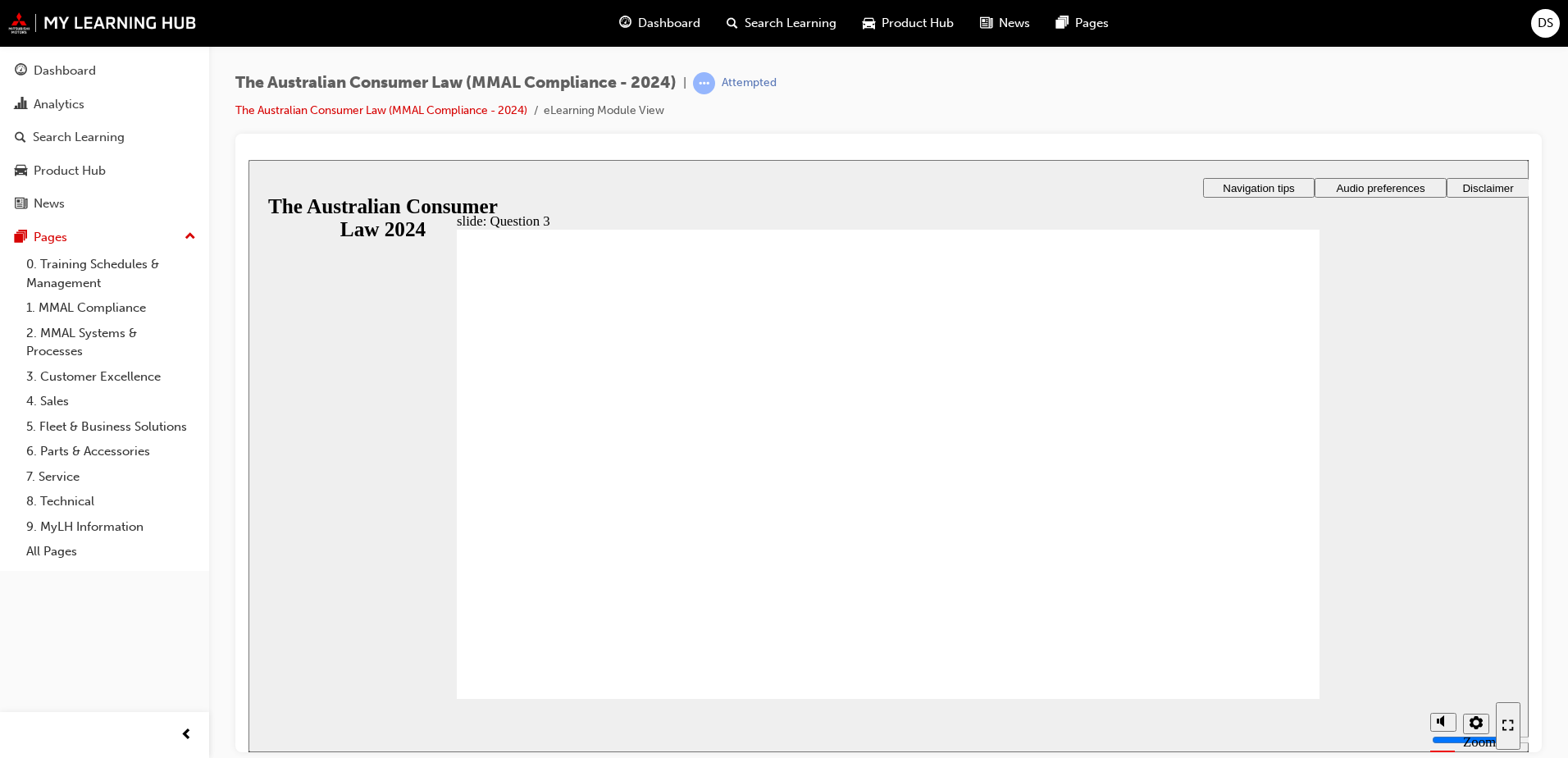
radio input "true"
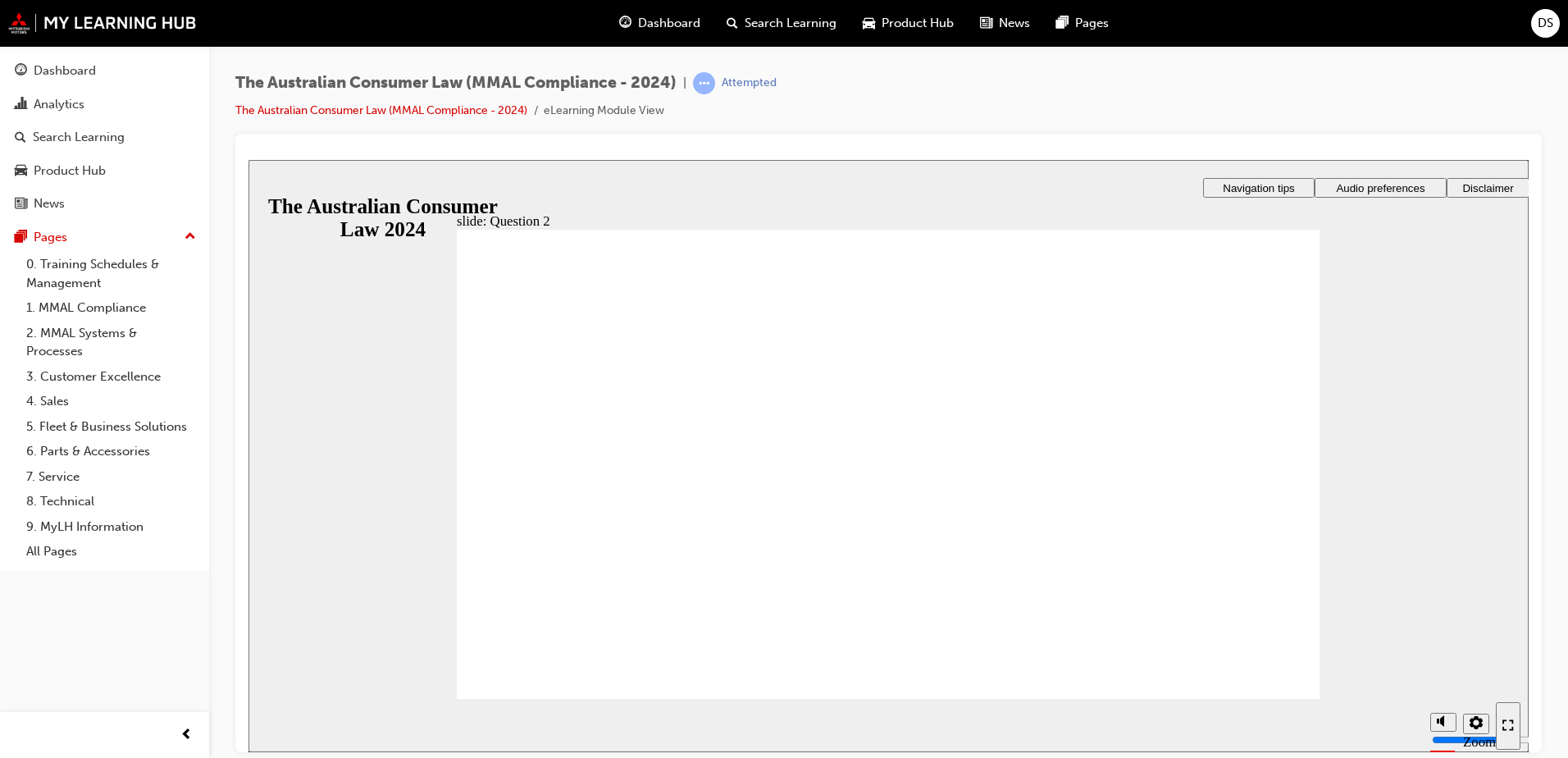
radio input "true"
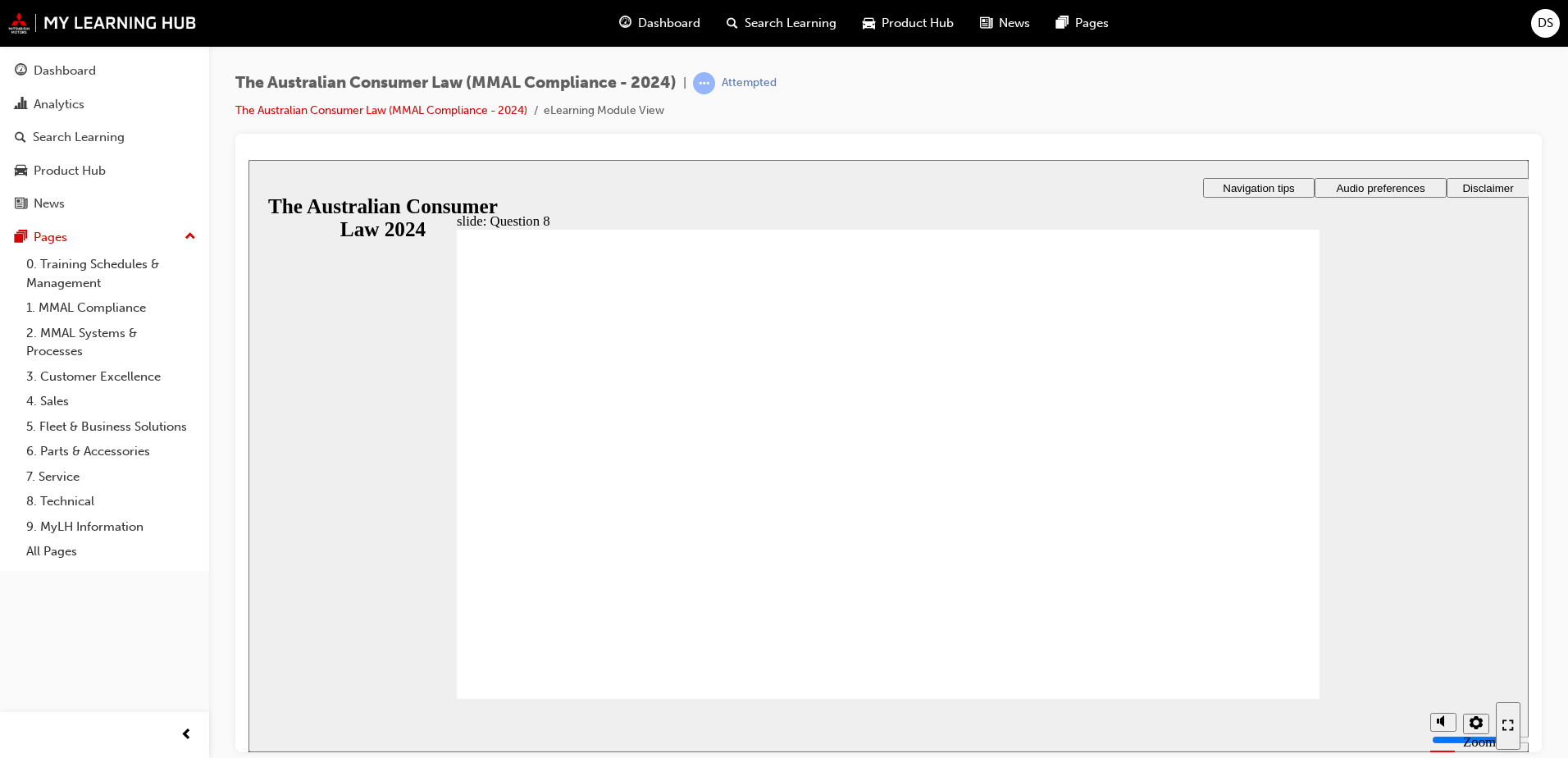
drag, startPoint x: 819, startPoint y: 479, endPoint x: 826, endPoint y: 473, distance: 9.2
checkbox input "true"
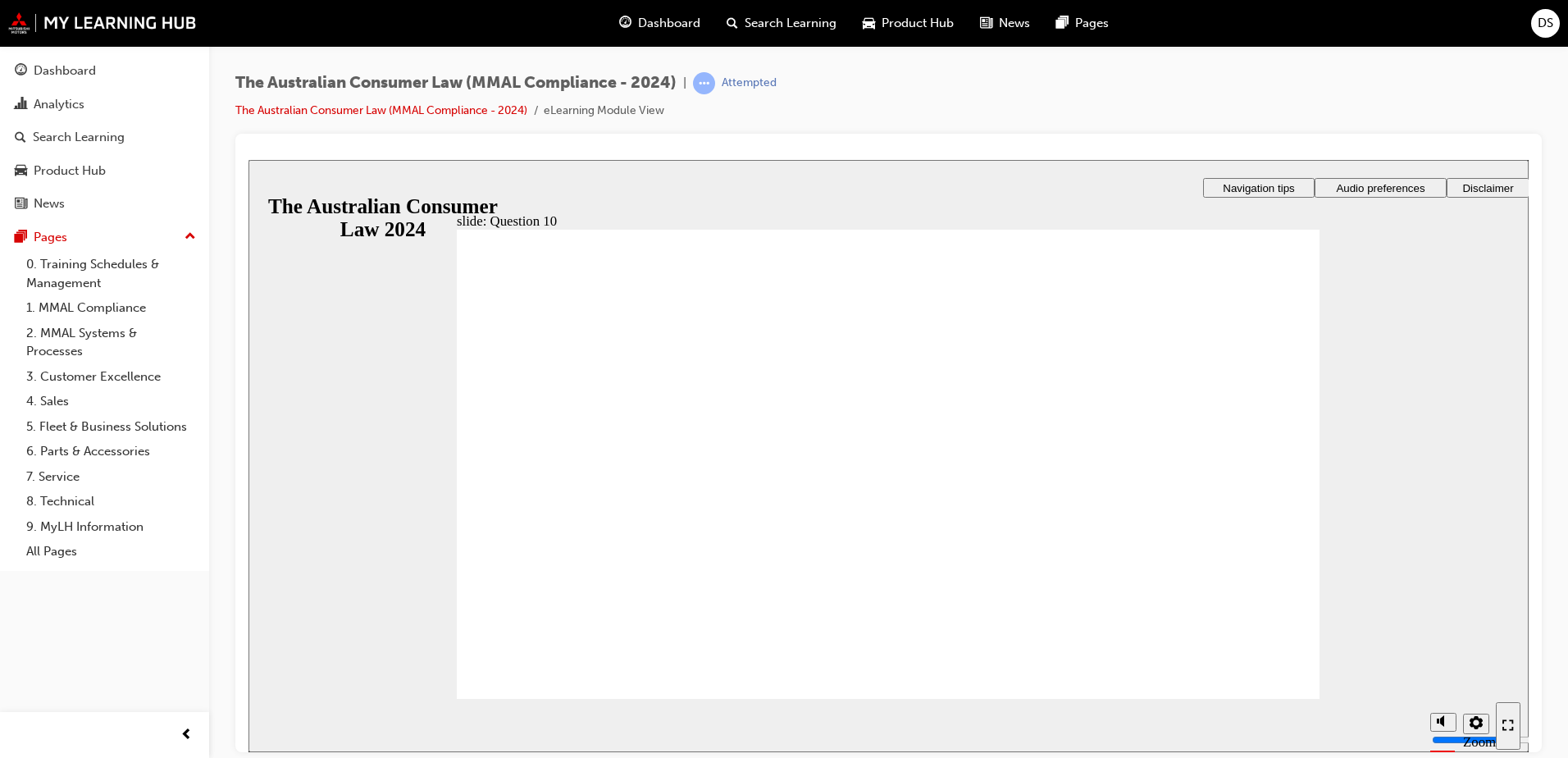
drag, startPoint x: 1058, startPoint y: 579, endPoint x: 1036, endPoint y: 554, distance: 33.3
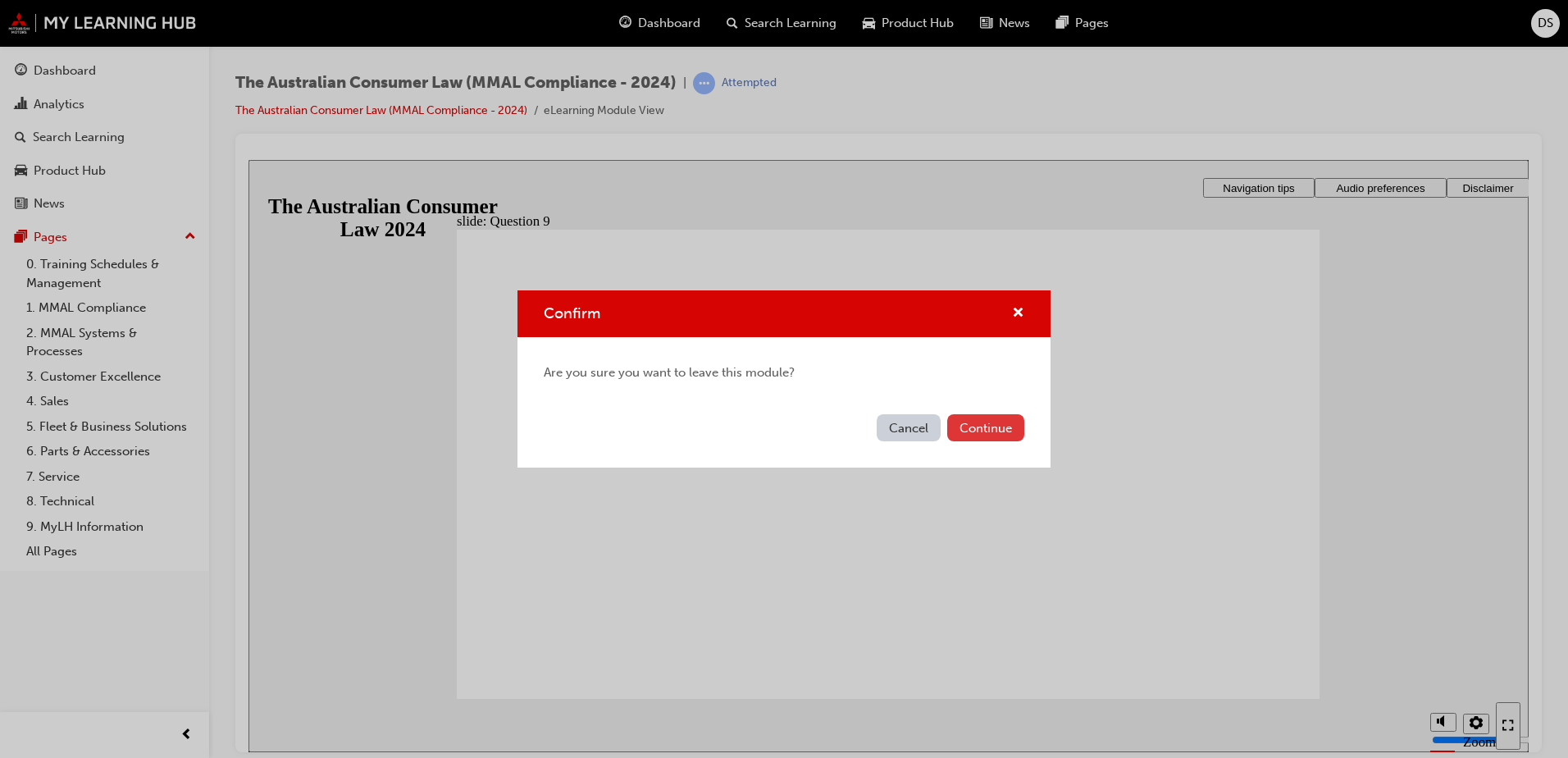
click at [970, 433] on button "Continue" at bounding box center [986, 427] width 77 height 27
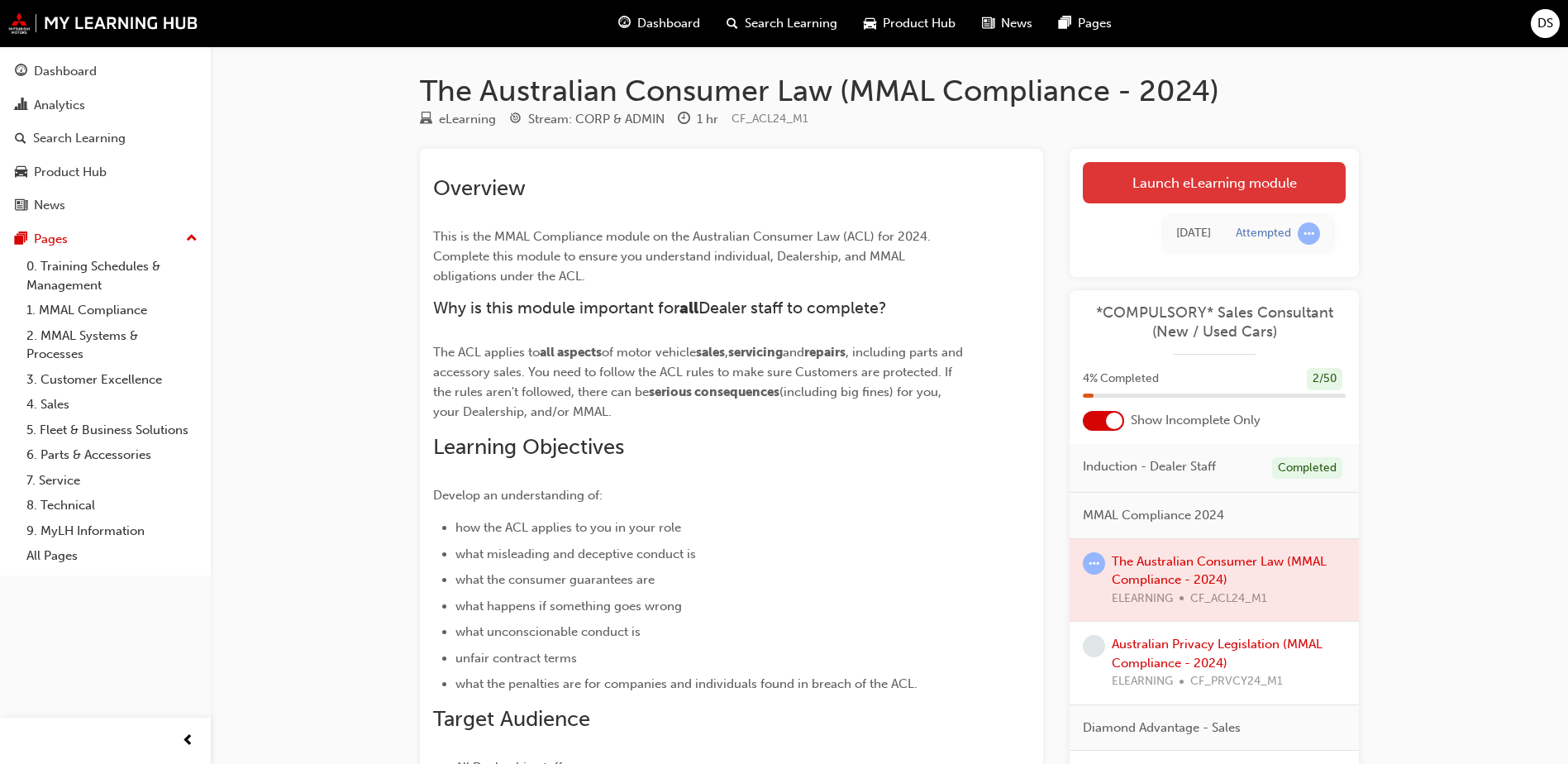
click at [1227, 178] on link "Launch eLearning module" at bounding box center [1213, 183] width 263 height 42
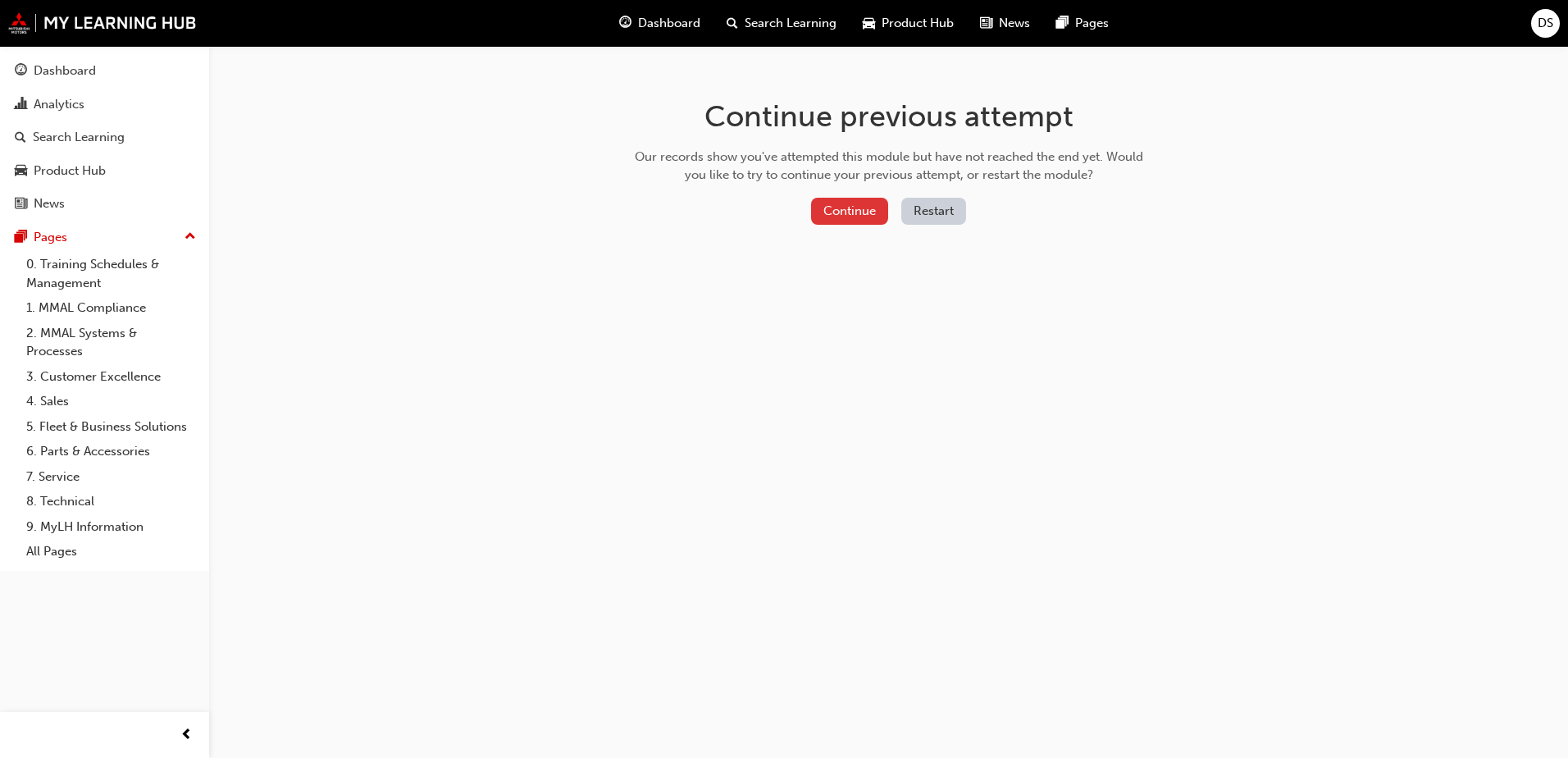
click at [826, 209] on button "Continue" at bounding box center [850, 211] width 77 height 27
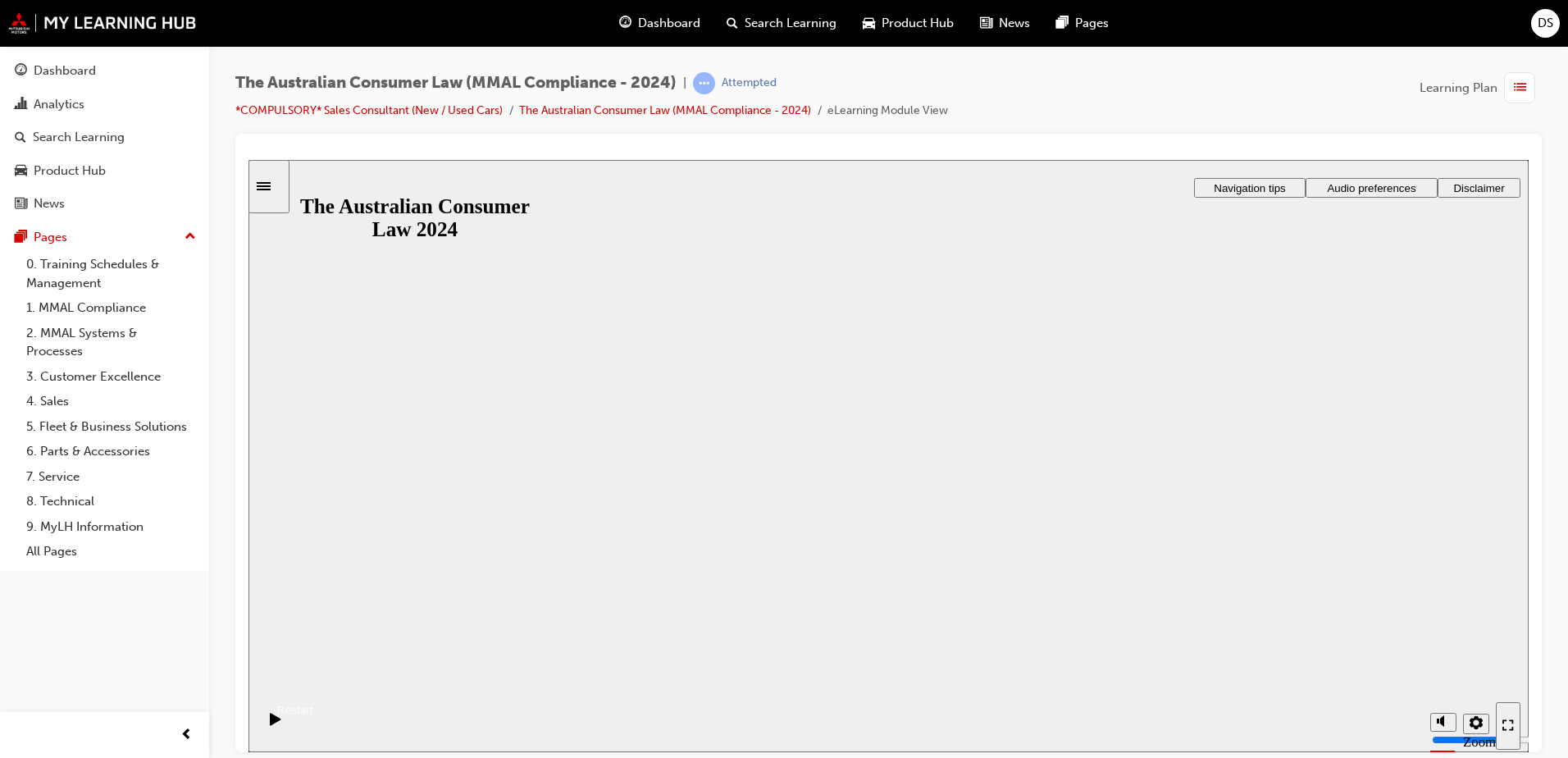
click at [313, 679] on button "Resume" at bounding box center [281, 689] width 64 height 21
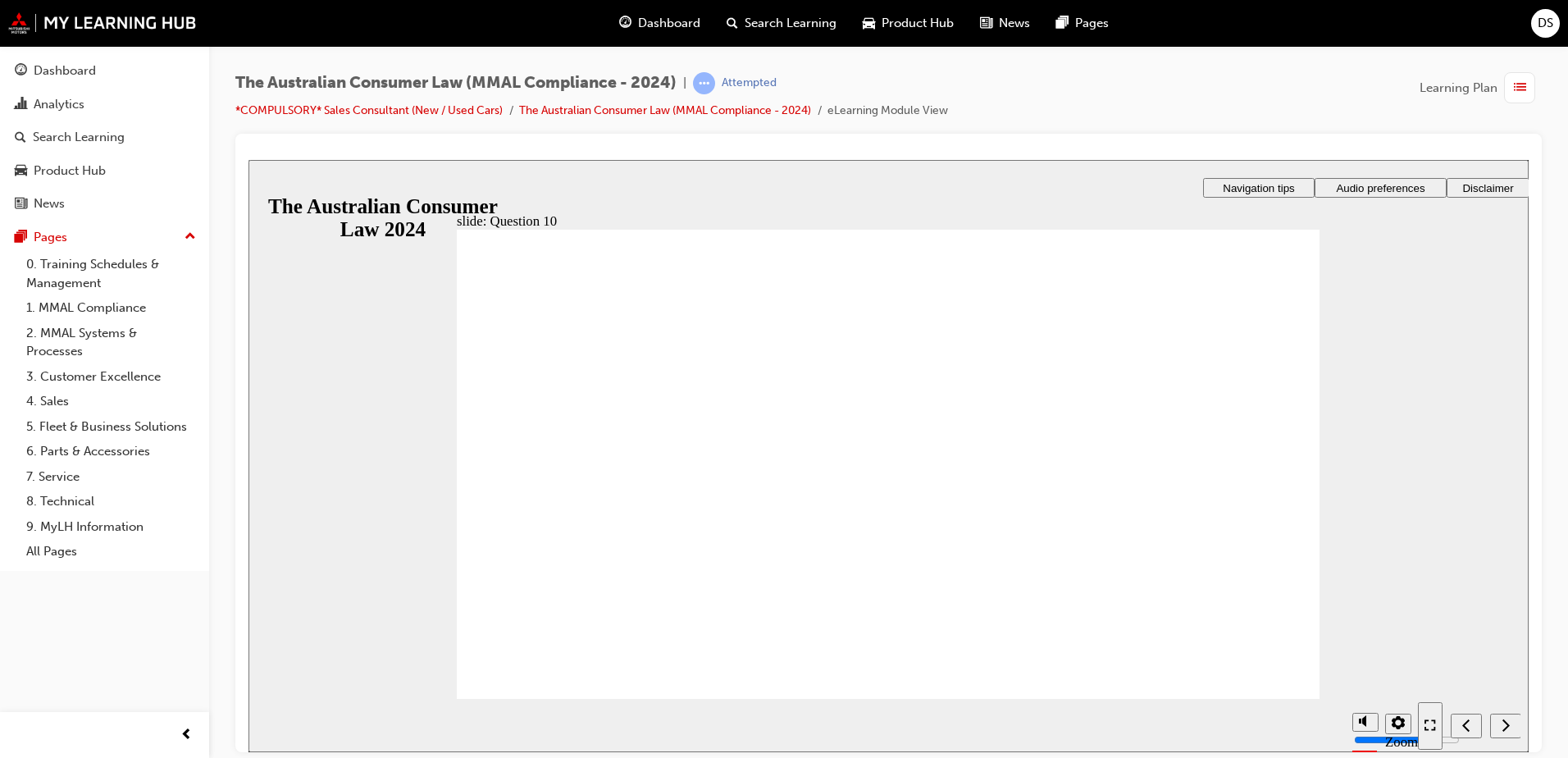
drag, startPoint x: 485, startPoint y: 405, endPoint x: 529, endPoint y: 432, distance: 51.6
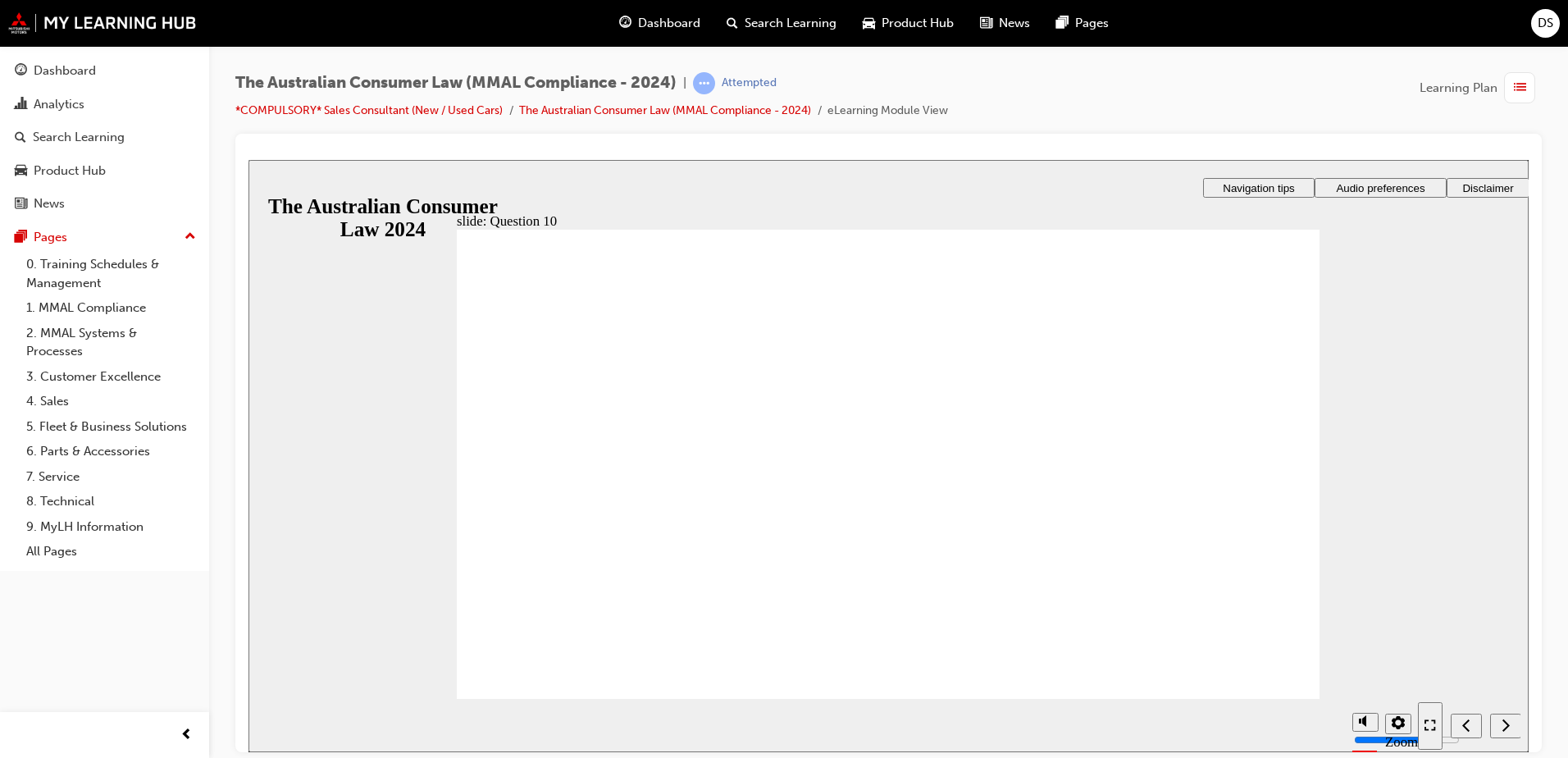
checkbox input "true"
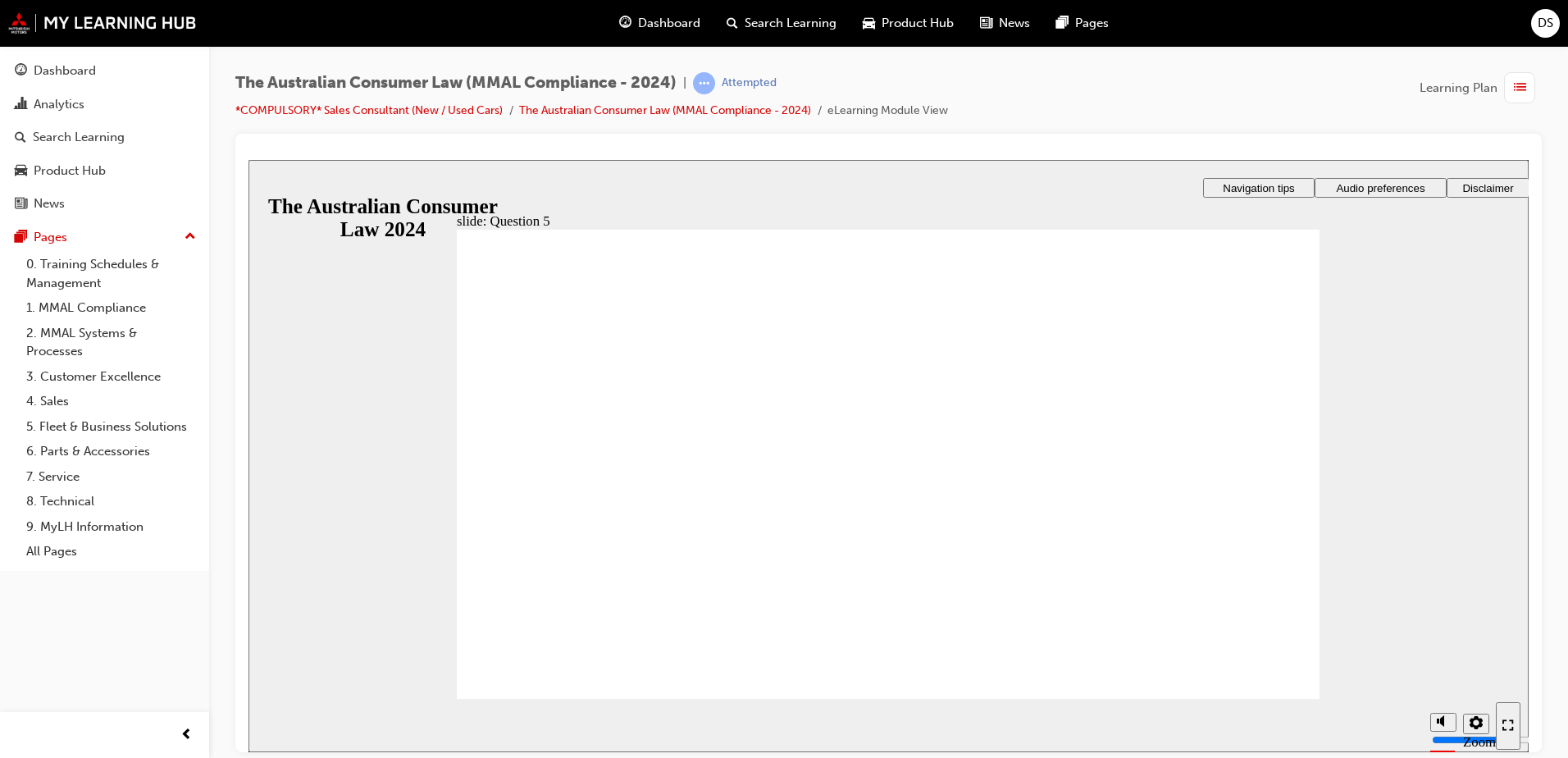
radio input "true"
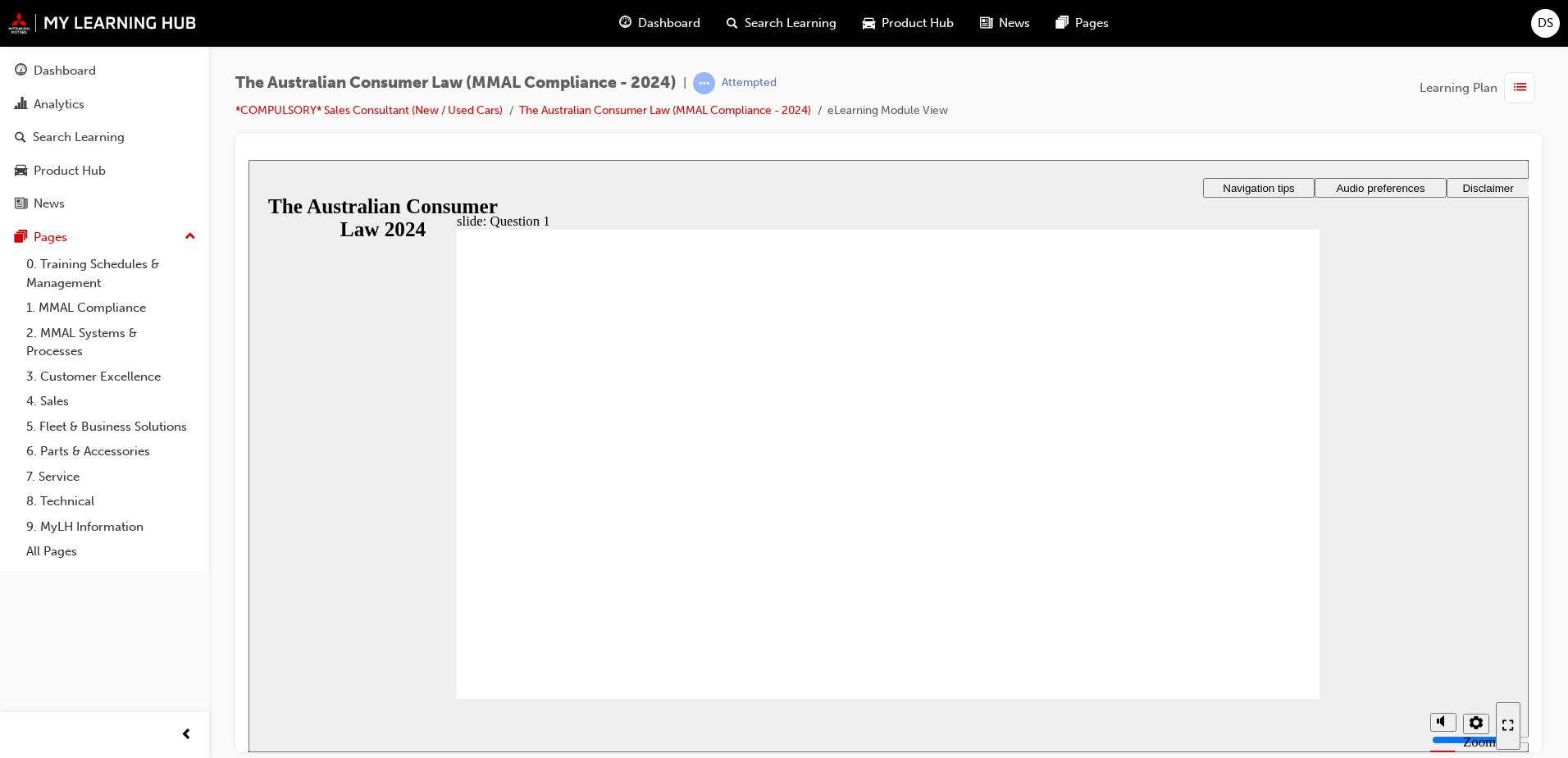
radio input "true"
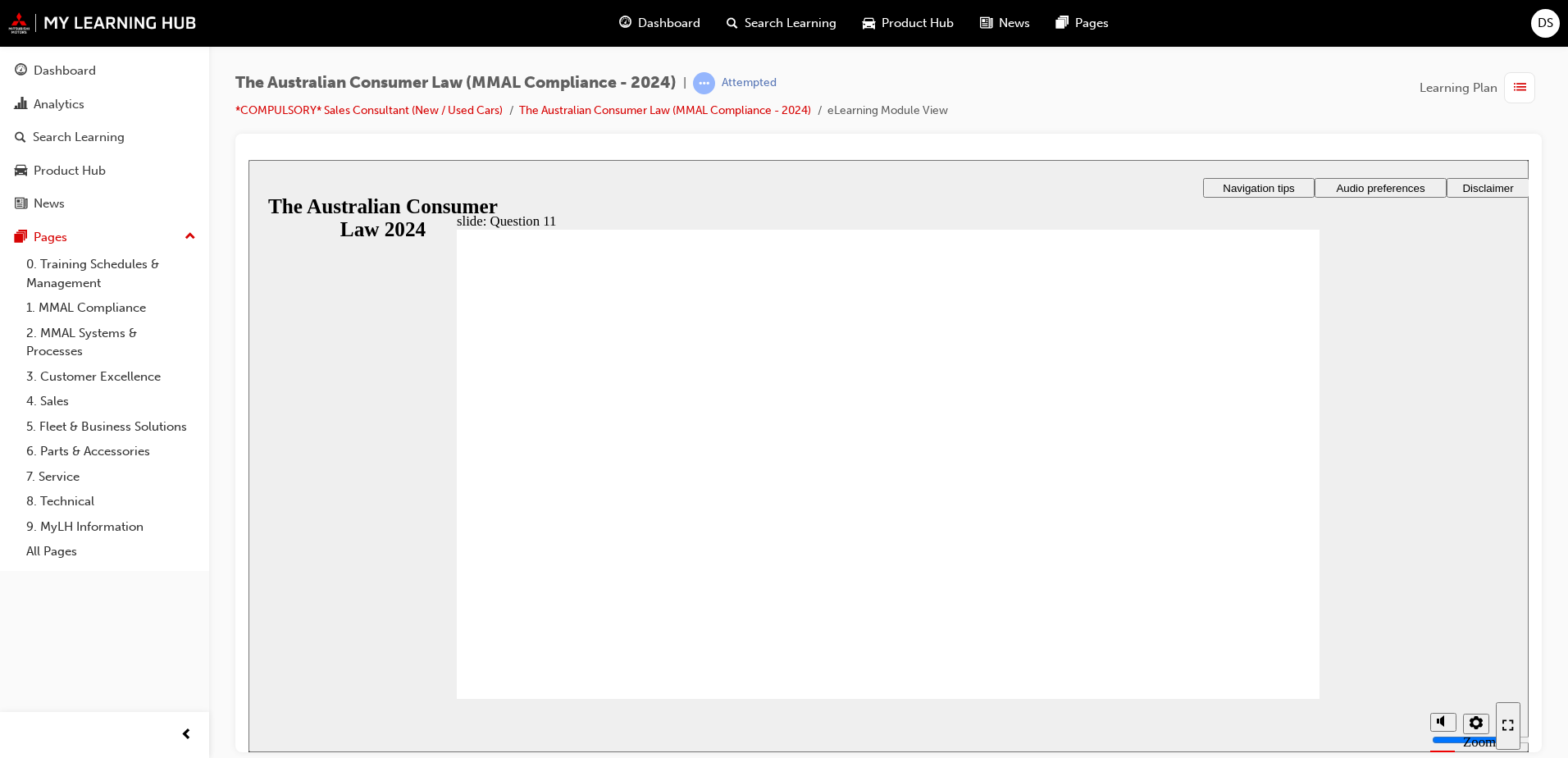
checkbox input "true"
checkbox input "false"
checkbox input "true"
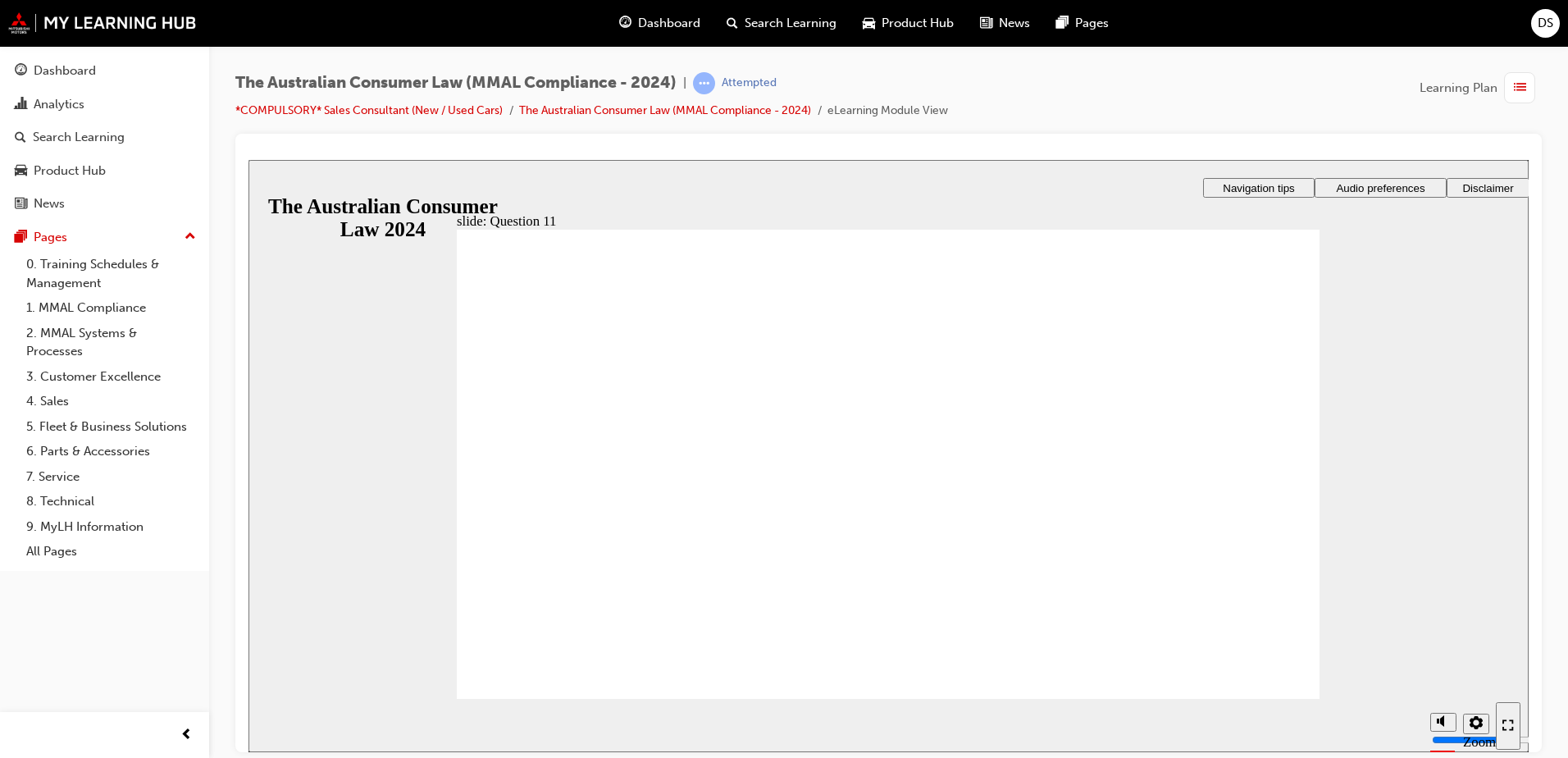
drag, startPoint x: 500, startPoint y: 423, endPoint x: 637, endPoint y: 494, distance: 154.3
radio input "true"
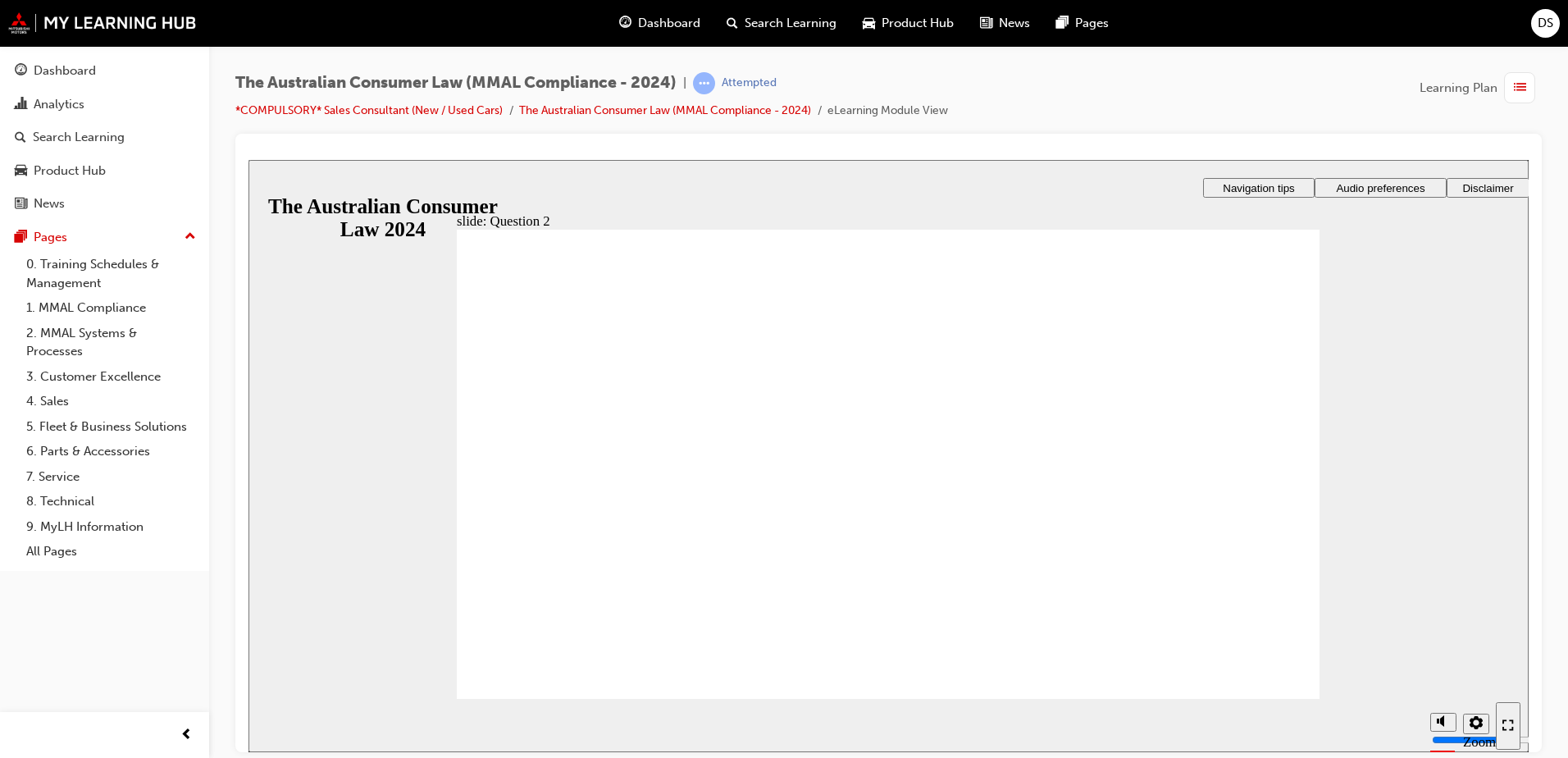
checkbox input "true"
checkbox input "false"
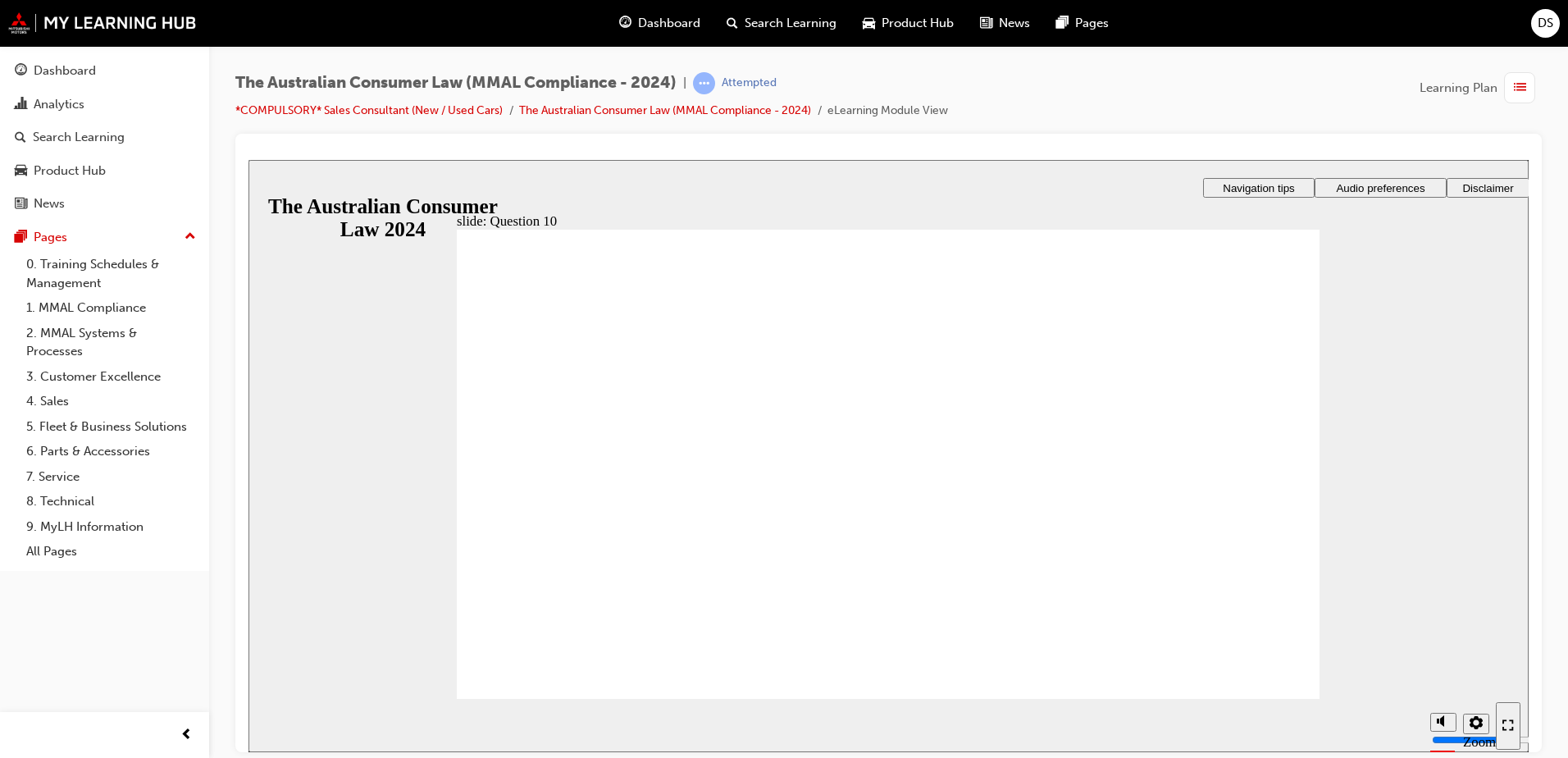
checkbox input "false"
checkbox input "true"
